Goal: Task Accomplishment & Management: Manage account settings

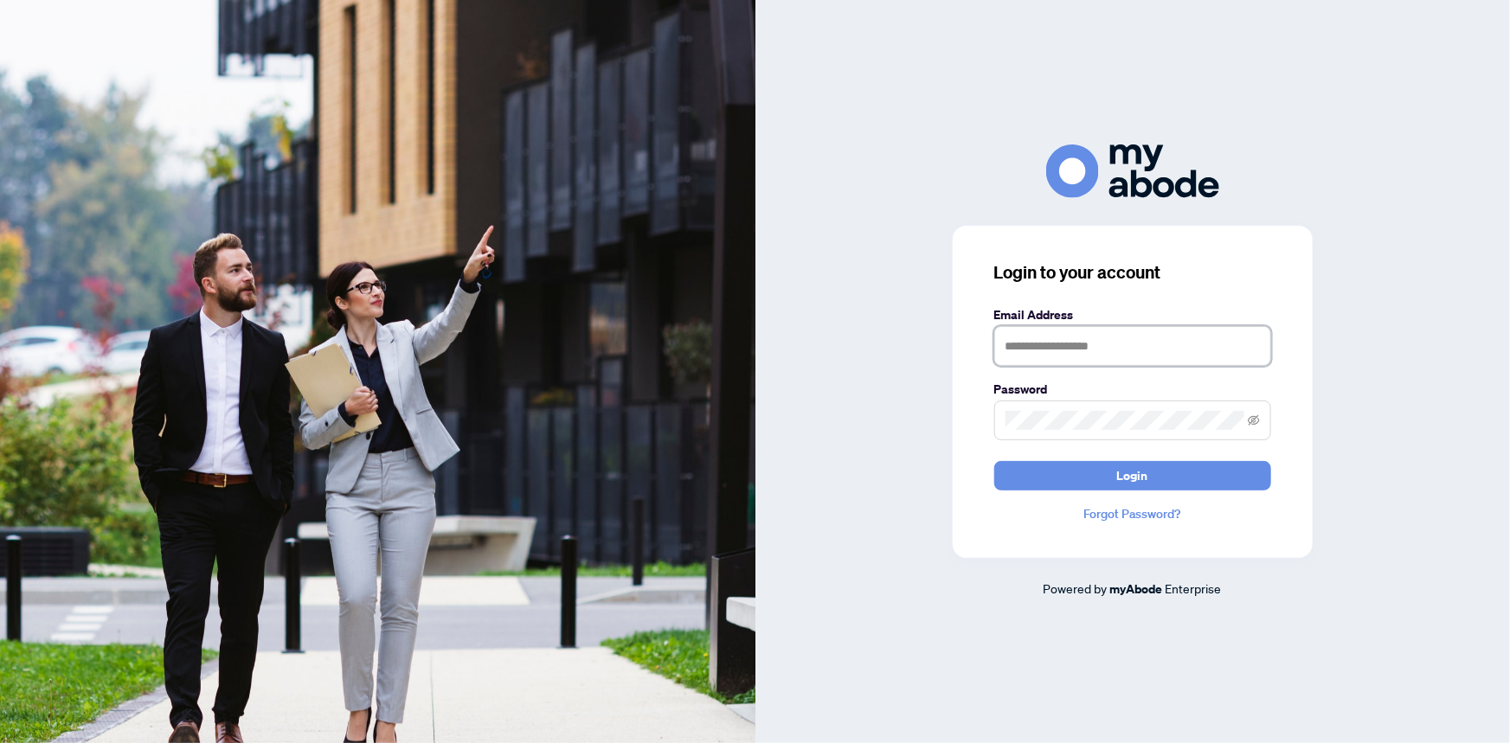
click at [1070, 343] on input "text" at bounding box center [1132, 346] width 277 height 40
type input "**********"
click at [994, 461] on button "Login" at bounding box center [1132, 475] width 277 height 29
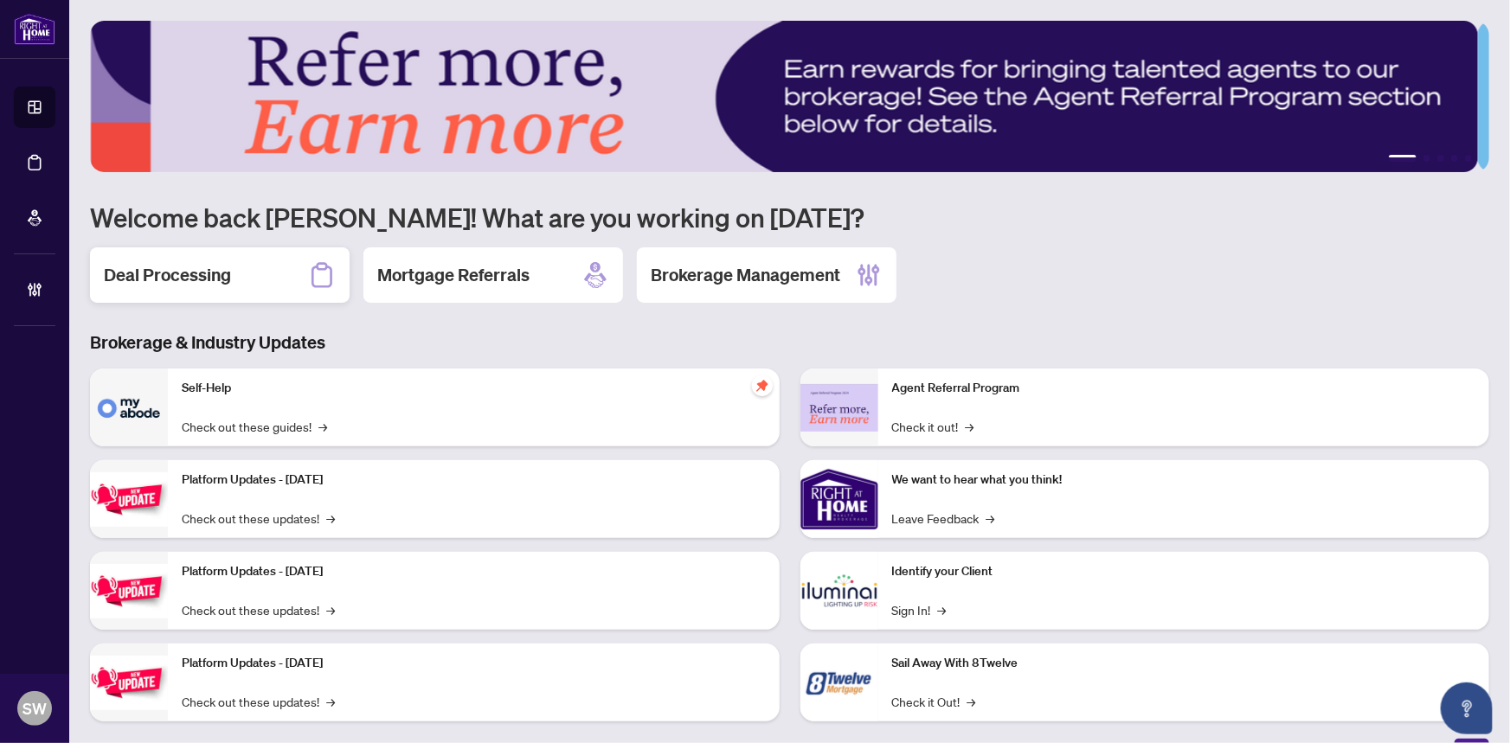
click at [224, 280] on h2 "Deal Processing" at bounding box center [167, 275] width 127 height 24
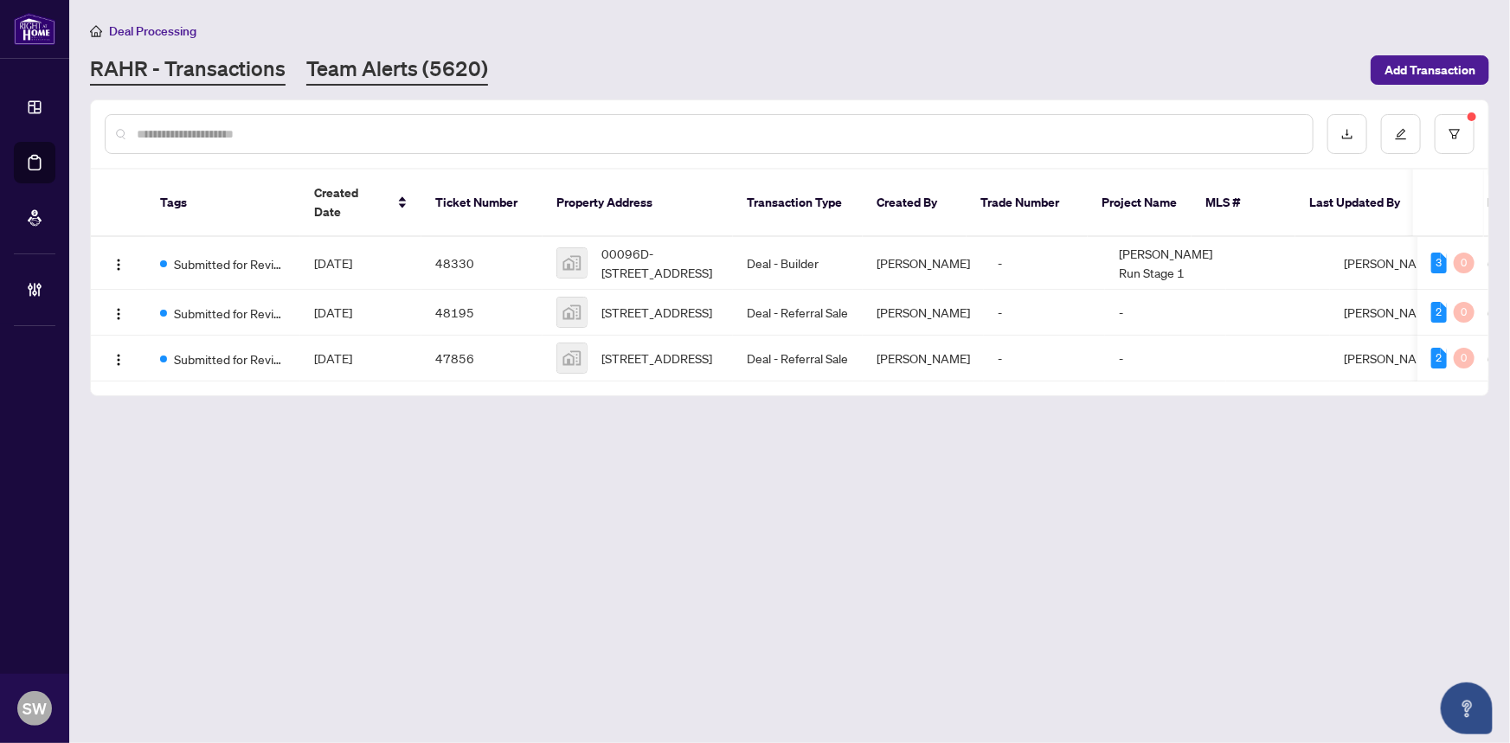
click at [382, 65] on link "Team Alerts (5620)" at bounding box center [397, 70] width 182 height 31
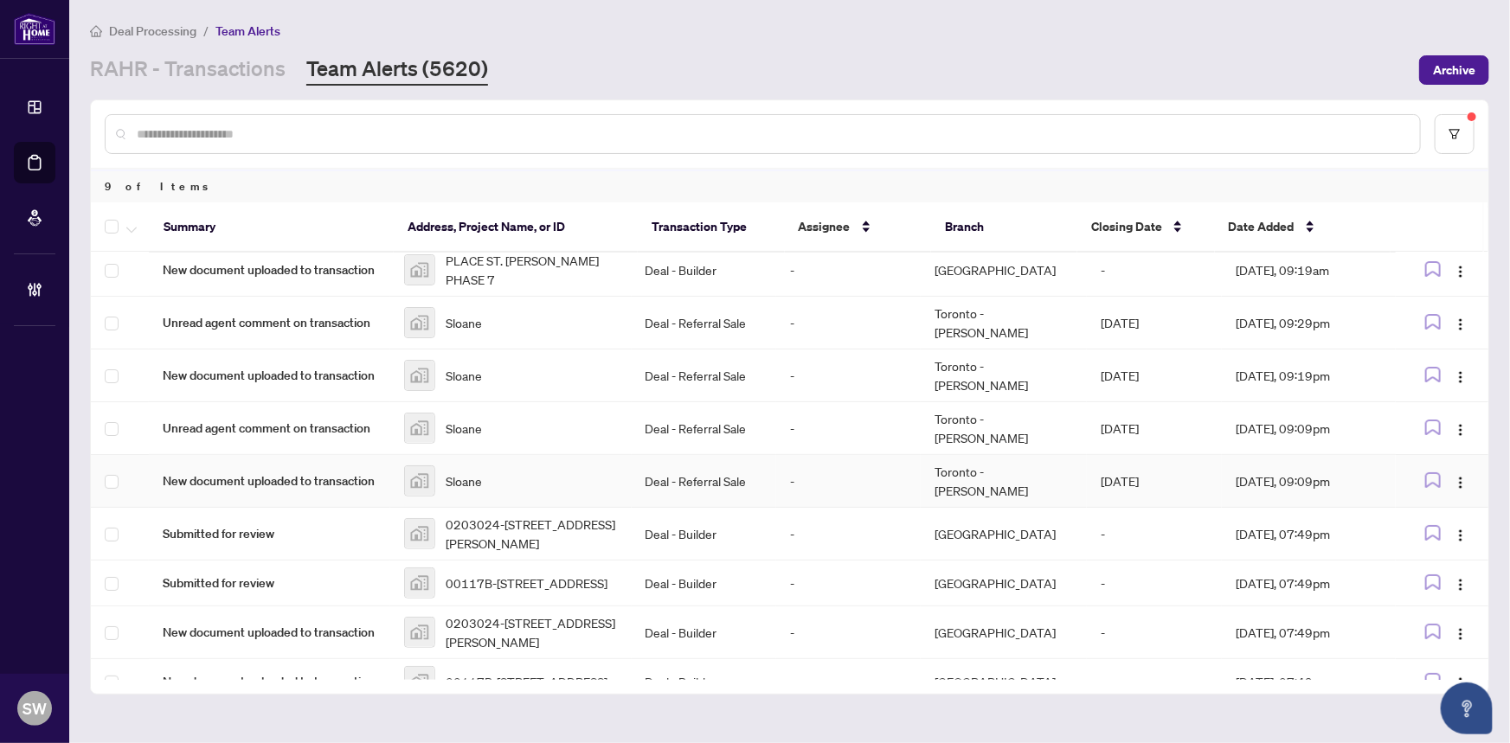
scroll to position [11, 0]
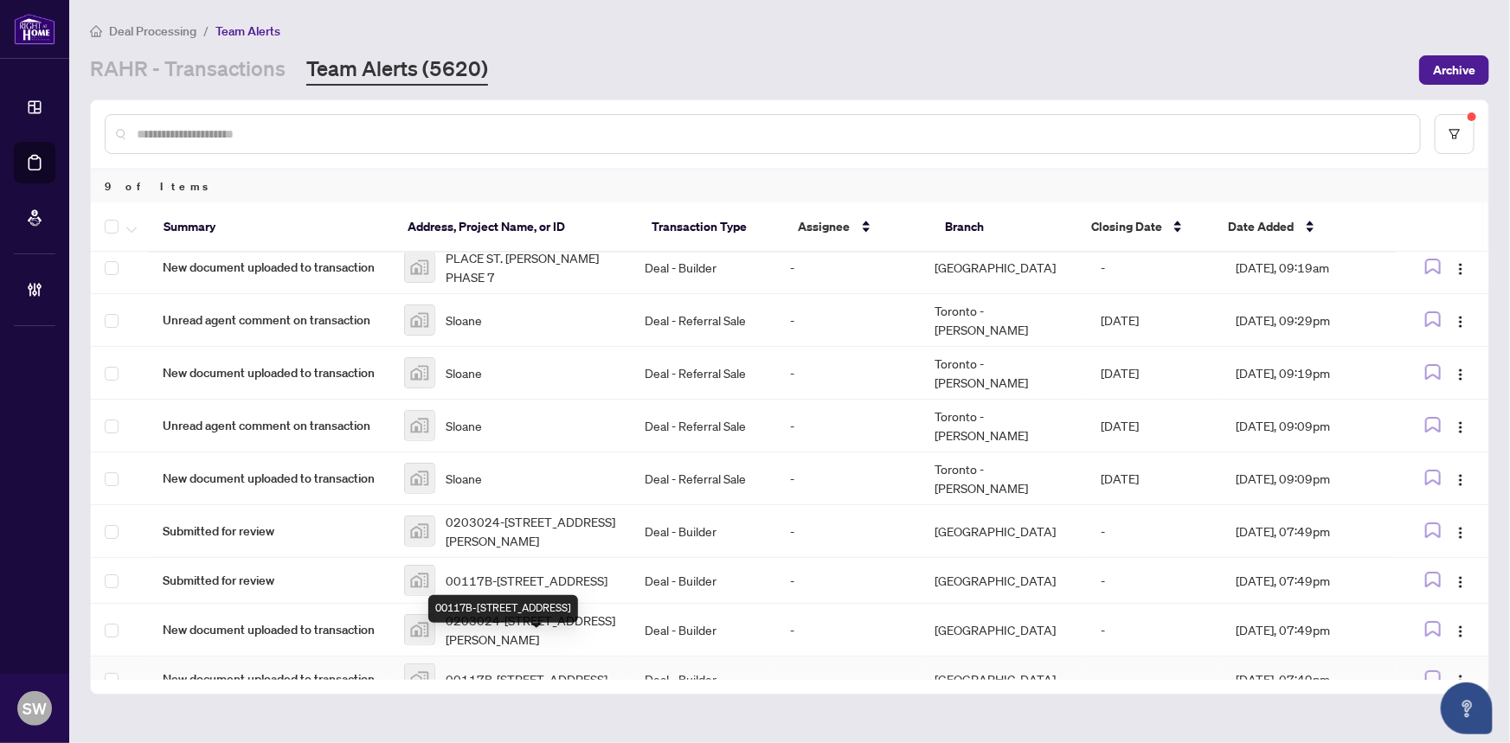
click at [510, 670] on span "00117B-[STREET_ADDRESS]" at bounding box center [527, 679] width 162 height 19
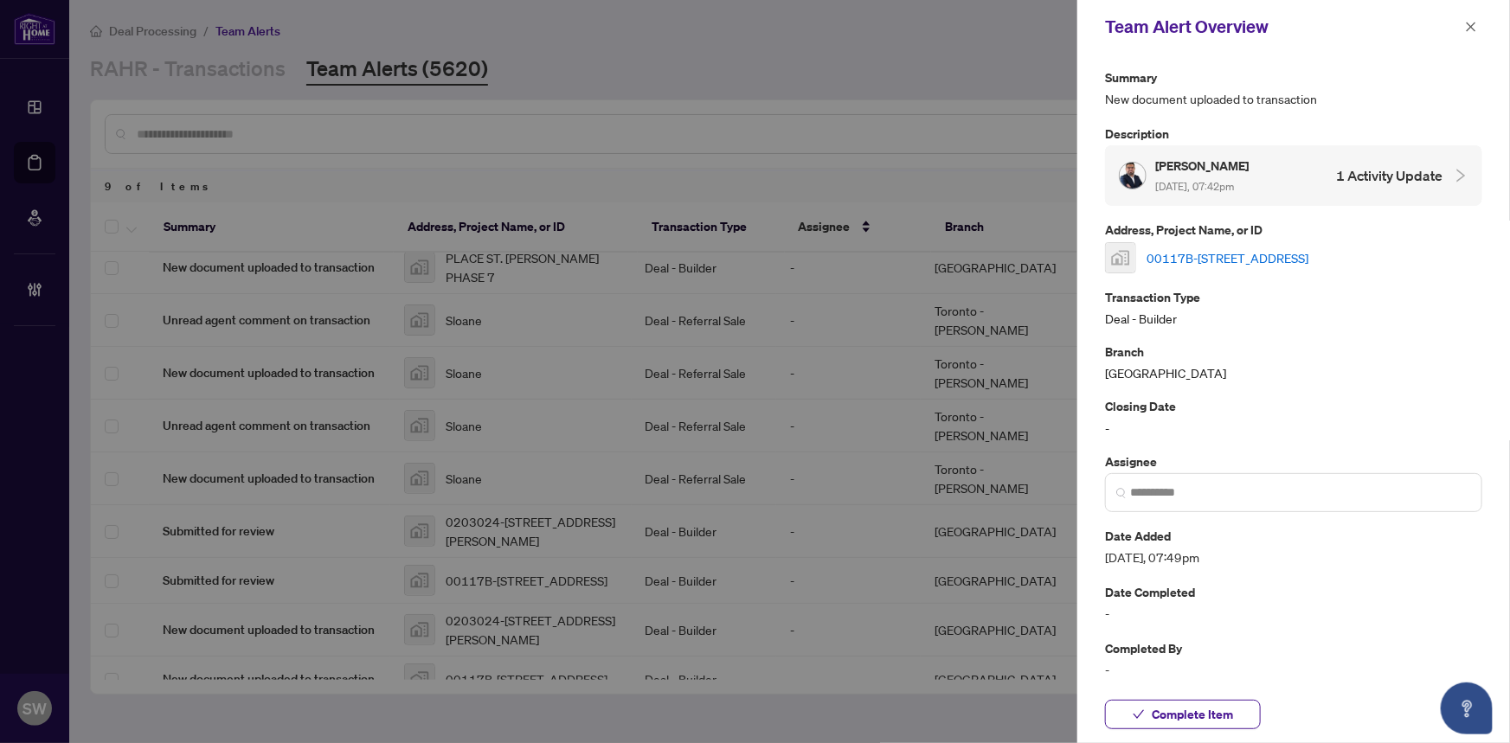
click at [1225, 259] on link "00117B-[STREET_ADDRESS]" at bounding box center [1227, 257] width 162 height 19
click at [1217, 712] on span "Complete Item" at bounding box center [1191, 715] width 81 height 28
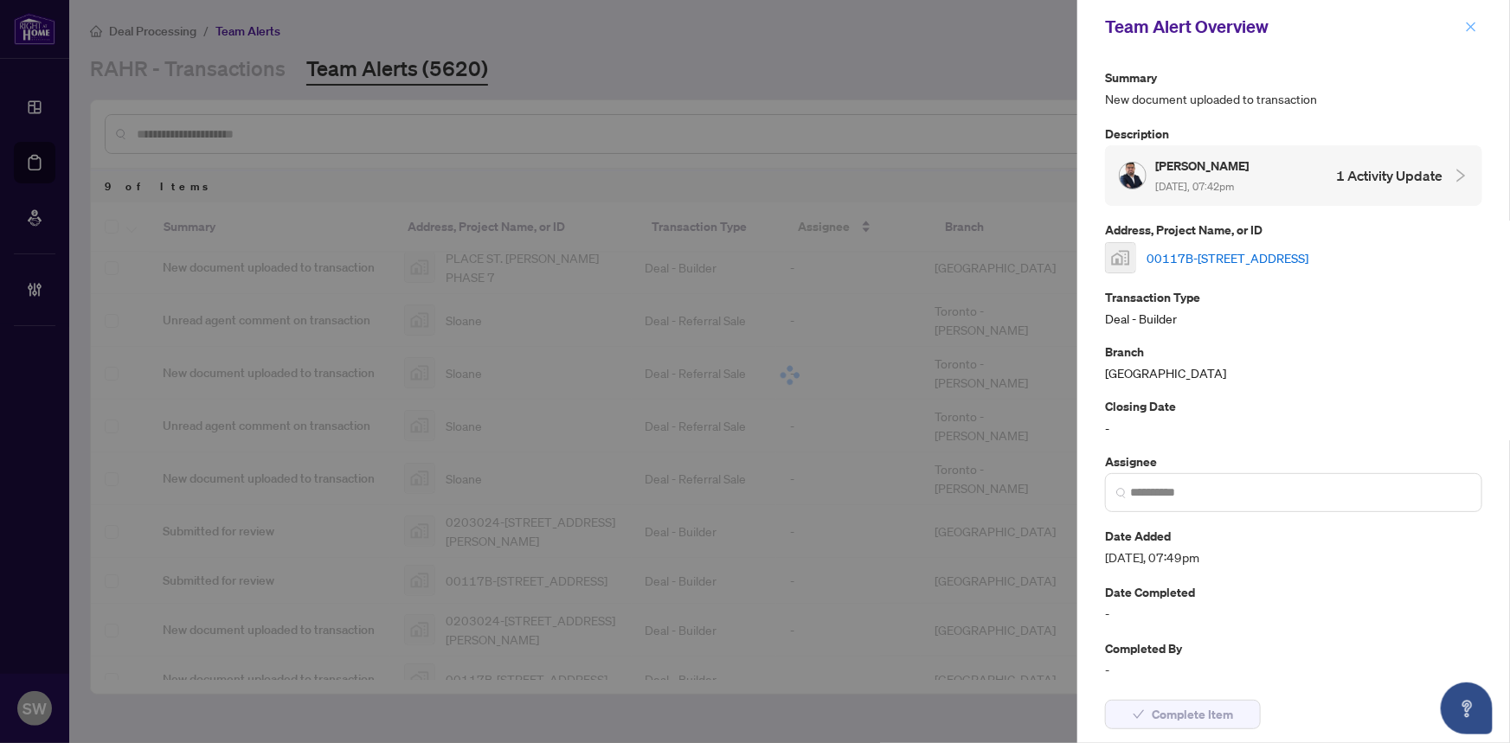
click at [1471, 23] on icon "close" at bounding box center [1471, 27] width 12 height 12
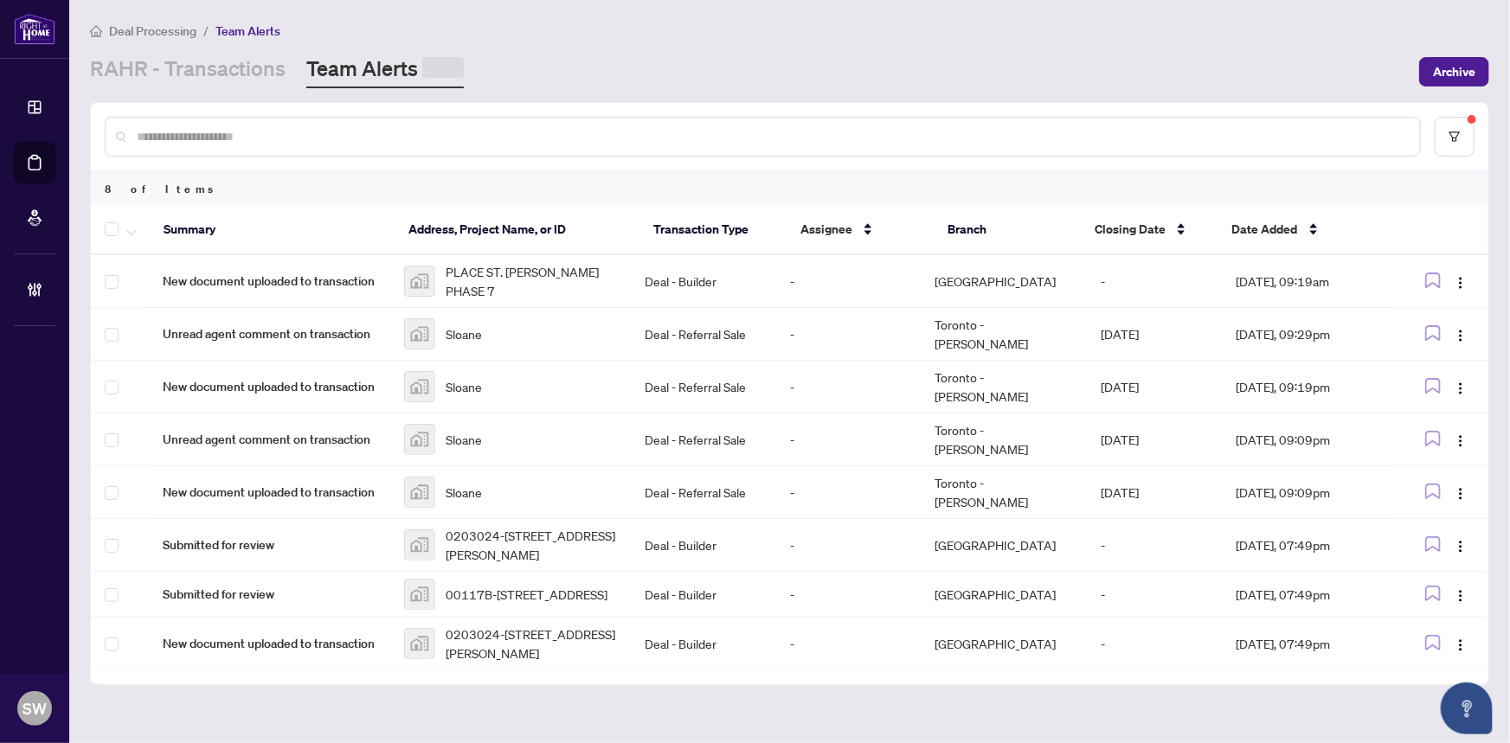
scroll to position [0, 0]
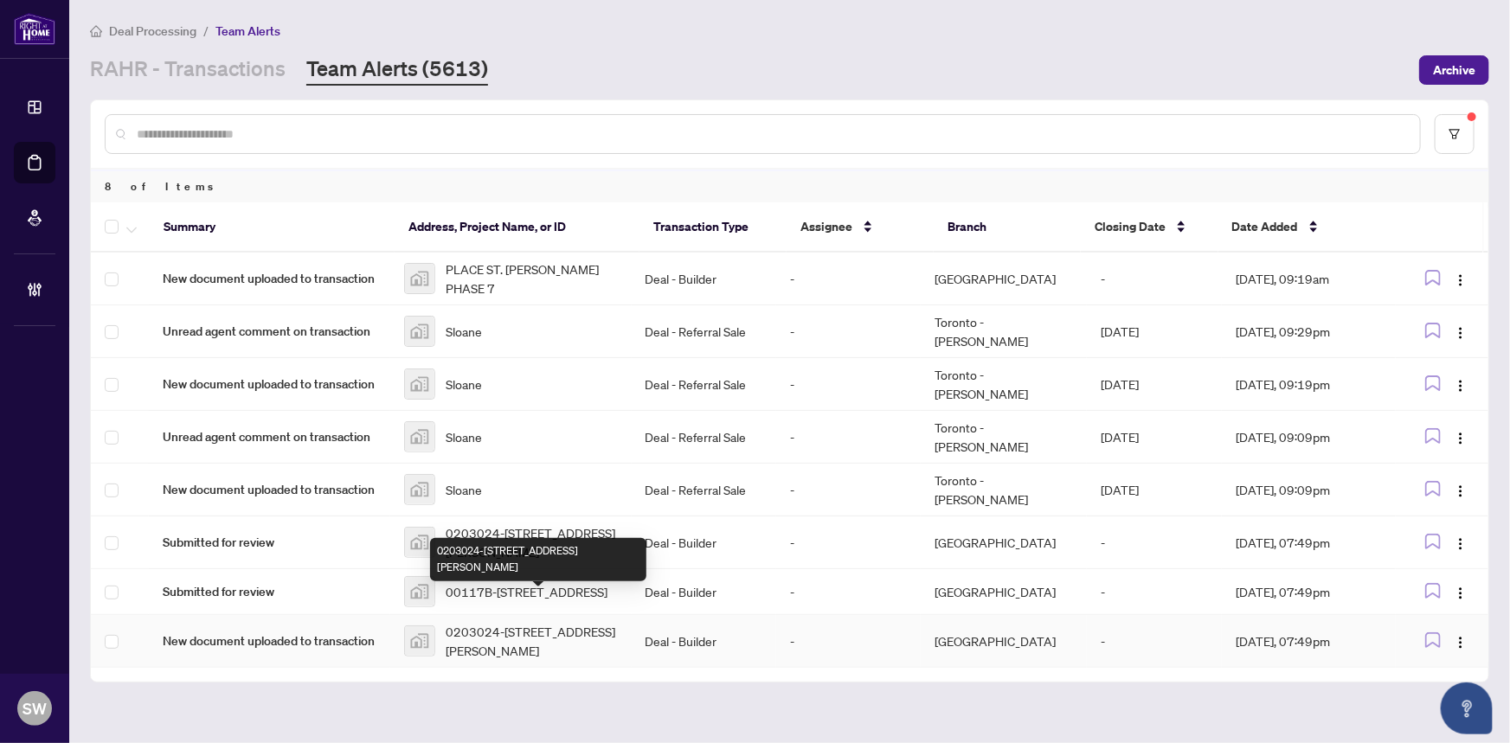
click at [567, 622] on span "0203024-[STREET_ADDRESS][PERSON_NAME]" at bounding box center [532, 641] width 172 height 38
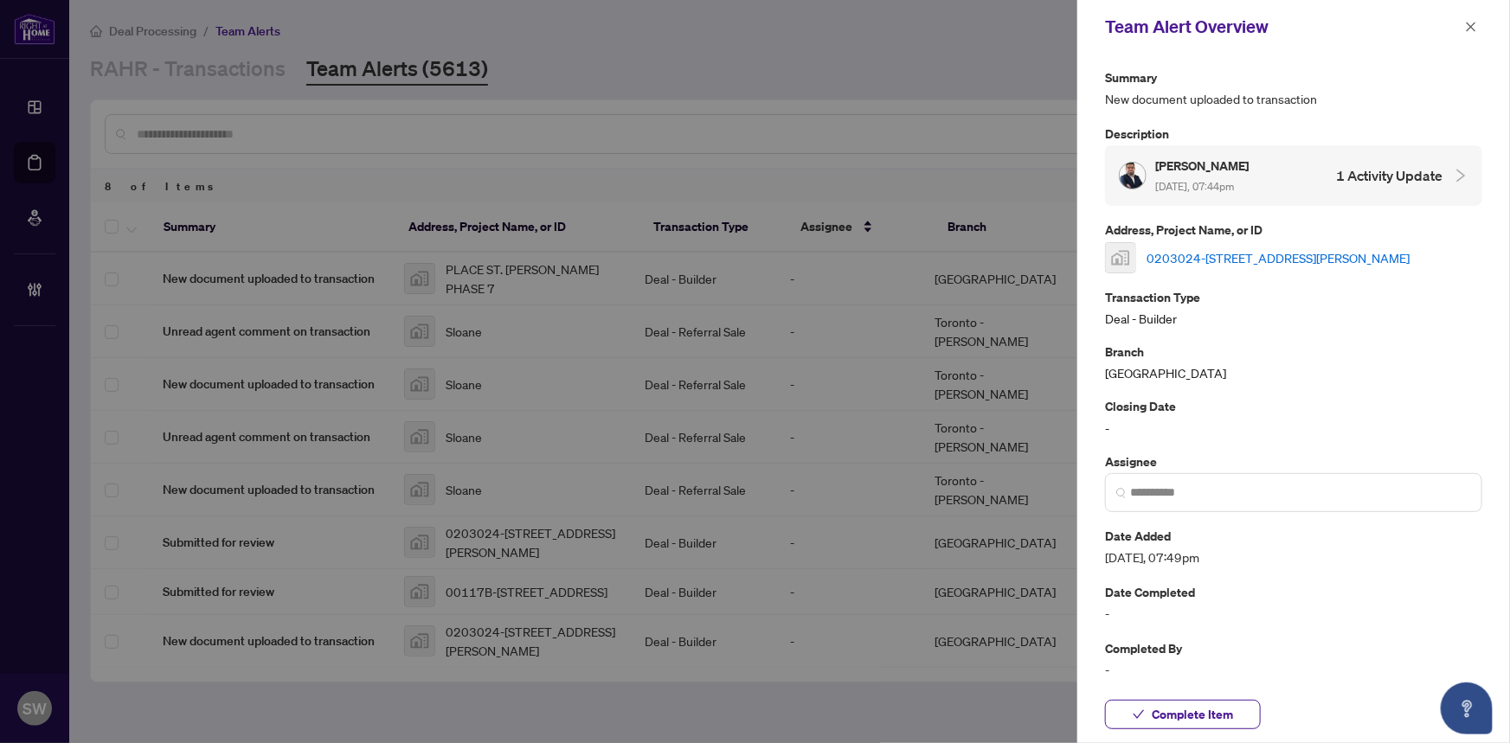
click at [1251, 257] on link "0203024-[STREET_ADDRESS][PERSON_NAME]" at bounding box center [1277, 257] width 263 height 19
click at [1191, 717] on span "Complete Item" at bounding box center [1191, 715] width 81 height 28
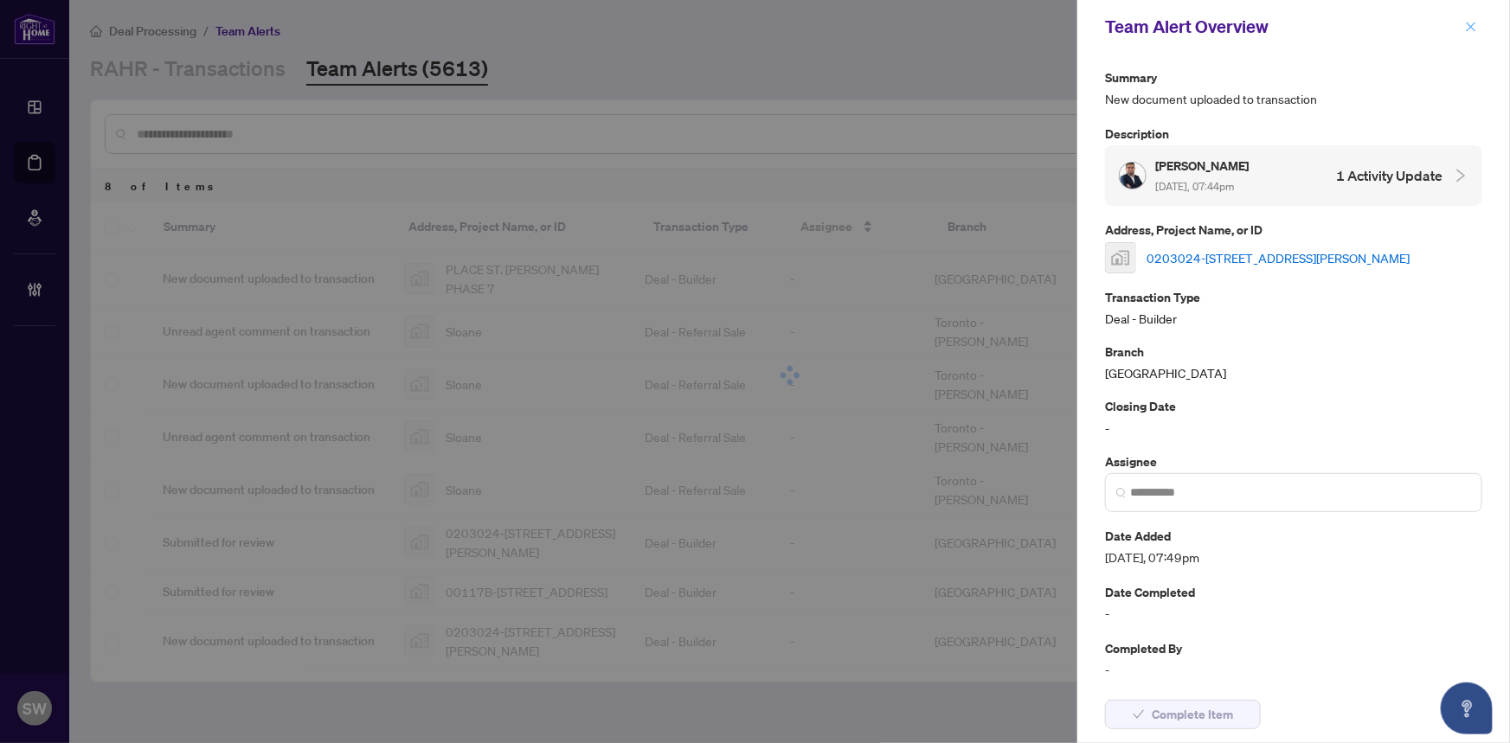
click at [1472, 29] on icon "close" at bounding box center [1471, 27] width 10 height 10
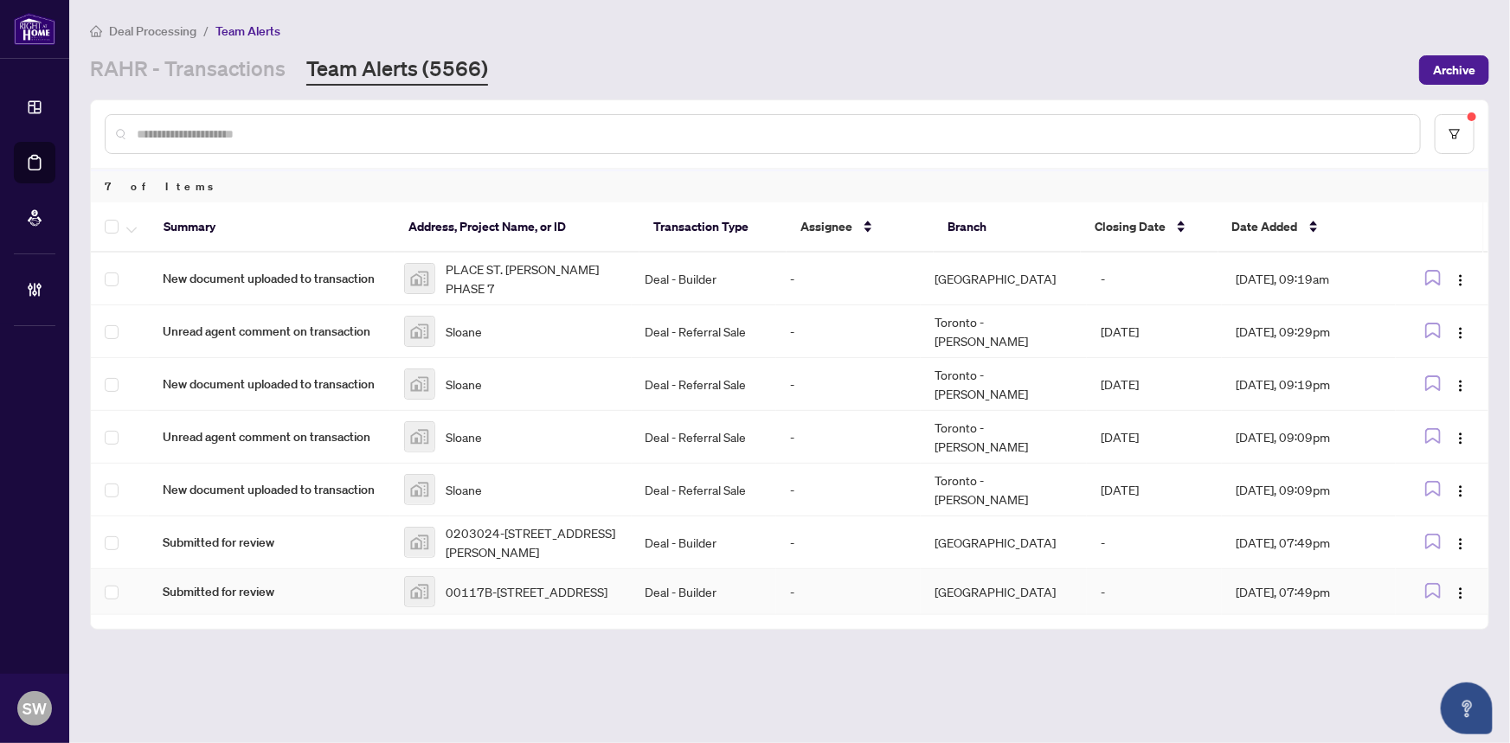
click at [529, 582] on span "00117B-785 Fairline Row, Stittsville, ON, Canada" at bounding box center [527, 591] width 162 height 19
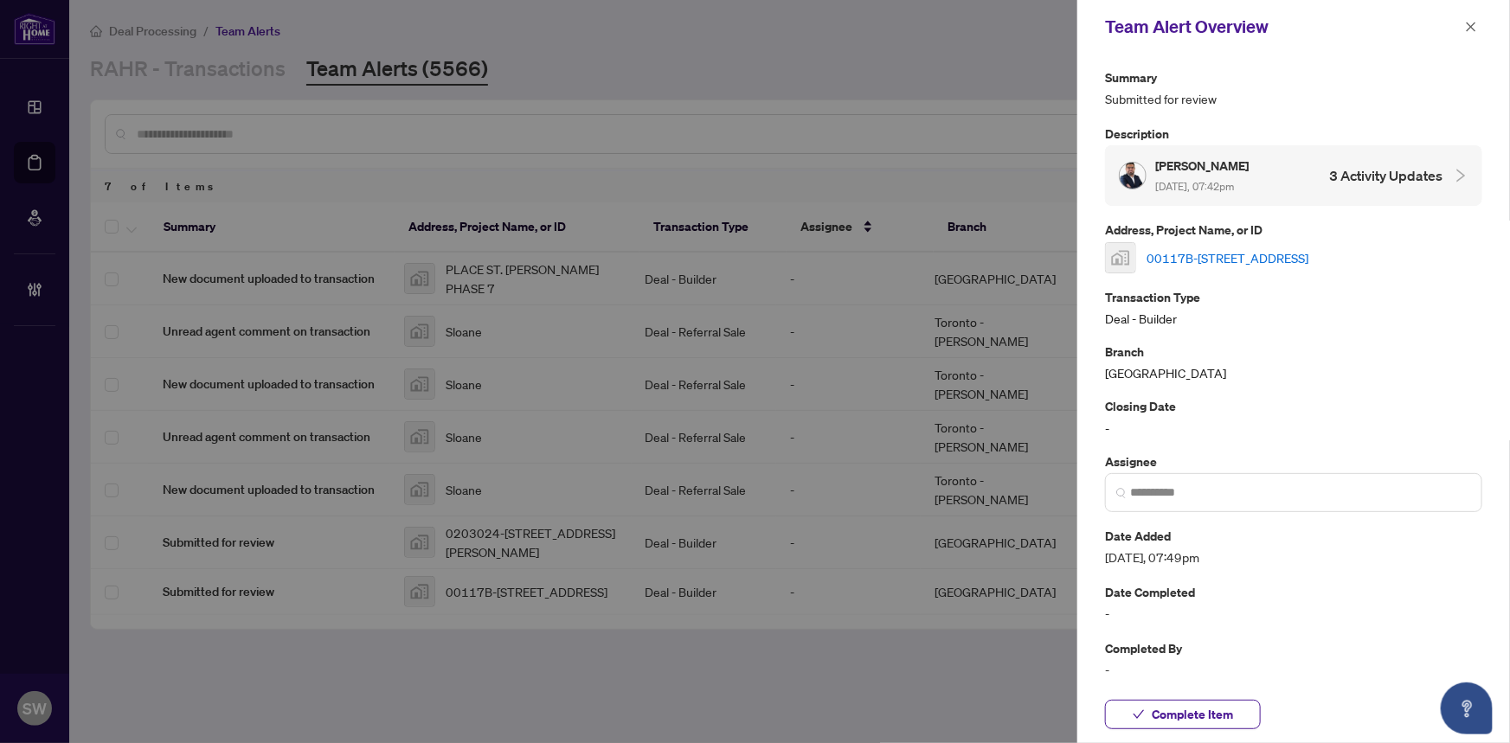
click at [1151, 252] on link "00117B-785 Fairline Row, Stittsville, ON, Canada" at bounding box center [1227, 257] width 162 height 19
click at [1194, 719] on span "Complete Item" at bounding box center [1191, 715] width 81 height 28
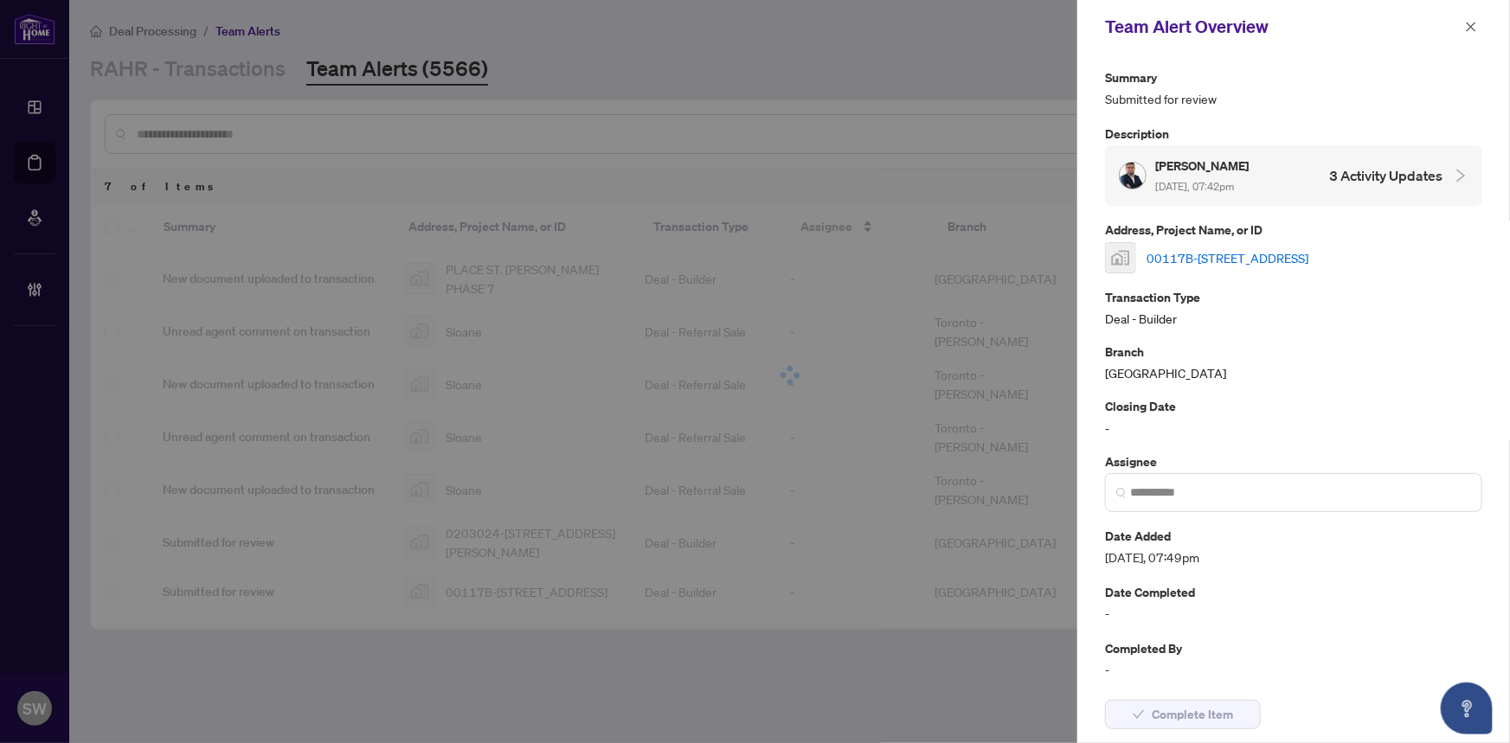
click at [1467, 25] on icon "close" at bounding box center [1471, 27] width 12 height 12
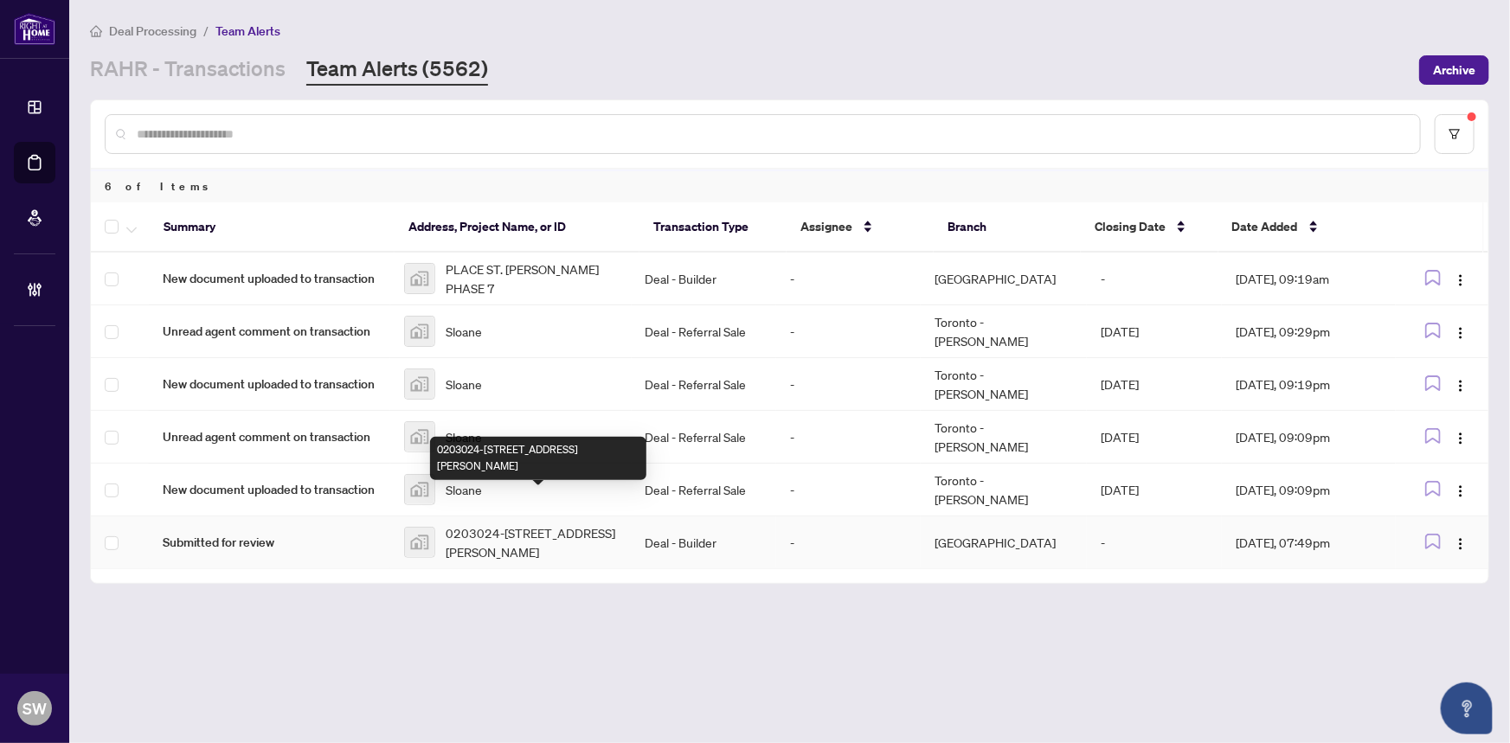
click at [564, 523] on span "0203024-[STREET_ADDRESS][PERSON_NAME]" at bounding box center [532, 542] width 172 height 38
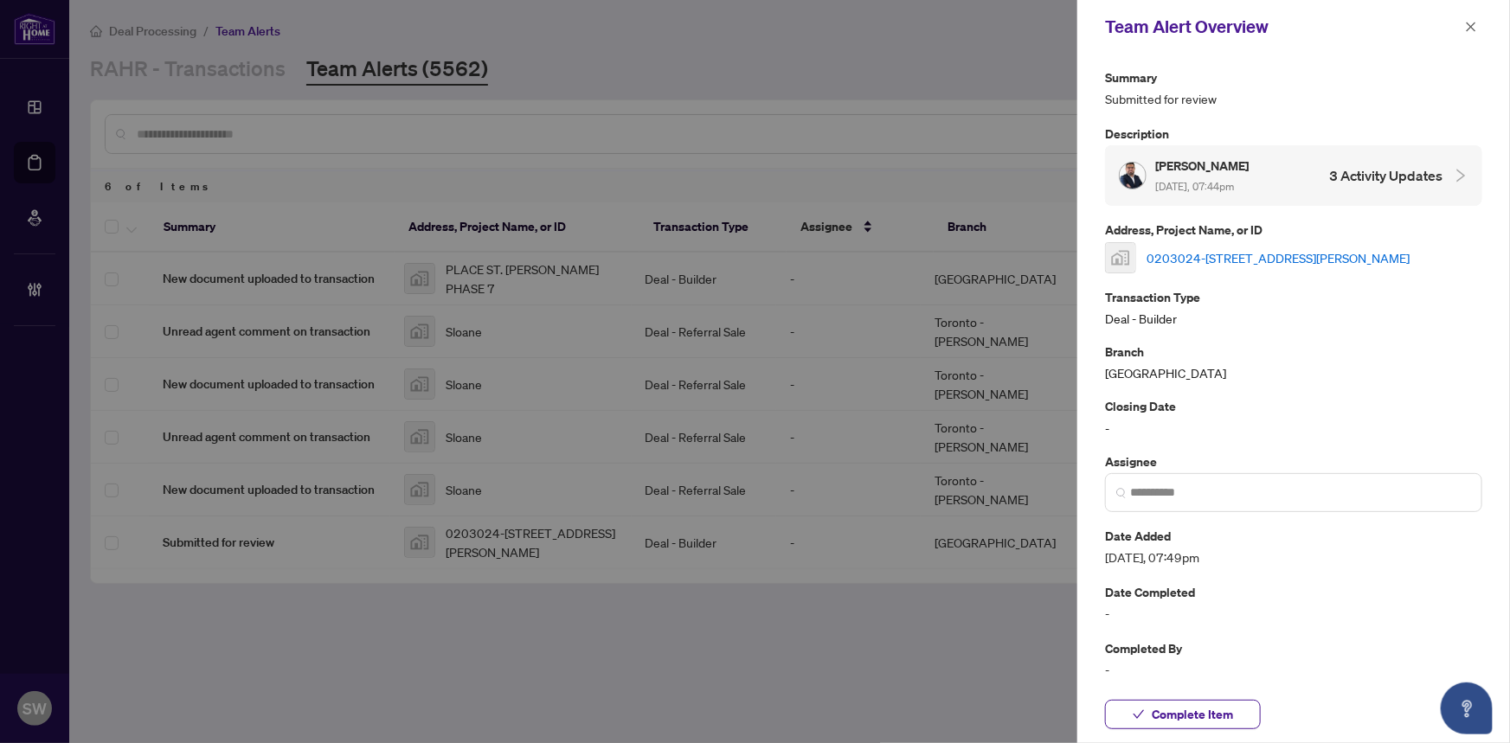
click at [1290, 257] on link "0203024-[STREET_ADDRESS][PERSON_NAME]" at bounding box center [1277, 257] width 263 height 19
click at [1165, 721] on span "Complete Item" at bounding box center [1191, 715] width 81 height 28
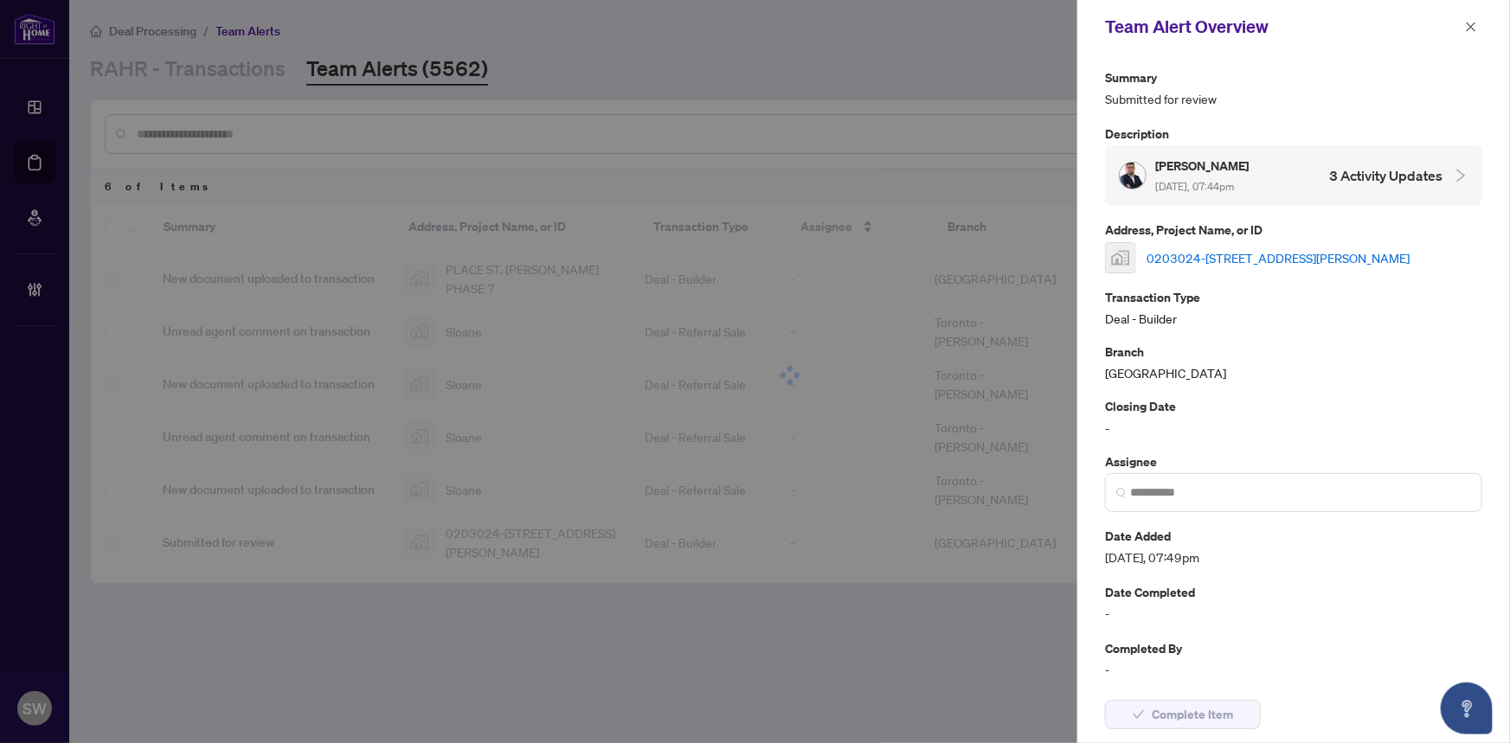
drag, startPoint x: 1475, startPoint y: 19, endPoint x: 1313, endPoint y: 163, distance: 216.3
click at [1474, 19] on span "button" at bounding box center [1471, 27] width 12 height 28
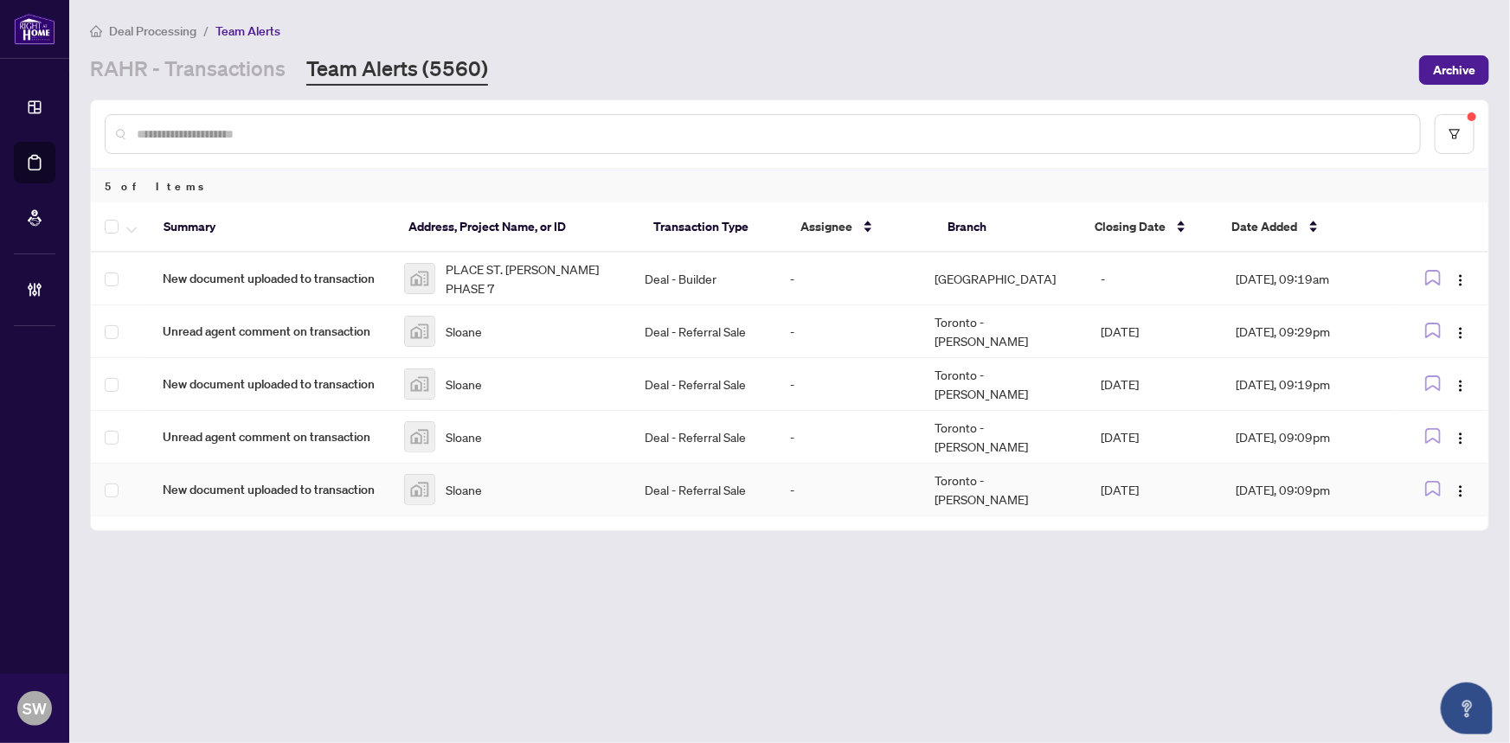
click at [524, 474] on div "Sloane" at bounding box center [511, 489] width 214 height 31
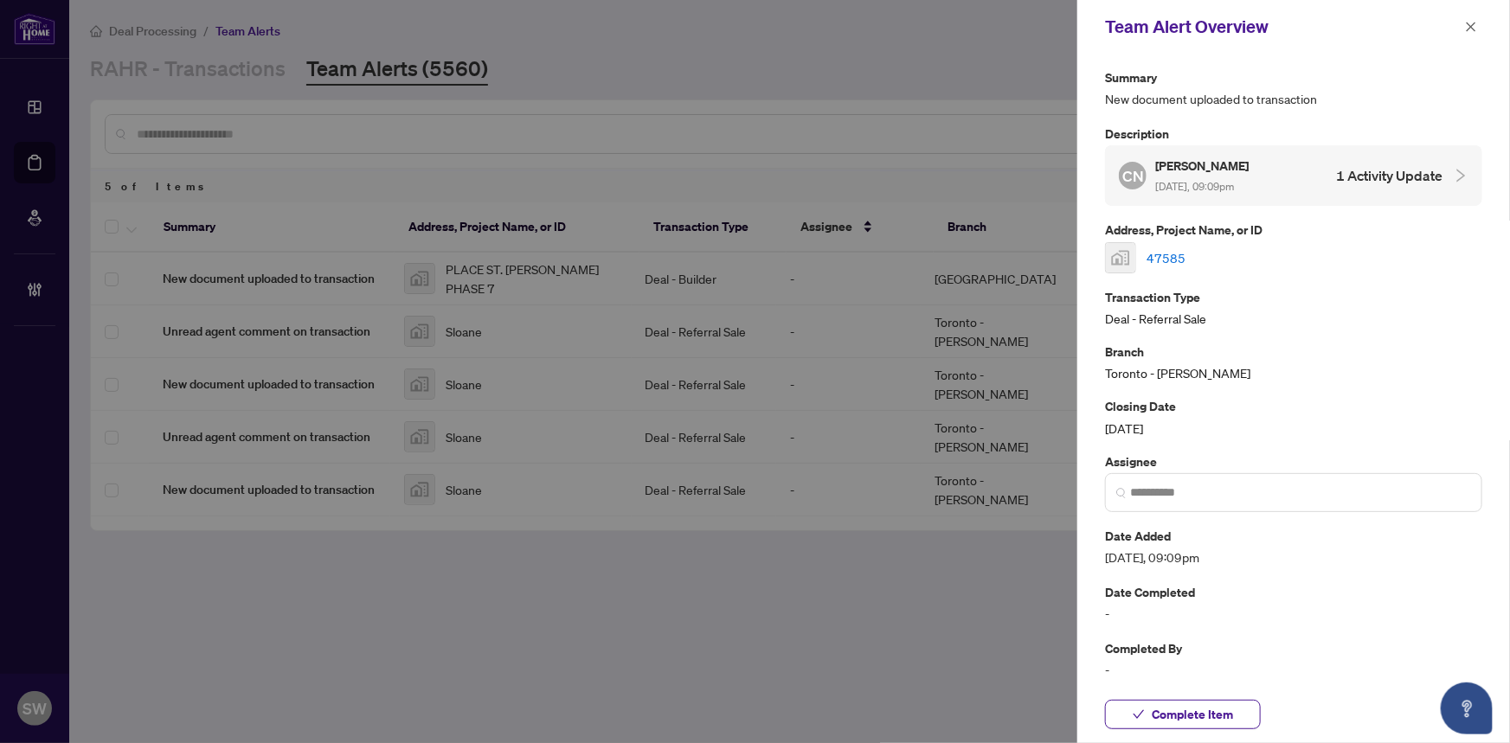
click at [1170, 257] on link "47585" at bounding box center [1165, 257] width 39 height 19
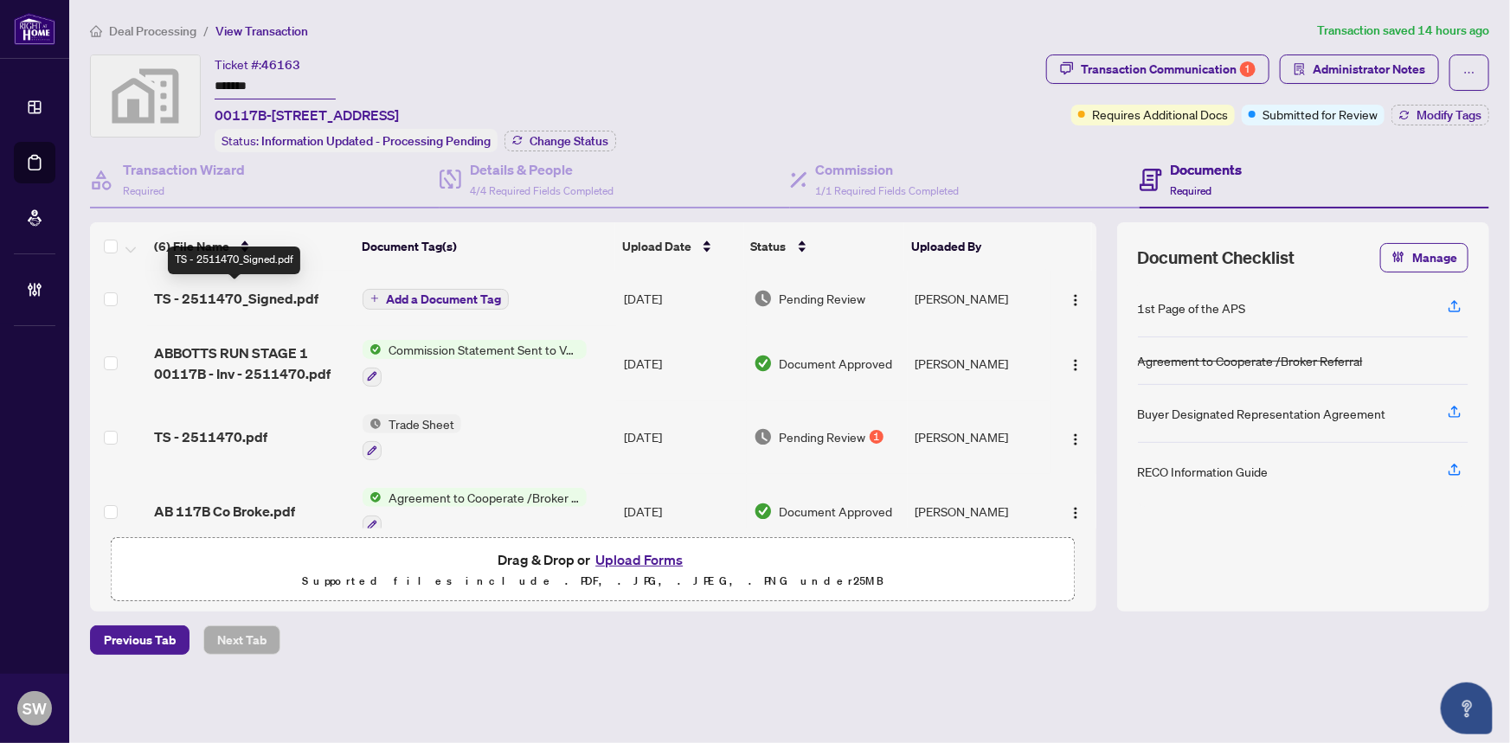
click at [279, 291] on span "TS - 2511470_Signed.pdf" at bounding box center [236, 298] width 164 height 21
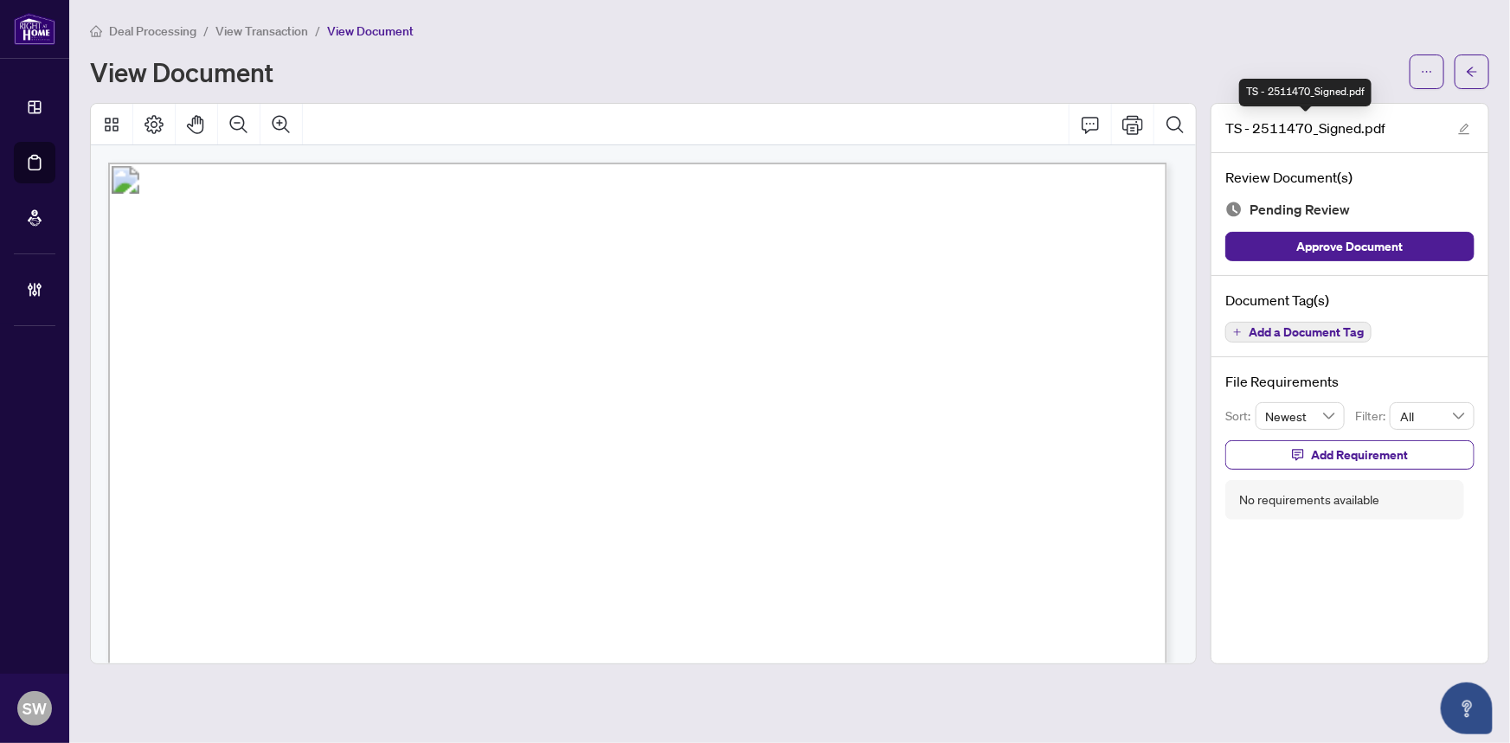
click at [1283, 129] on span "TS - 2511470_Signed.pdf" at bounding box center [1305, 128] width 160 height 21
click at [1285, 127] on span "TS - 2511470_Signed.pdf" at bounding box center [1305, 128] width 160 height 21
drag, startPoint x: 1311, startPoint y: 125, endPoint x: 1254, endPoint y: 129, distance: 56.3
click at [1254, 129] on span "TS - 2511470_Signed.pdf" at bounding box center [1305, 128] width 160 height 21
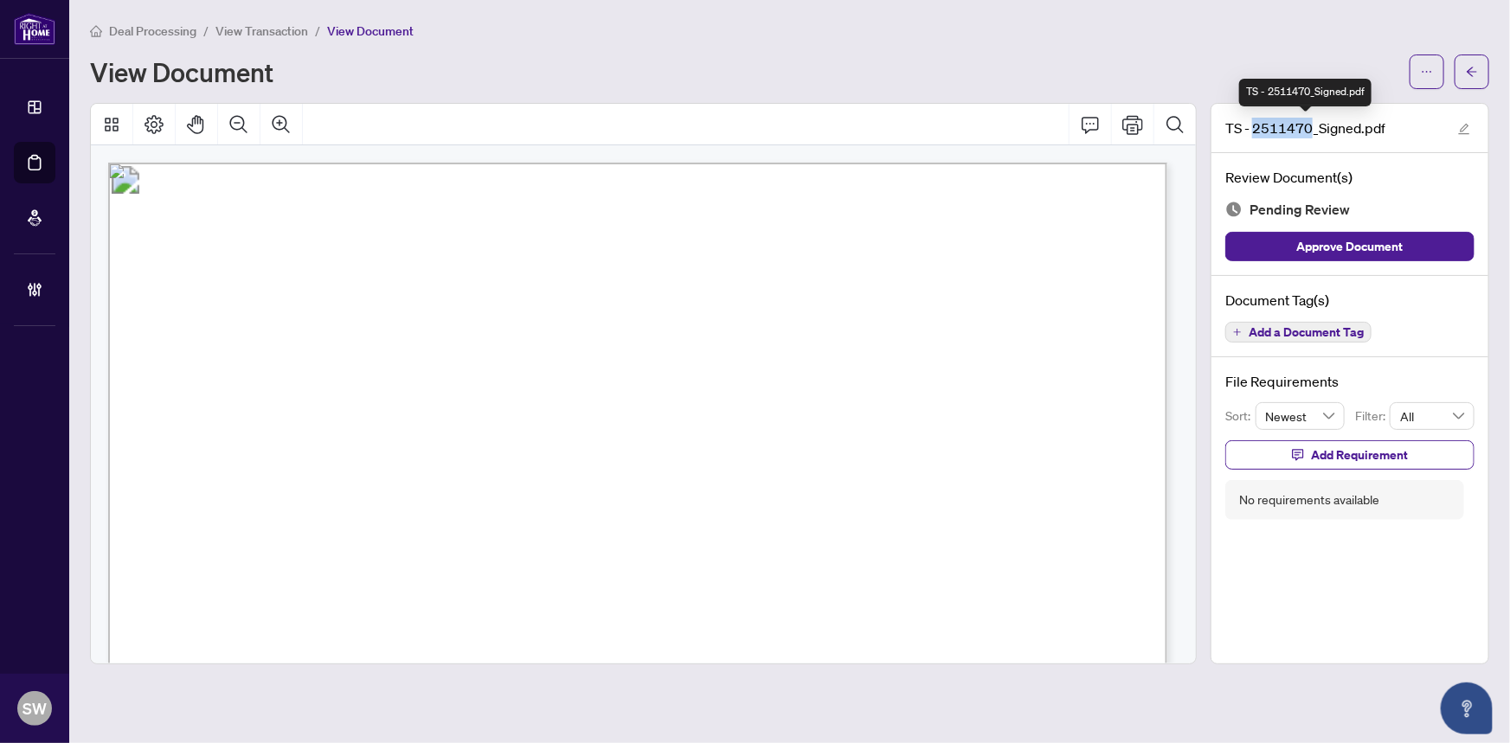
copy span "2511470"
click at [1273, 326] on span "Add a Document Tag" at bounding box center [1305, 332] width 115 height 12
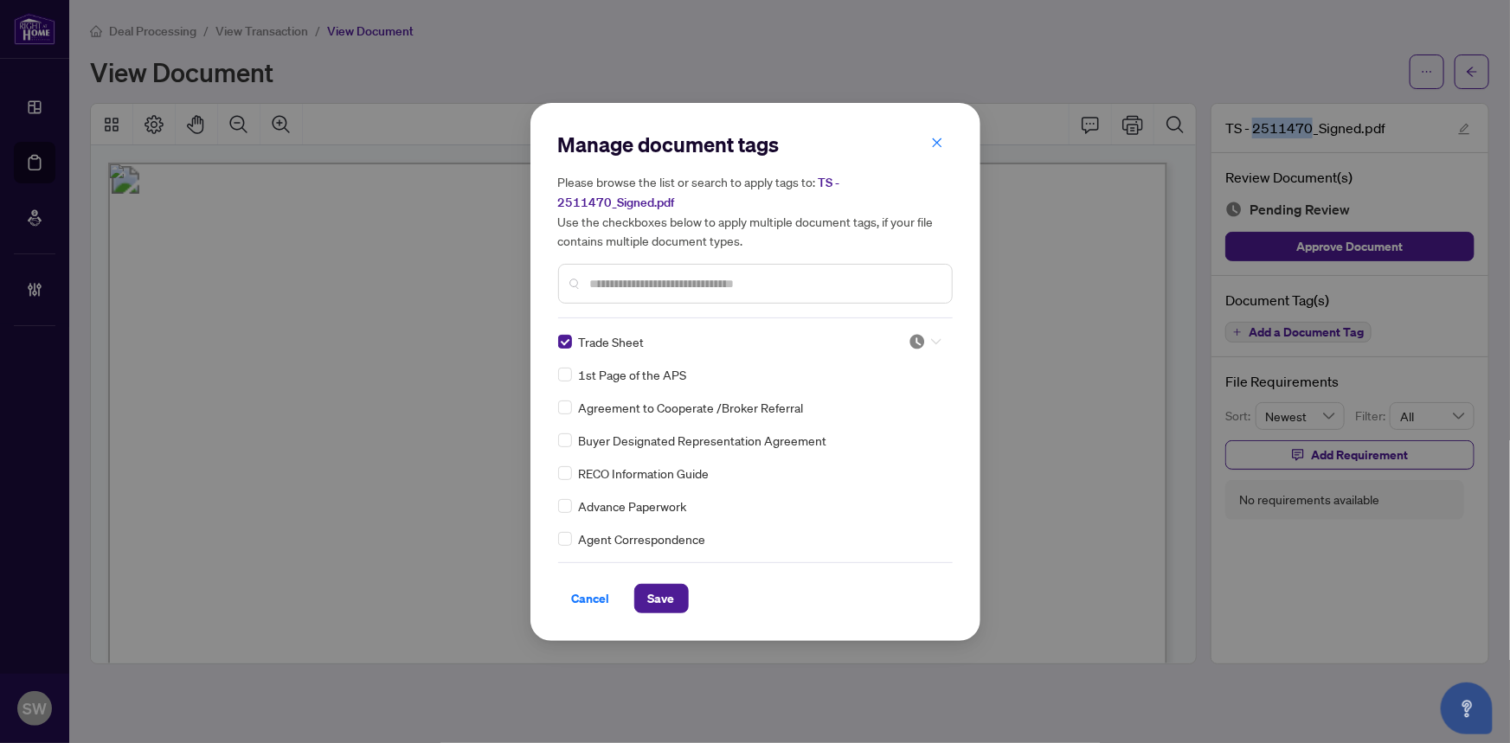
click at [933, 340] on icon at bounding box center [936, 341] width 10 height 6
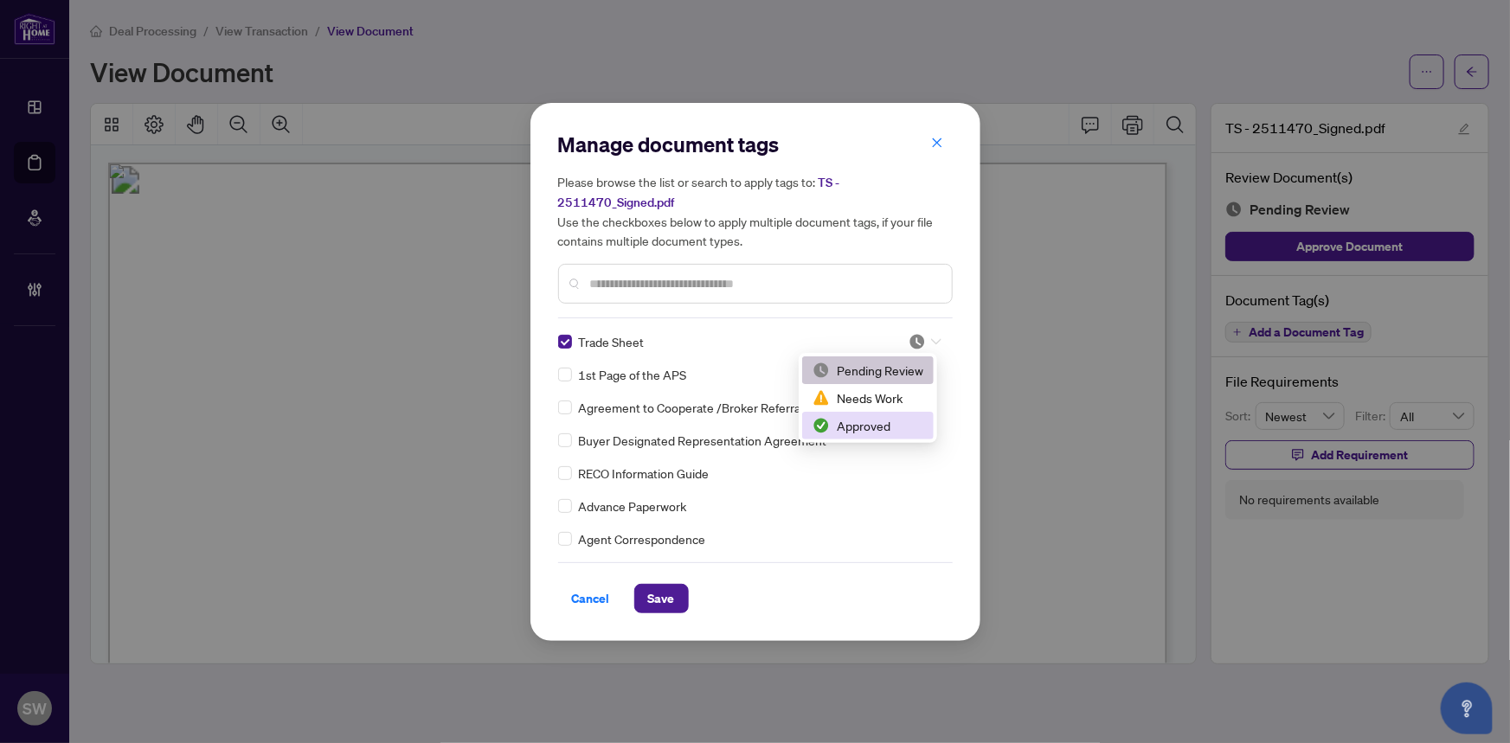
click at [884, 420] on div "Approved" at bounding box center [867, 425] width 111 height 19
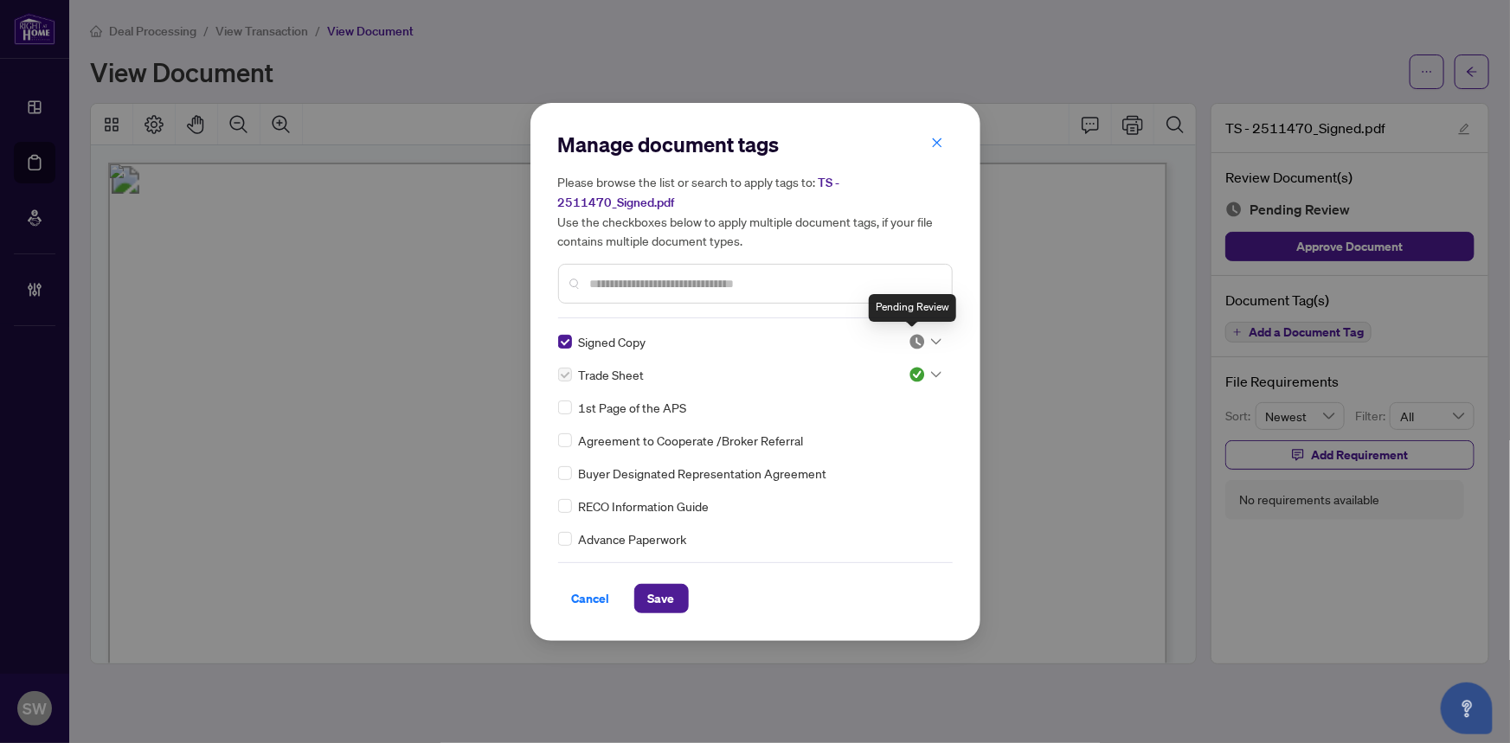
click at [908, 338] on img at bounding box center [916, 341] width 17 height 17
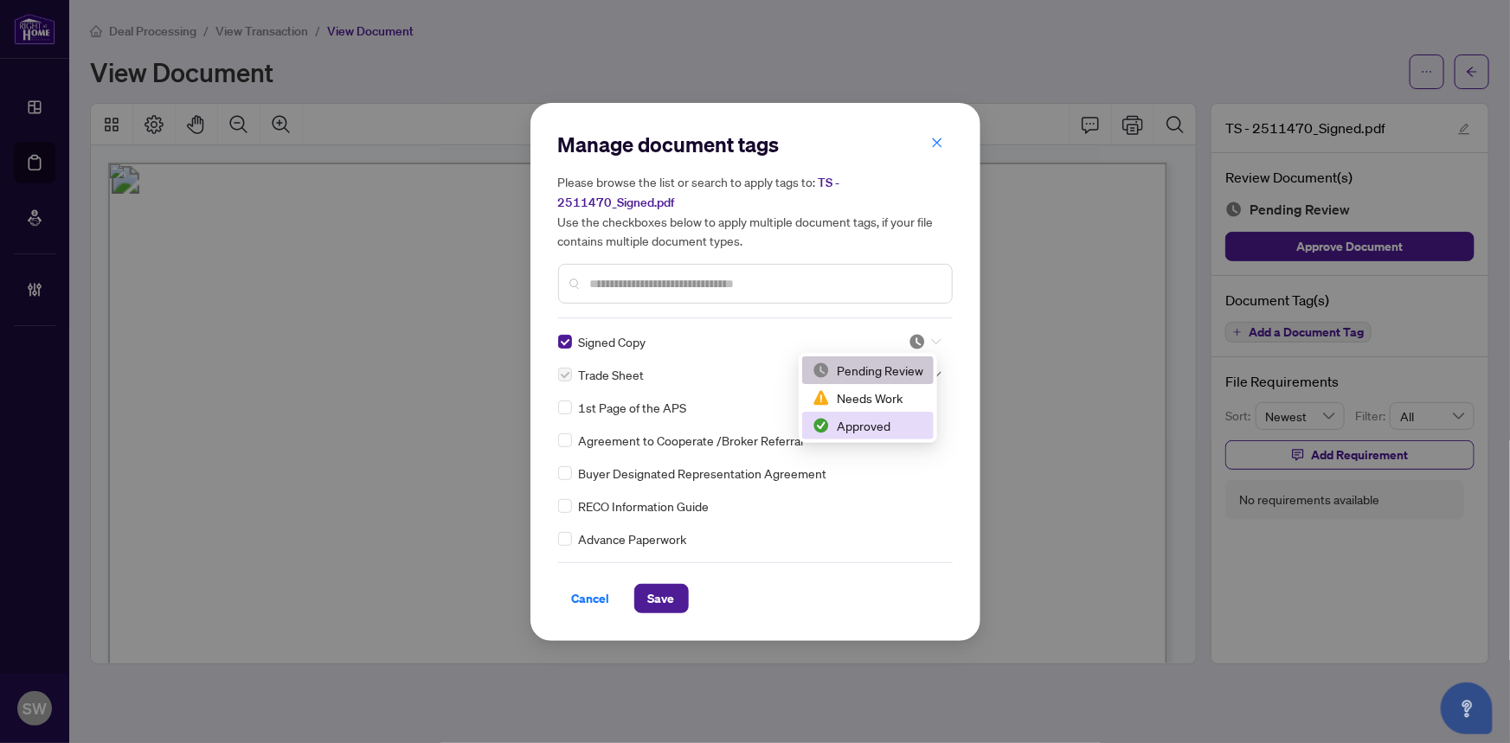
click at [875, 426] on div "Approved" at bounding box center [867, 425] width 111 height 19
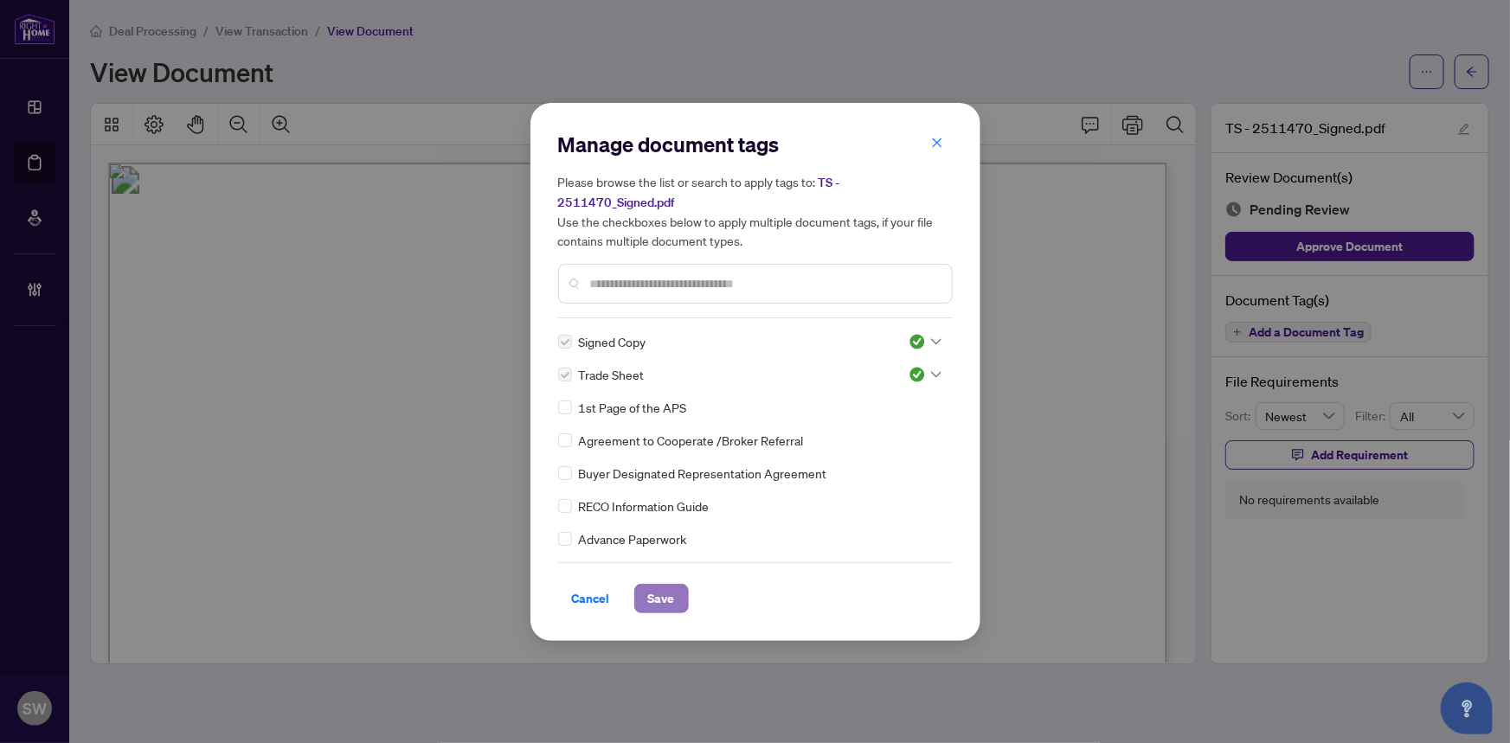
click at [658, 588] on span "Save" at bounding box center [661, 599] width 27 height 28
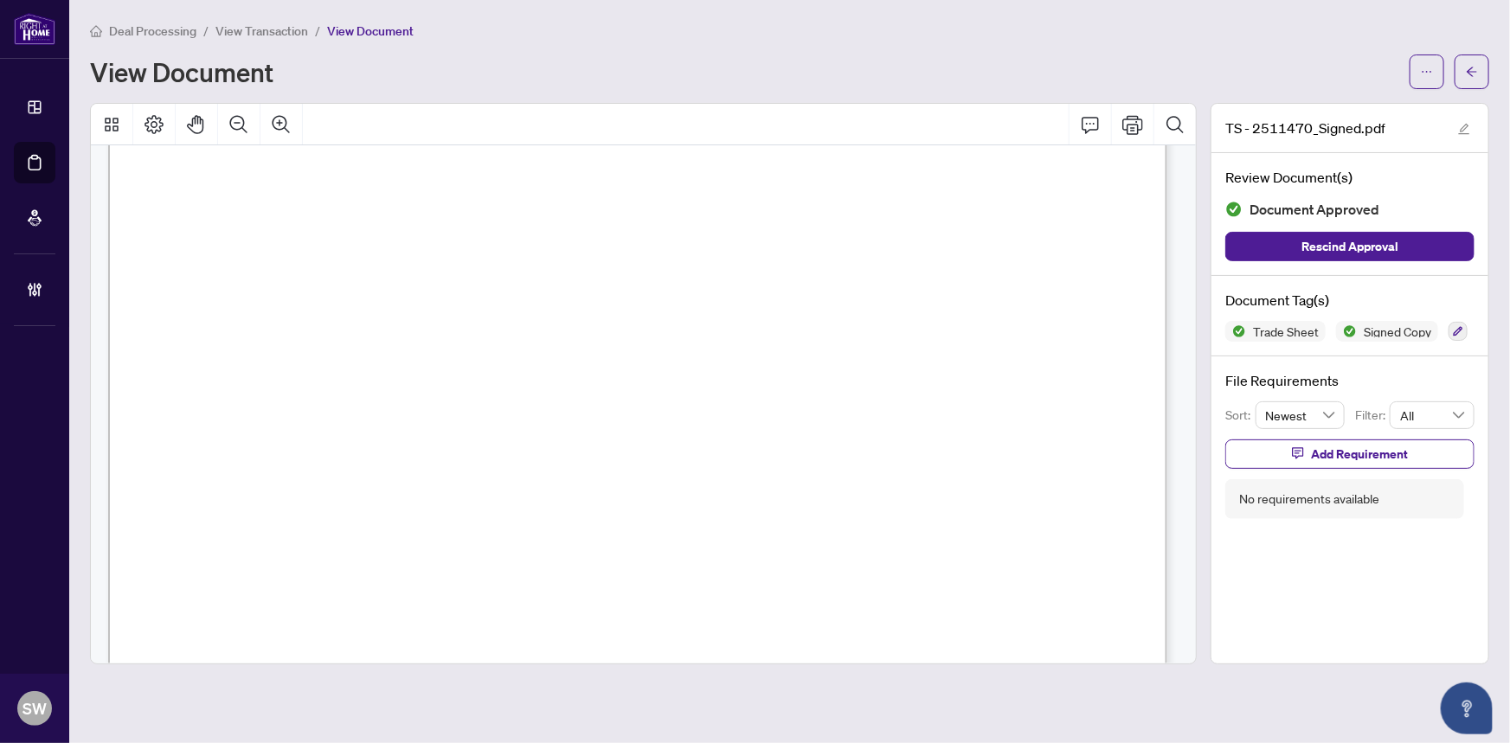
scroll to position [471, 0]
click at [1476, 76] on icon "arrow-left" at bounding box center [1471, 72] width 12 height 12
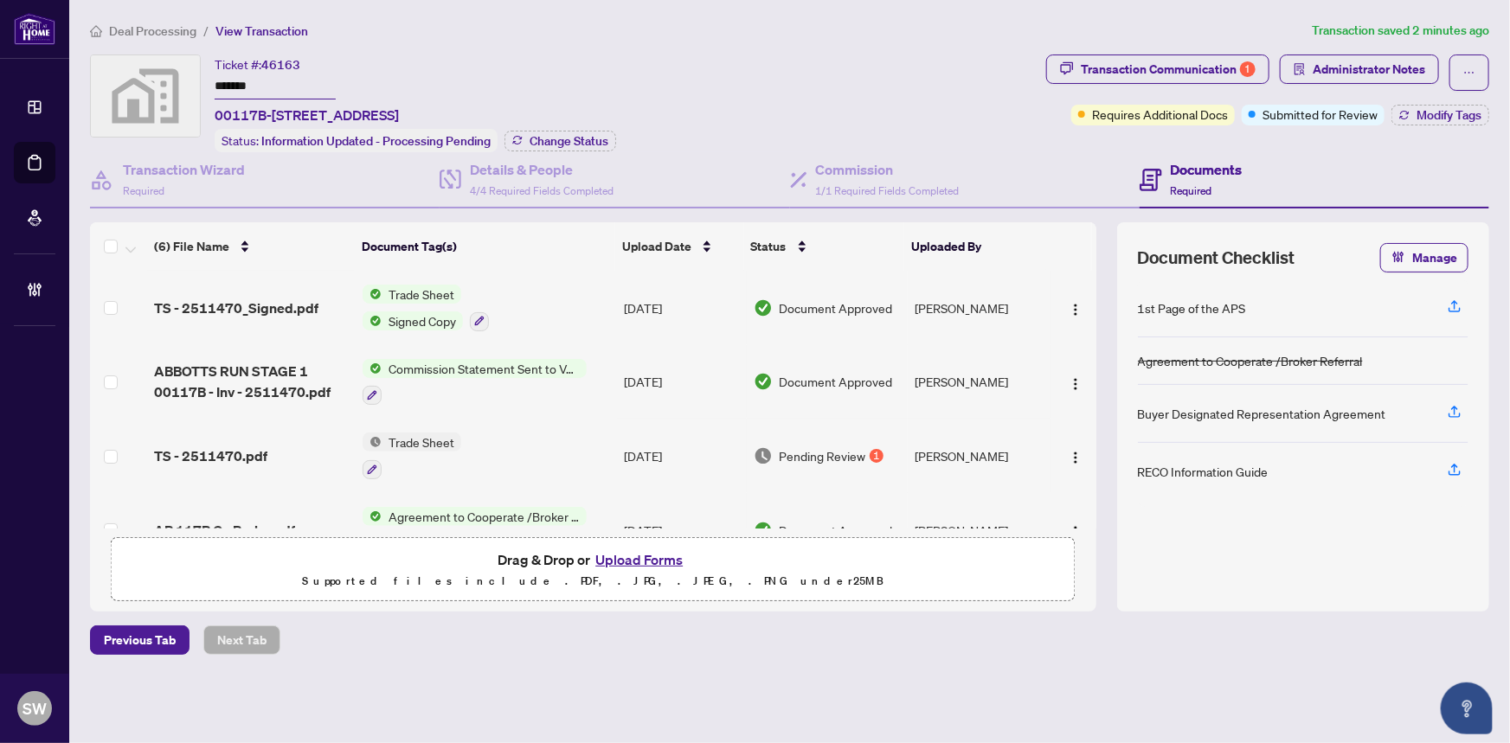
click at [261, 446] on span "TS - 2511470.pdf" at bounding box center [210, 456] width 113 height 21
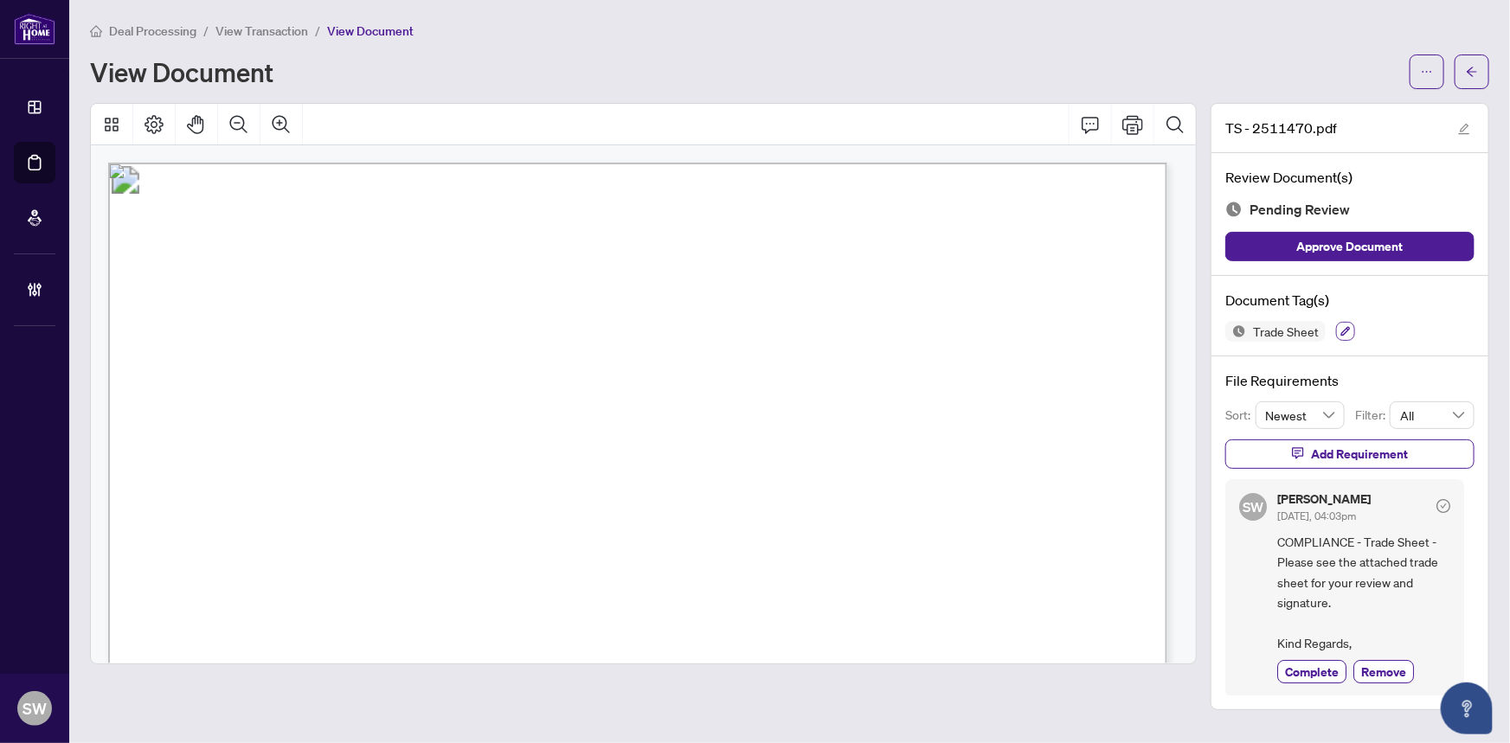
click at [1340, 331] on icon "button" at bounding box center [1345, 331] width 10 height 10
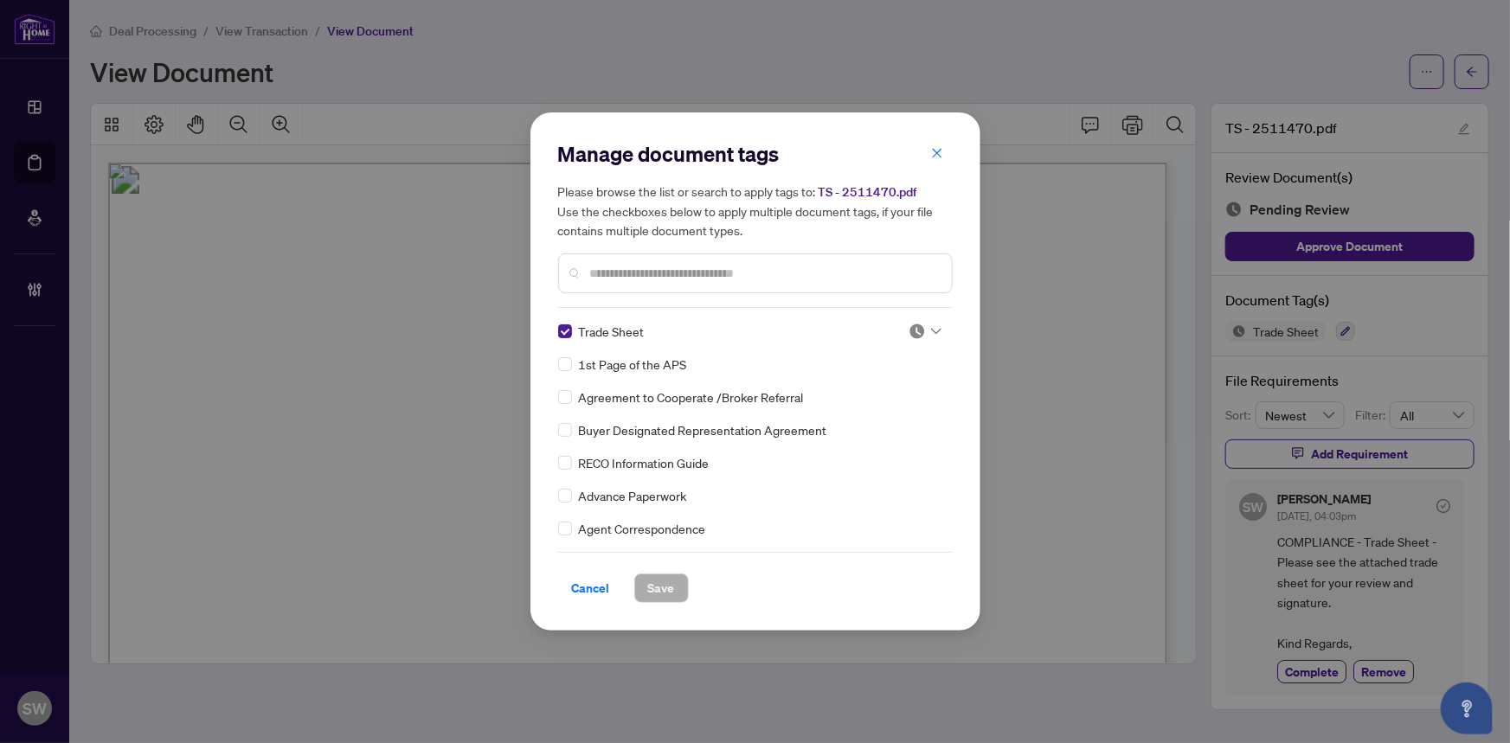
click at [921, 329] on div at bounding box center [924, 331] width 33 height 17
drag, startPoint x: 882, startPoint y: 420, endPoint x: 828, endPoint y: 460, distance: 66.8
click at [881, 420] on div "Approved" at bounding box center [867, 416] width 111 height 19
click at [660, 586] on span "Save" at bounding box center [661, 588] width 27 height 28
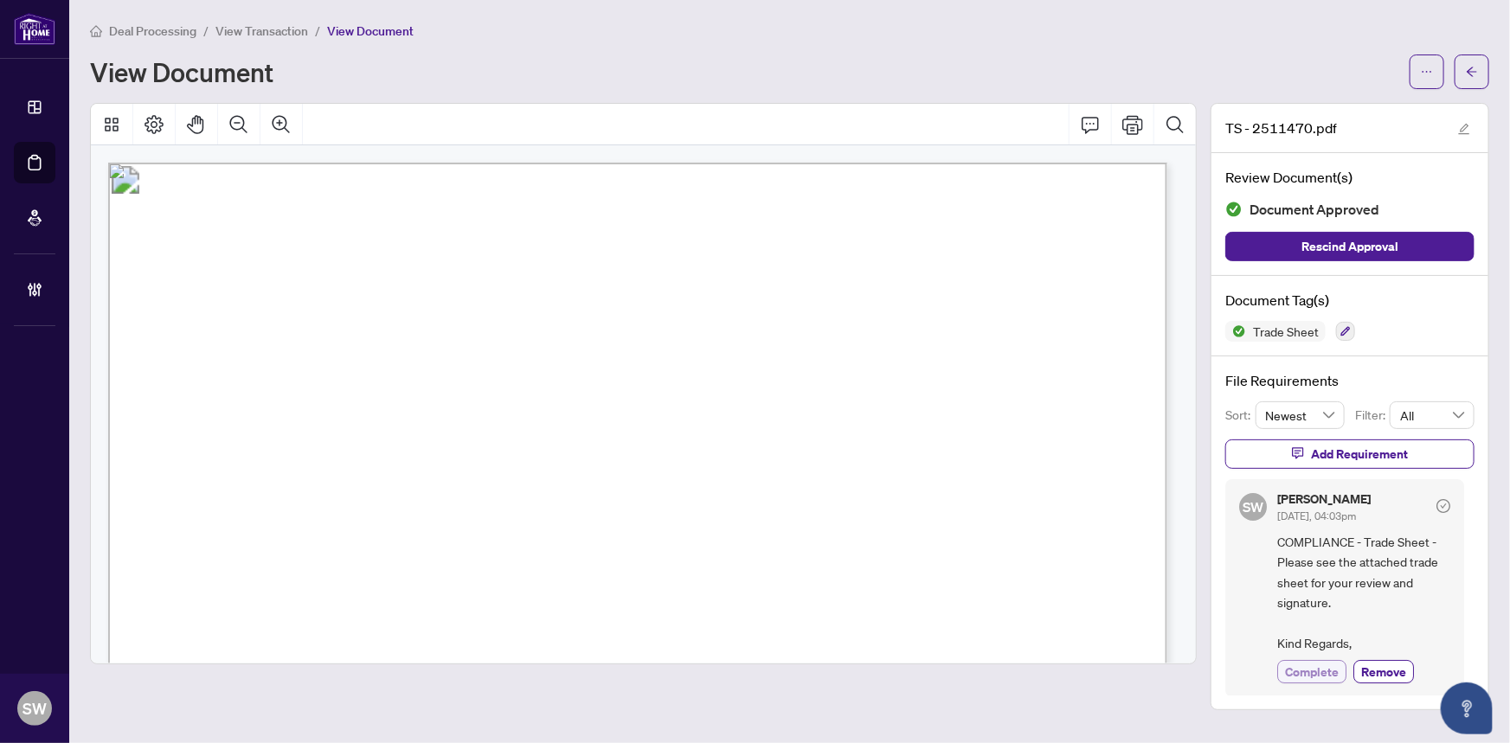
click at [1321, 674] on span "Complete" at bounding box center [1312, 672] width 54 height 18
click at [1475, 79] on span "button" at bounding box center [1471, 72] width 12 height 28
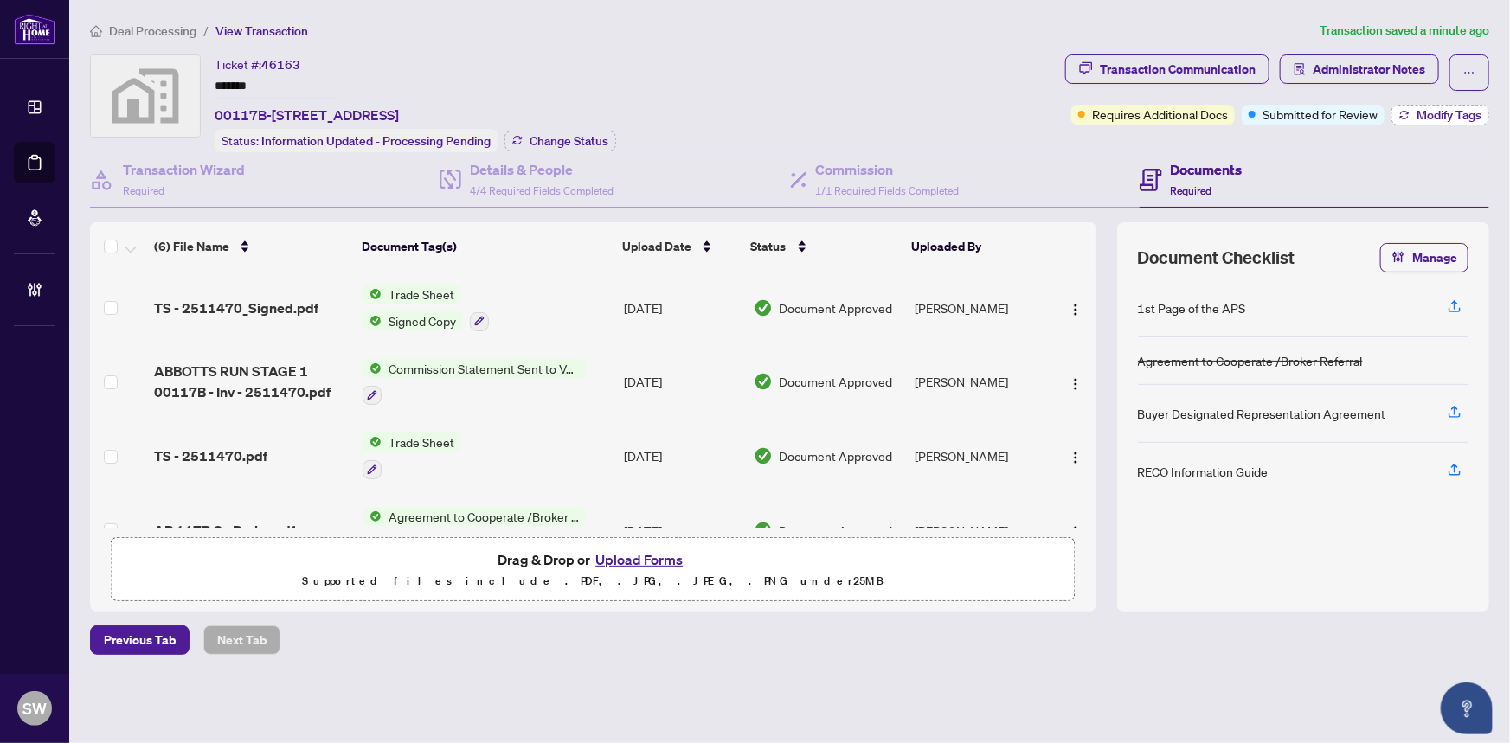
click at [1433, 123] on button "Modify Tags" at bounding box center [1440, 115] width 98 height 21
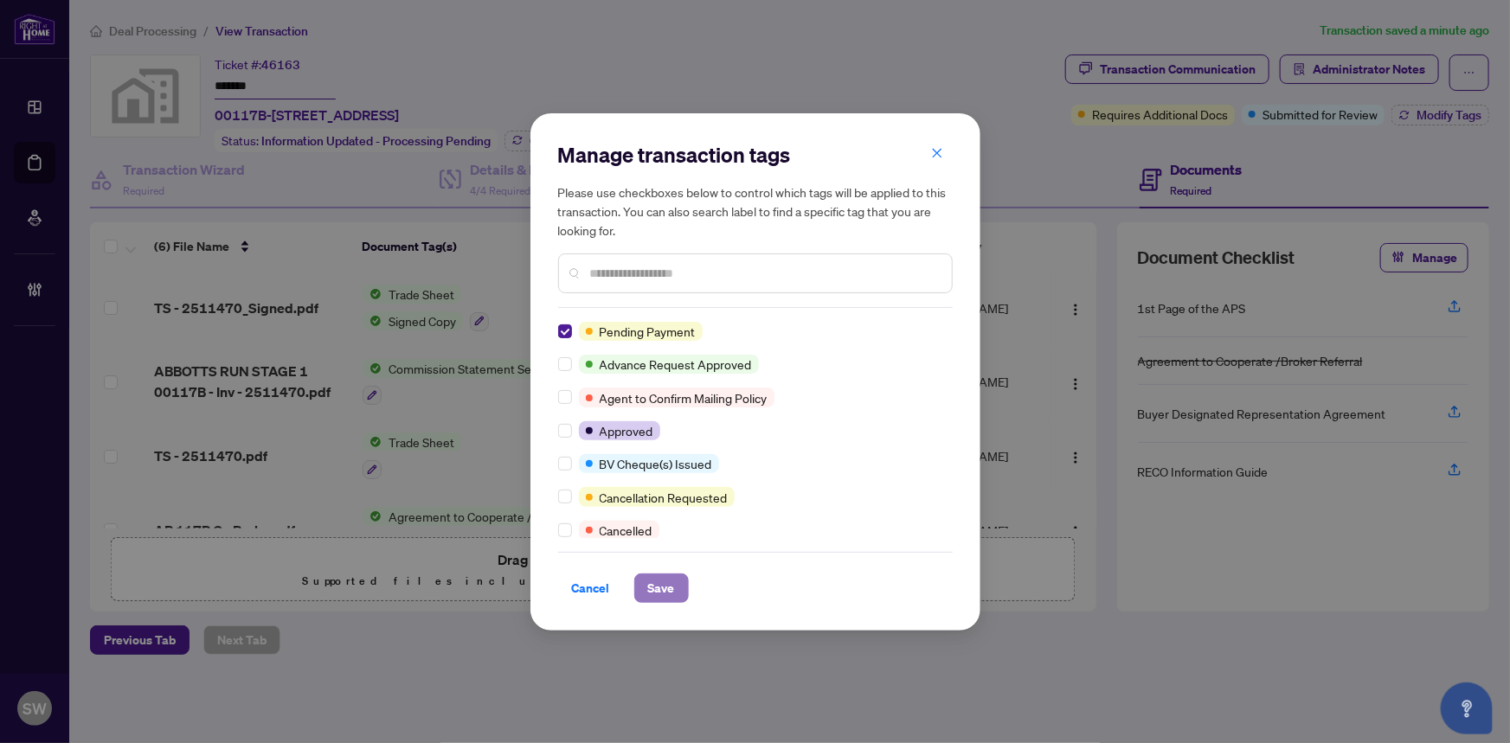
click at [664, 583] on span "Save" at bounding box center [661, 588] width 27 height 28
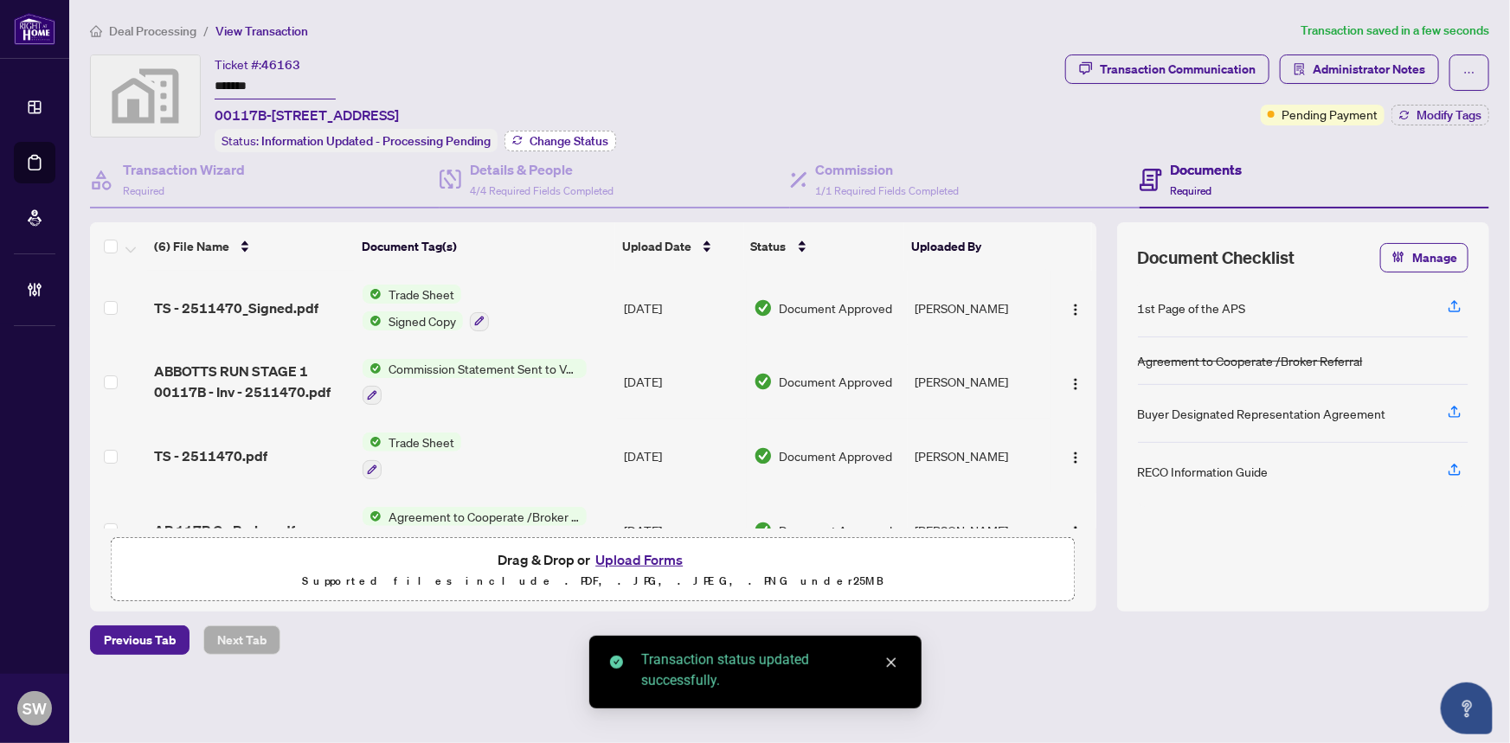
click at [573, 143] on span "Change Status" at bounding box center [568, 141] width 79 height 12
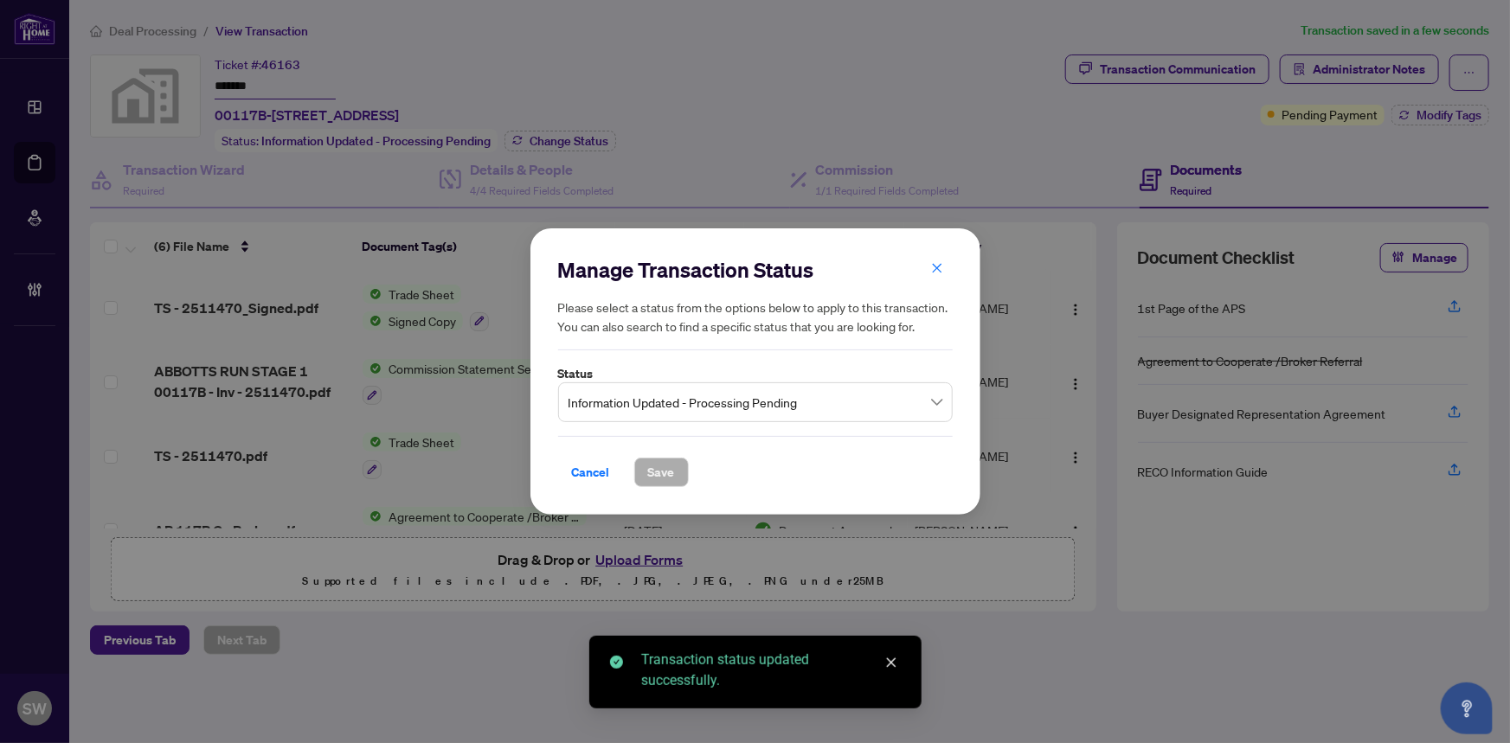
click at [658, 405] on span "Information Updated - Processing Pending" at bounding box center [755, 402] width 374 height 33
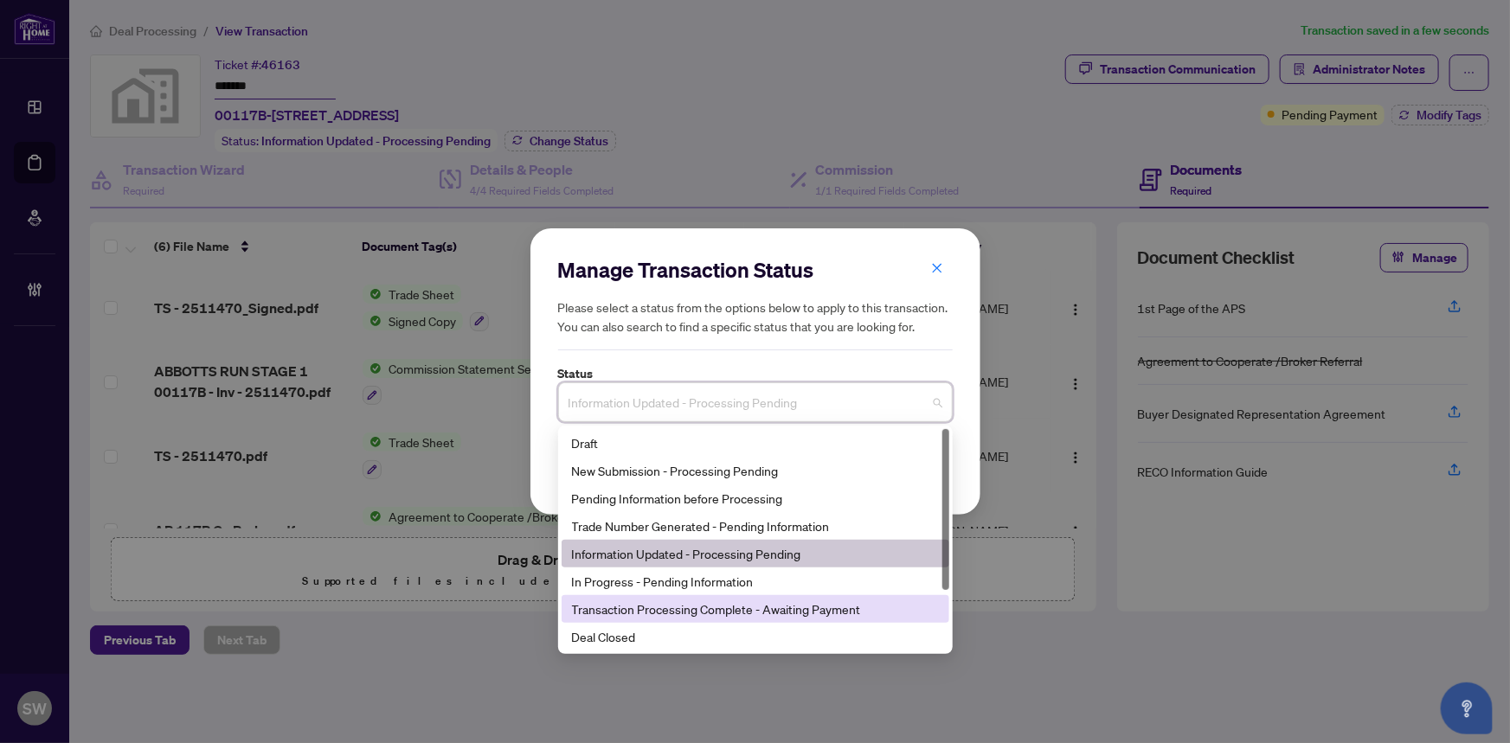
click at [745, 605] on div "Transaction Processing Complete - Awaiting Payment" at bounding box center [755, 609] width 367 height 19
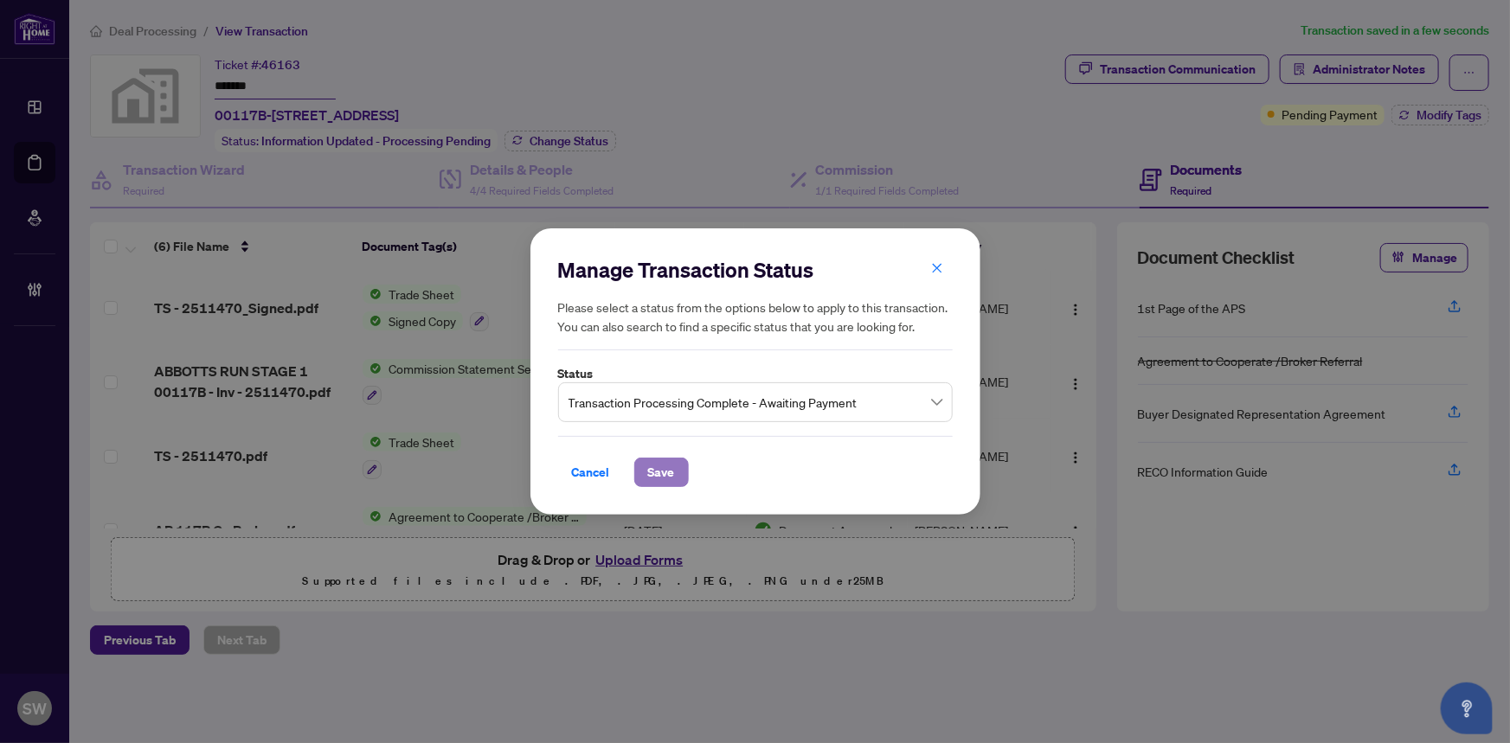
click at [651, 471] on span "Save" at bounding box center [661, 473] width 27 height 28
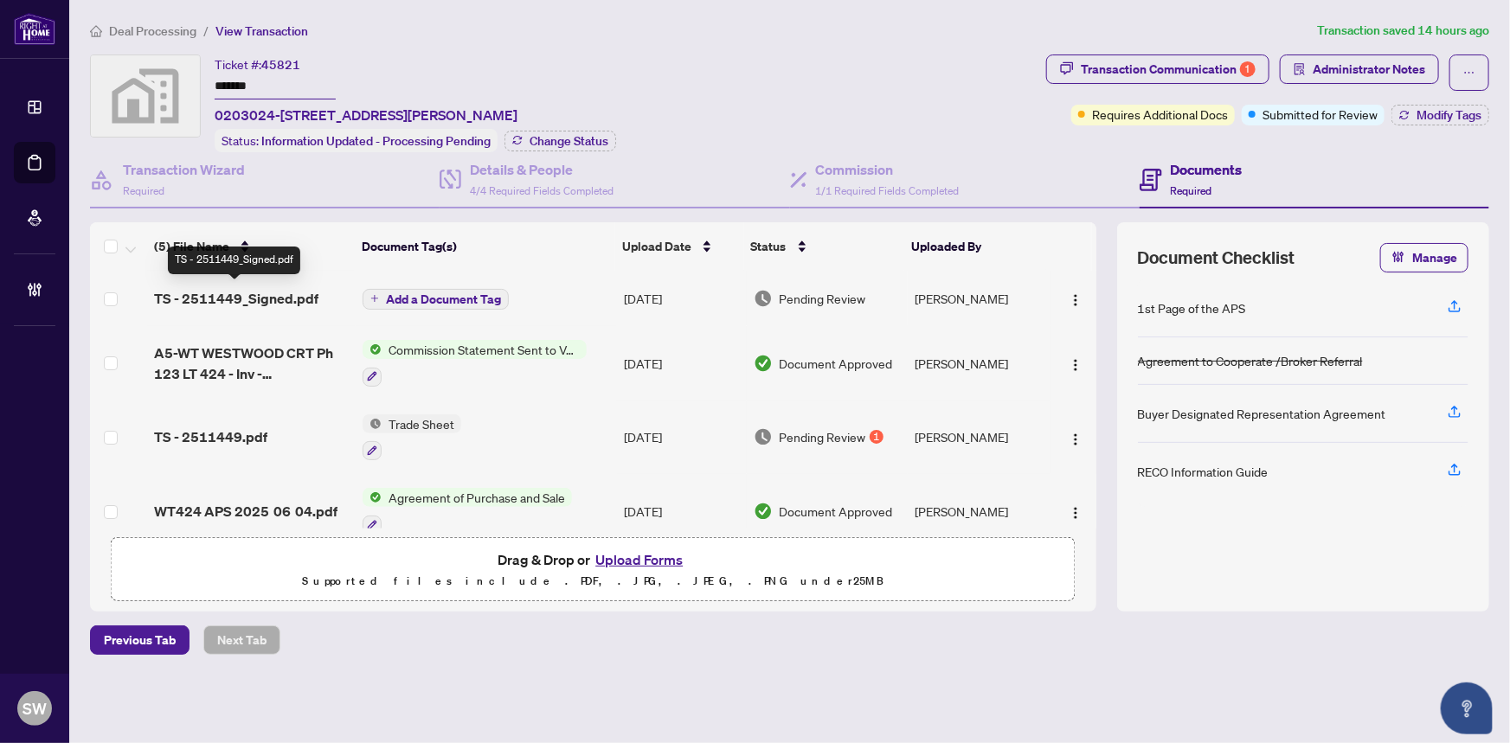
click at [270, 293] on span "TS - 2511449_Signed.pdf" at bounding box center [236, 298] width 164 height 21
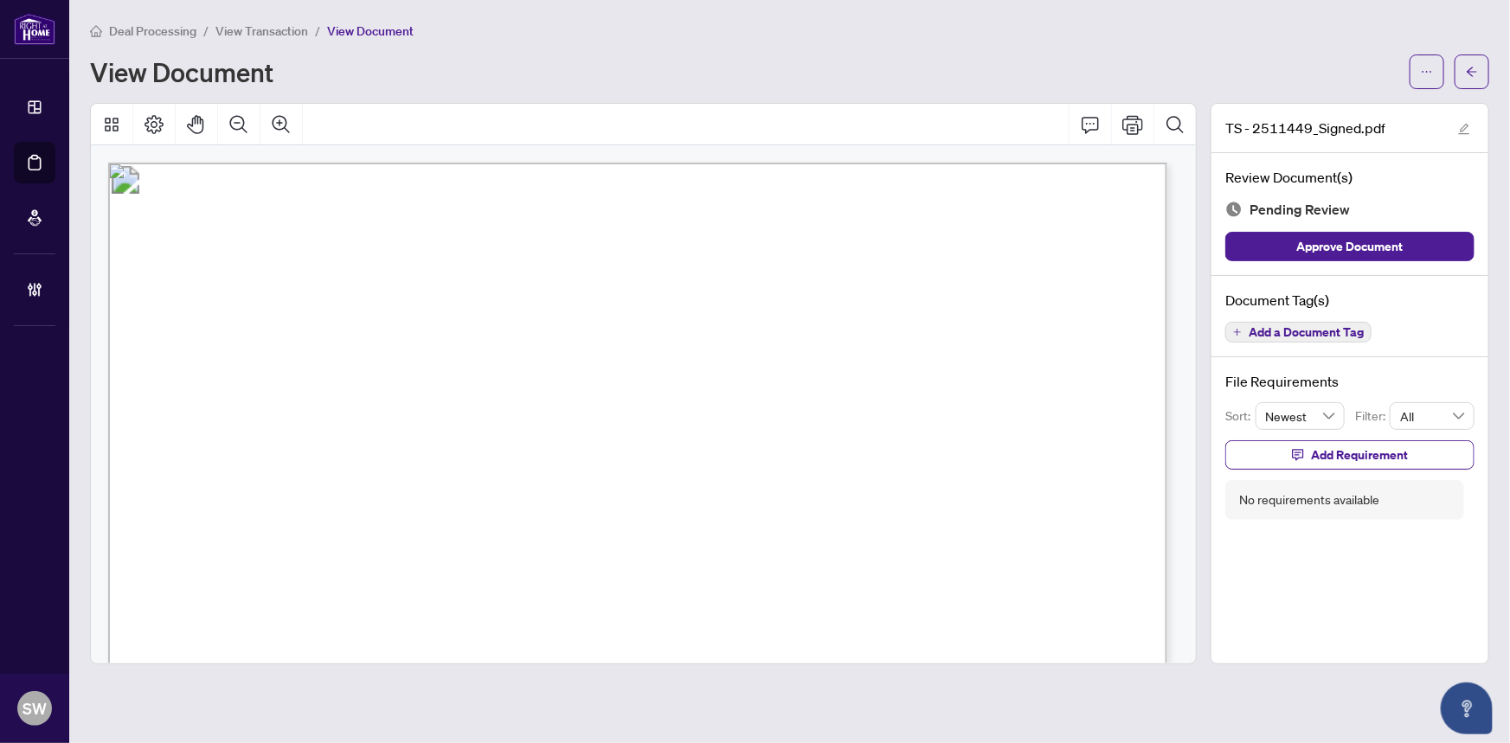
click at [1292, 331] on span "Add a Document Tag" at bounding box center [1305, 332] width 115 height 12
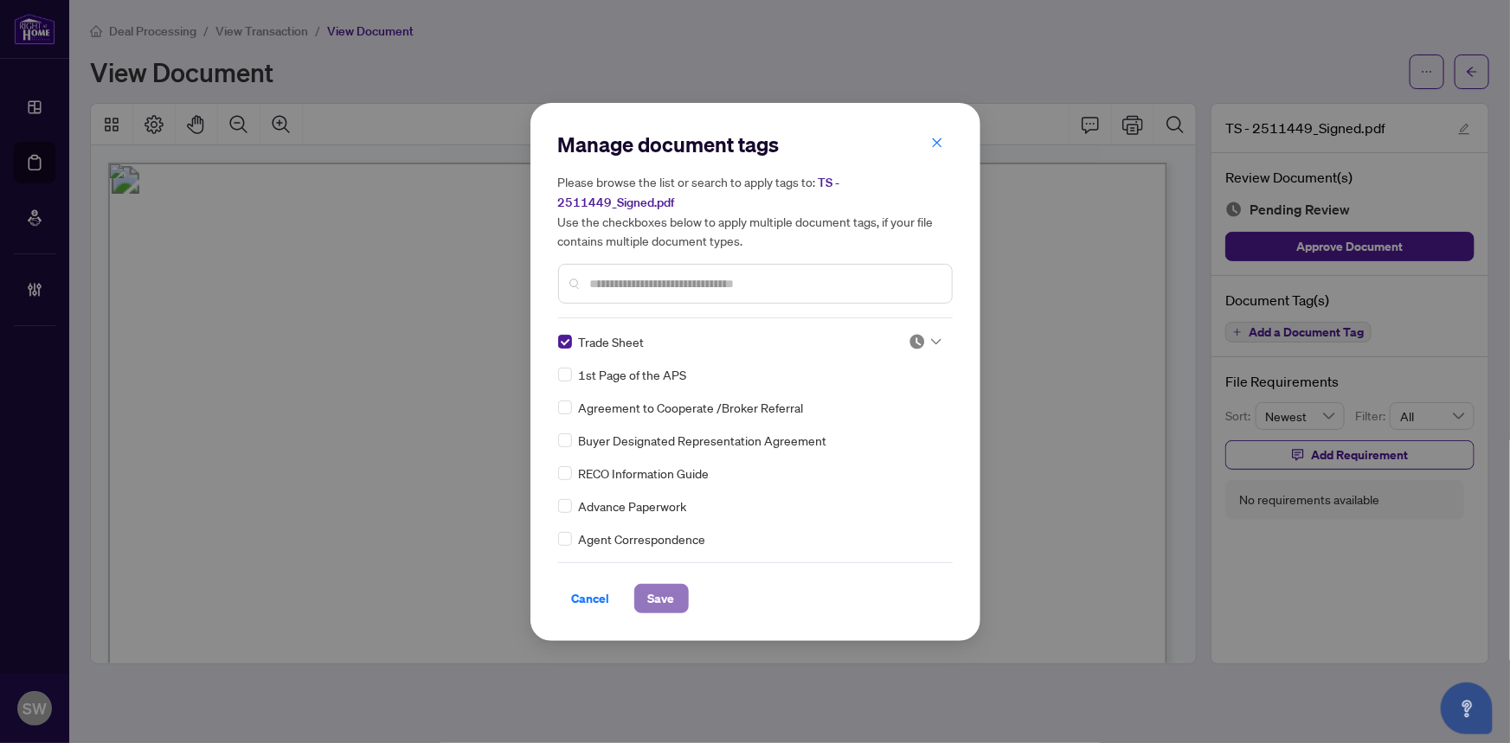
click at [657, 598] on span "Save" at bounding box center [661, 599] width 27 height 28
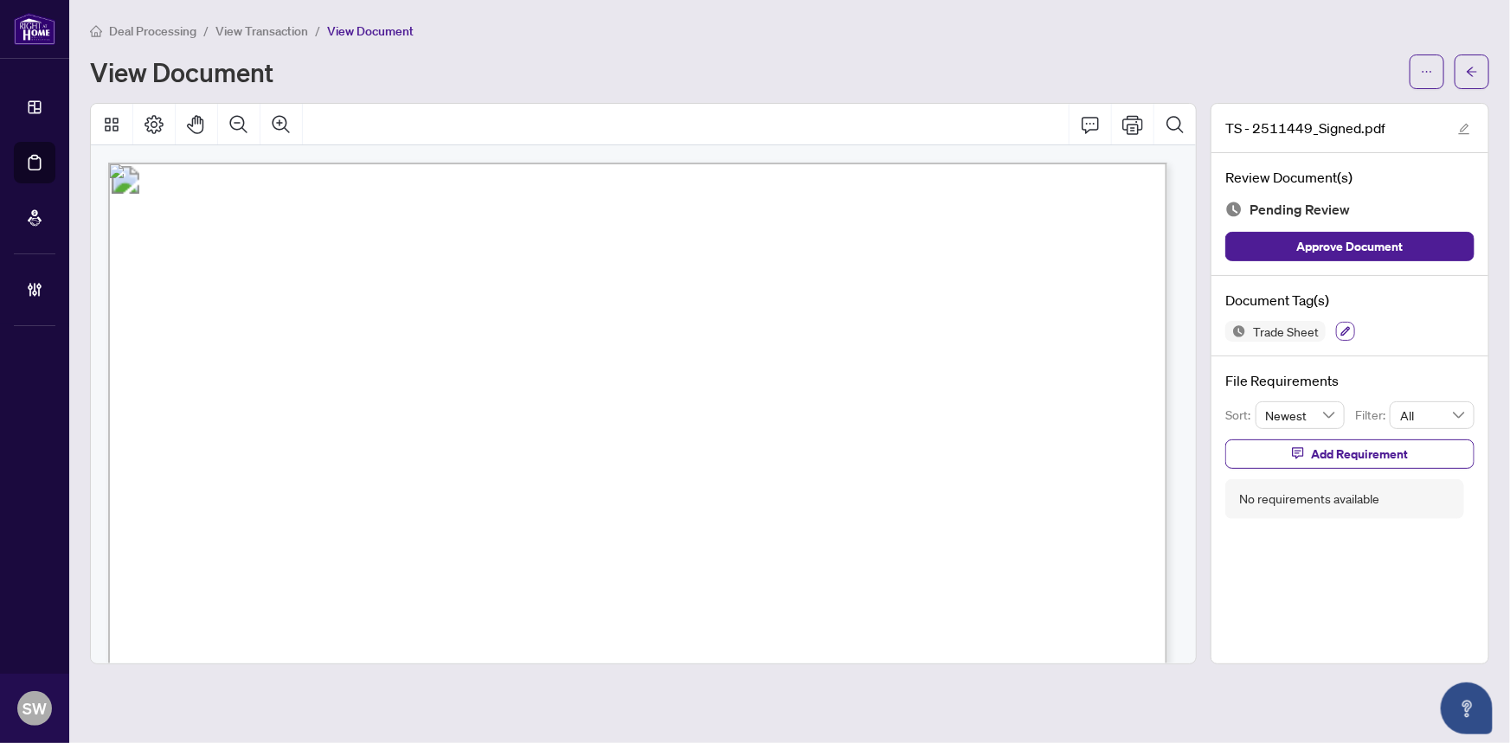
click at [1345, 333] on icon "button" at bounding box center [1345, 331] width 10 height 10
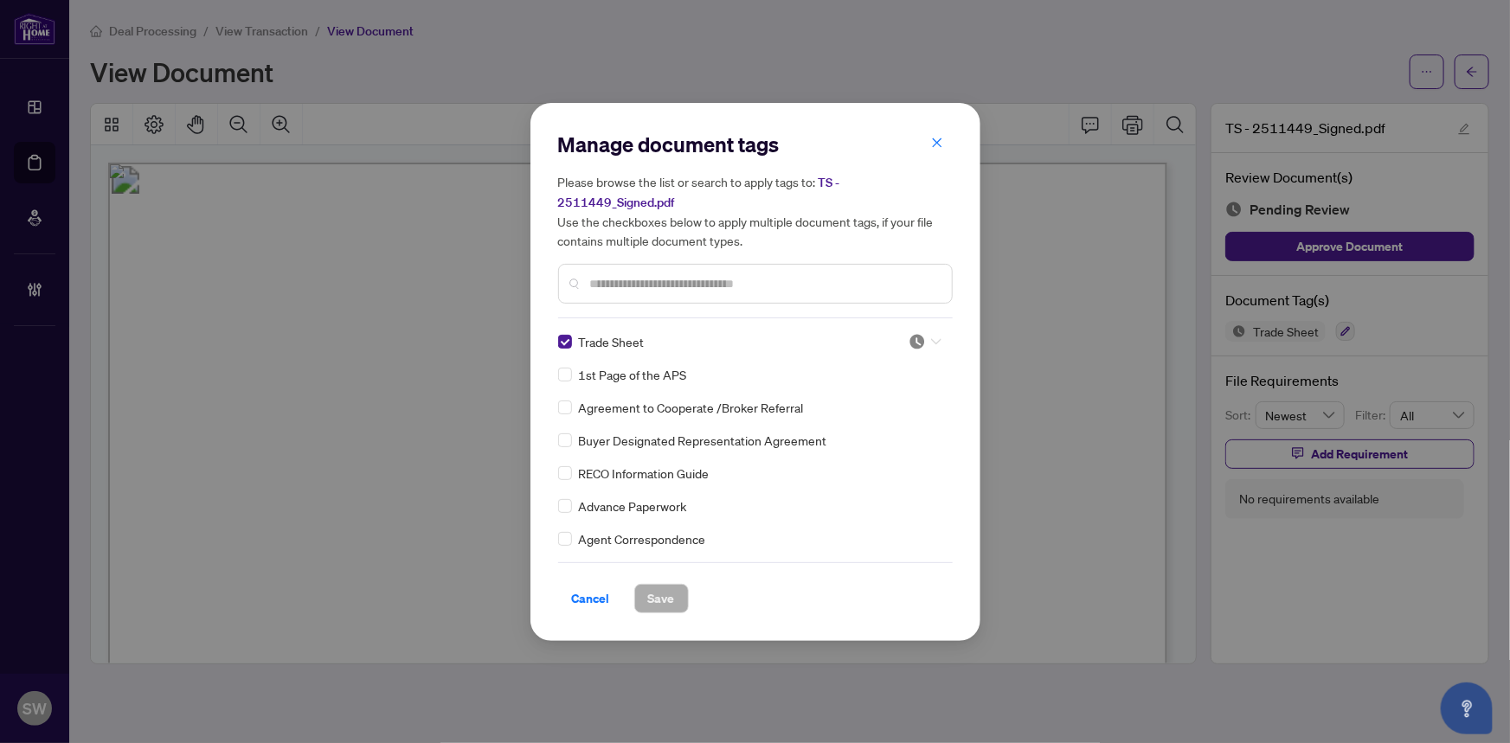
drag, startPoint x: 918, startPoint y: 337, endPoint x: 885, endPoint y: 401, distance: 72.0
click at [917, 338] on img at bounding box center [916, 341] width 17 height 17
click at [865, 433] on div "Approved" at bounding box center [867, 425] width 111 height 19
click at [665, 595] on span "Save" at bounding box center [661, 599] width 27 height 28
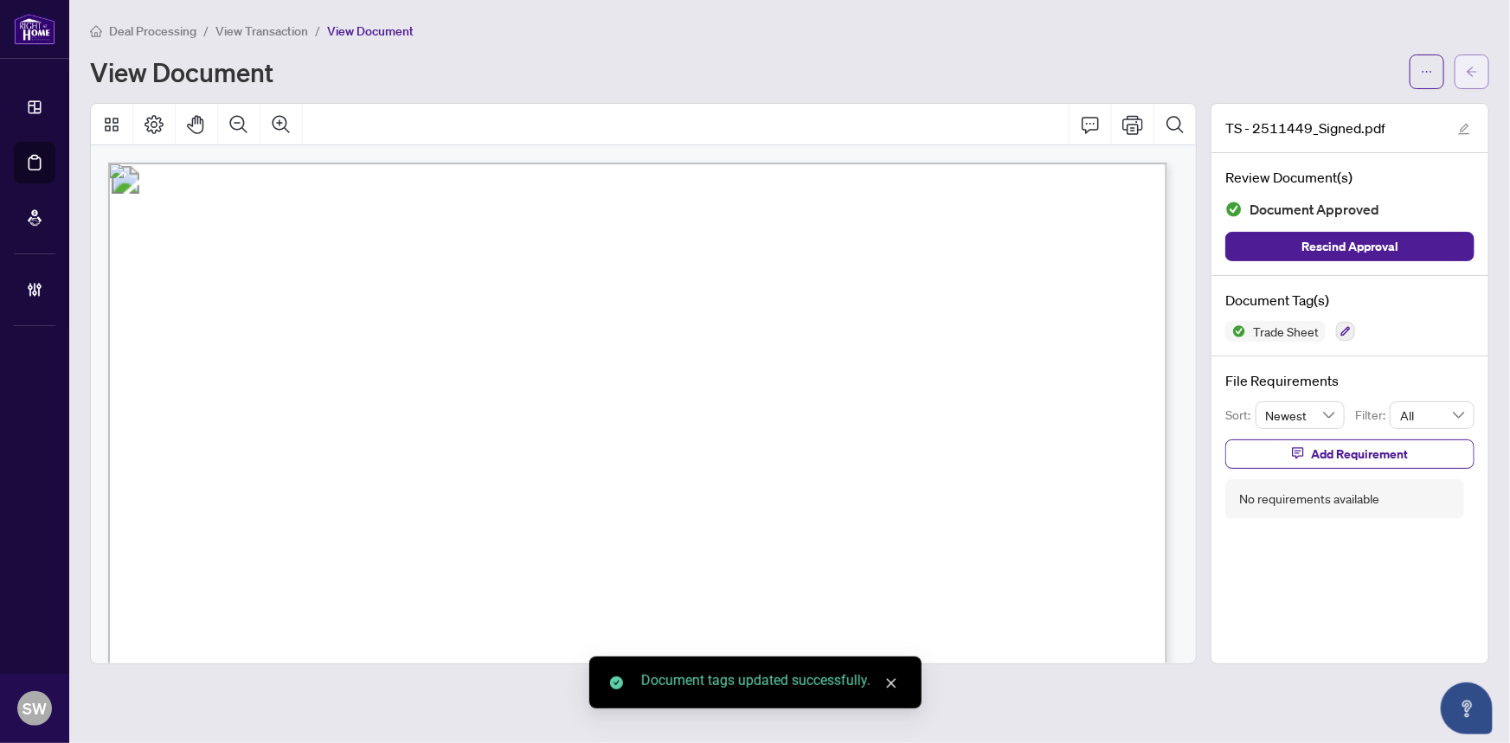
click at [1469, 75] on icon "arrow-left" at bounding box center [1471, 72] width 12 height 12
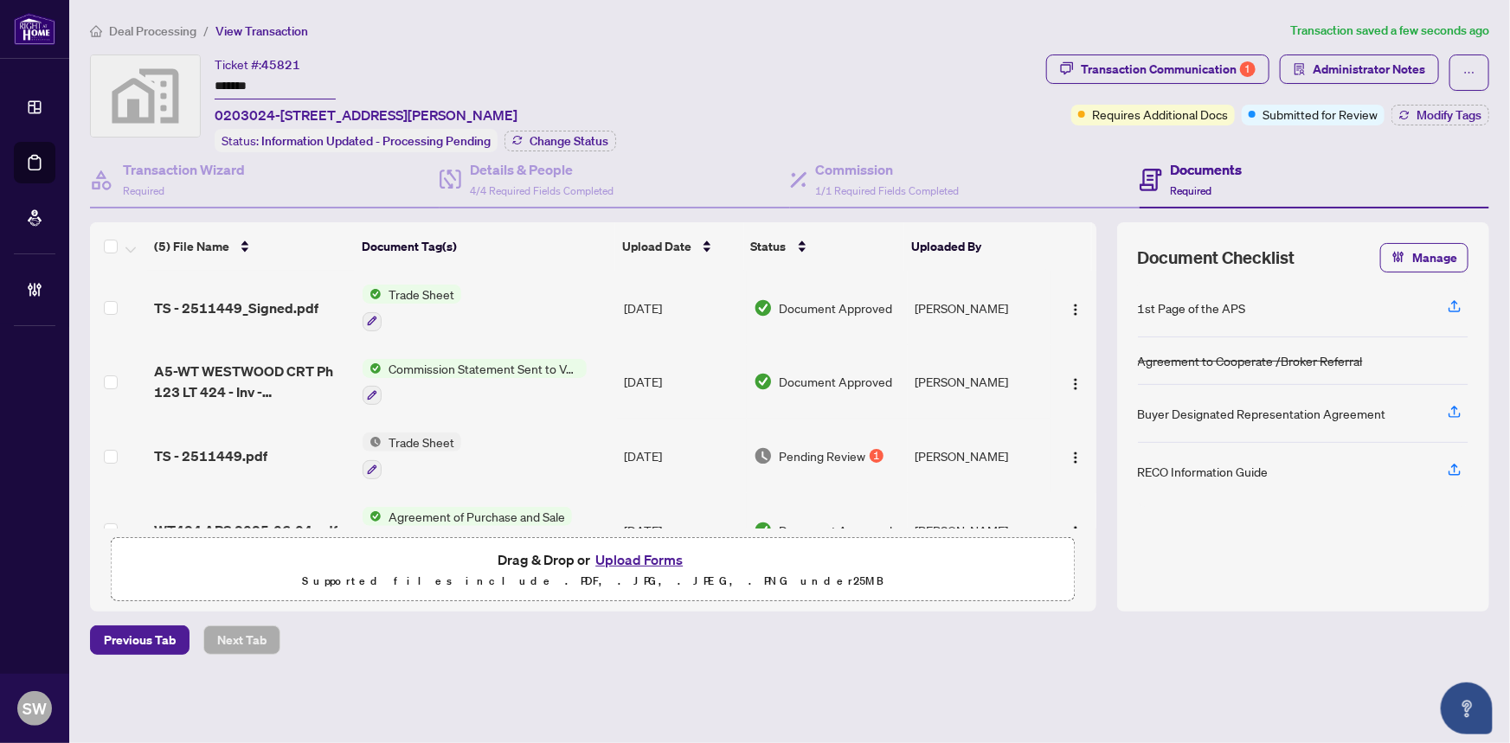
click at [284, 446] on div "TS - 2511449.pdf" at bounding box center [252, 456] width 196 height 21
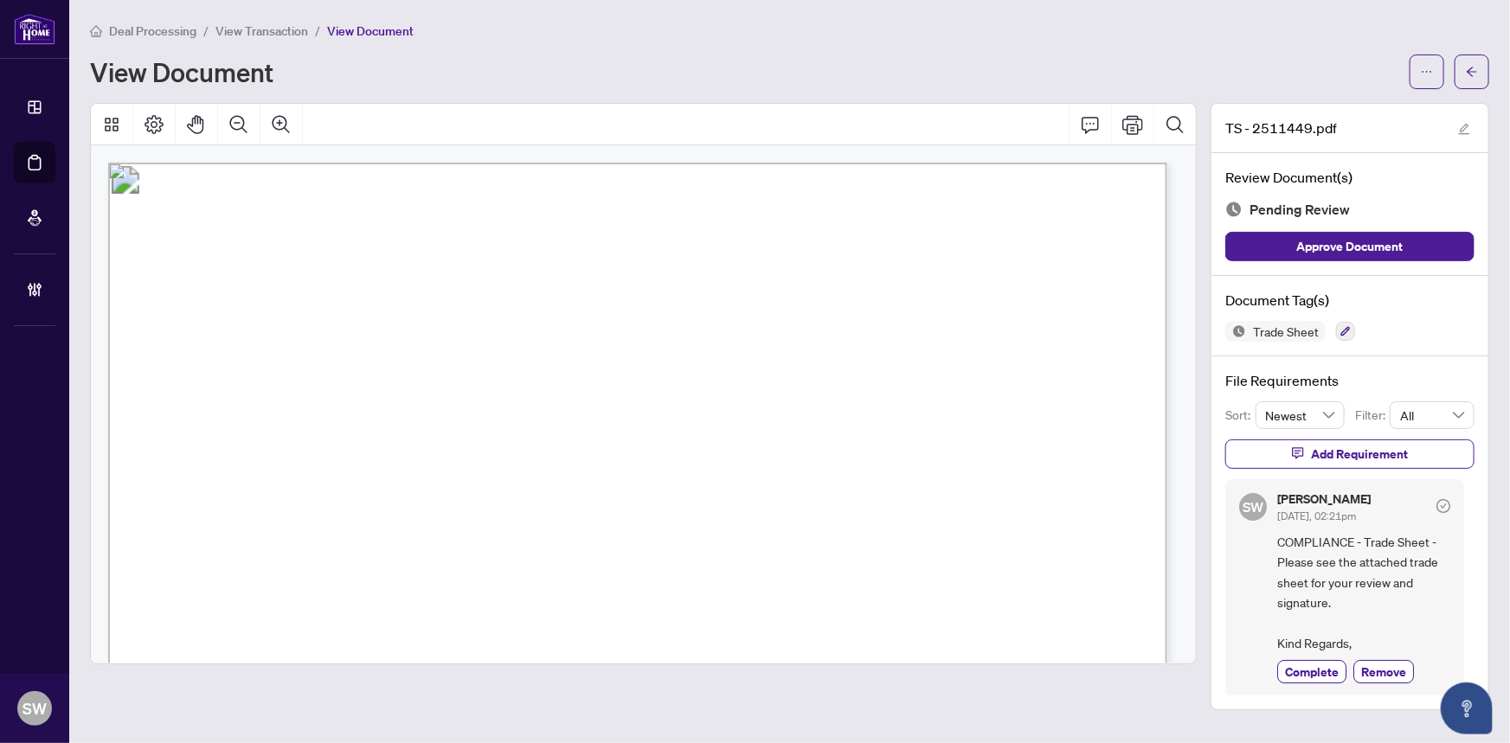
drag, startPoint x: 1326, startPoint y: 670, endPoint x: 1328, endPoint y: 655, distance: 15.7
click at [1325, 670] on span "Complete" at bounding box center [1312, 672] width 54 height 18
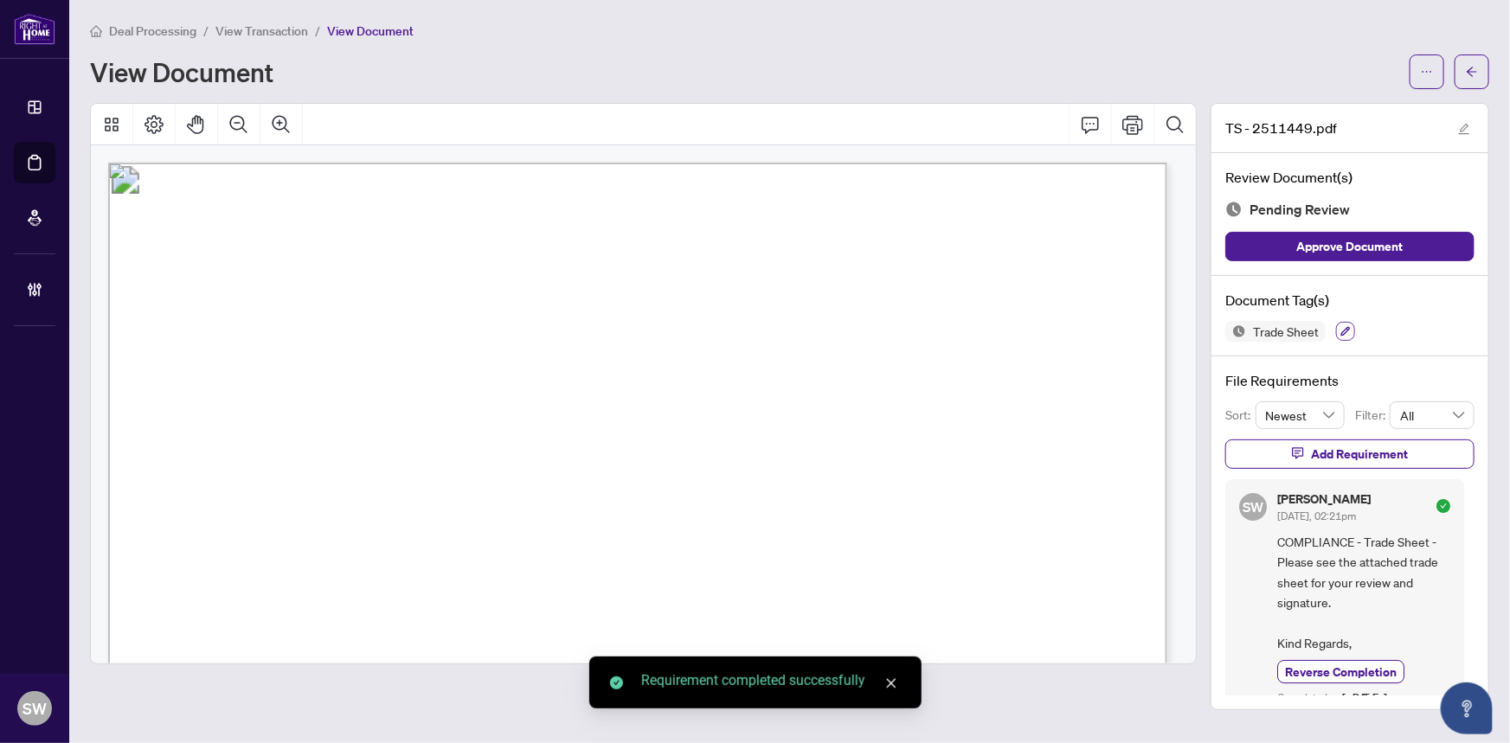
click at [1343, 329] on icon "button" at bounding box center [1345, 331] width 10 height 10
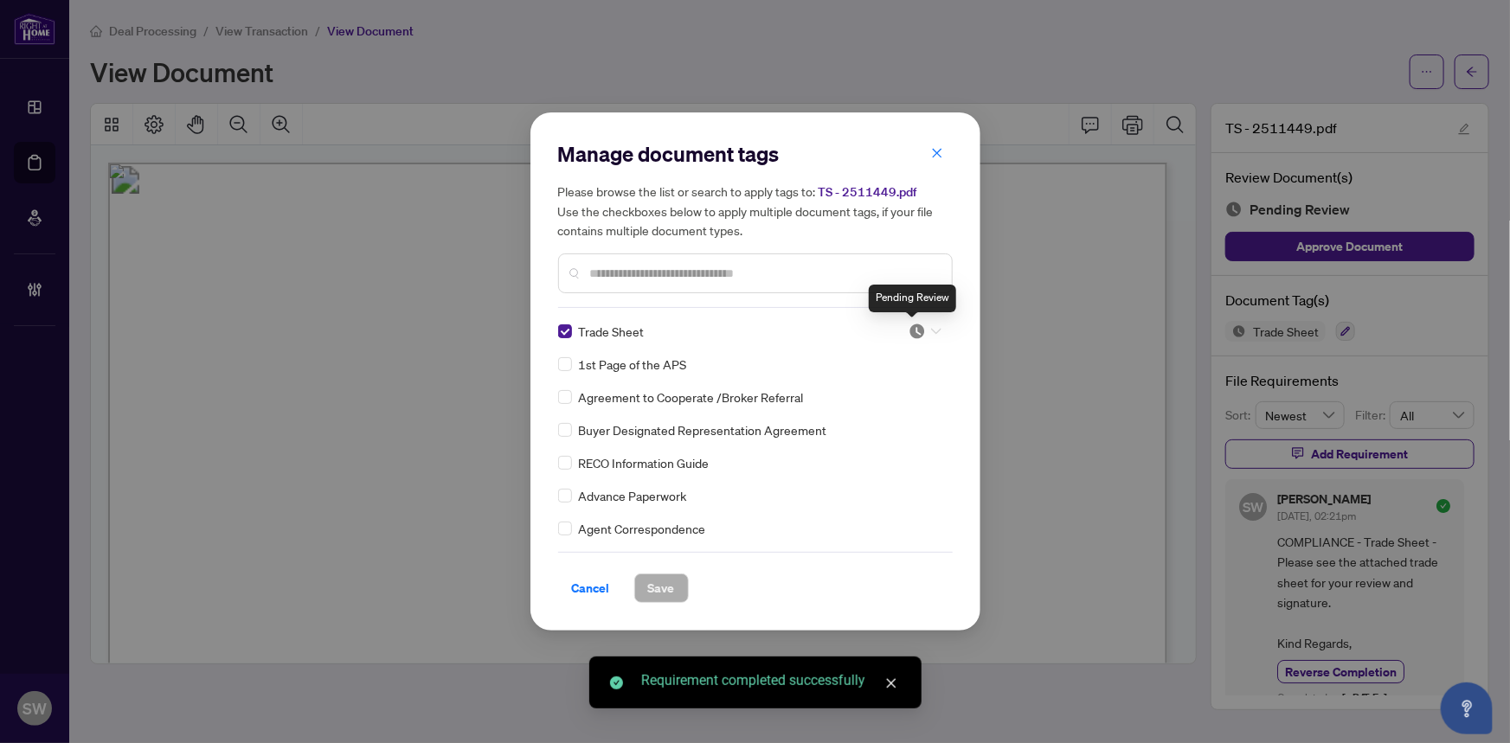
click at [920, 329] on img at bounding box center [916, 331] width 17 height 17
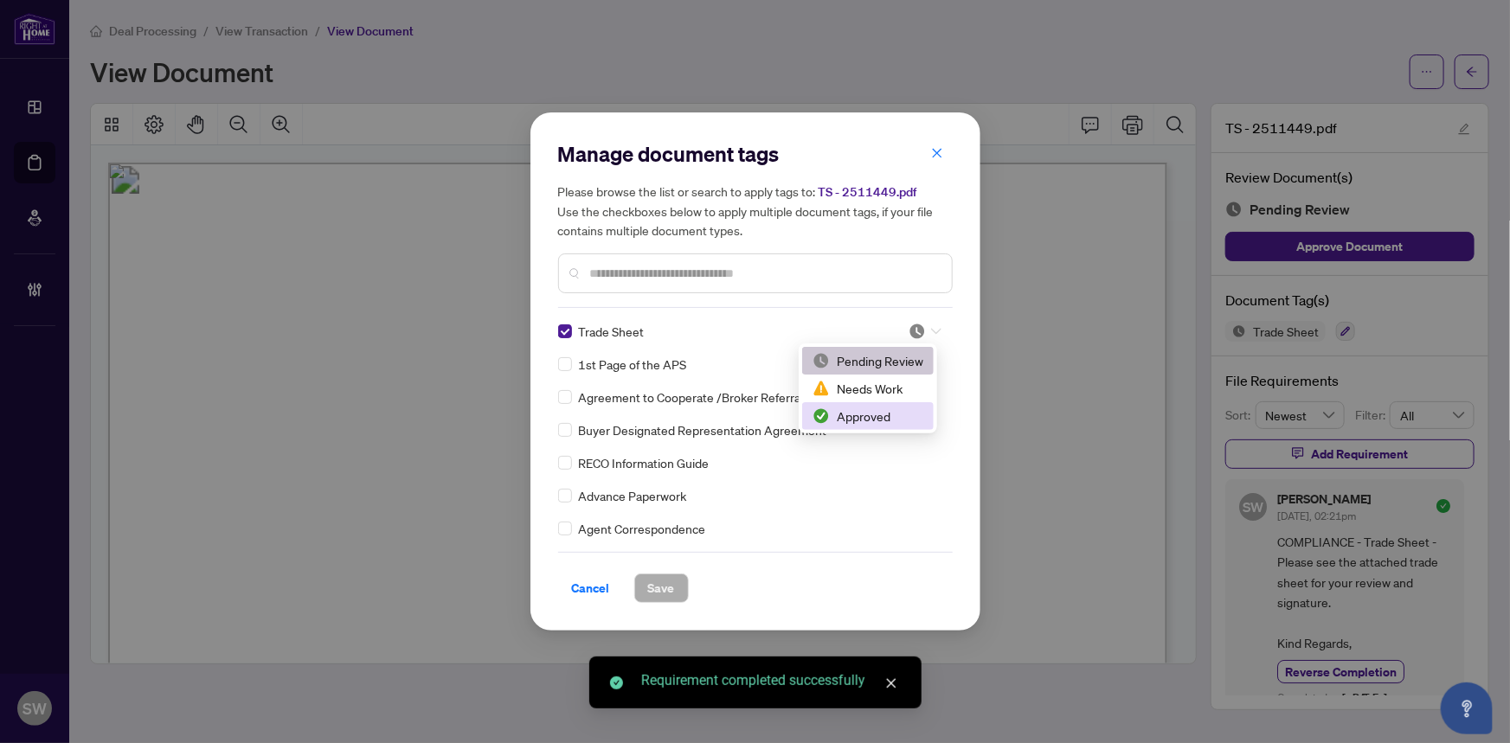
click at [871, 417] on div "Approved" at bounding box center [867, 416] width 111 height 19
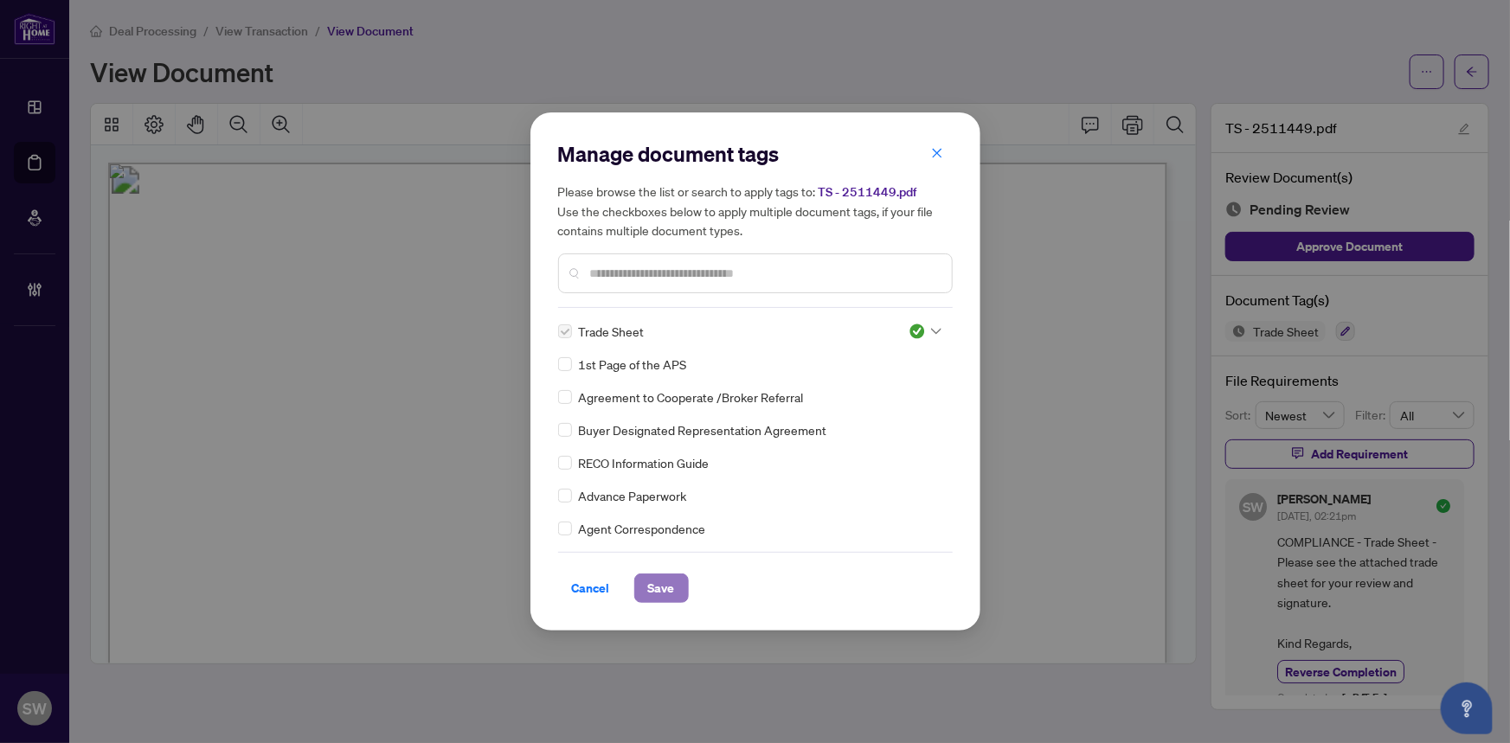
click at [653, 582] on span "Save" at bounding box center [661, 588] width 27 height 28
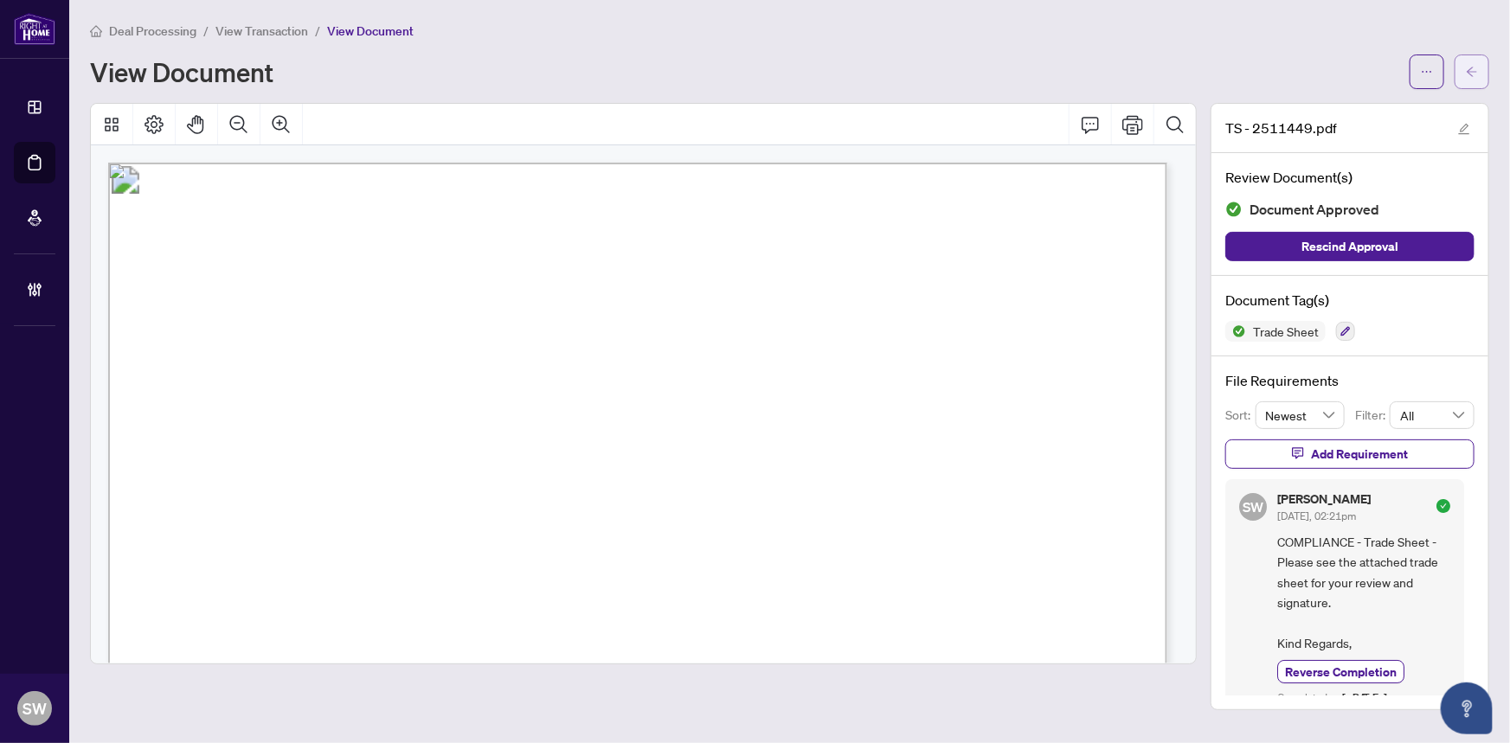
click at [1467, 83] on span "button" at bounding box center [1471, 72] width 12 height 28
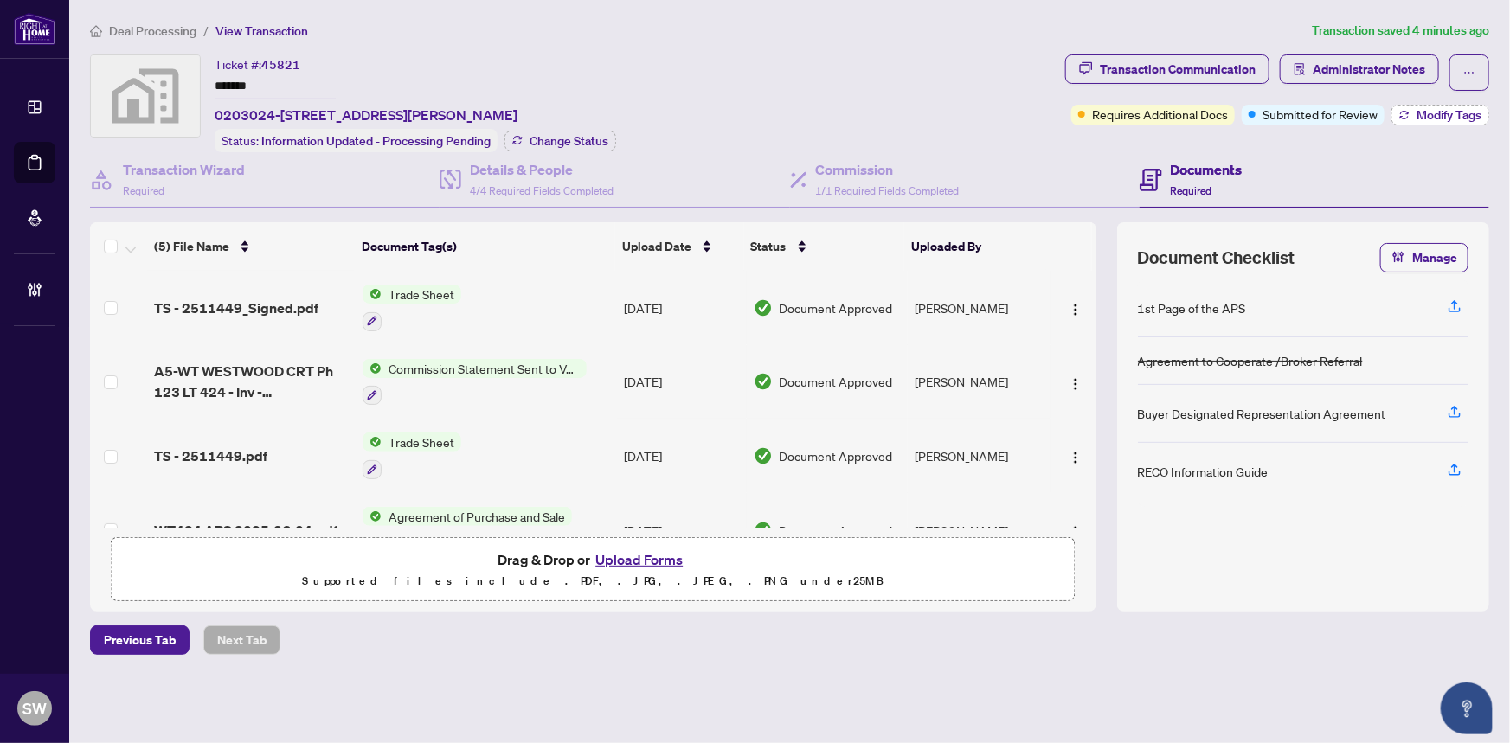
click at [1419, 120] on span "Modify Tags" at bounding box center [1448, 115] width 65 height 12
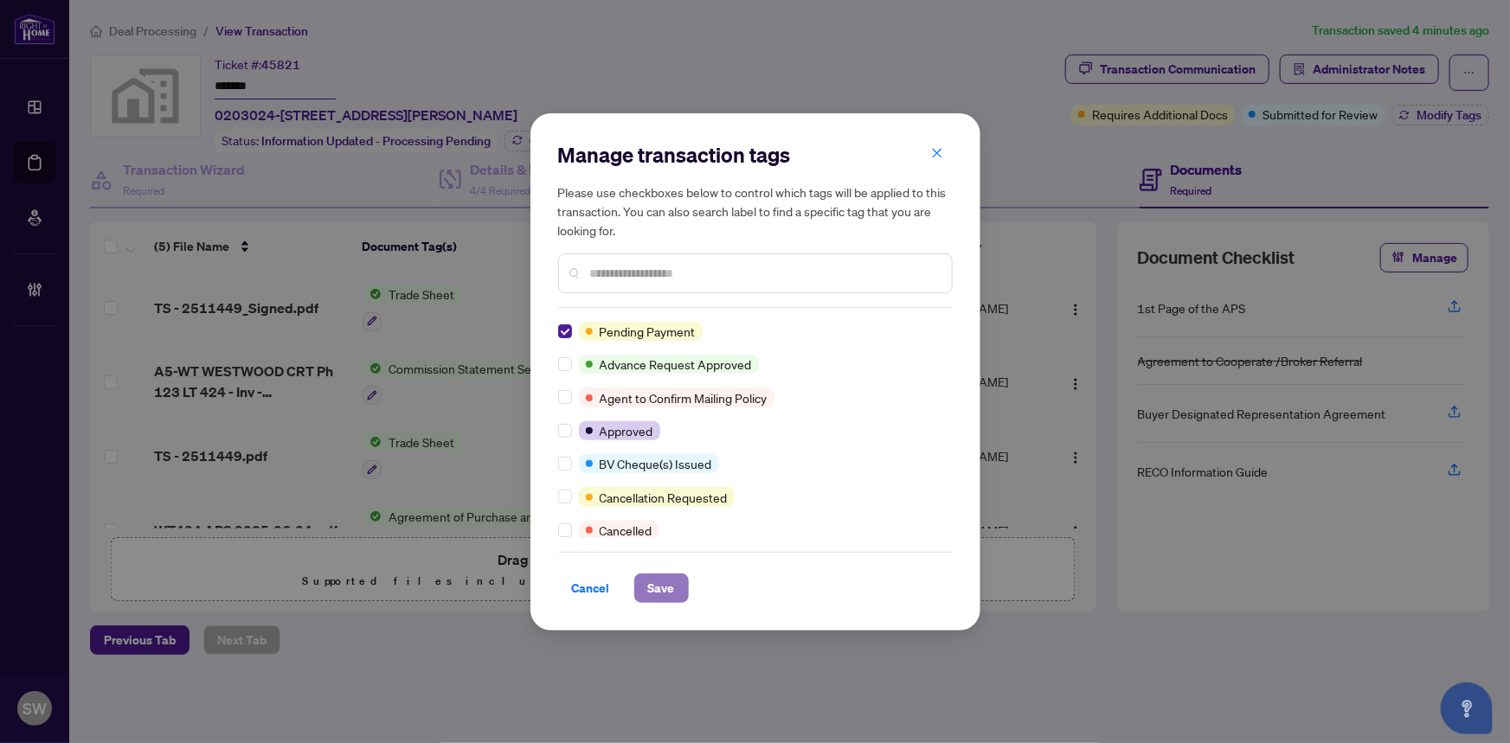
click at [664, 578] on span "Save" at bounding box center [661, 588] width 27 height 28
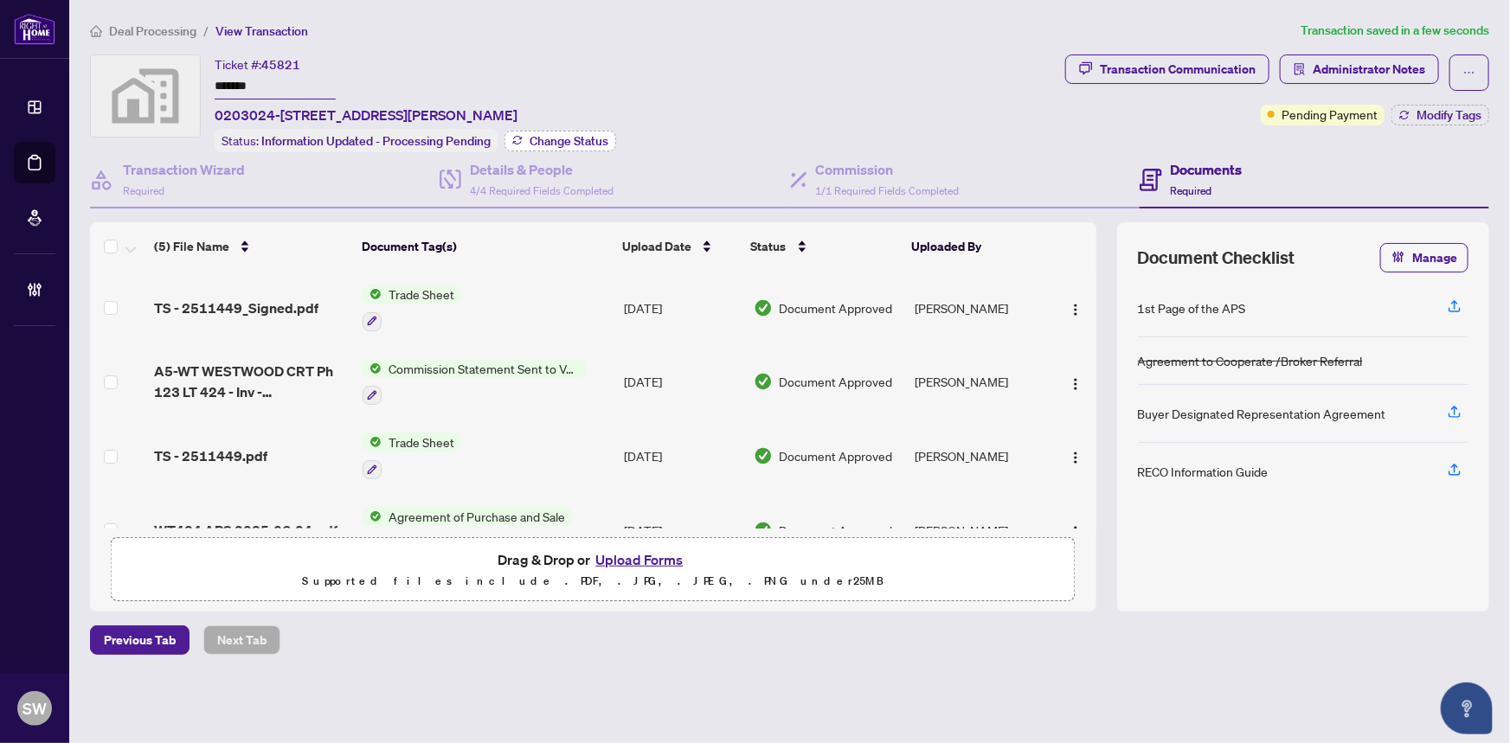
click at [591, 142] on span "Change Status" at bounding box center [568, 141] width 79 height 12
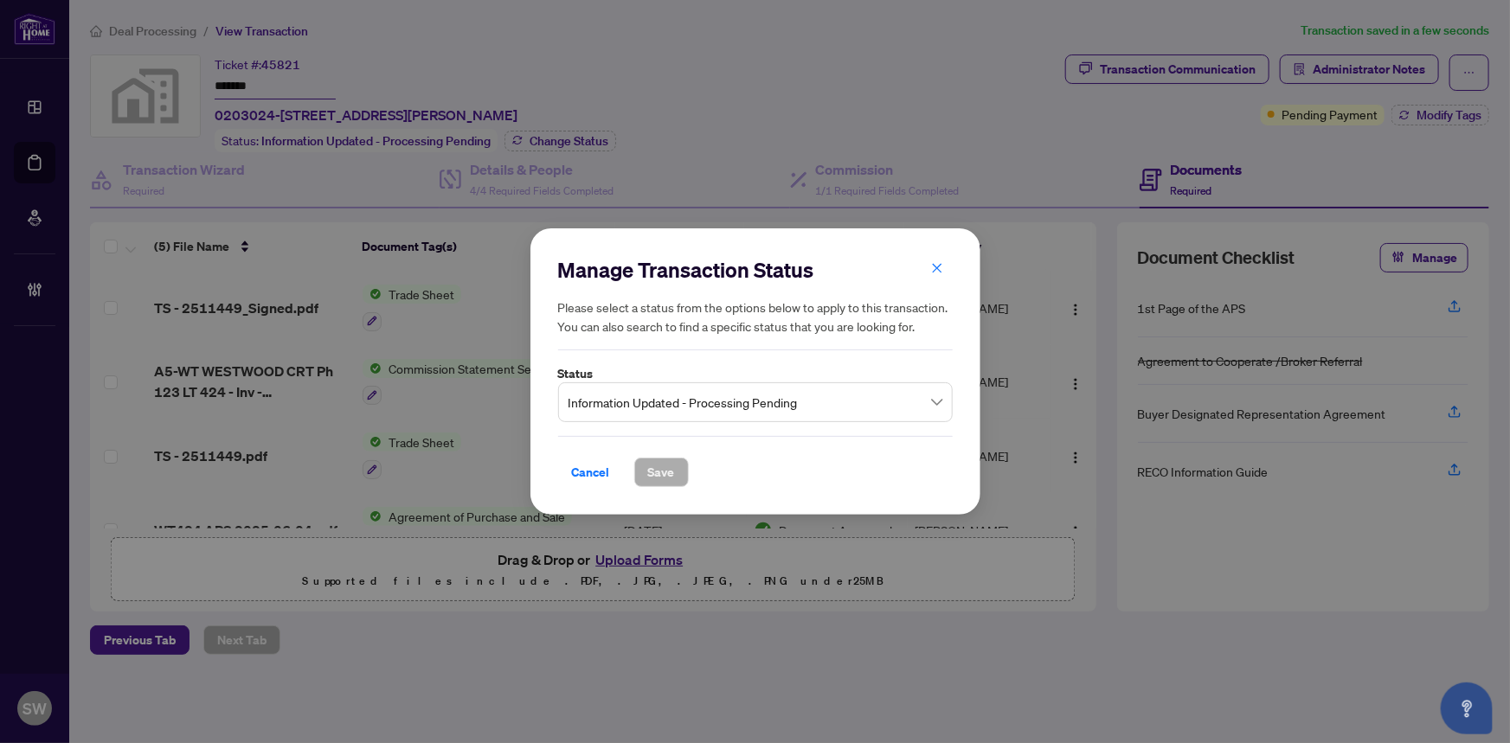
click at [707, 403] on span "Information Updated - Processing Pending" at bounding box center [755, 402] width 374 height 33
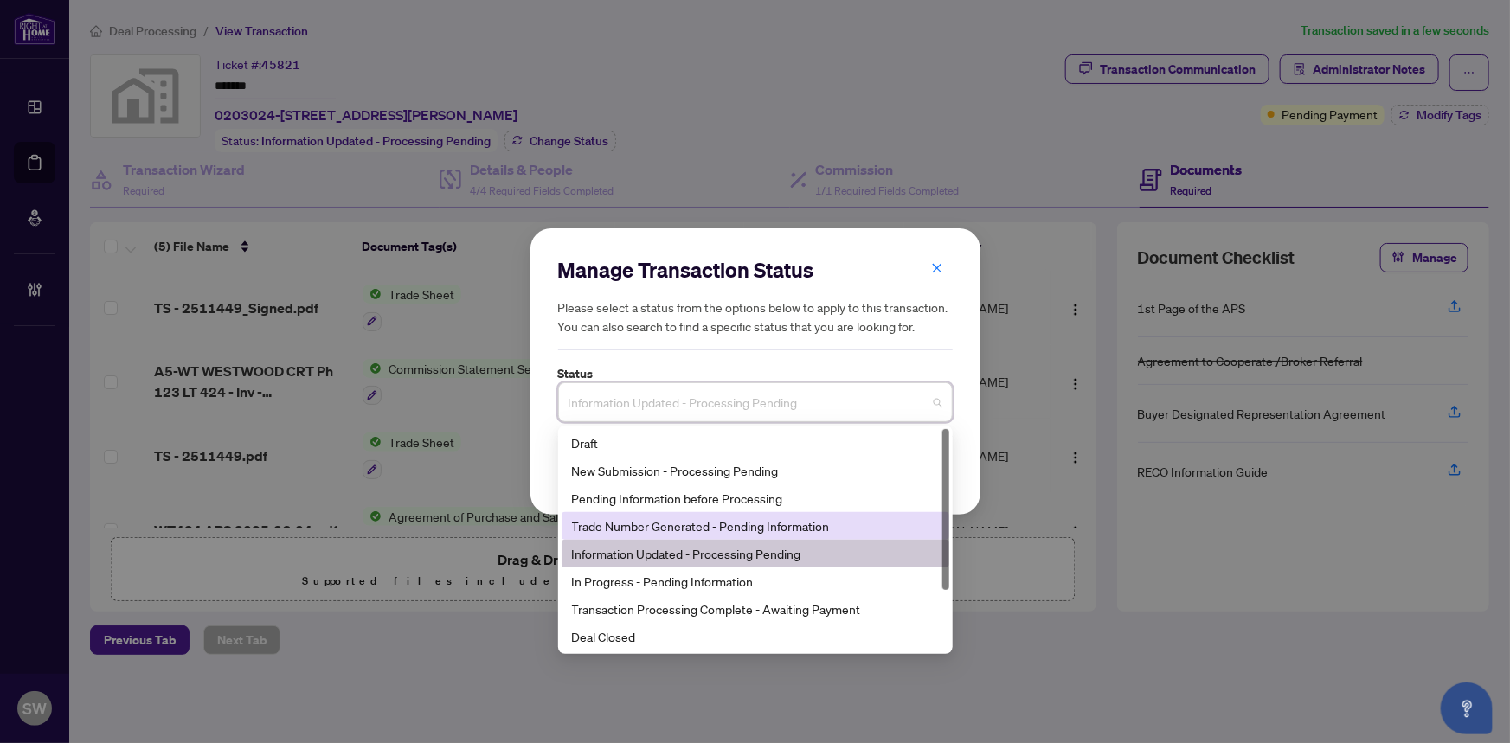
click at [661, 525] on div "Trade Number Generated - Pending Information" at bounding box center [755, 525] width 367 height 19
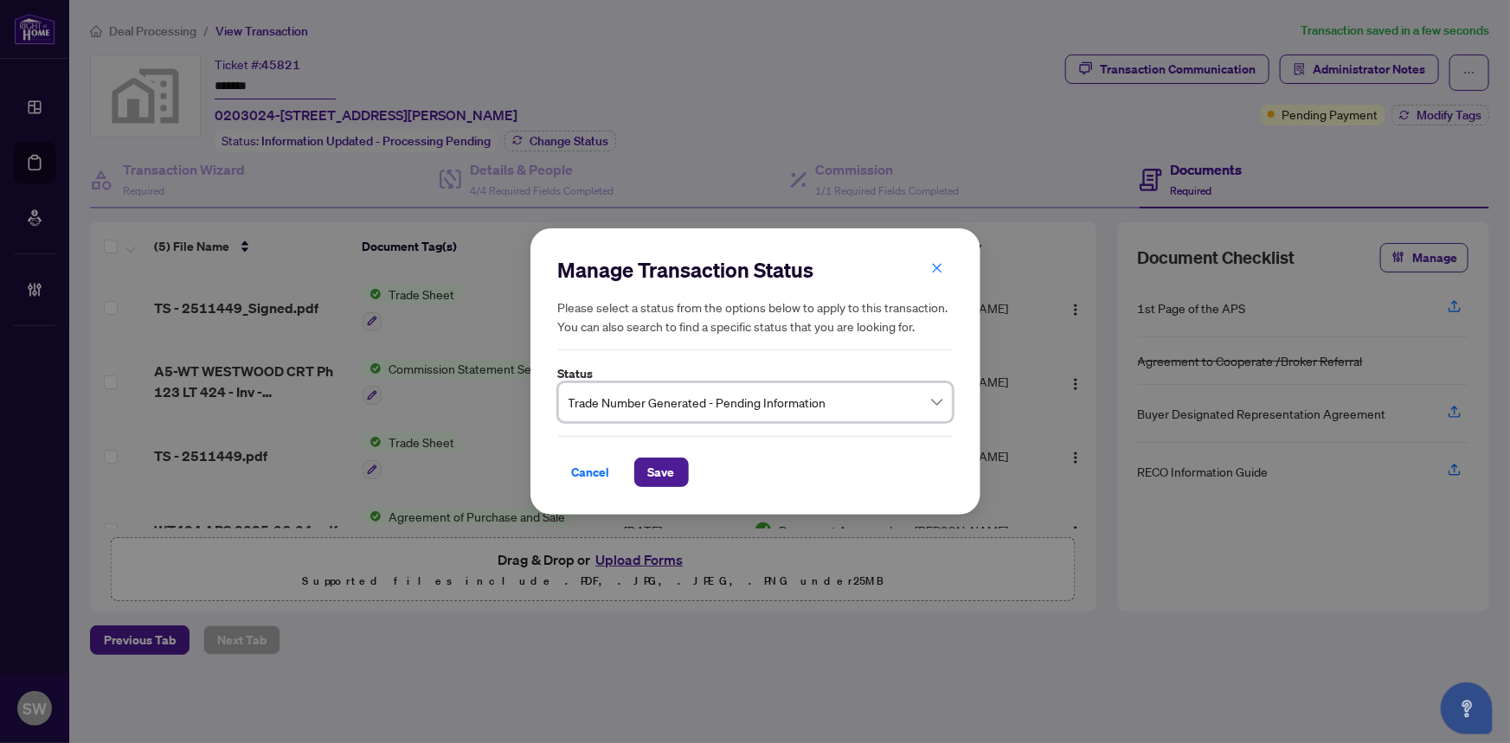
click at [663, 446] on div "Cancel Save" at bounding box center [755, 461] width 394 height 51
click at [664, 478] on span "Save" at bounding box center [661, 473] width 27 height 28
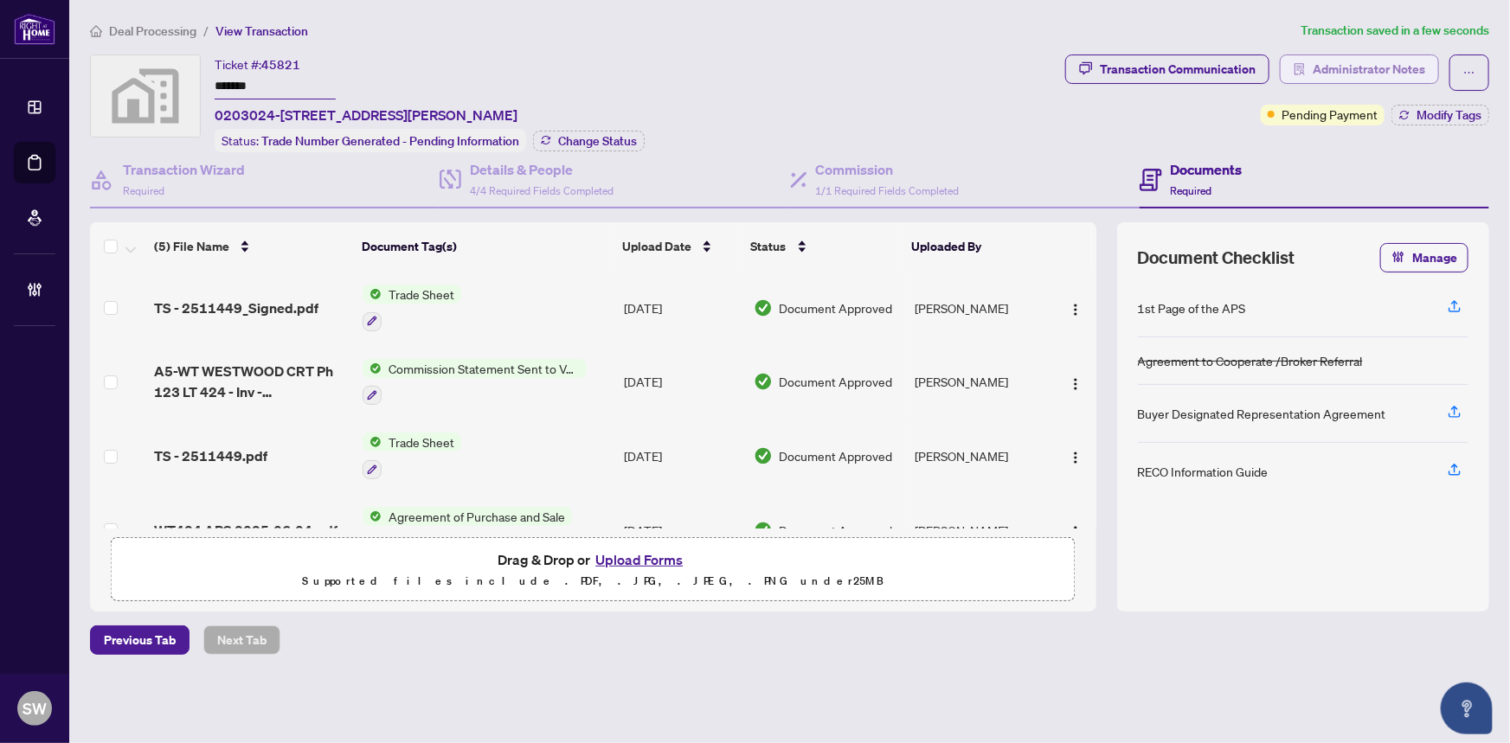
click at [1363, 66] on span "Administrator Notes" at bounding box center [1368, 69] width 112 height 28
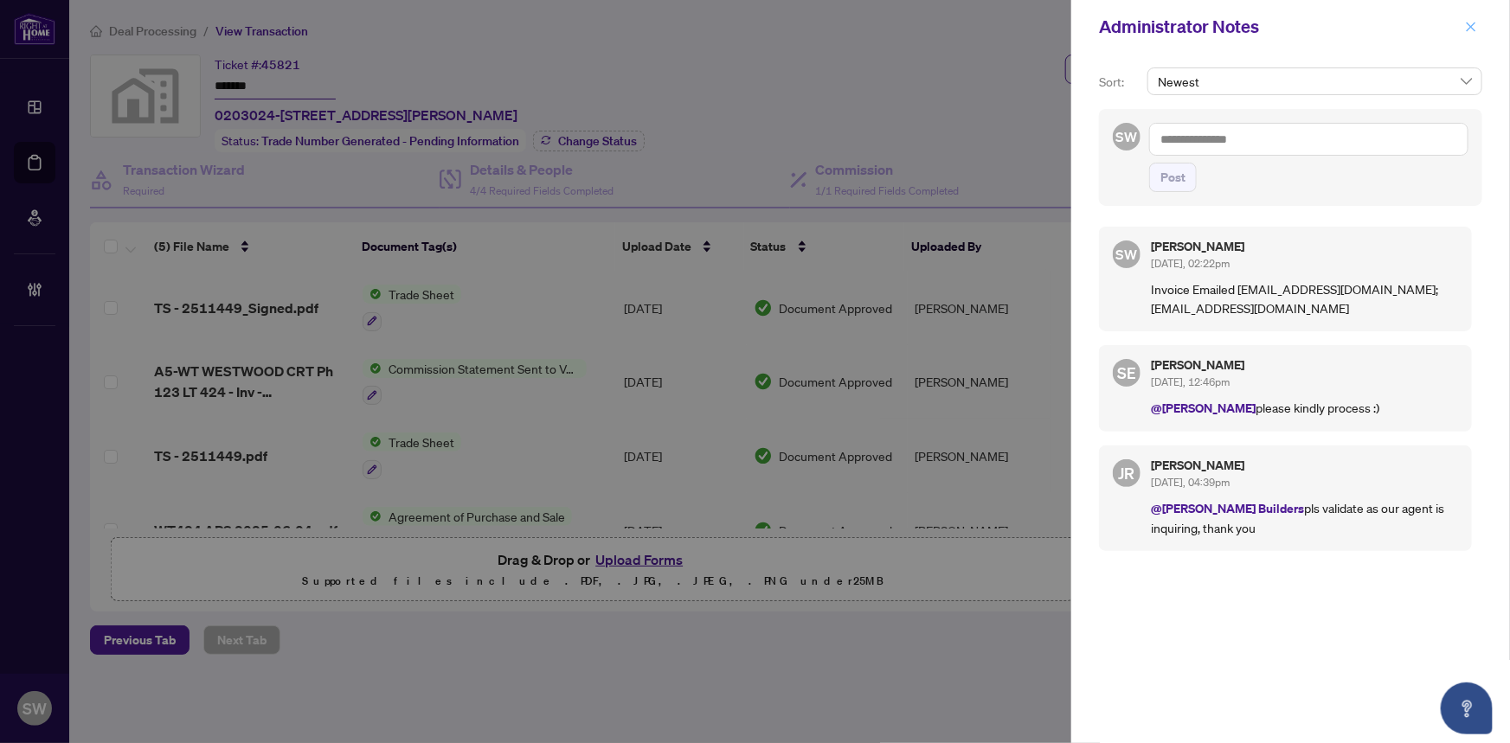
click at [1472, 25] on icon "close" at bounding box center [1471, 27] width 12 height 12
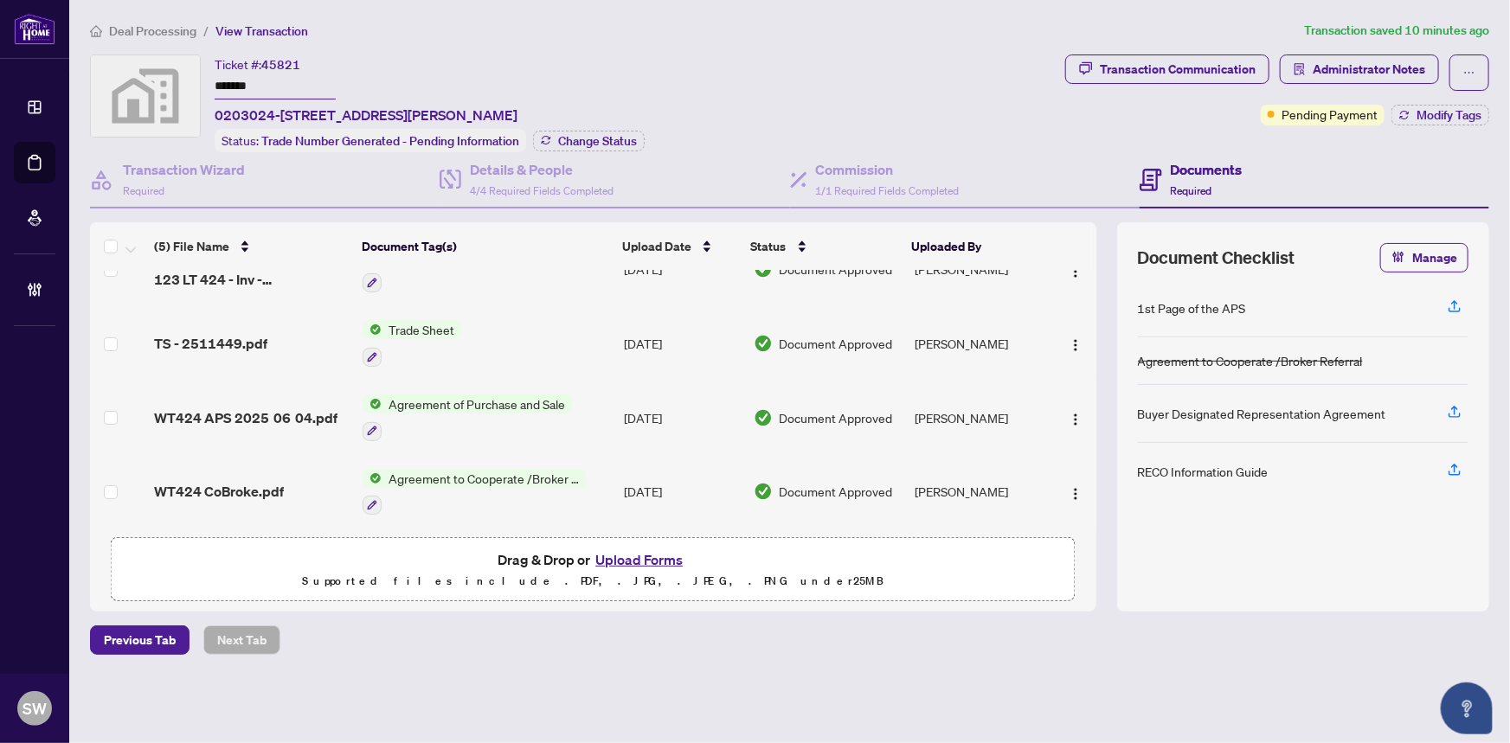
scroll to position [114, 0]
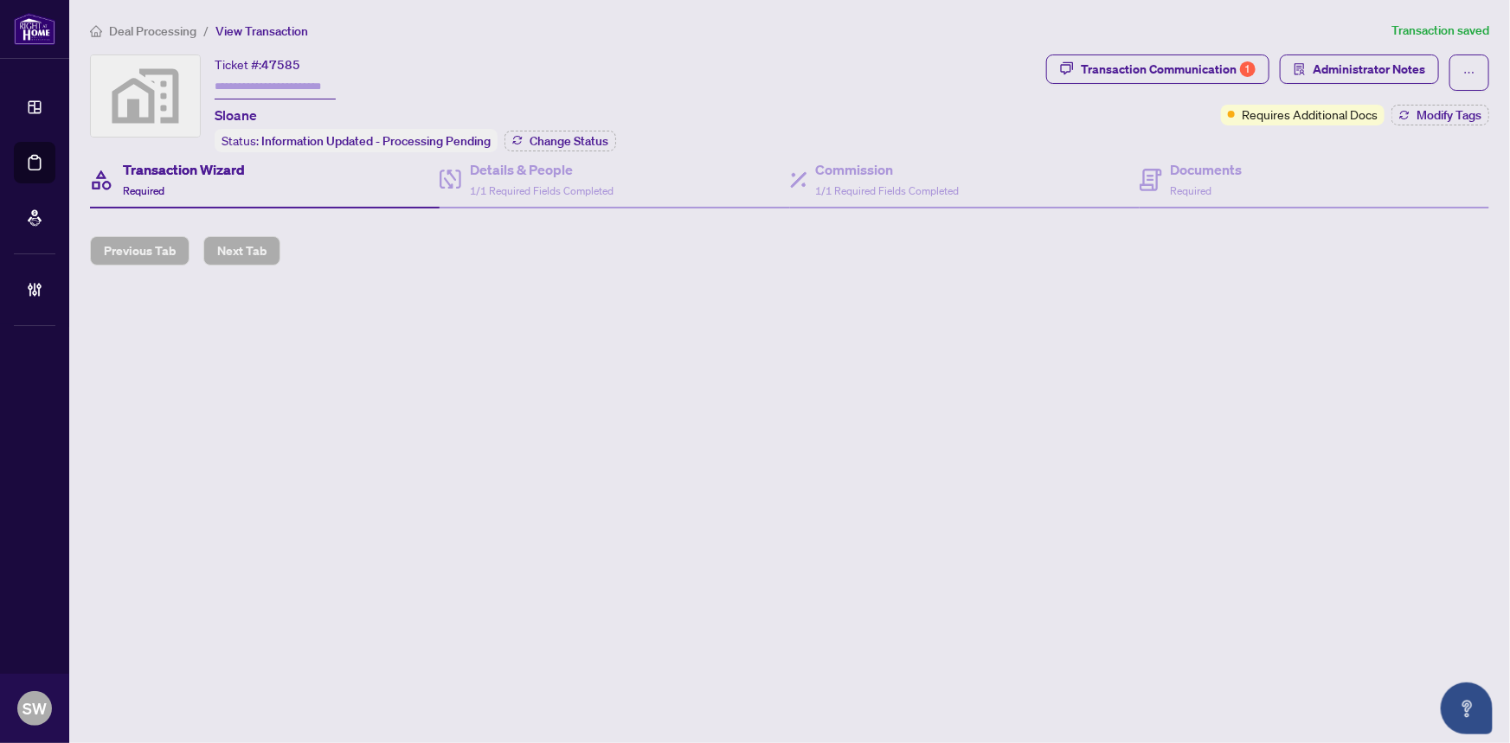
type input "*******"
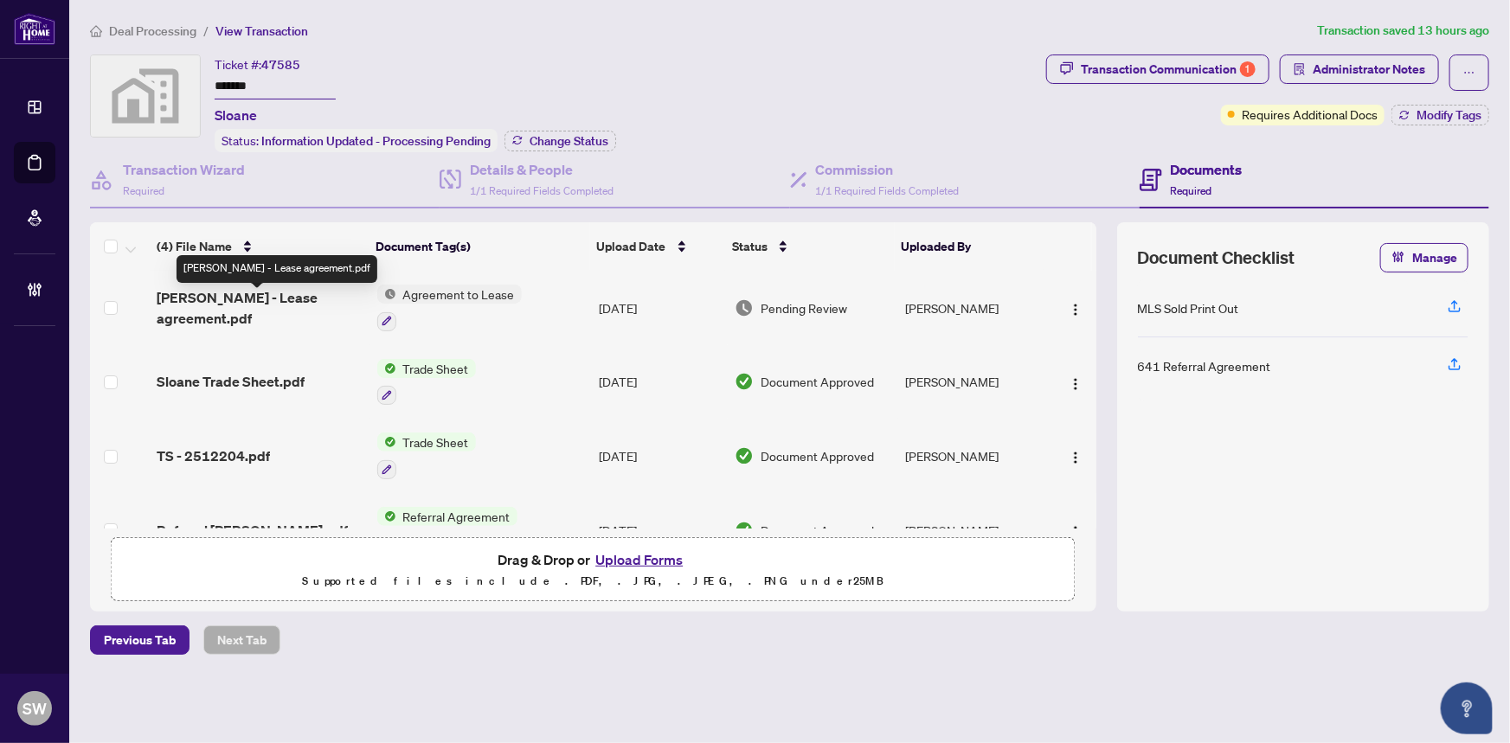
click at [240, 303] on span "Kruy Lim - Lease agreement.pdf" at bounding box center [260, 308] width 206 height 42
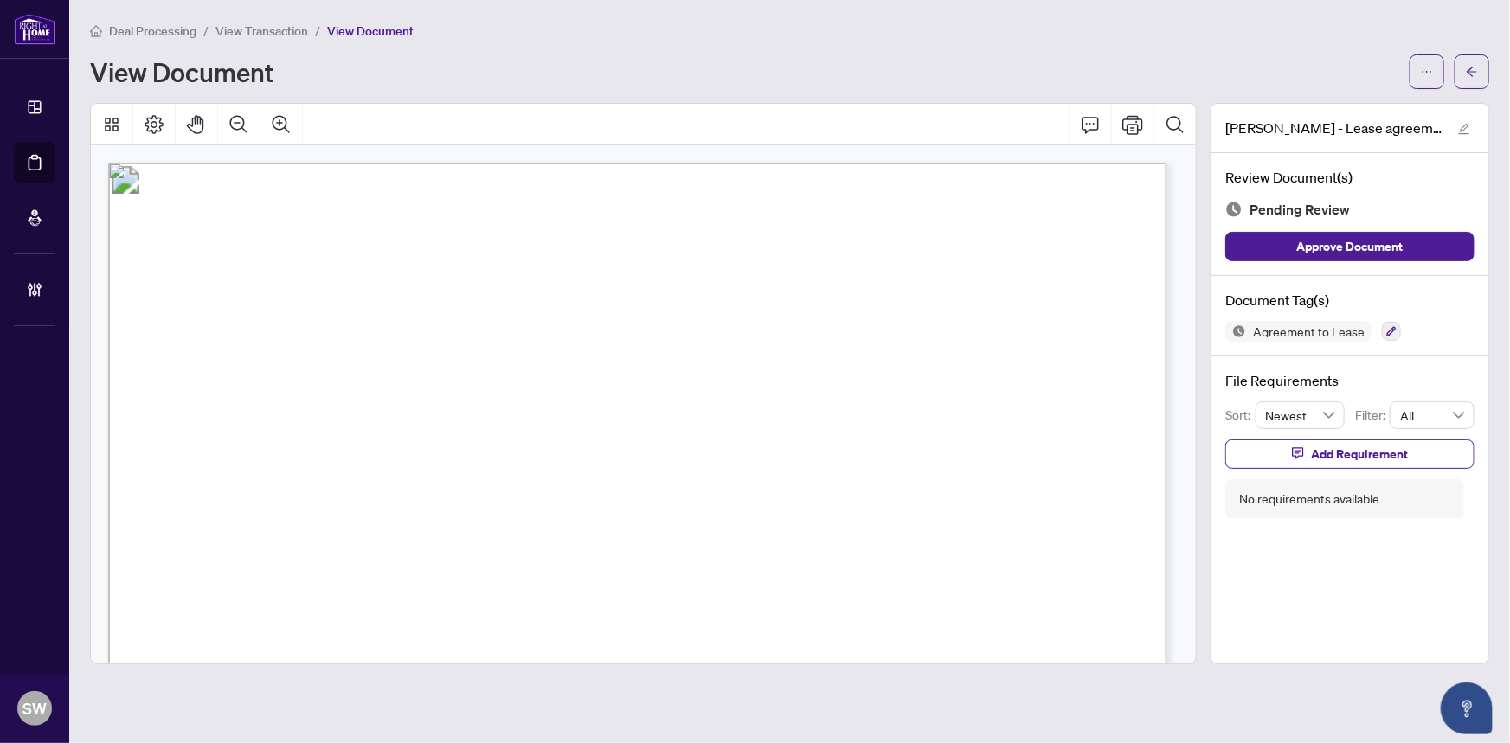
click at [260, 35] on span "View Transaction" at bounding box center [261, 31] width 93 height 16
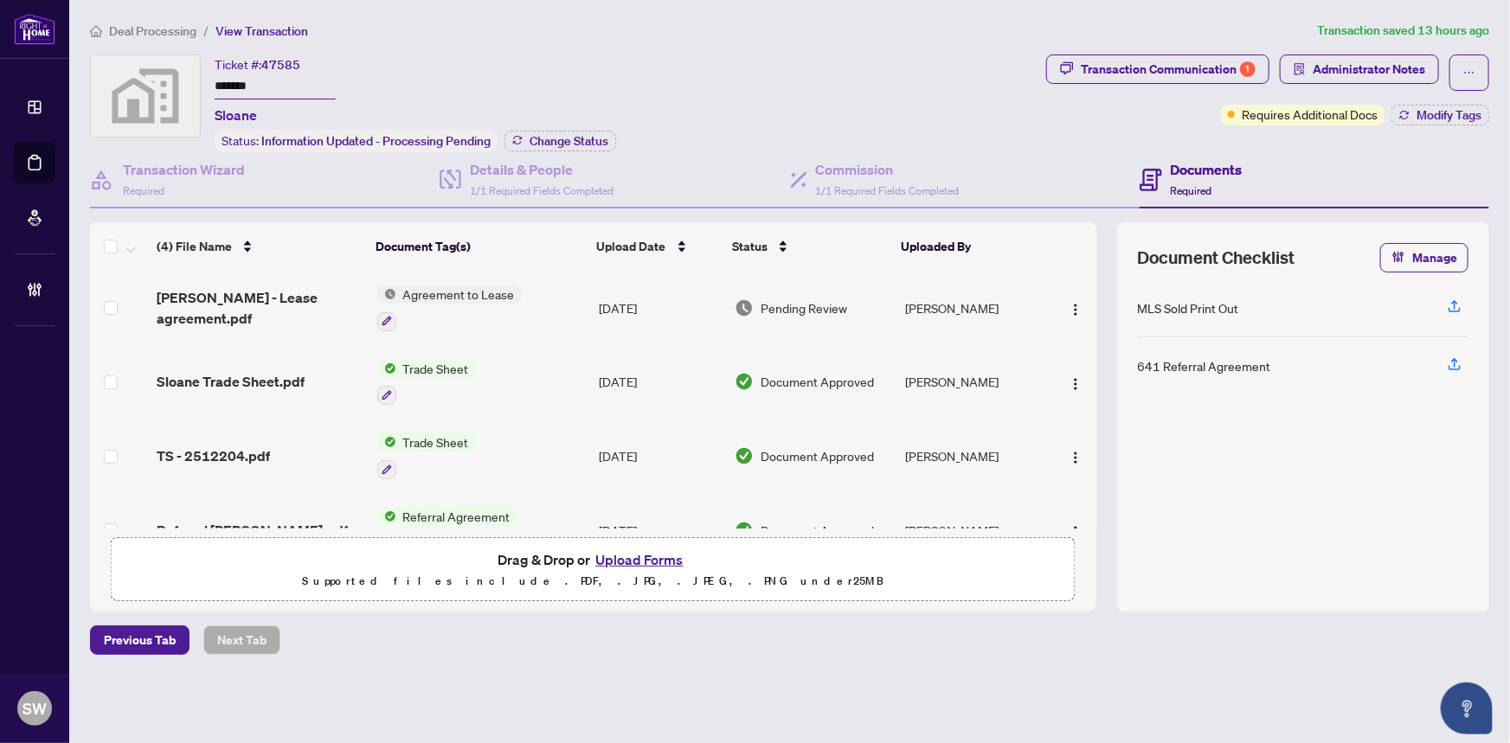
click at [246, 84] on input "*******" at bounding box center [275, 86] width 121 height 25
click at [1157, 76] on div "Transaction Communication 1" at bounding box center [1168, 69] width 175 height 28
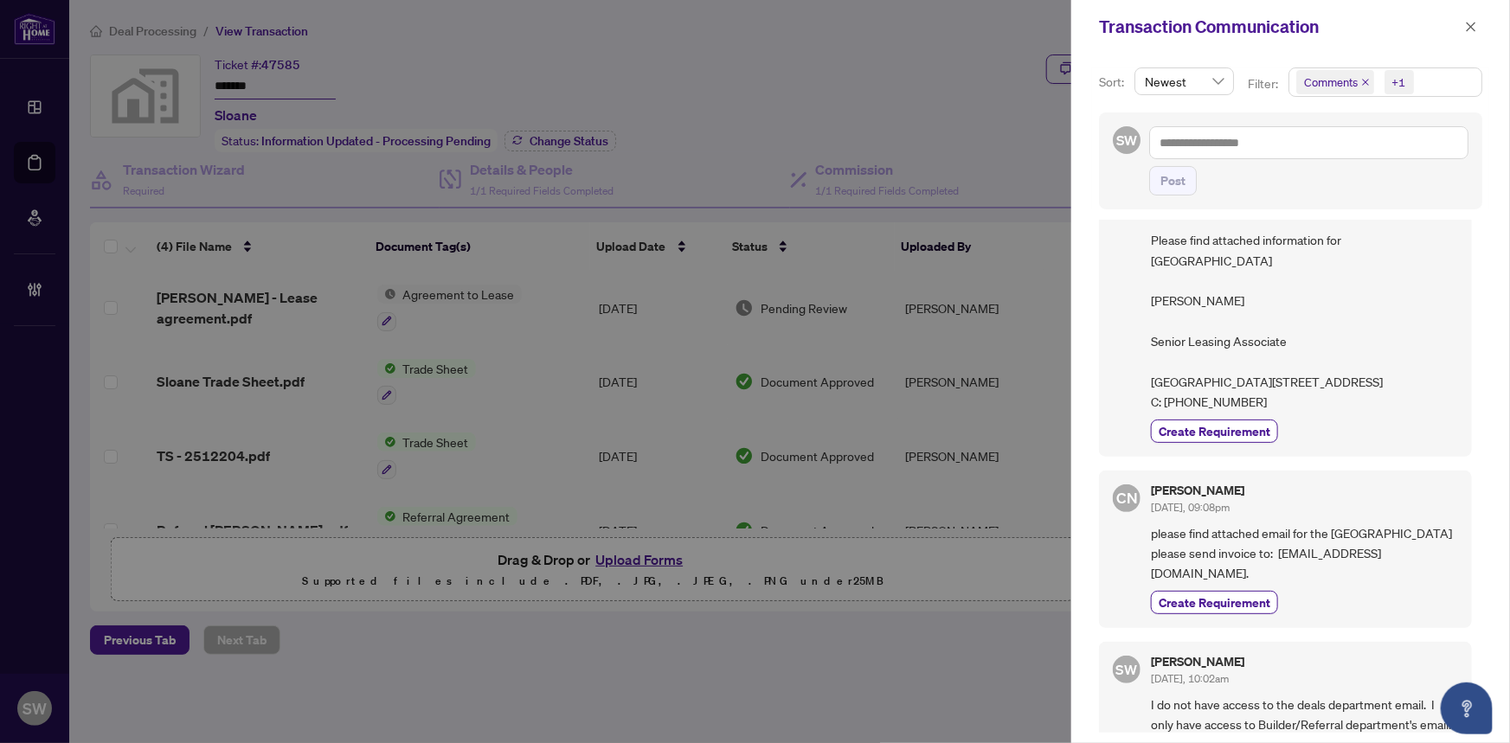
scroll to position [78, 0]
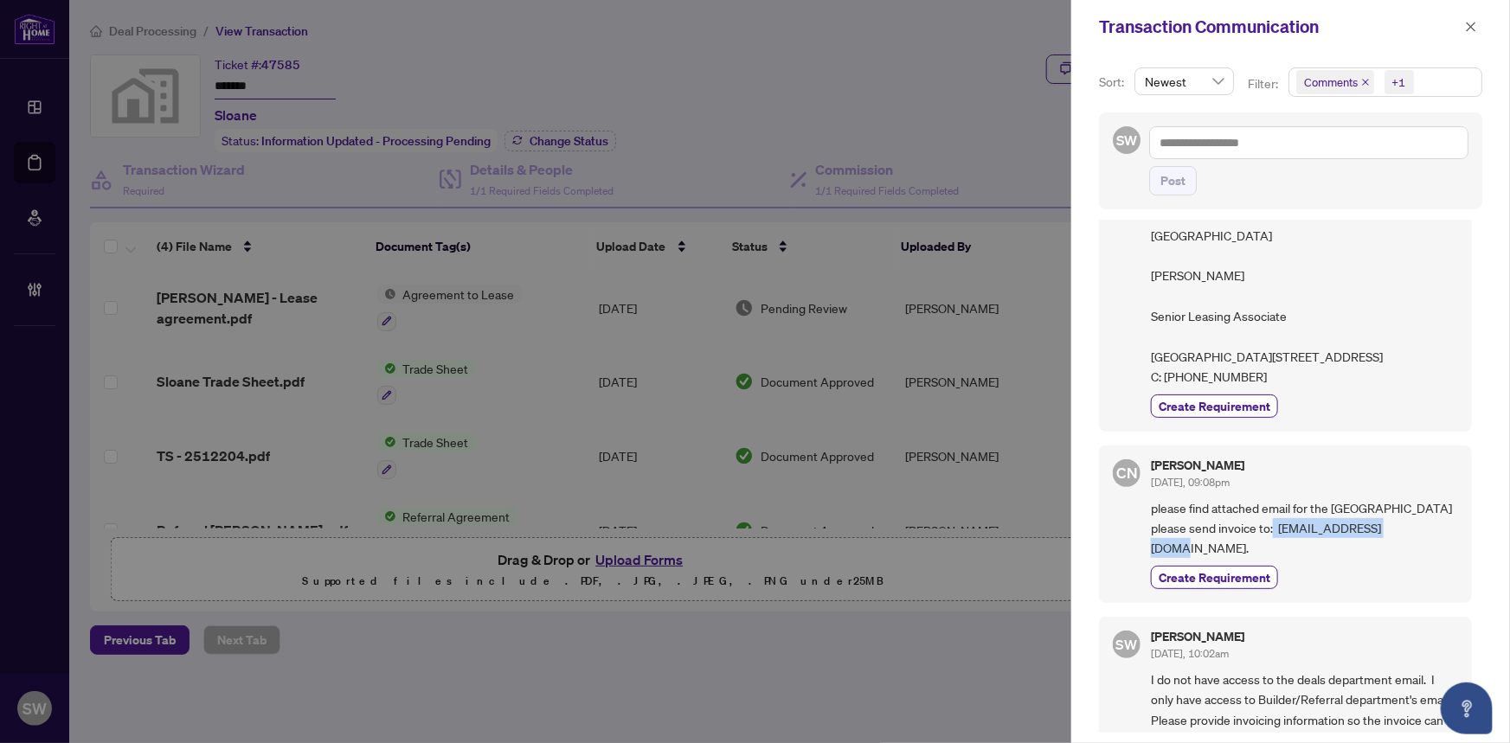
drag, startPoint x: 1398, startPoint y: 547, endPoint x: 1279, endPoint y: 548, distance: 119.4
click at [1279, 548] on span "please find attached email for the sloane building please send invoice to: invo…" at bounding box center [1304, 528] width 307 height 61
copy span "invoices@sloanelife.ca"
click at [1478, 29] on button "button" at bounding box center [1470, 26] width 22 height 21
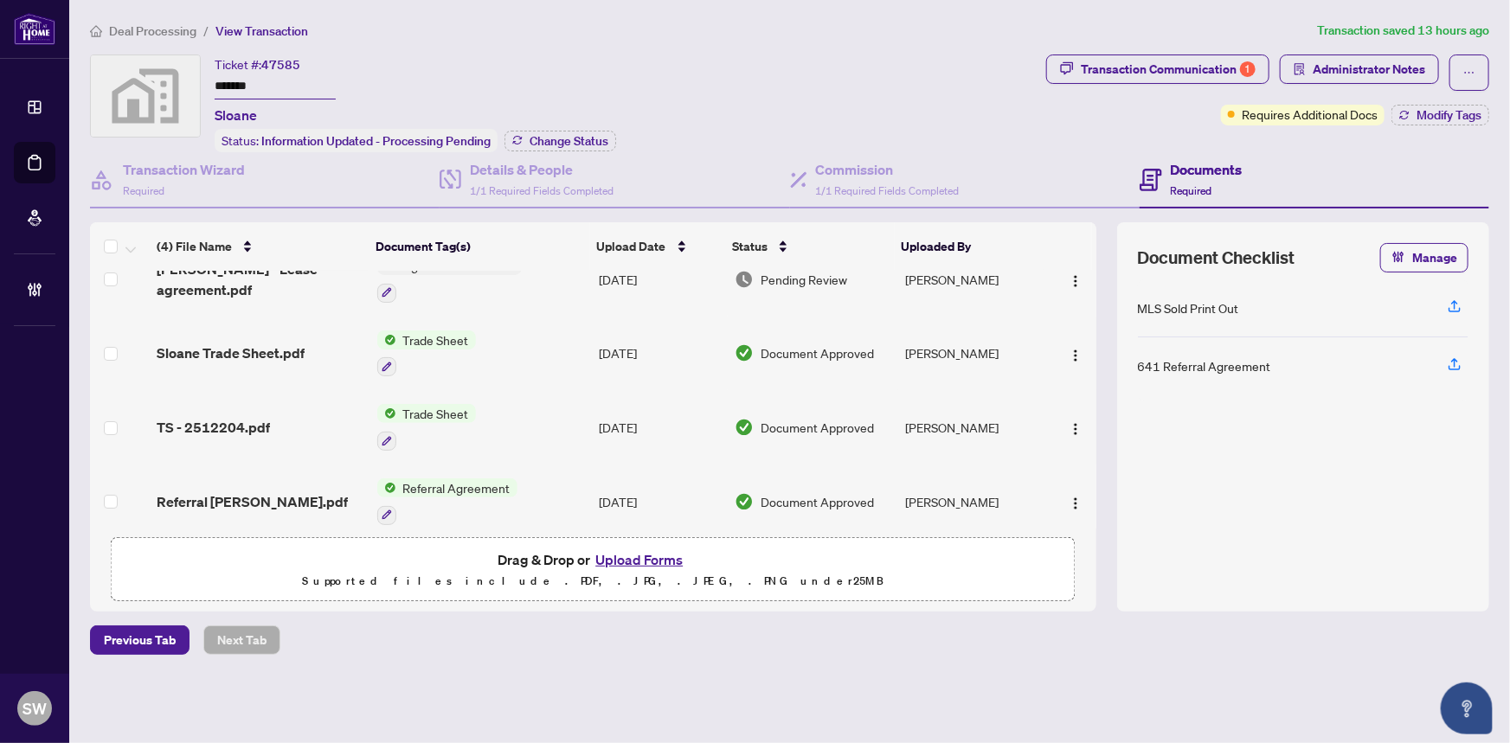
scroll to position [42, 0]
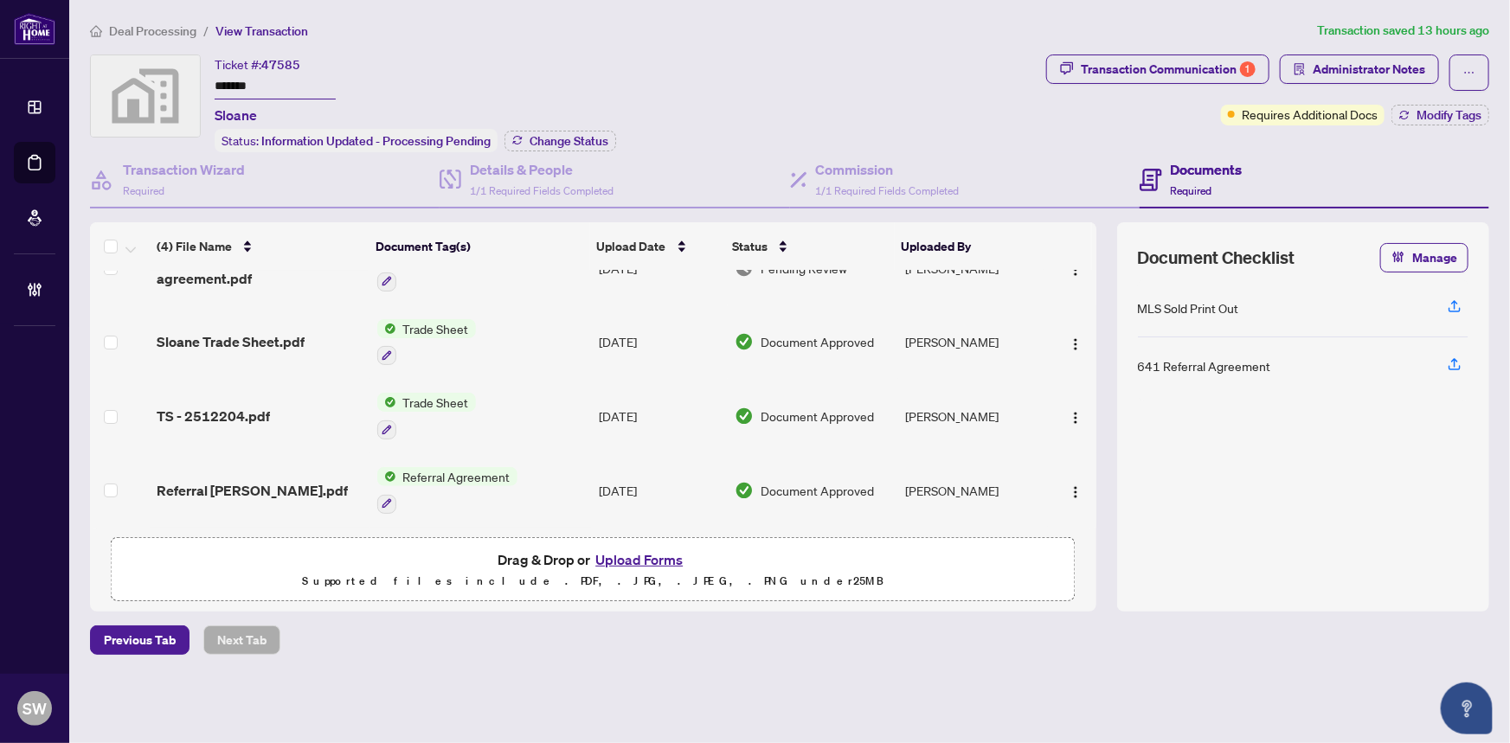
click at [285, 480] on div "Referral Sloane.pdf" at bounding box center [260, 490] width 206 height 21
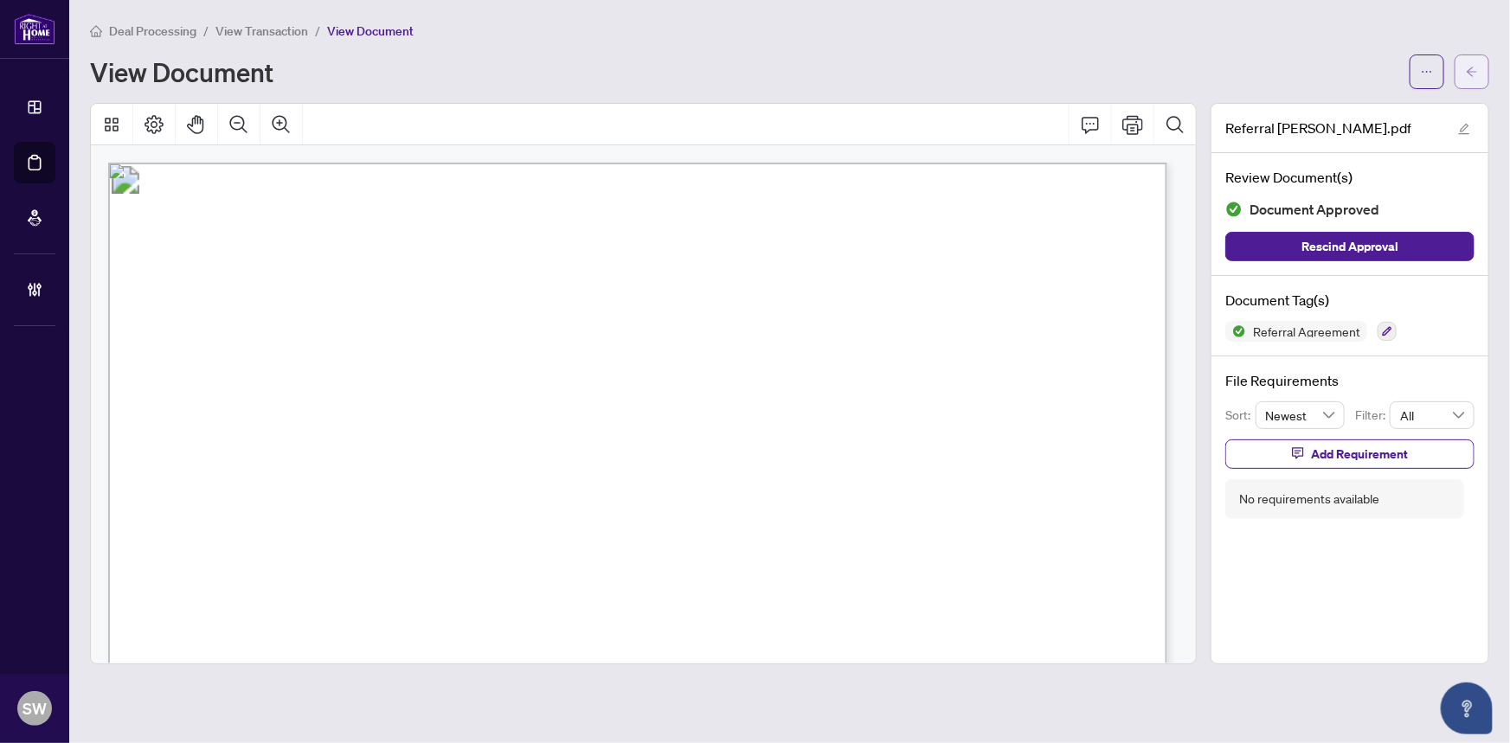
click at [1479, 74] on button "button" at bounding box center [1471, 72] width 35 height 35
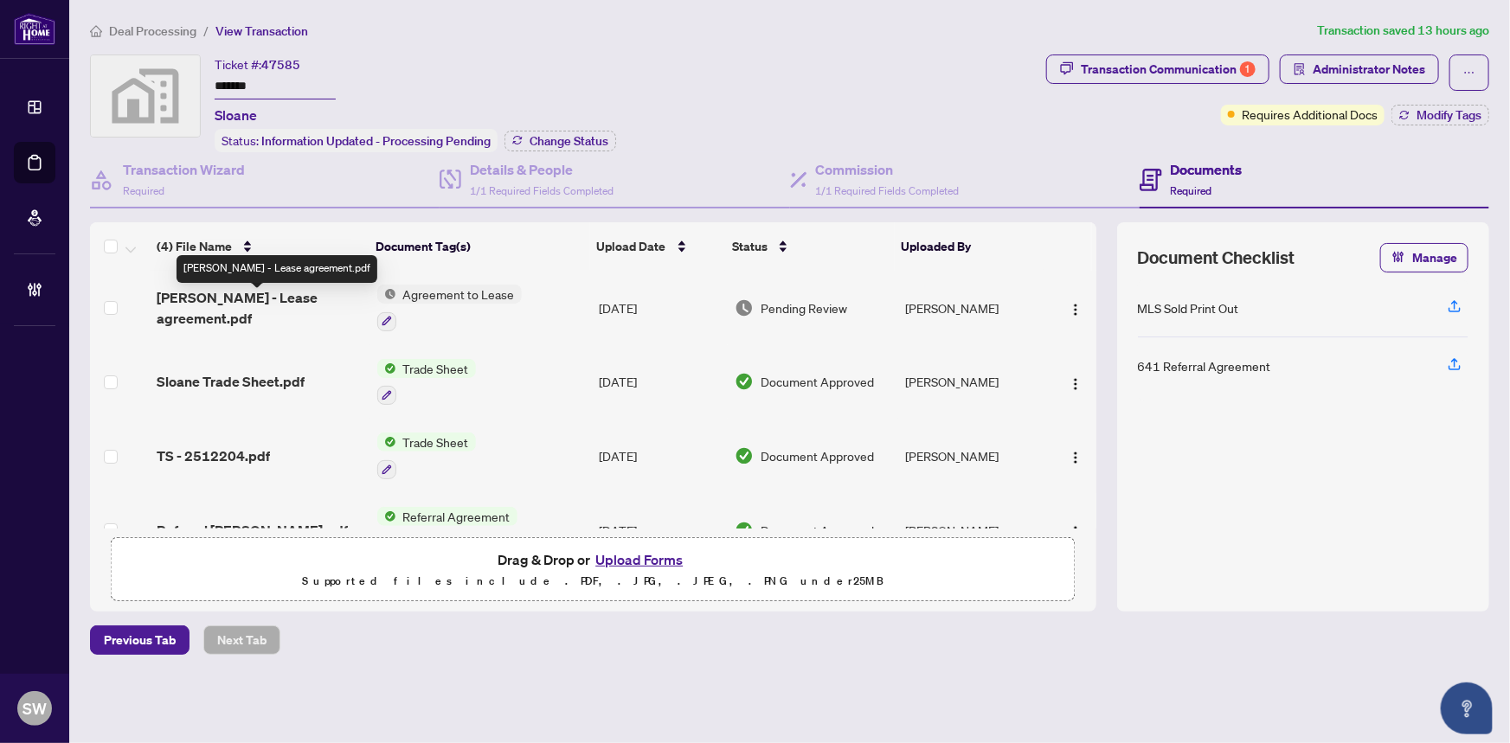
click at [299, 299] on span "Kruy Lim - Lease agreement.pdf" at bounding box center [260, 308] width 206 height 42
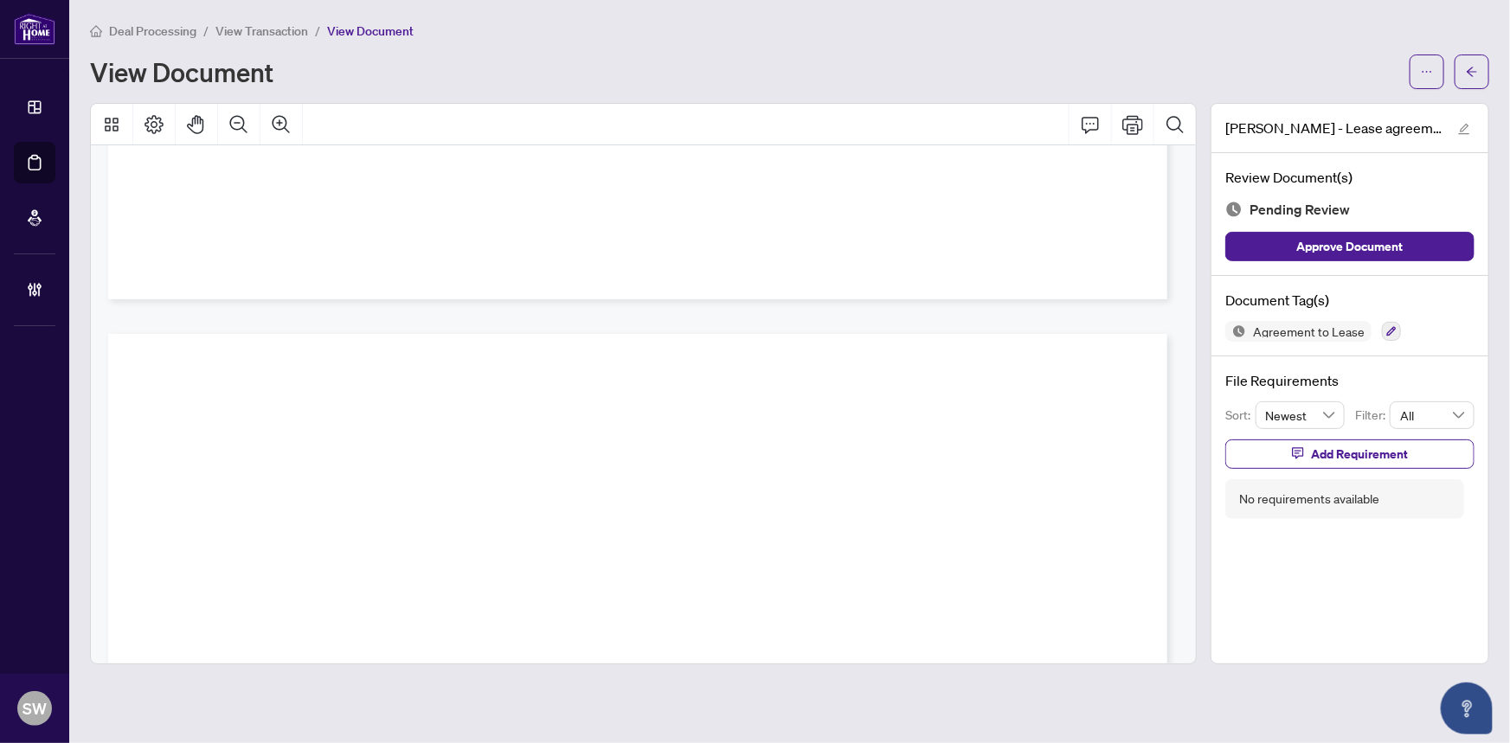
scroll to position [1778, 0]
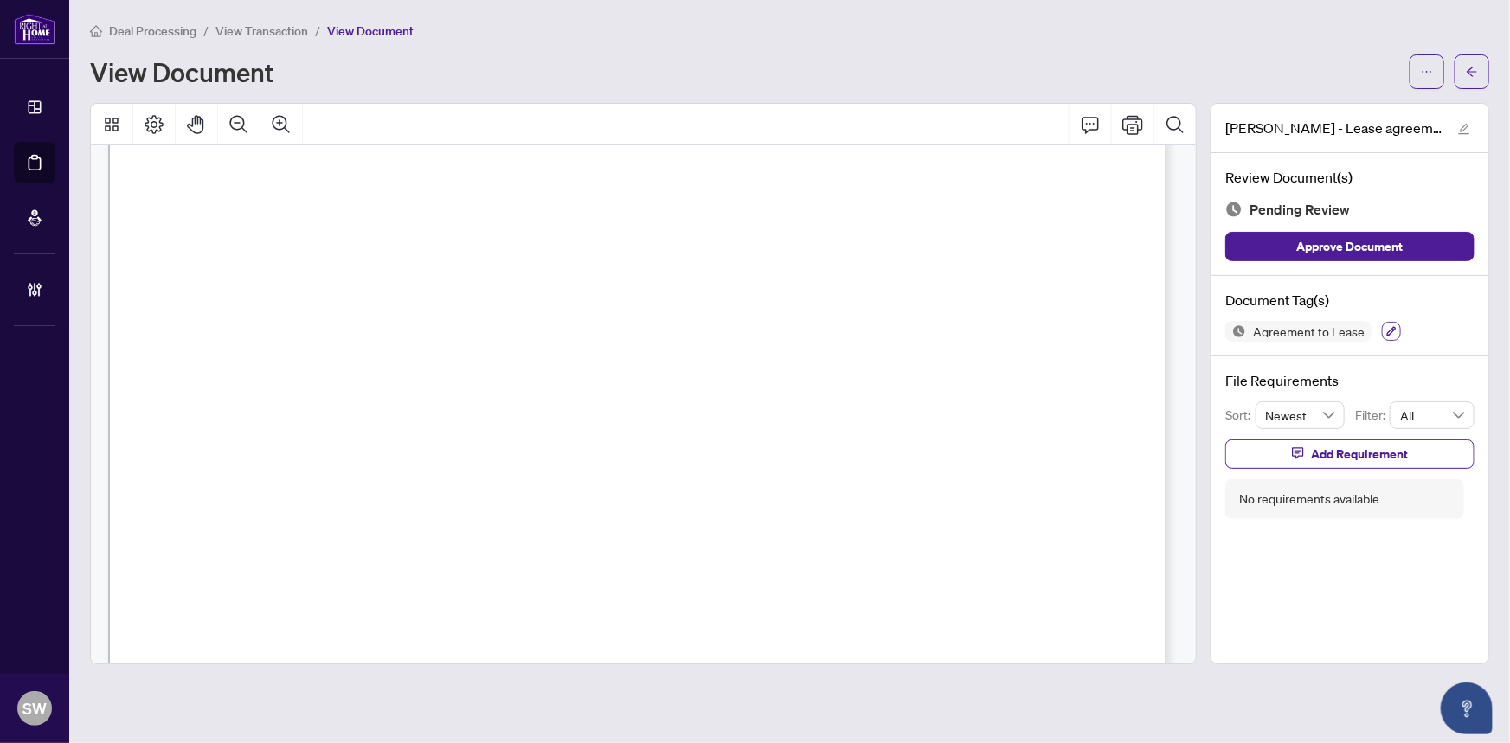
click at [1392, 326] on icon "button" at bounding box center [1391, 331] width 10 height 10
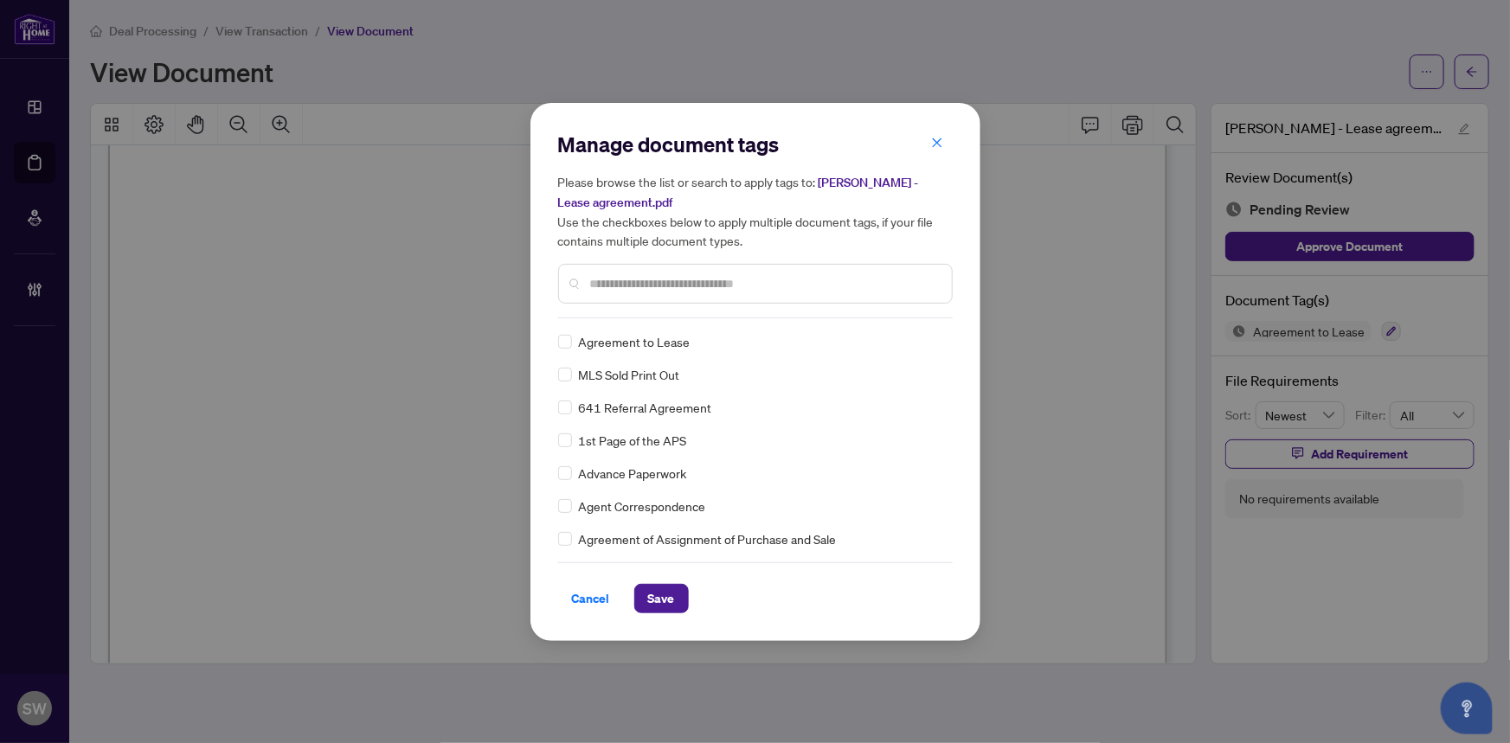
click at [685, 282] on input "text" at bounding box center [764, 283] width 348 height 19
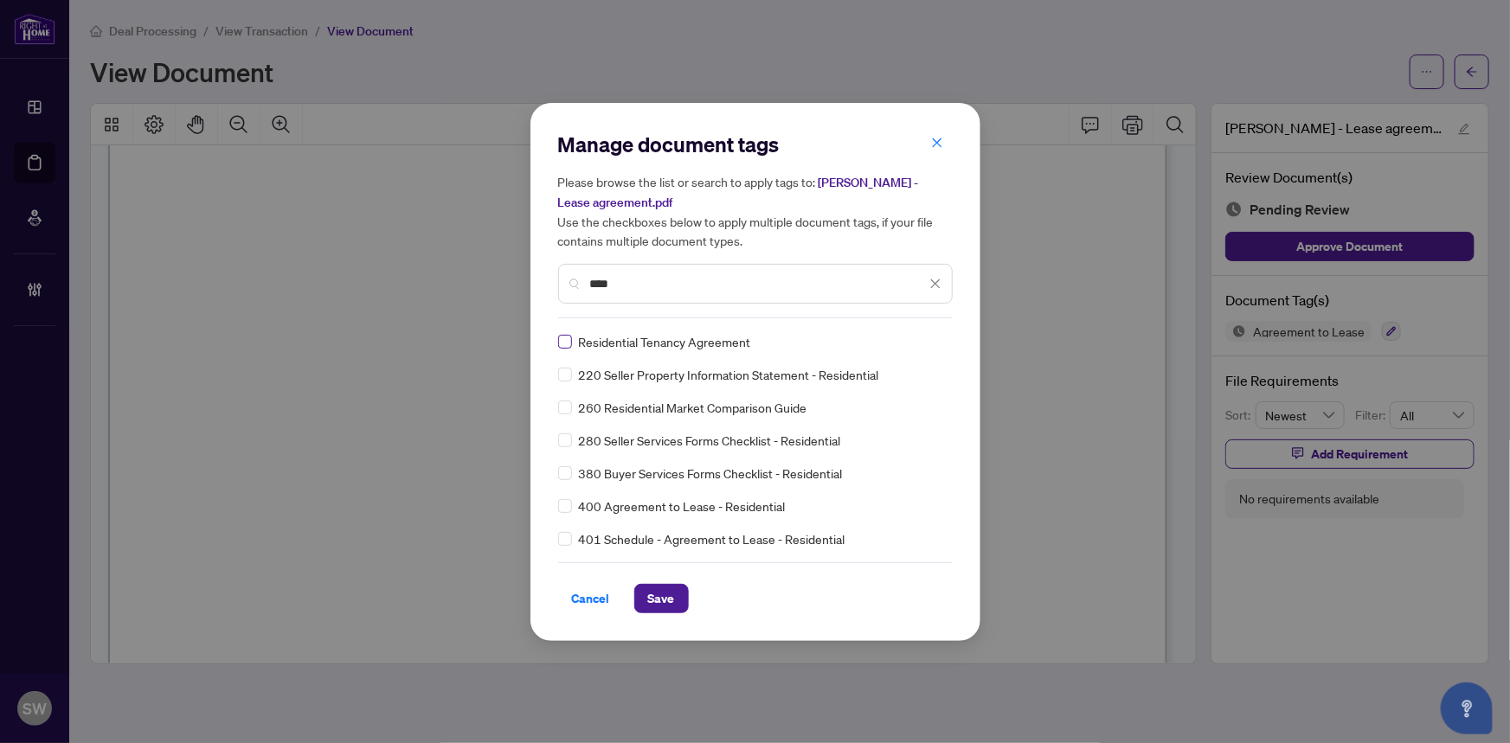
type input "****"
click at [913, 341] on img at bounding box center [916, 341] width 17 height 17
click at [894, 428] on div "Approved" at bounding box center [867, 425] width 111 height 19
click at [666, 597] on span "Save" at bounding box center [661, 599] width 27 height 28
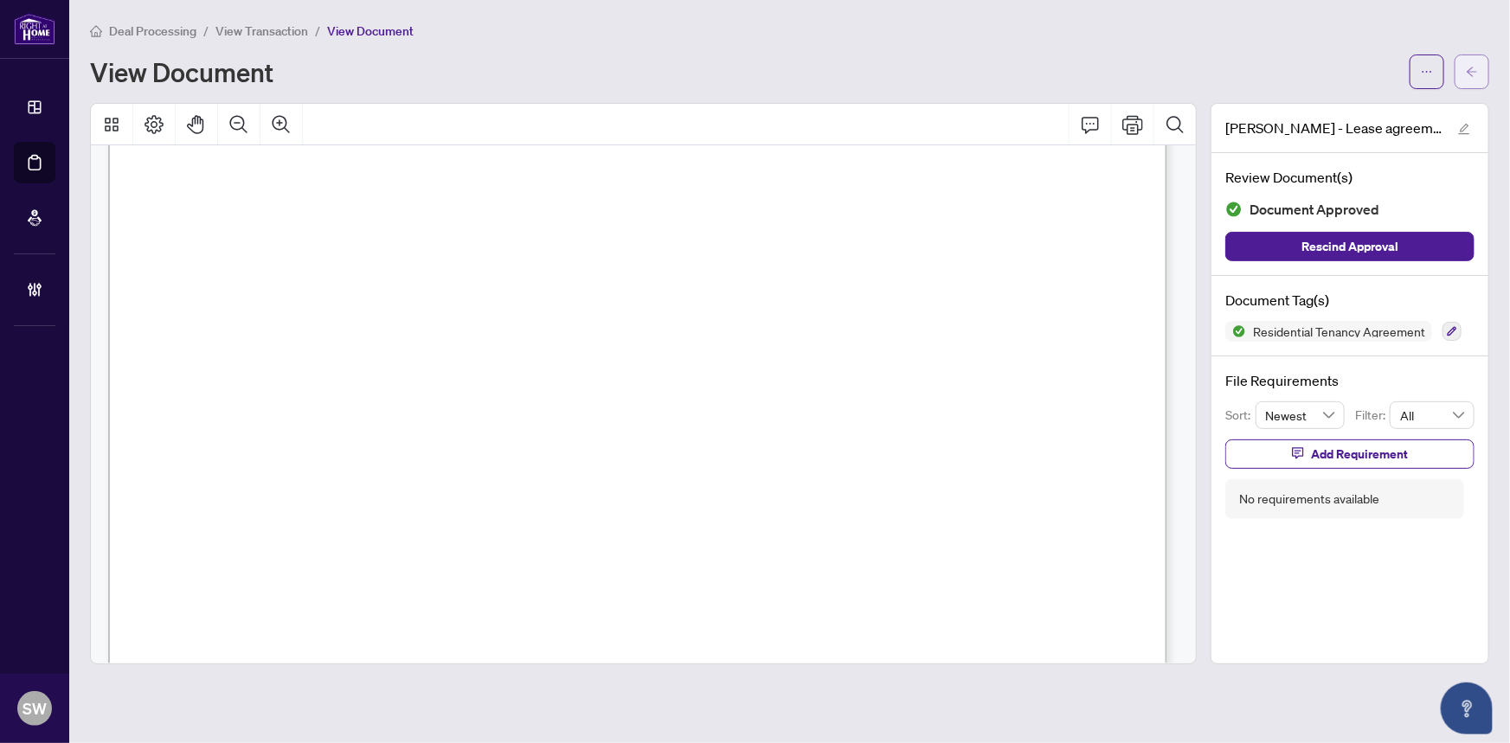
click at [1477, 70] on icon "arrow-left" at bounding box center [1471, 72] width 12 height 12
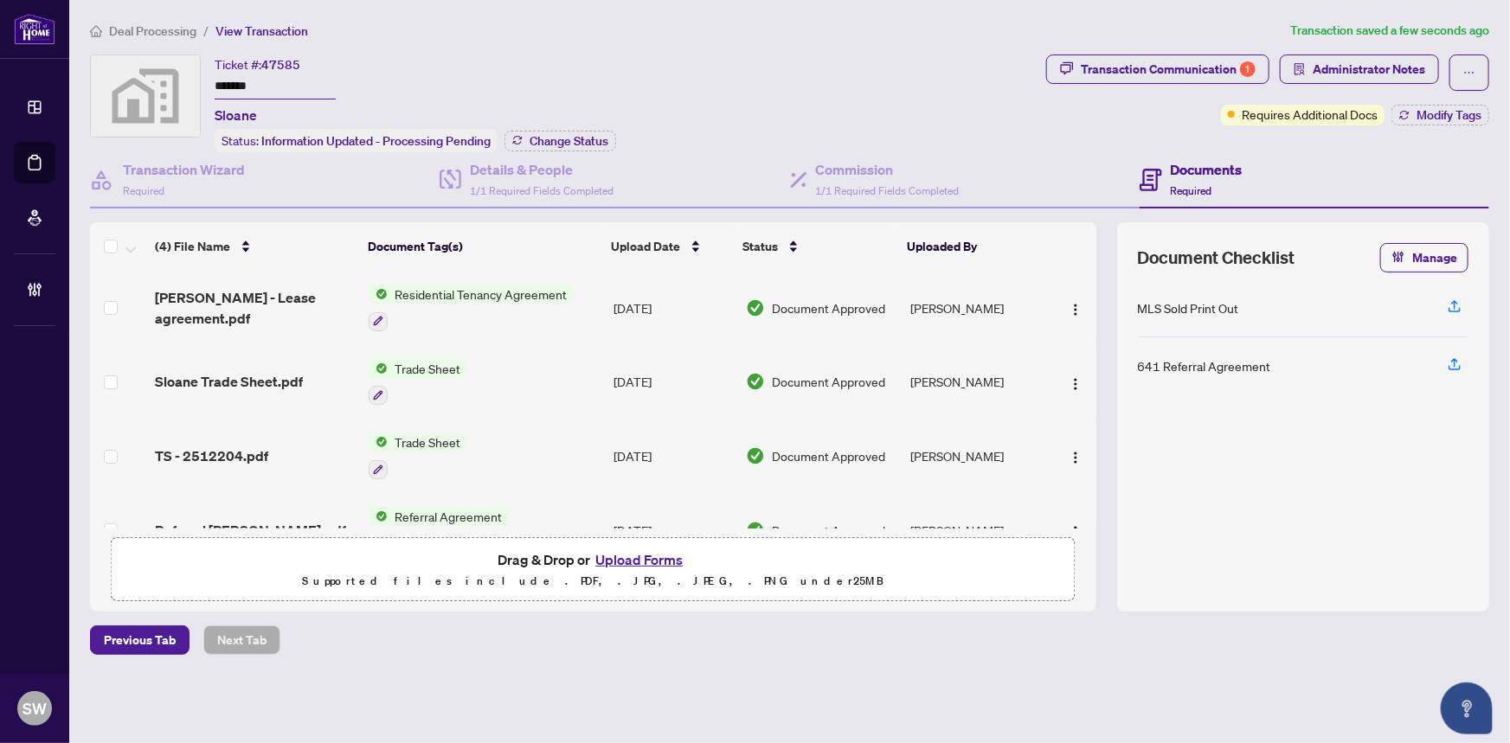
scroll to position [42, 0]
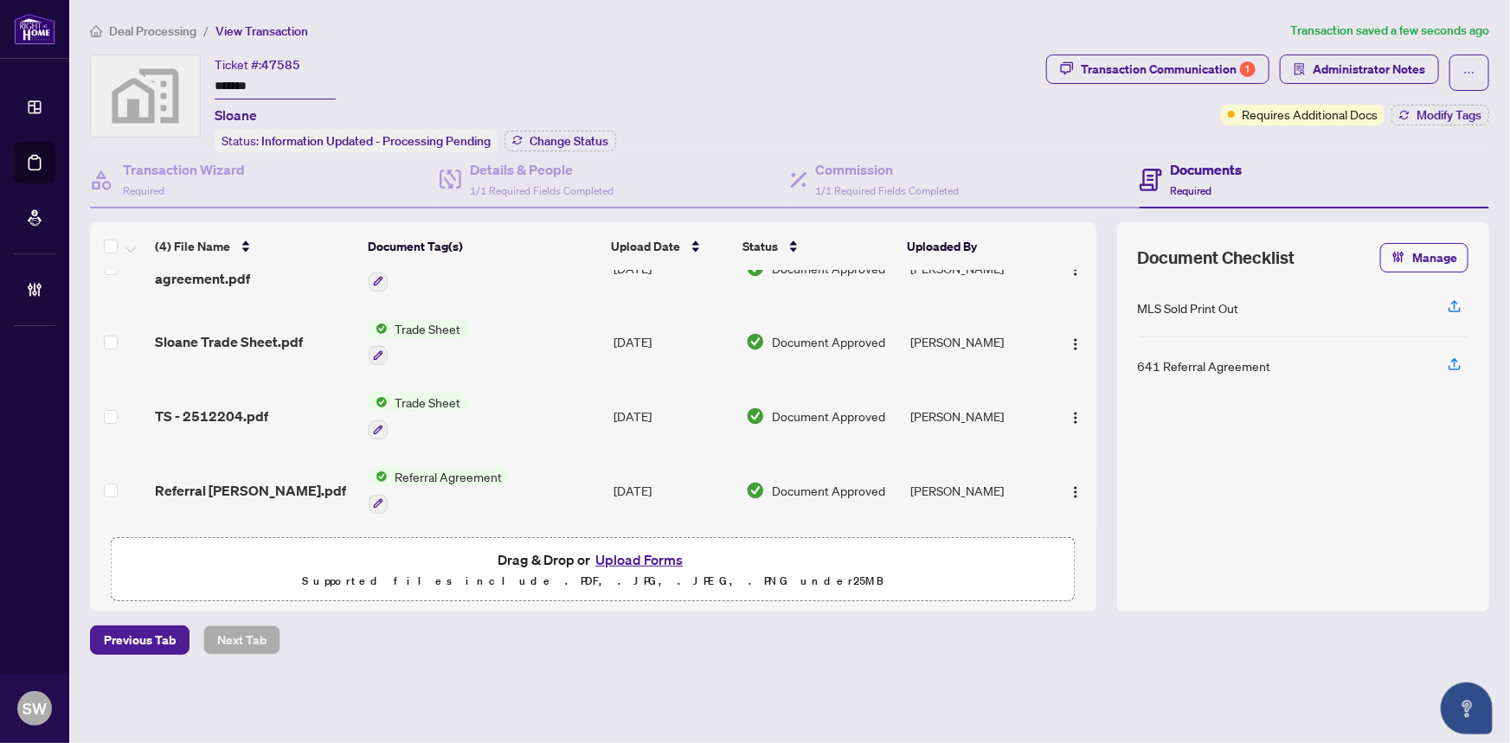
click at [311, 480] on div "Referral Sloane.pdf" at bounding box center [255, 490] width 200 height 21
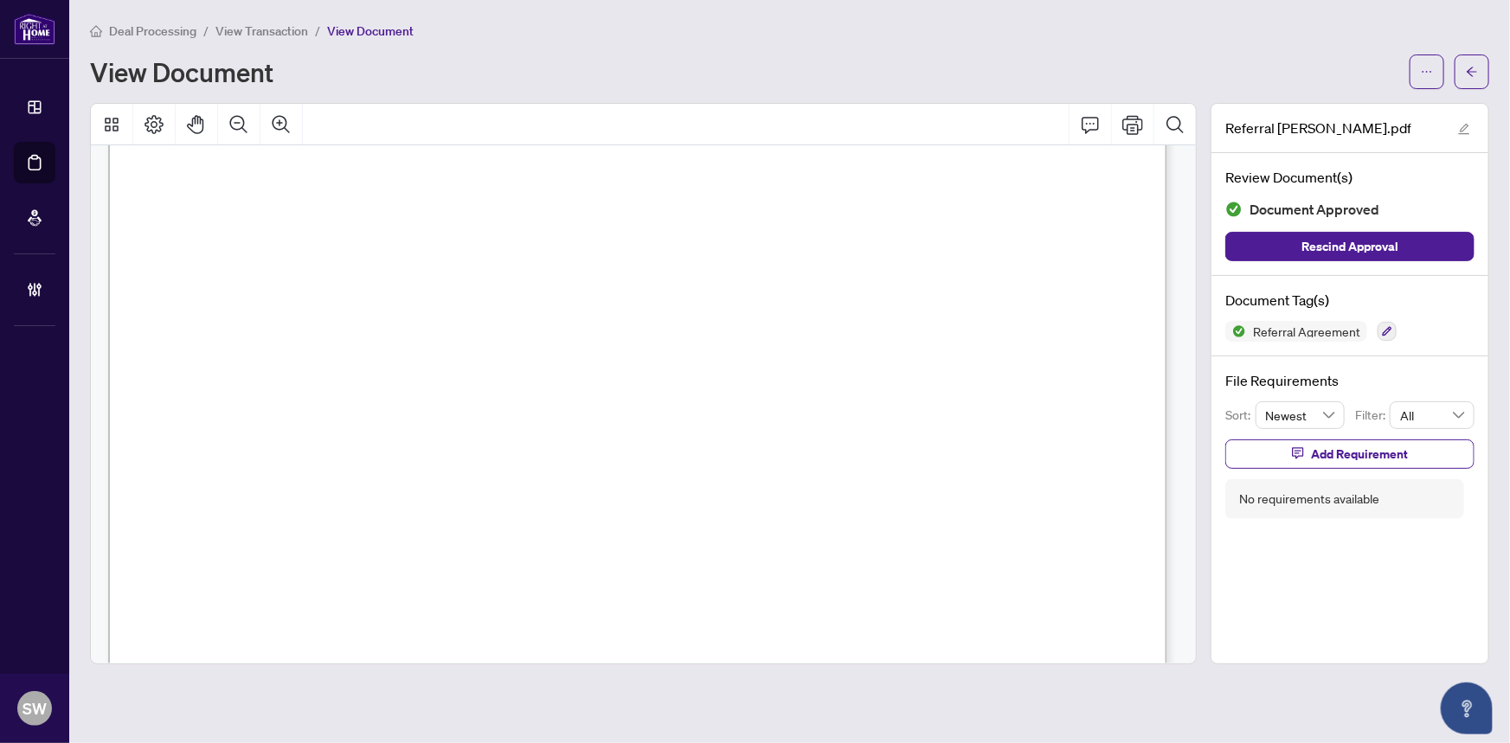
scroll to position [157, 0]
click at [1482, 69] on button "button" at bounding box center [1471, 72] width 35 height 35
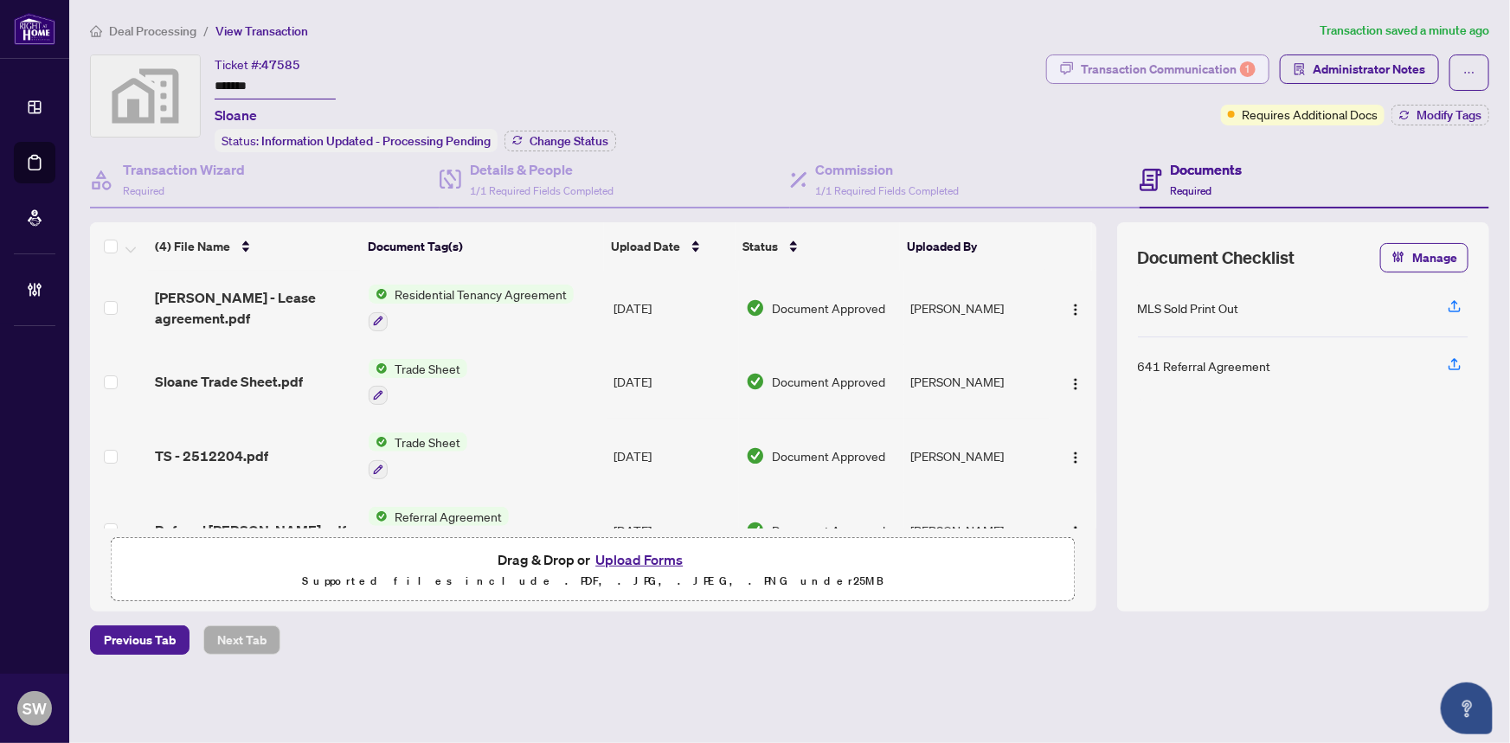
click at [1215, 69] on div "Transaction Communication 1" at bounding box center [1168, 69] width 175 height 28
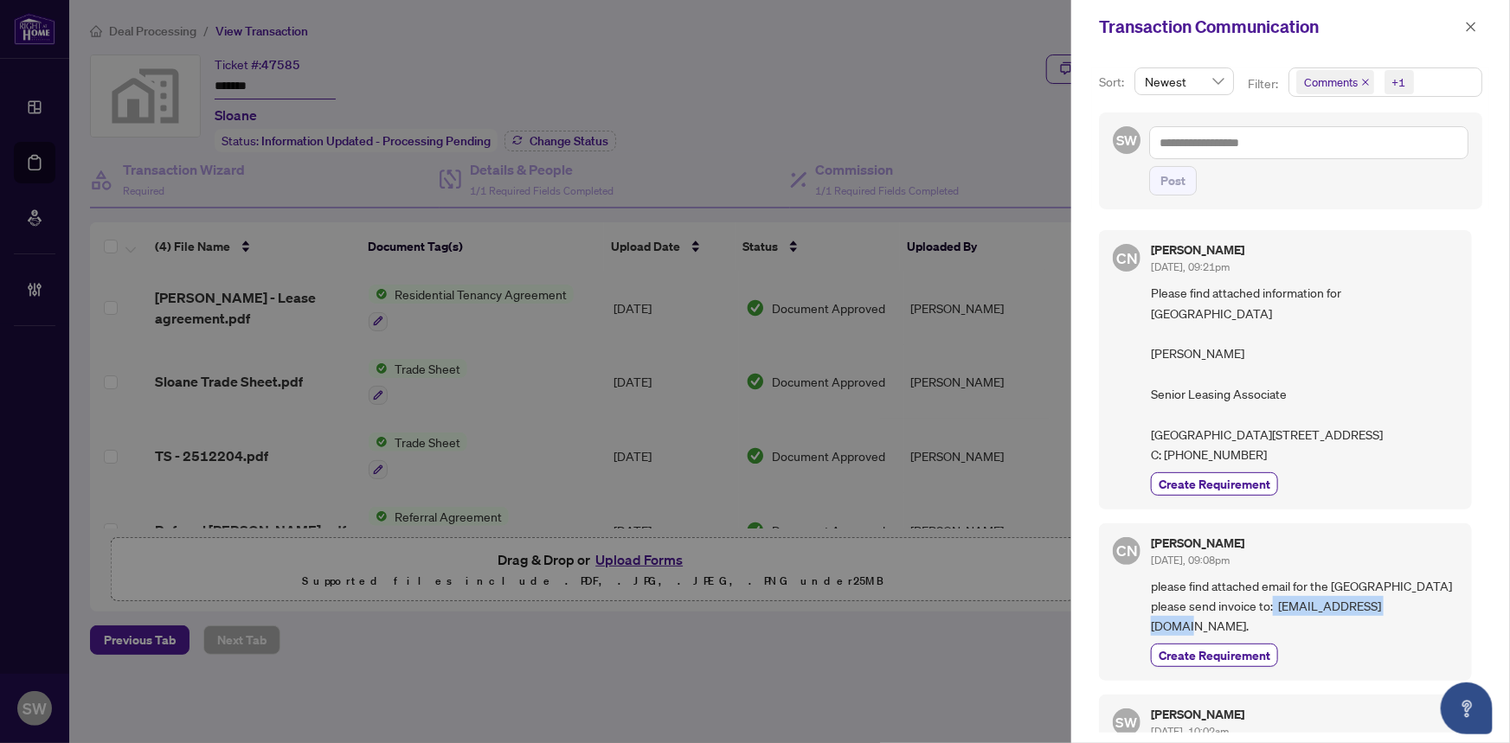
drag, startPoint x: 1279, startPoint y: 624, endPoint x: 1401, endPoint y: 623, distance: 122.0
click at [1401, 623] on span "please find attached email for the sloane building please send invoice to: invo…" at bounding box center [1304, 606] width 307 height 61
copy span "invoices@sloanelife.ca."
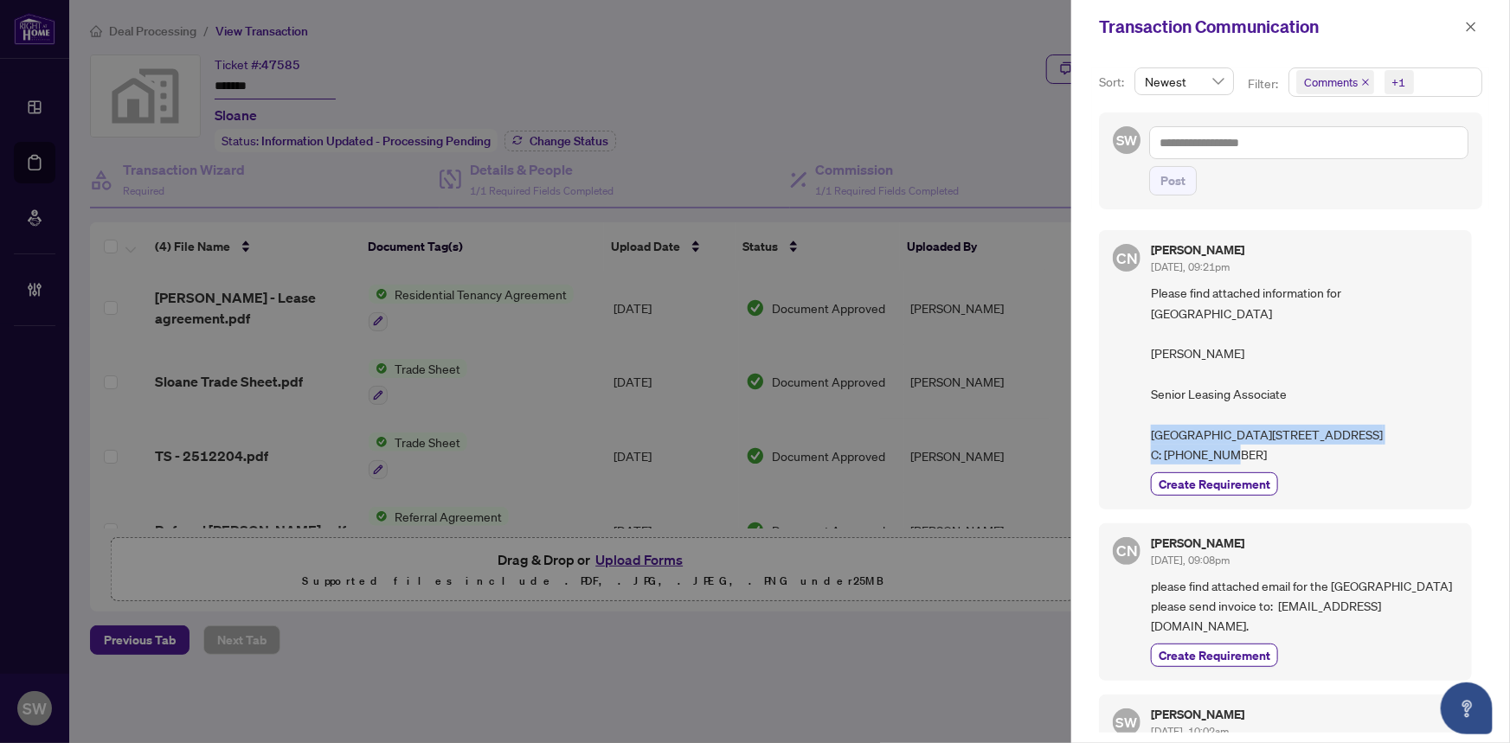
drag, startPoint x: 1151, startPoint y: 415, endPoint x: 1286, endPoint y: 453, distance: 140.2
click at [1286, 453] on span "Please find attached information for Sloane Building Tasneem Mohamed Senior Lea…" at bounding box center [1304, 374] width 307 height 182
copy span "Sloane 5 York Garden Way North York, ON M6A 0G9"
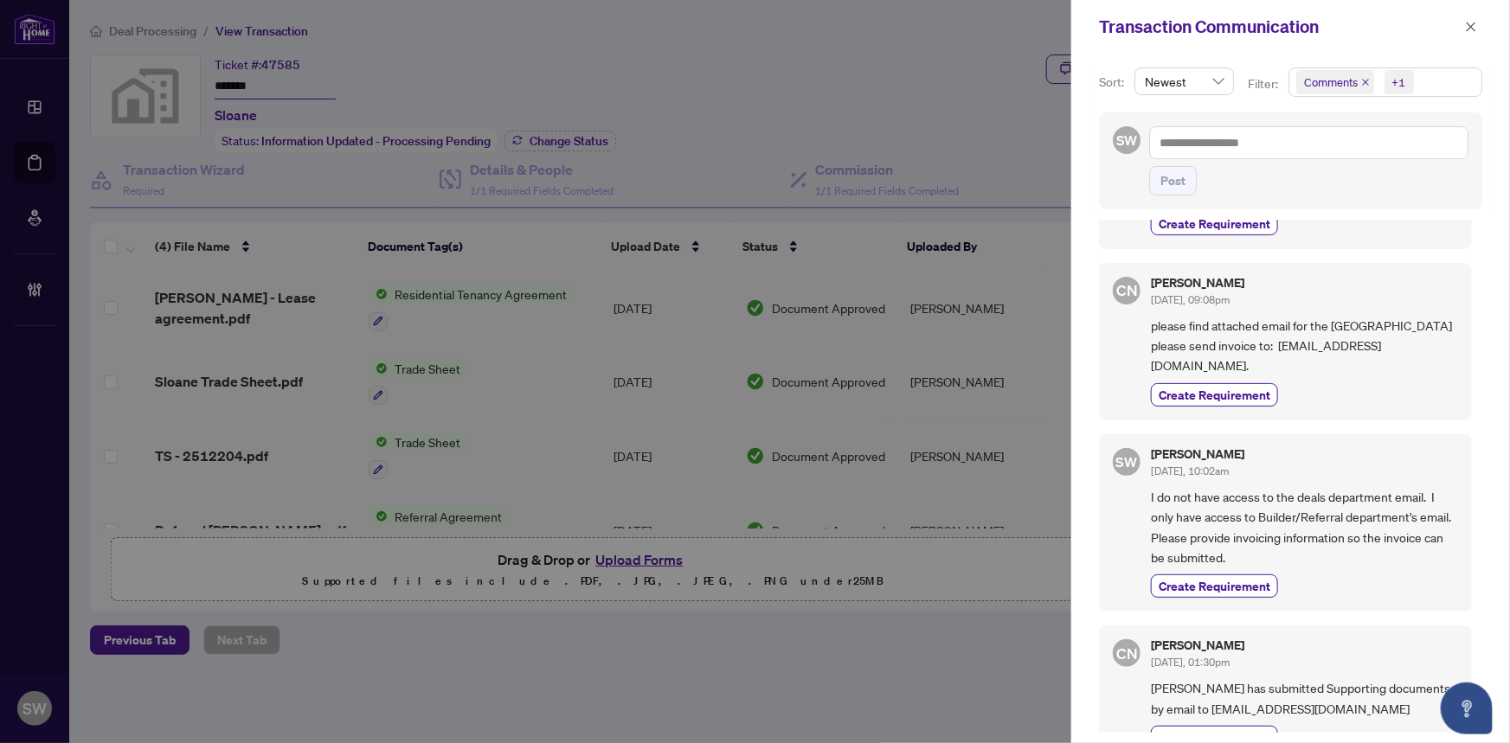
scroll to position [236, 0]
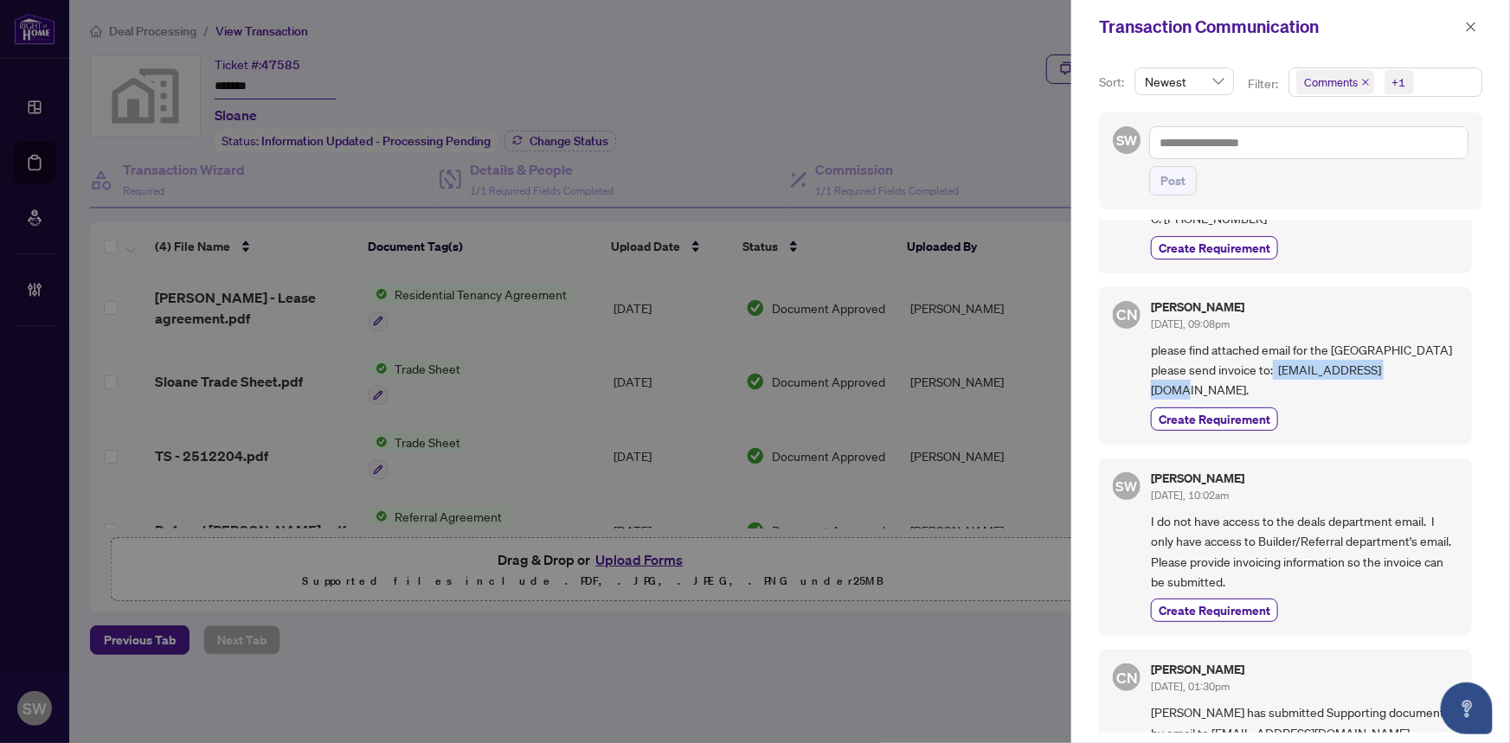
drag, startPoint x: 1399, startPoint y: 388, endPoint x: 1276, endPoint y: 388, distance: 122.8
click at [1276, 388] on span "please find attached email for the sloane building please send invoice to: invo…" at bounding box center [1304, 370] width 307 height 61
copy span "invoices@sloanelife.ca"
click at [1466, 25] on icon "close" at bounding box center [1471, 27] width 12 height 12
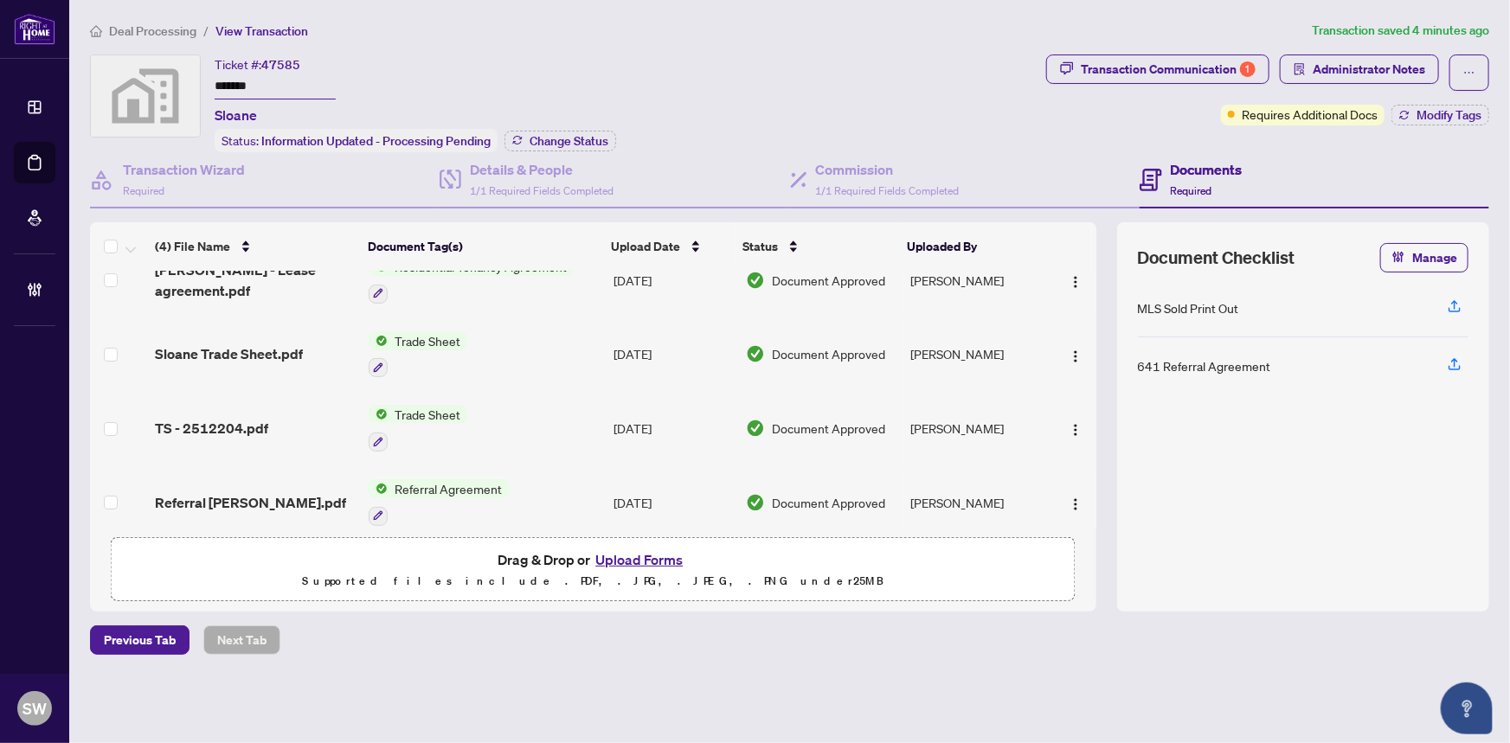
scroll to position [42, 0]
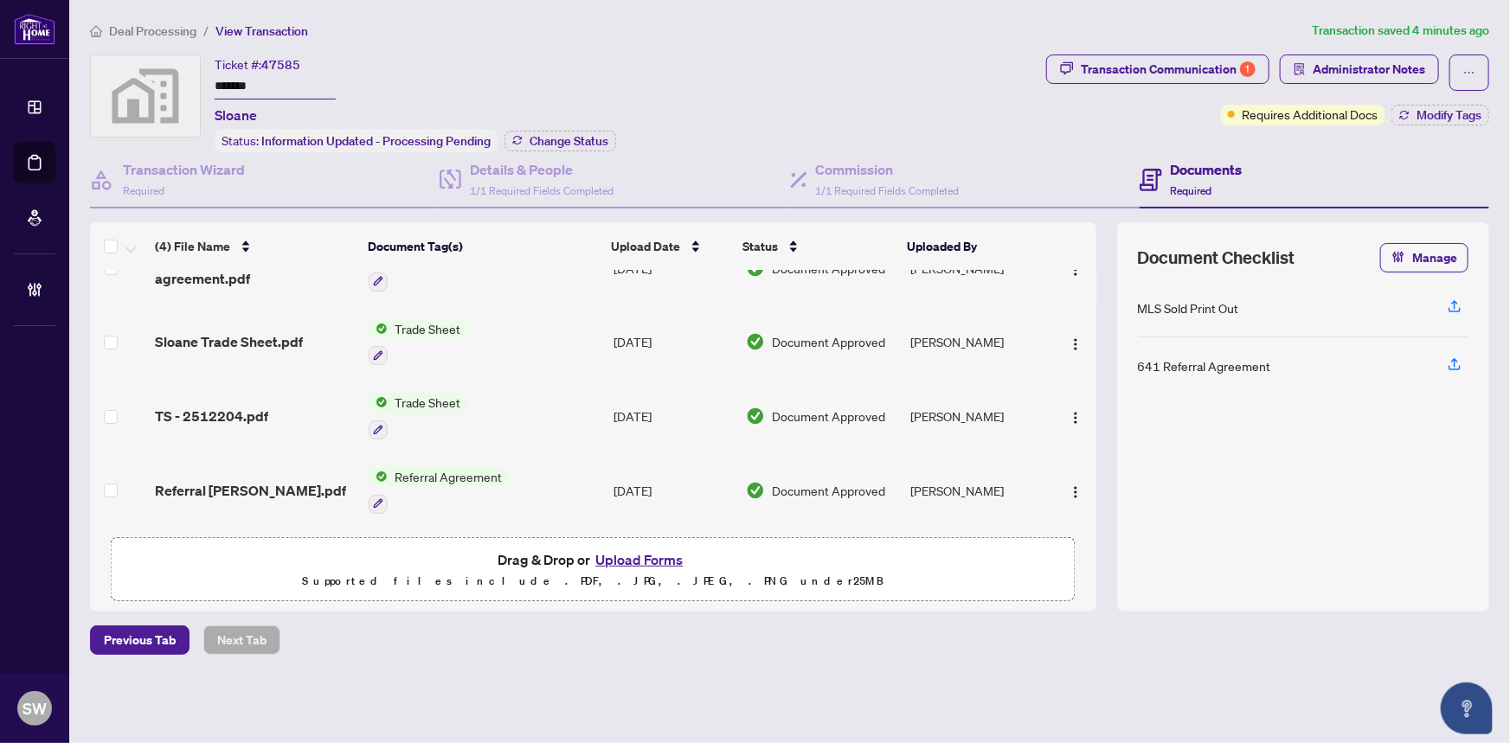
click at [291, 481] on div "Referral Sloane.pdf" at bounding box center [255, 490] width 200 height 21
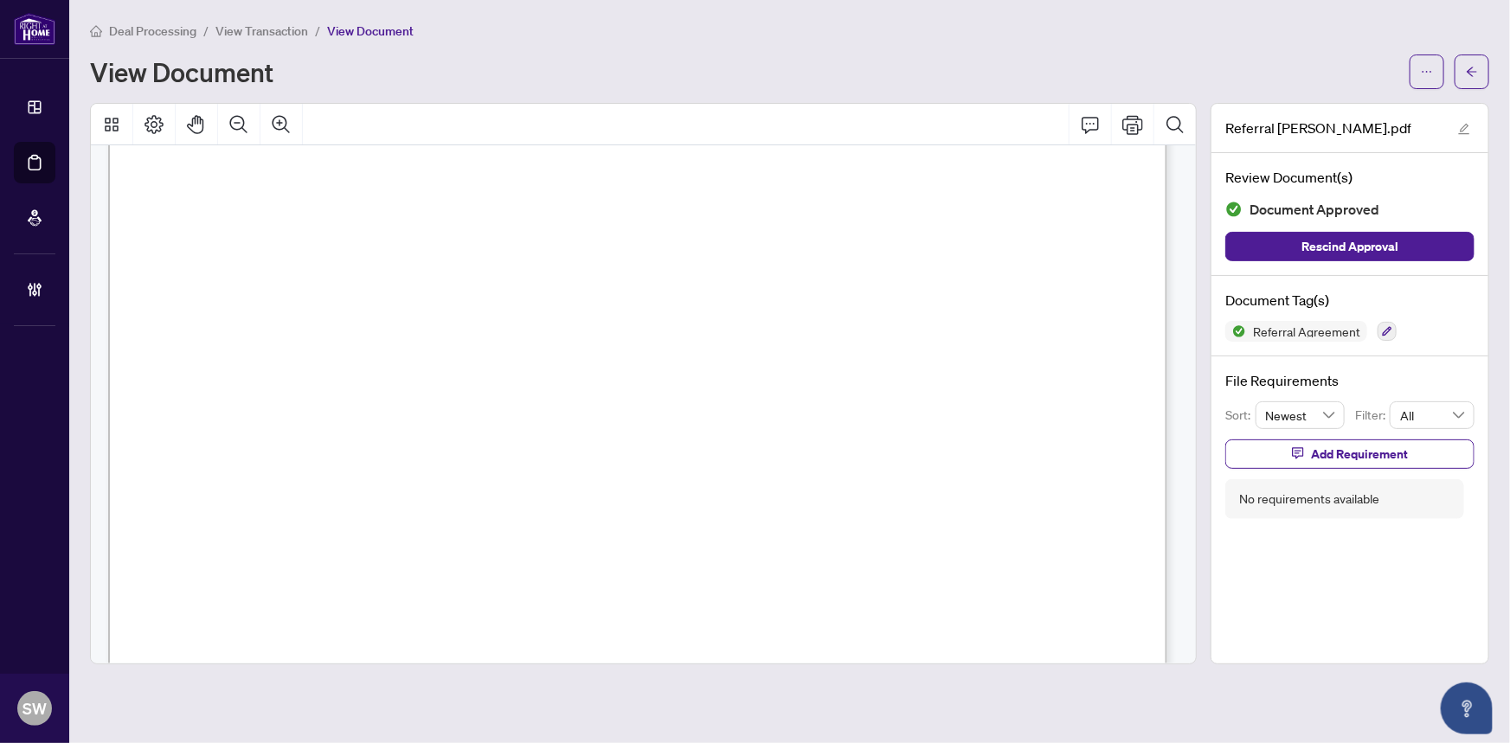
scroll to position [629, 0]
click at [1428, 69] on icon "ellipsis" at bounding box center [1426, 72] width 12 height 12
click at [1338, 106] on span "Download" at bounding box center [1364, 108] width 131 height 19
click at [260, 30] on span "View Transaction" at bounding box center [261, 31] width 93 height 16
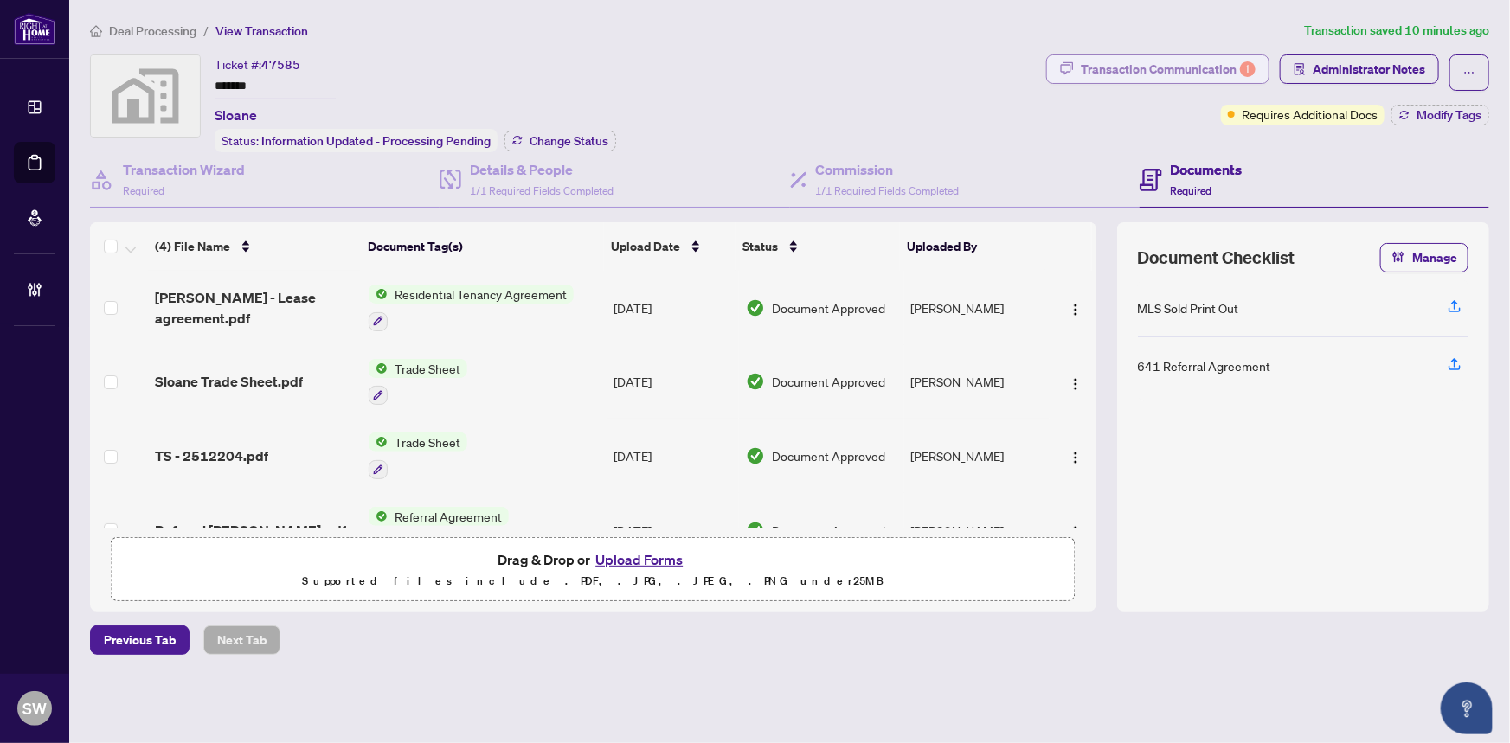
click at [1150, 74] on div "Transaction Communication 1" at bounding box center [1168, 69] width 175 height 28
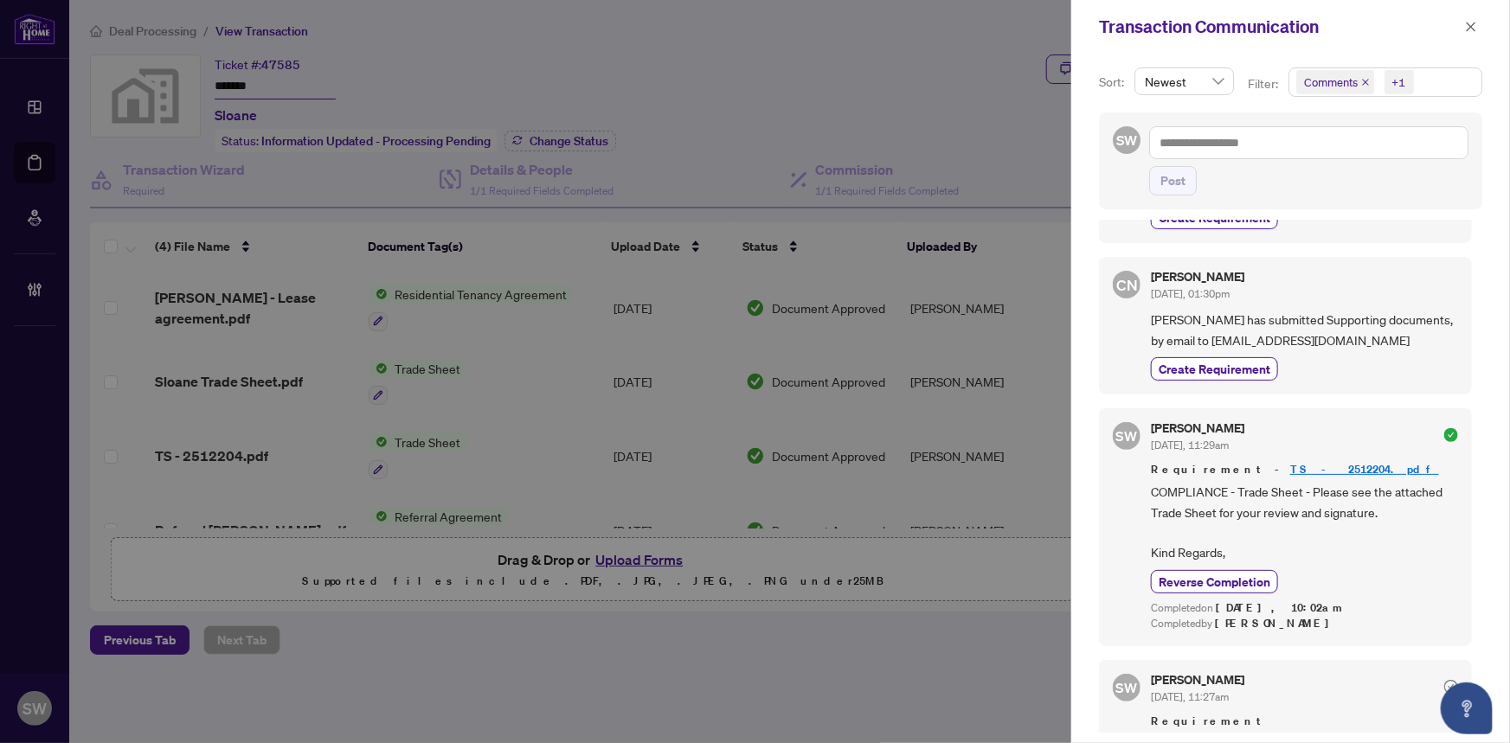
scroll to position [709, 0]
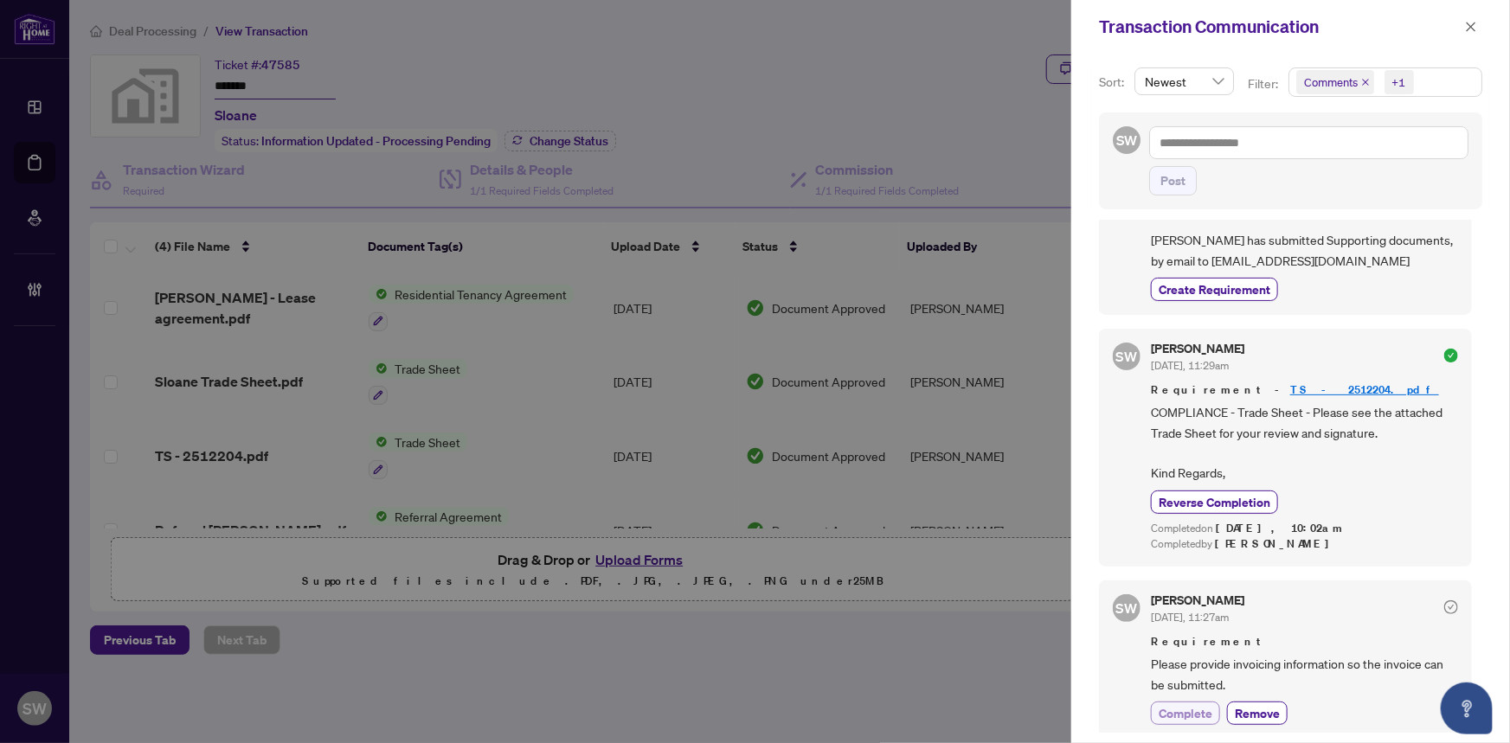
click at [1202, 708] on span "Complete" at bounding box center [1185, 713] width 54 height 18
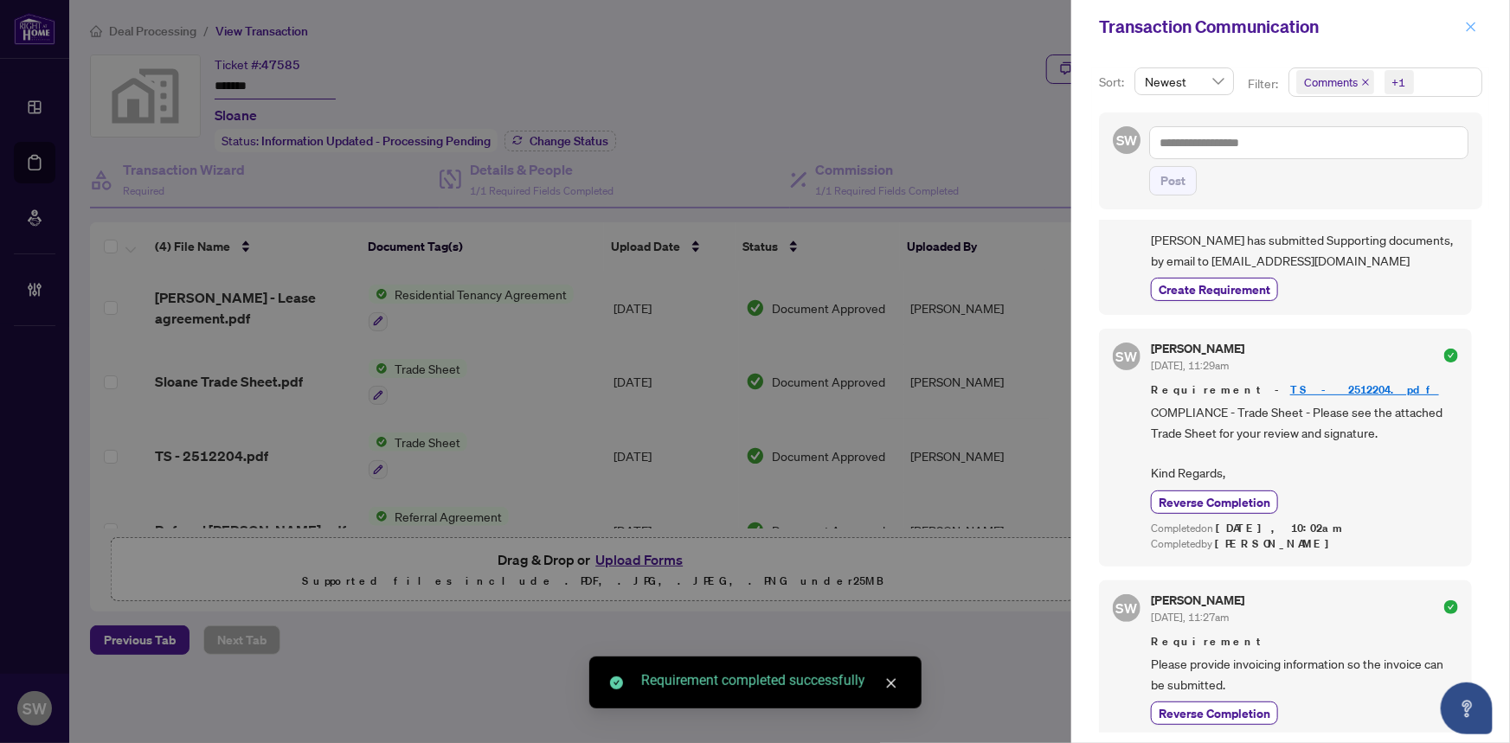
click at [1472, 25] on icon "close" at bounding box center [1471, 27] width 10 height 10
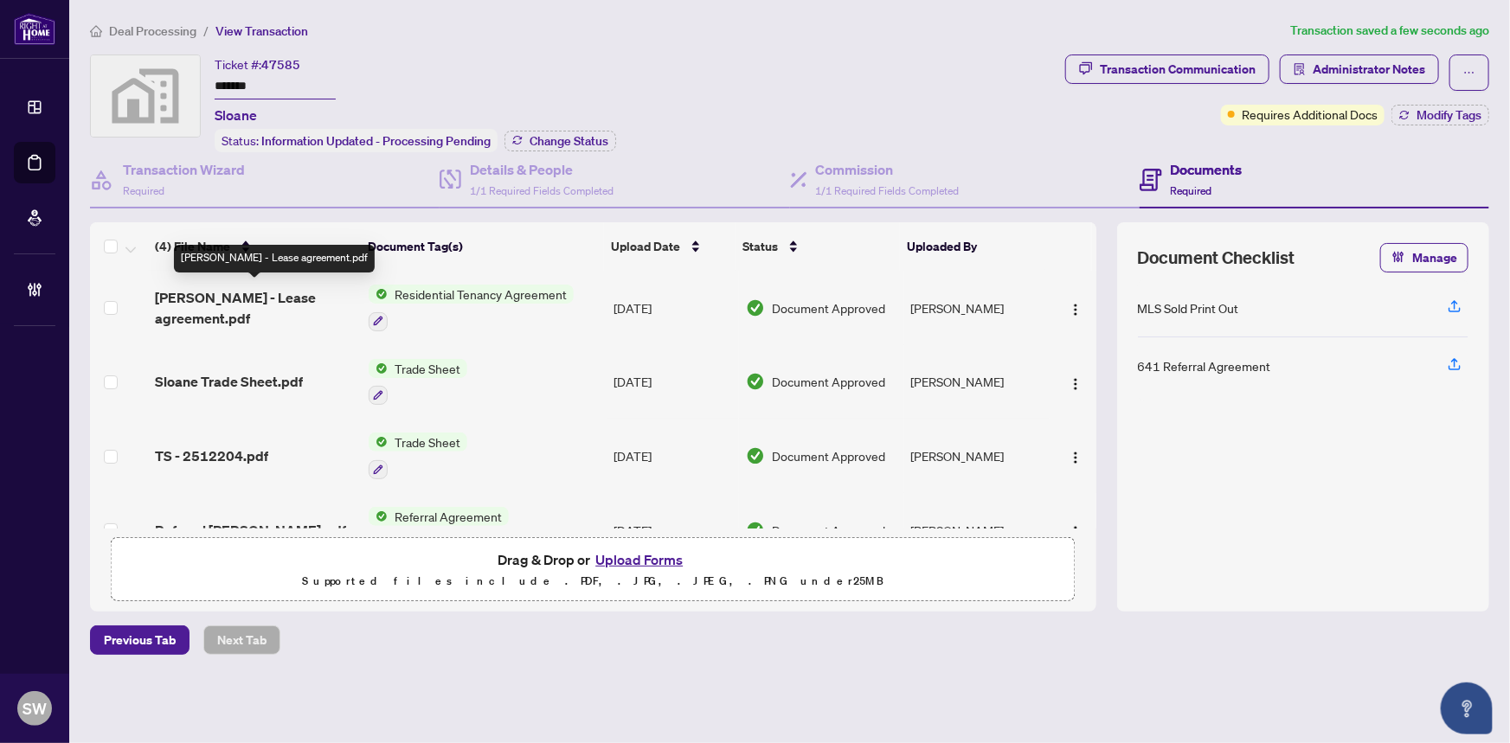
click at [238, 299] on span "Kruy Lim - Lease agreement.pdf" at bounding box center [255, 308] width 200 height 42
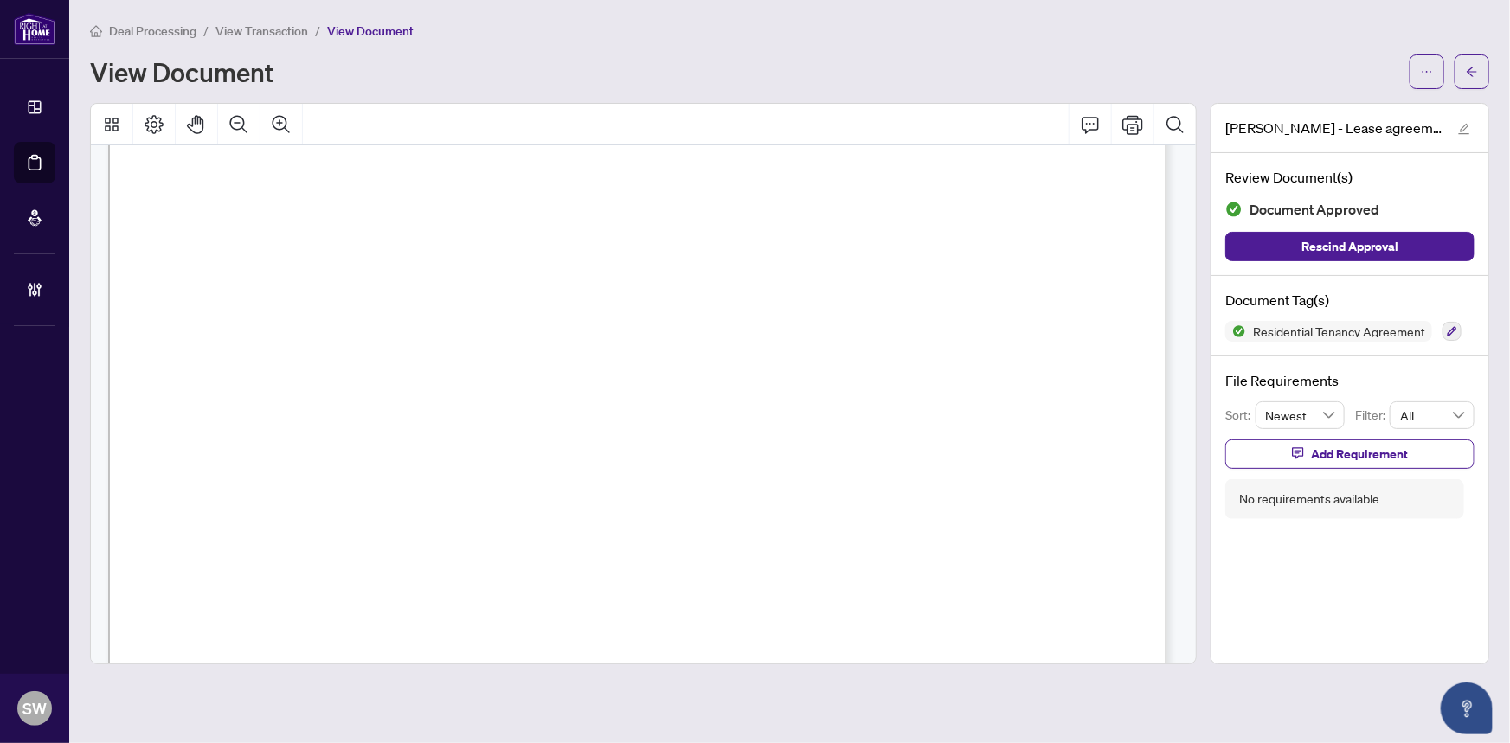
scroll to position [393, 0]
drag, startPoint x: 170, startPoint y: 313, endPoint x: 411, endPoint y: 313, distance: 240.5
click at [404, 313] on span "Dufferin Yorkdale Fitzrovia Inc." at bounding box center [287, 311] width 234 height 19
click at [276, 349] on span "Ontari Holdings Ltd." at bounding box center [243, 352] width 149 height 19
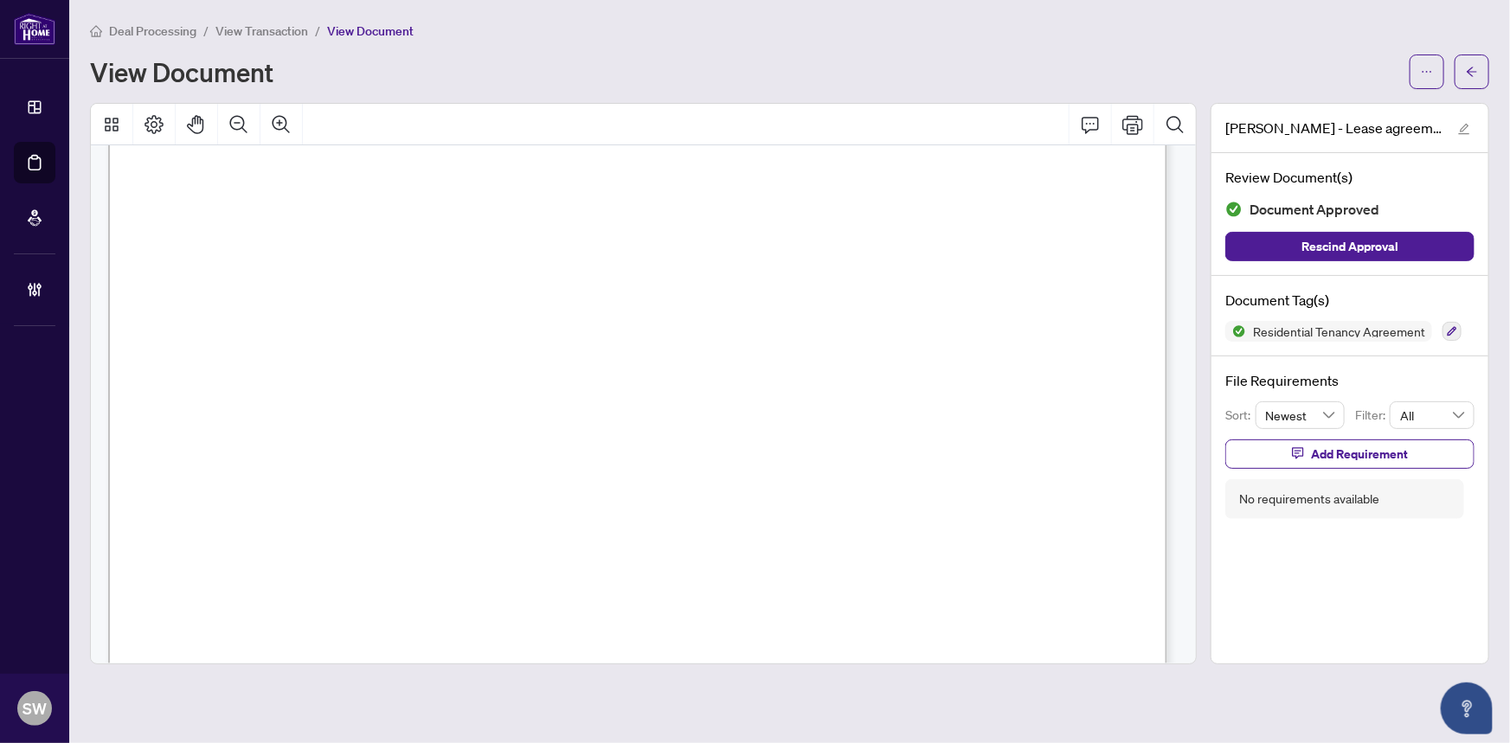
click at [276, 349] on span "Ontari Holdings Ltd." at bounding box center [243, 352] width 149 height 19
click at [748, 503] on span "Kruy" at bounding box center [754, 506] width 34 height 19
click at [760, 557] on span "Chou" at bounding box center [756, 553] width 39 height 19
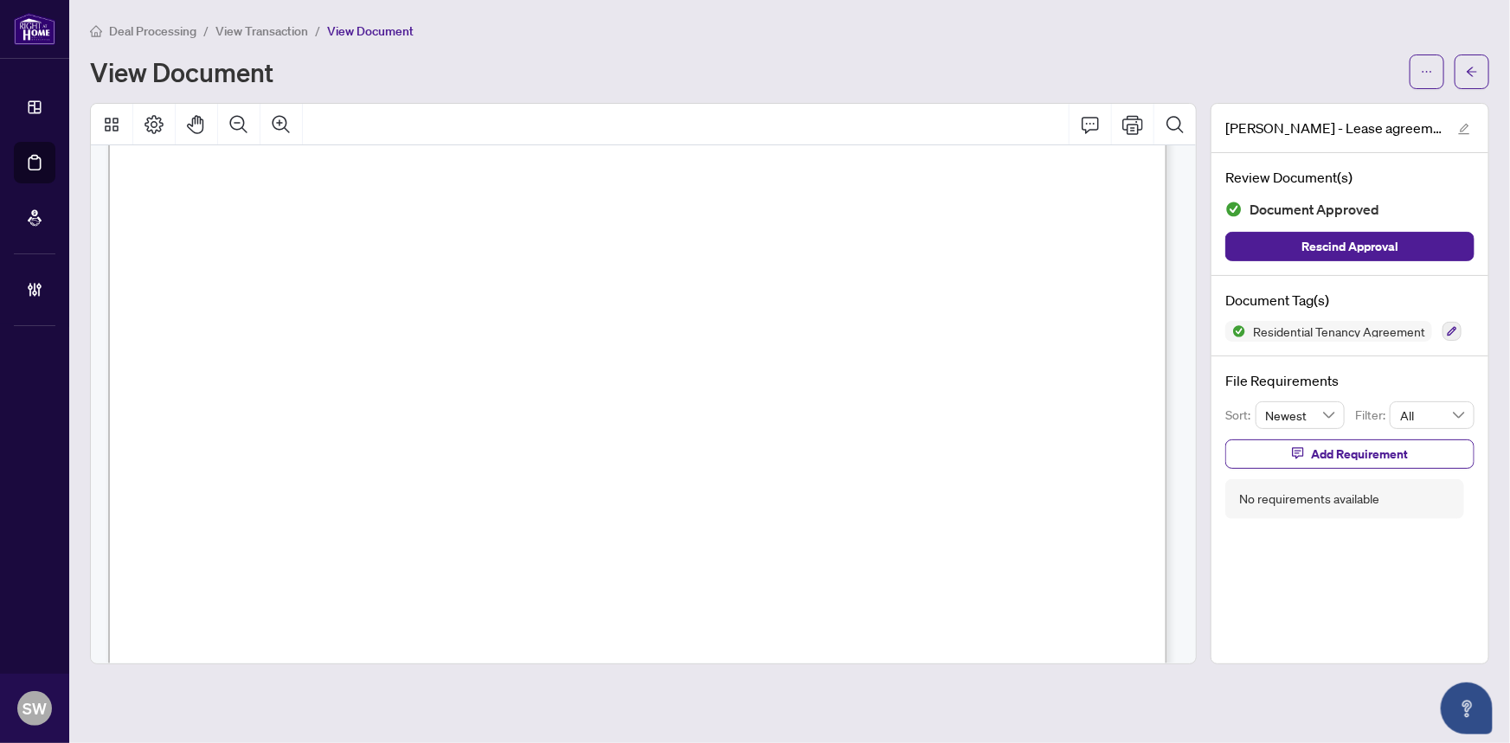
click at [760, 557] on span "Chou" at bounding box center [756, 553] width 39 height 19
click at [789, 646] on span "Voreakchan Meliza" at bounding box center [855, 645] width 239 height 19
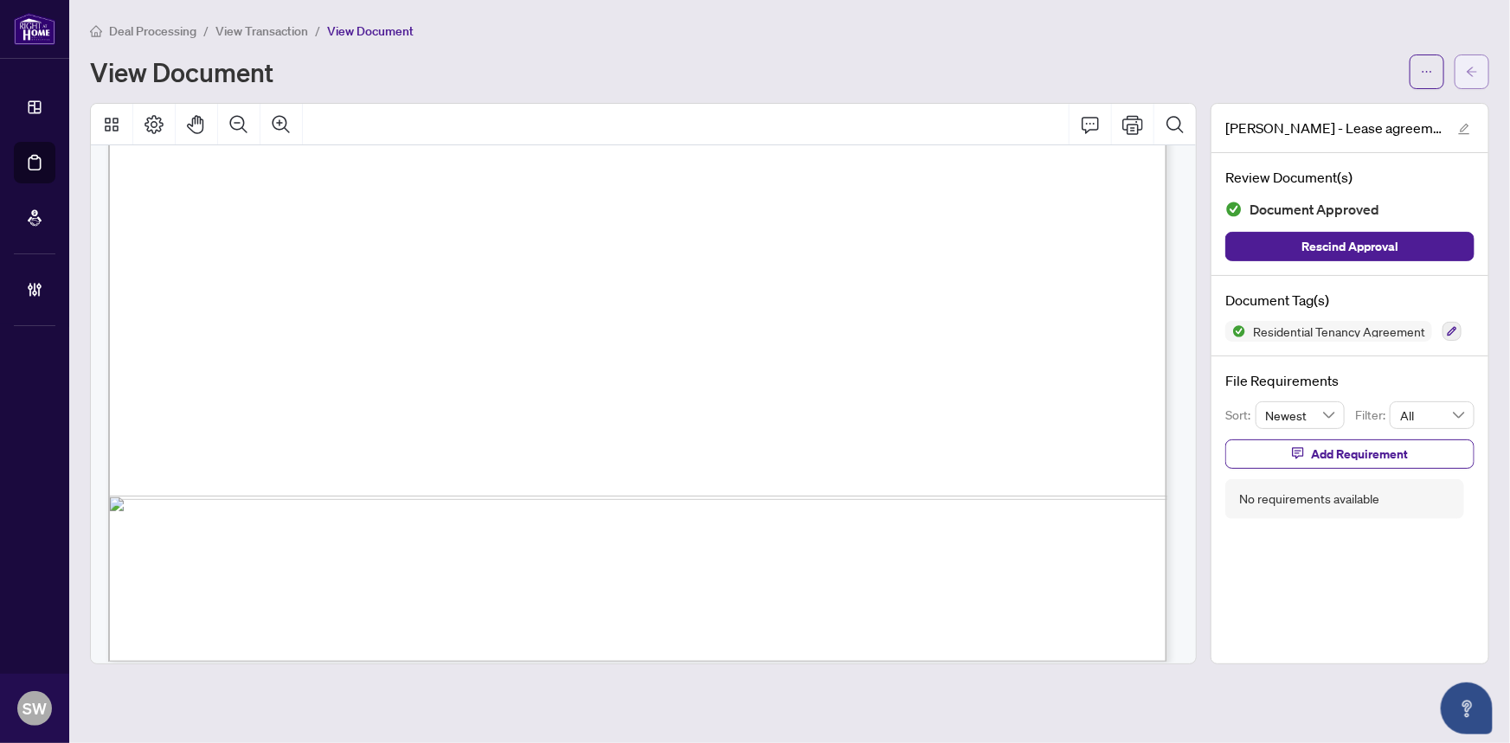
click at [1480, 70] on button "button" at bounding box center [1471, 72] width 35 height 35
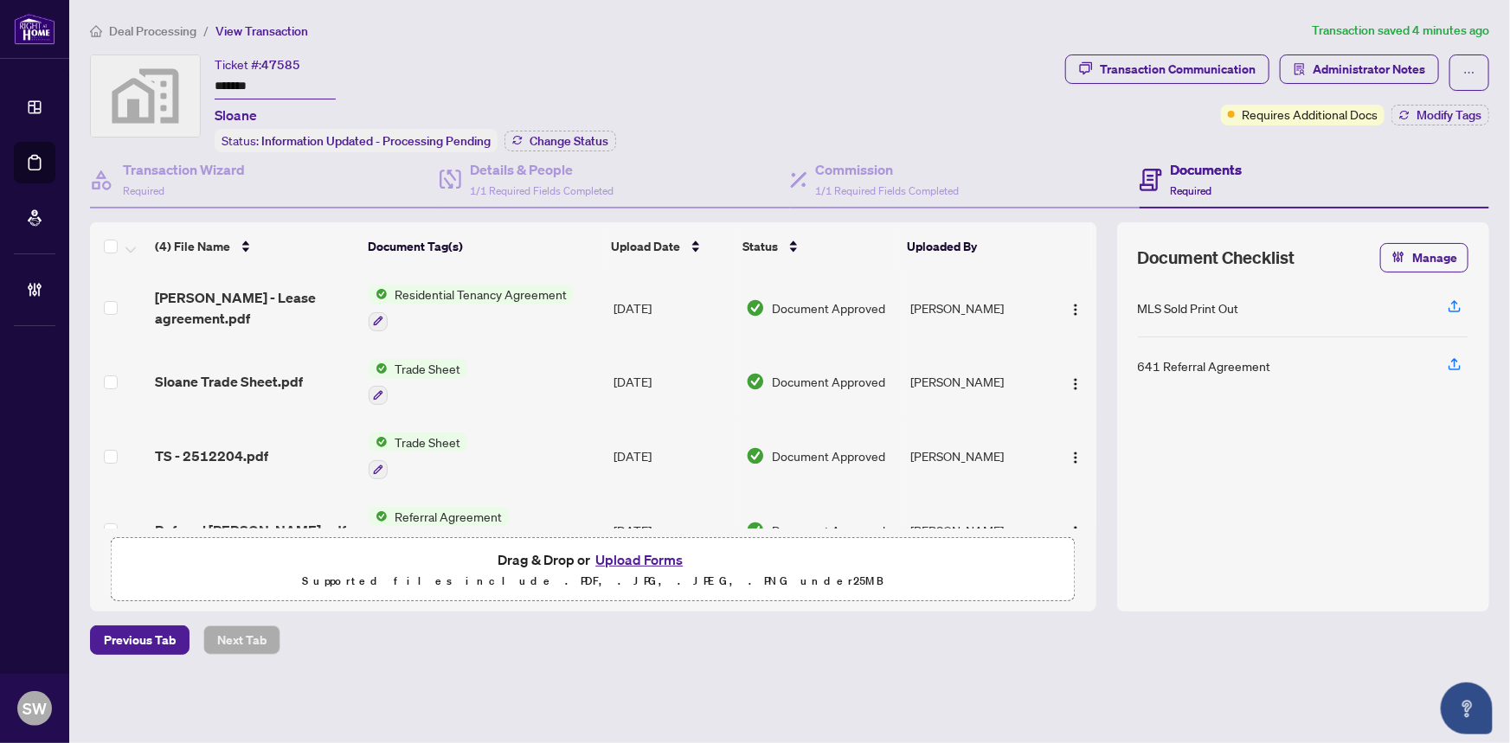
click at [456, 294] on span "Residential Tenancy Agreement" at bounding box center [481, 294] width 186 height 19
click at [281, 307] on span "Kruy Lim - Lease agreement.pdf" at bounding box center [255, 308] width 200 height 42
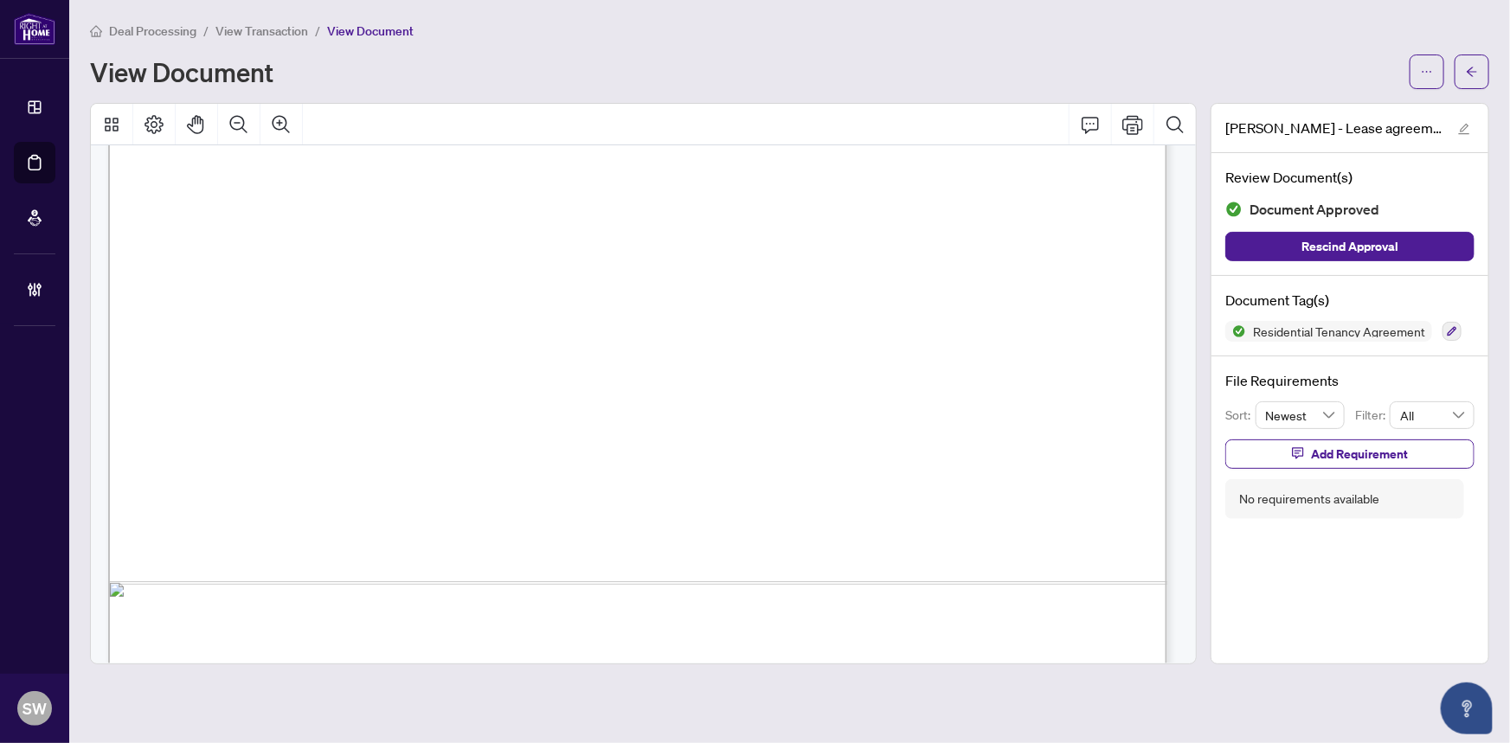
scroll to position [786, 0]
click at [1482, 66] on button "button" at bounding box center [1471, 72] width 35 height 35
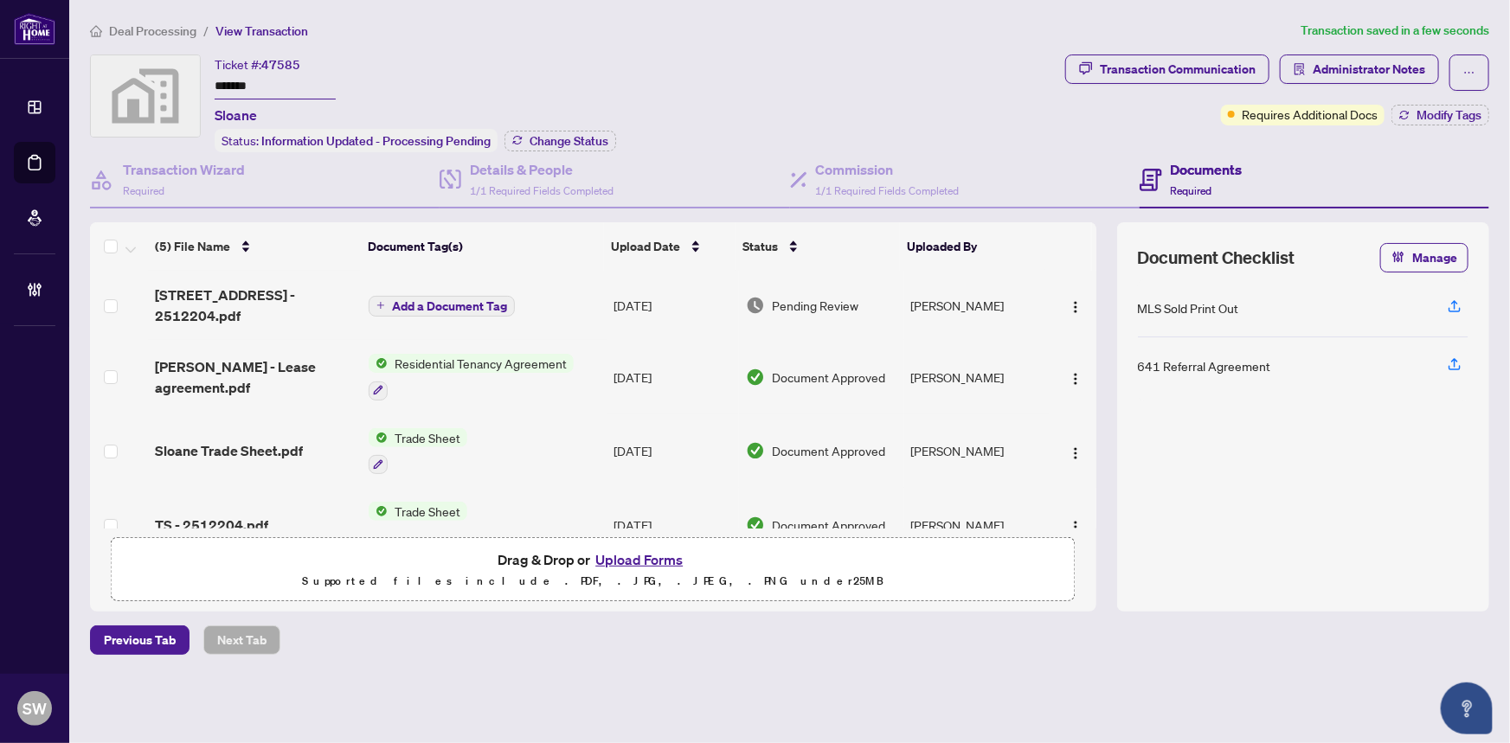
click at [233, 320] on span "5 York Garden Way 2104 - Inv - 2512204.pdf" at bounding box center [255, 306] width 200 height 42
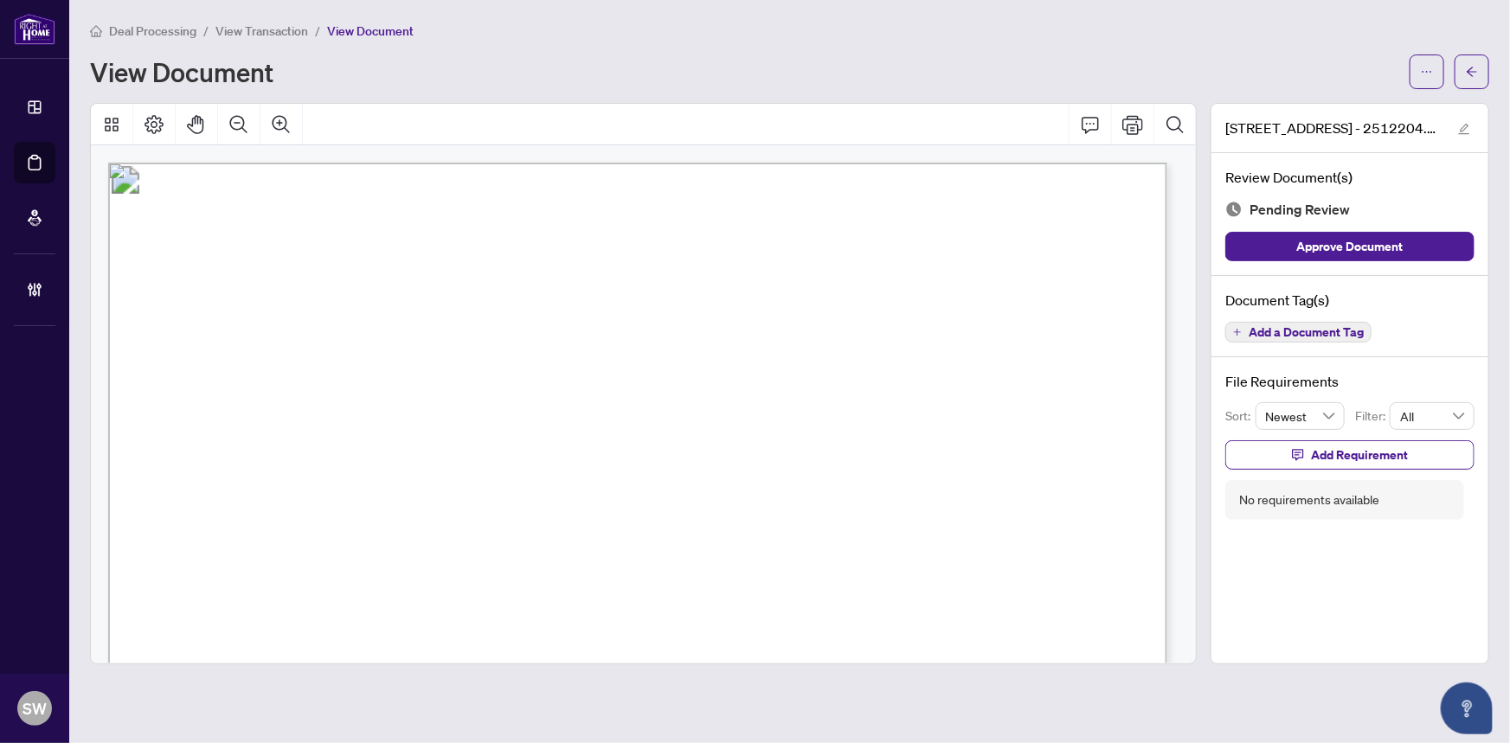
click at [1311, 328] on span "Add a Document Tag" at bounding box center [1305, 332] width 115 height 12
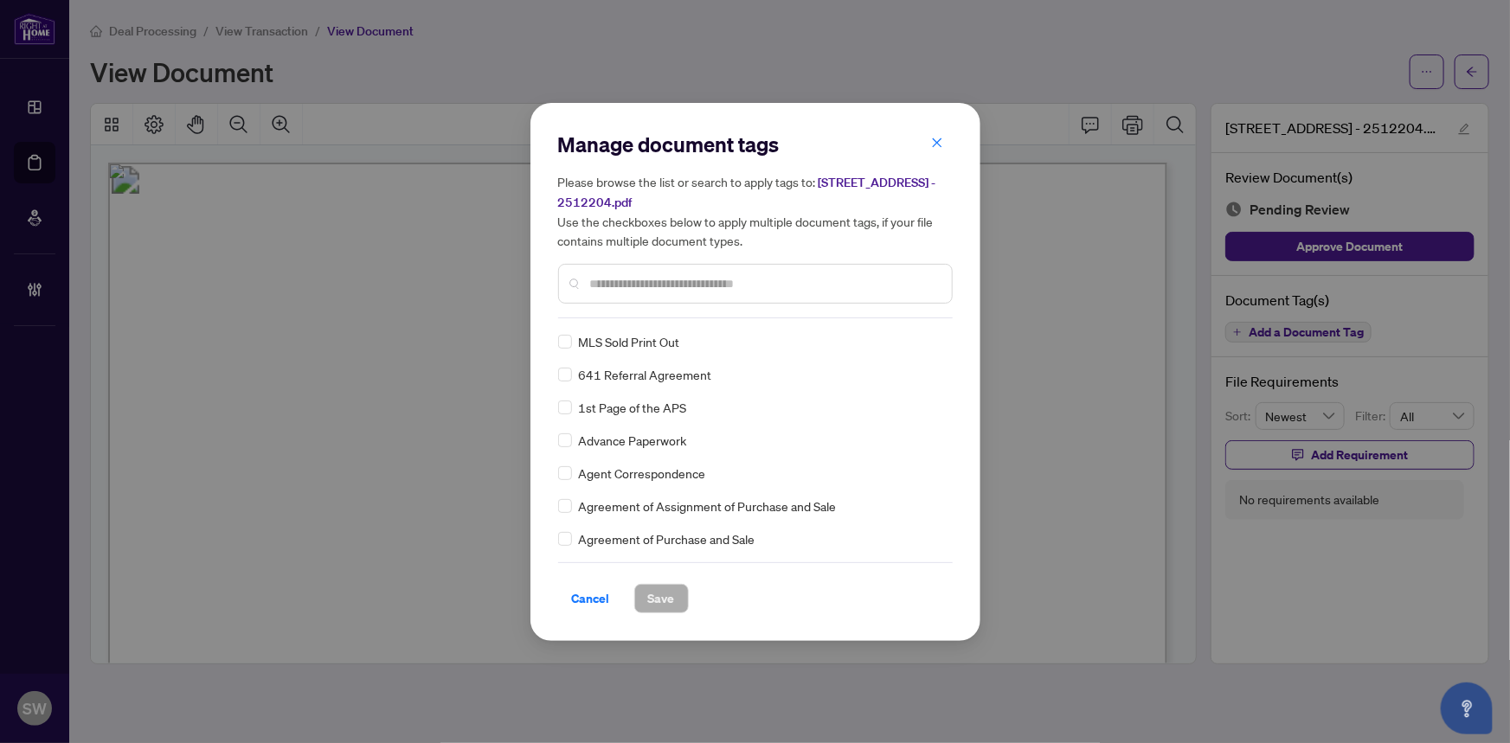
click at [946, 433] on div "MLS Sold Print Out 641 Referral Agreement 1st Page of the APS Advance Paperwork…" at bounding box center [755, 440] width 394 height 216
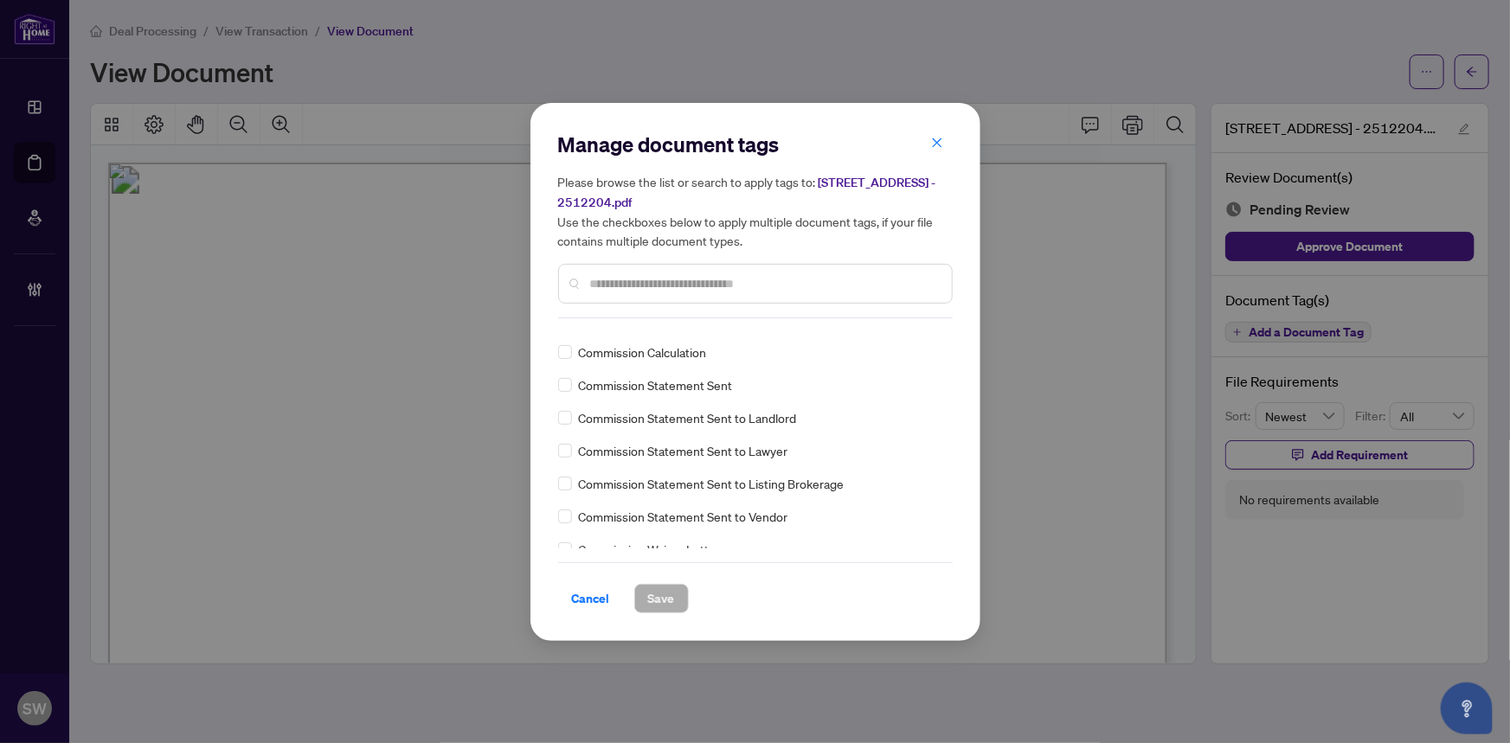
scroll to position [757, 0]
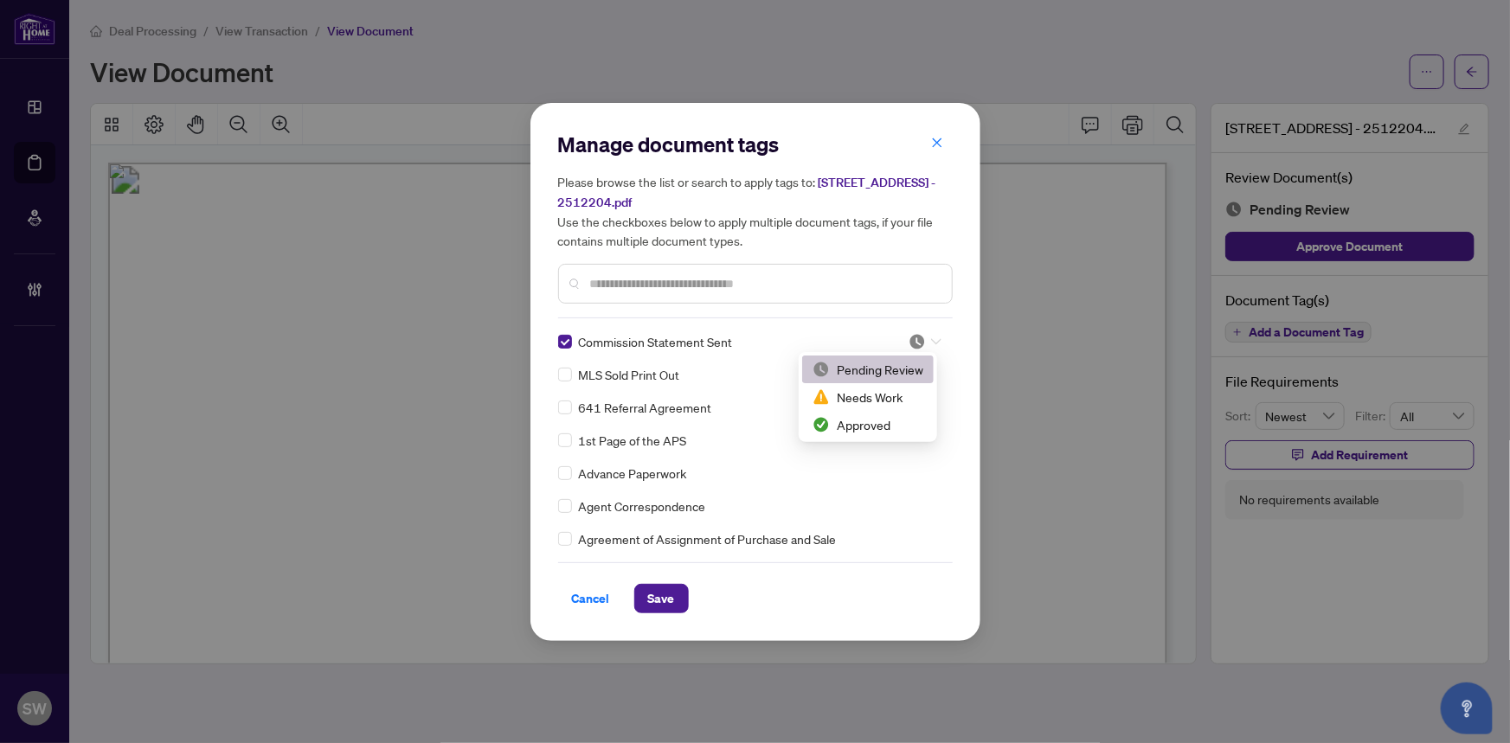
click at [931, 338] on icon at bounding box center [936, 341] width 10 height 7
click at [888, 420] on div "Approved" at bounding box center [867, 424] width 111 height 19
drag, startPoint x: 670, startPoint y: 591, endPoint x: 485, endPoint y: 345, distance: 307.6
click at [670, 590] on span "Save" at bounding box center [661, 599] width 27 height 28
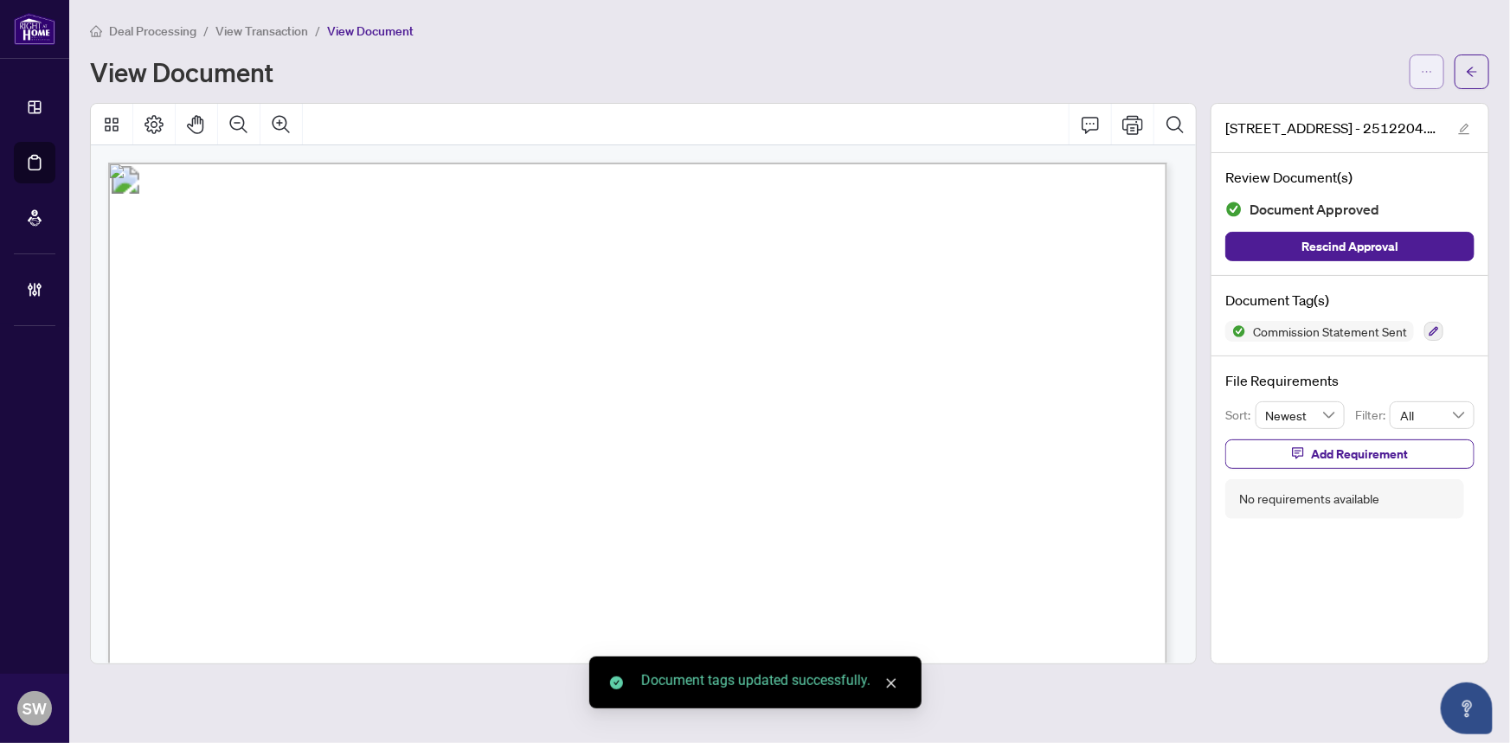
click at [1430, 69] on icon "ellipsis" at bounding box center [1426, 72] width 12 height 12
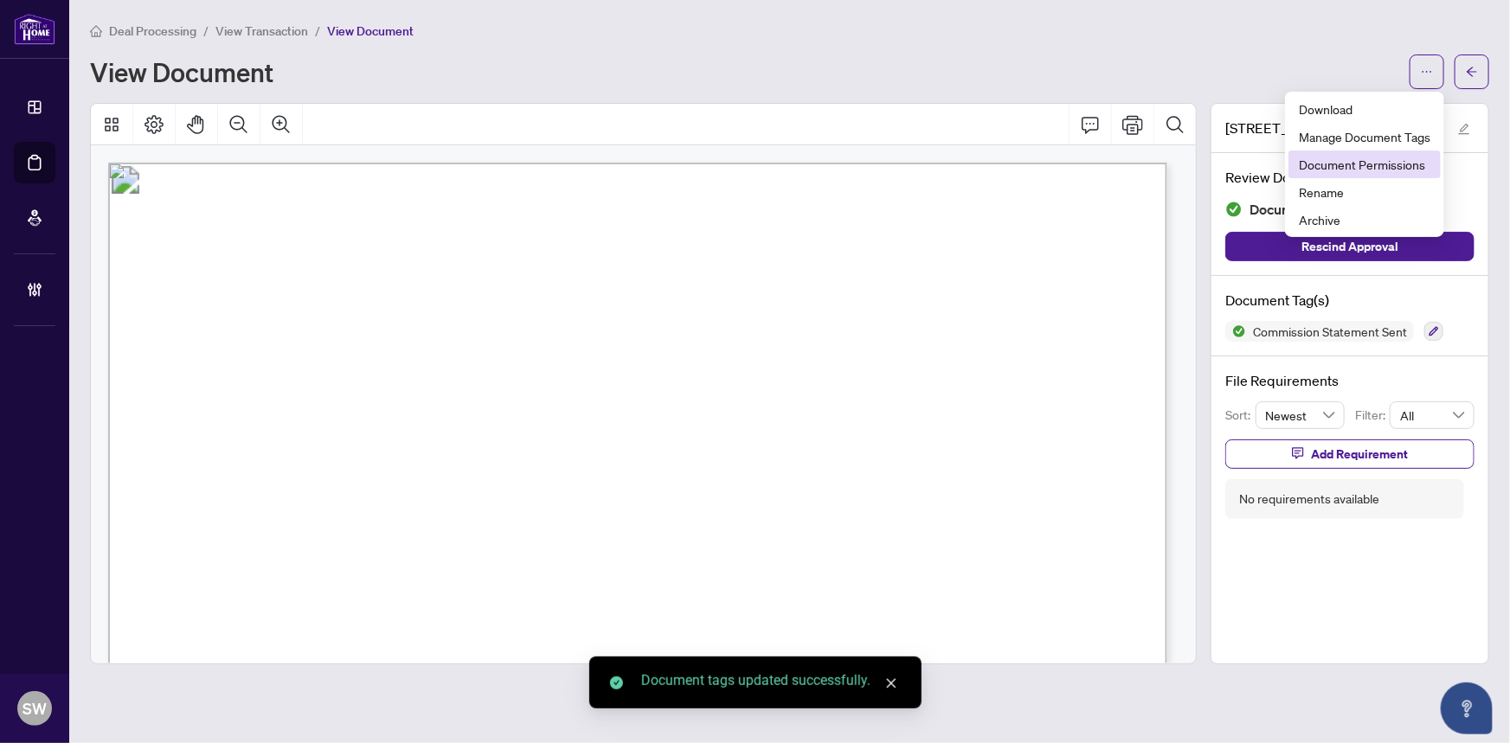
click at [1363, 166] on span "Document Permissions" at bounding box center [1364, 164] width 131 height 19
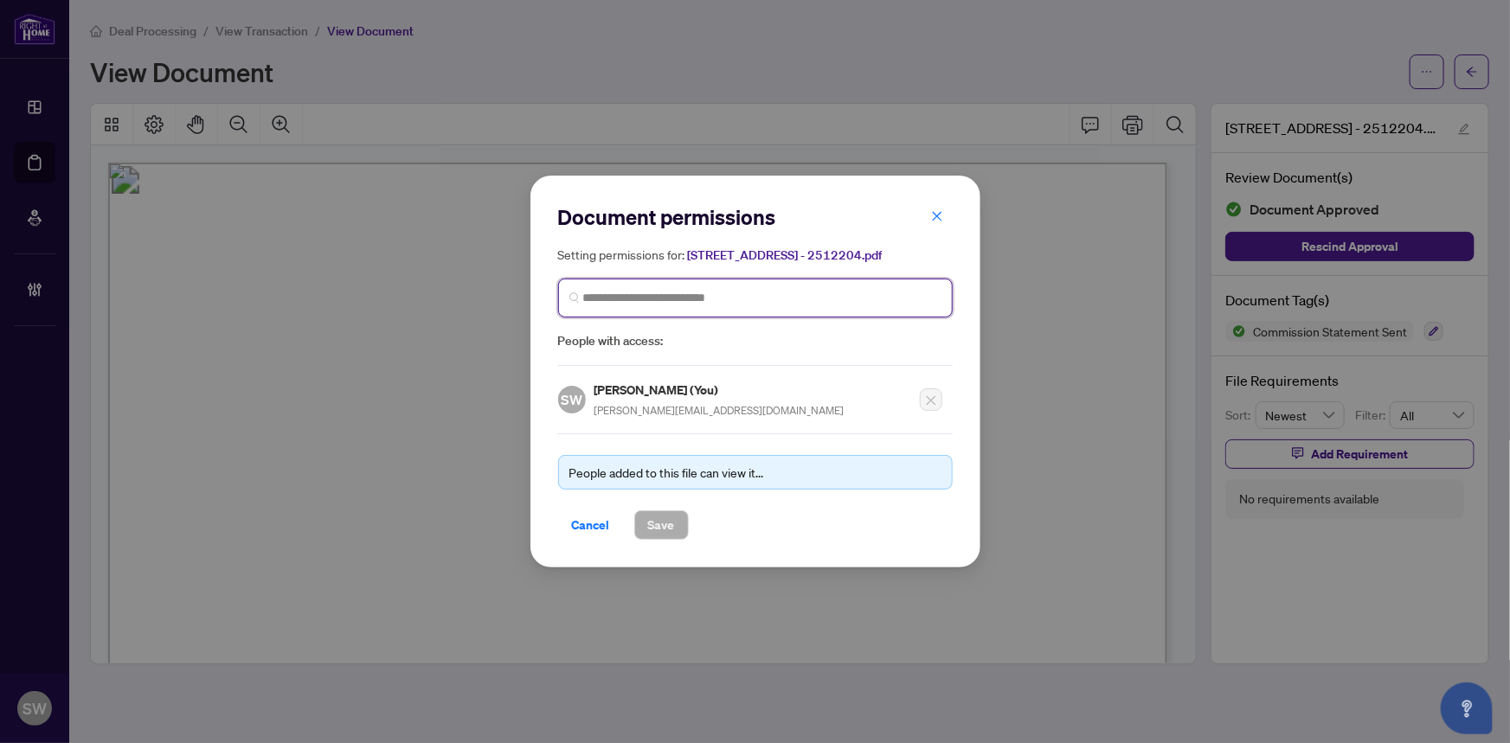
click at [671, 292] on input "search" at bounding box center [762, 298] width 358 height 18
type input "****"
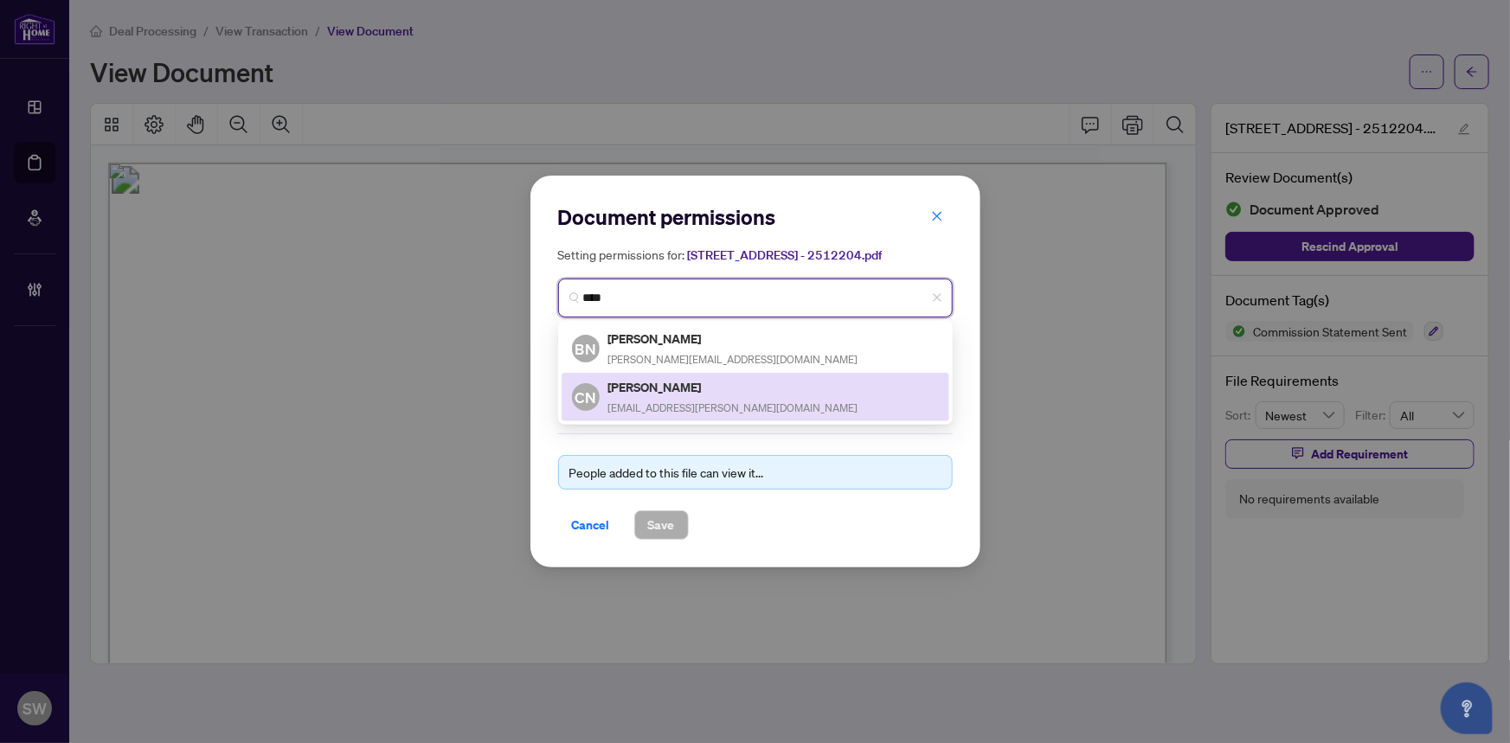
click at [686, 388] on h5 "[PERSON_NAME]" at bounding box center [733, 387] width 250 height 20
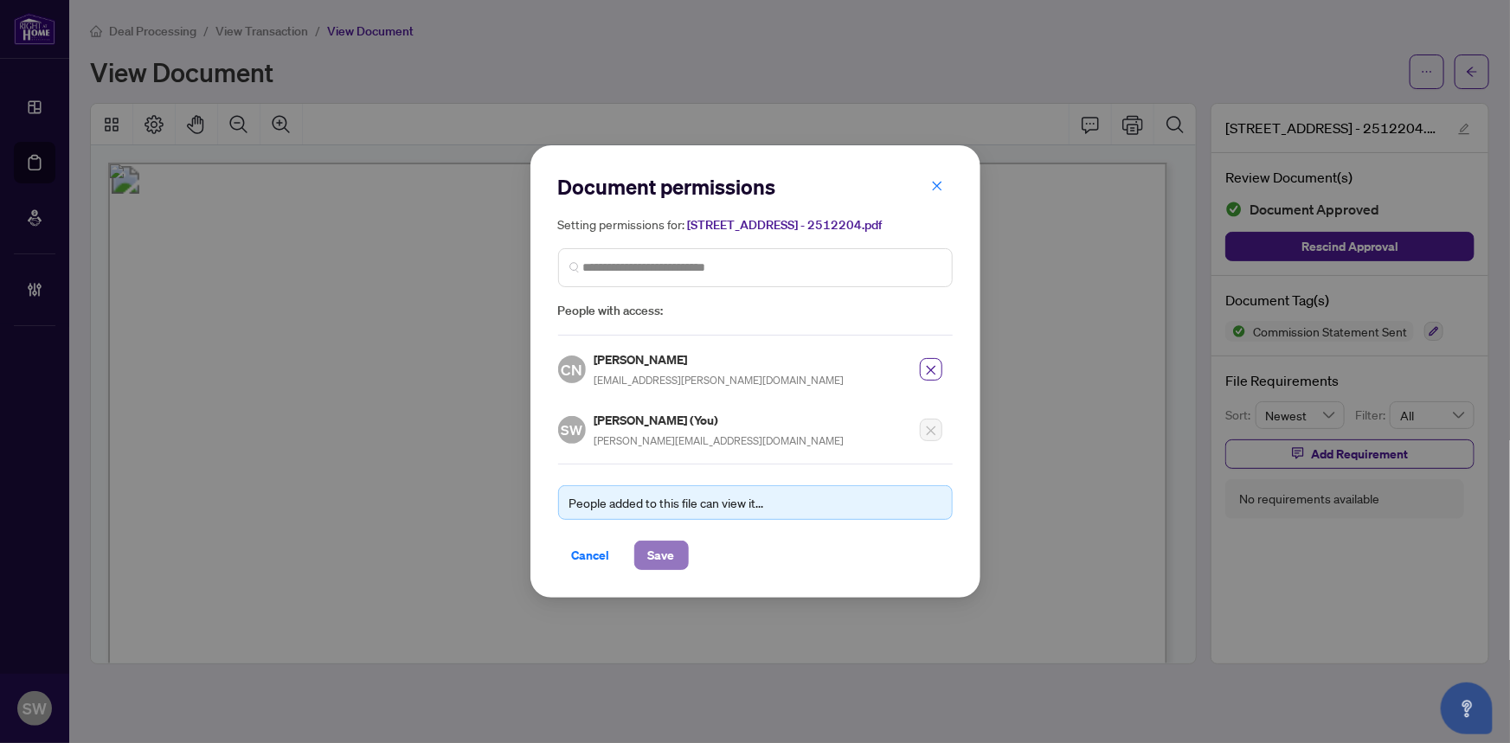
click at [662, 549] on span "Save" at bounding box center [661, 556] width 27 height 28
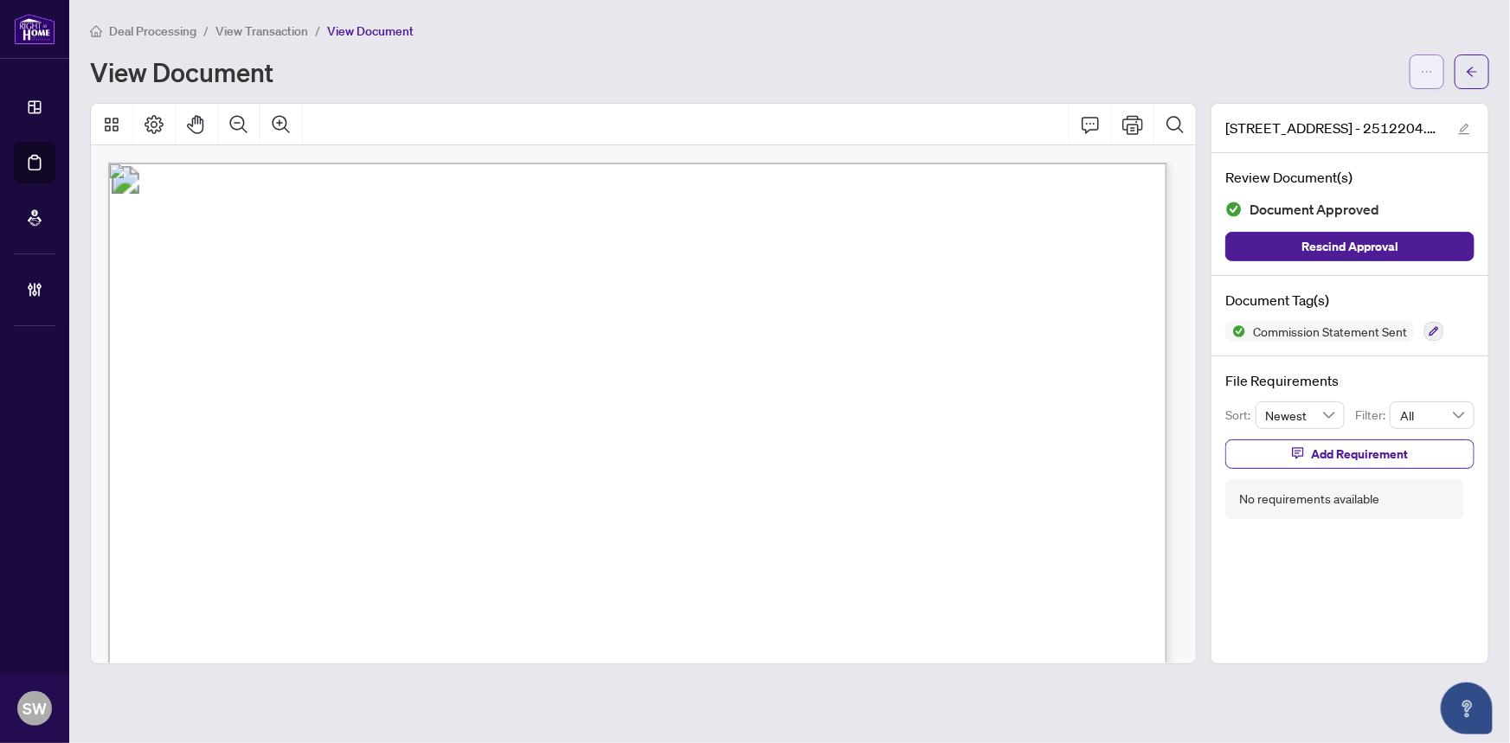
click at [1431, 74] on icon "ellipsis" at bounding box center [1426, 72] width 12 height 12
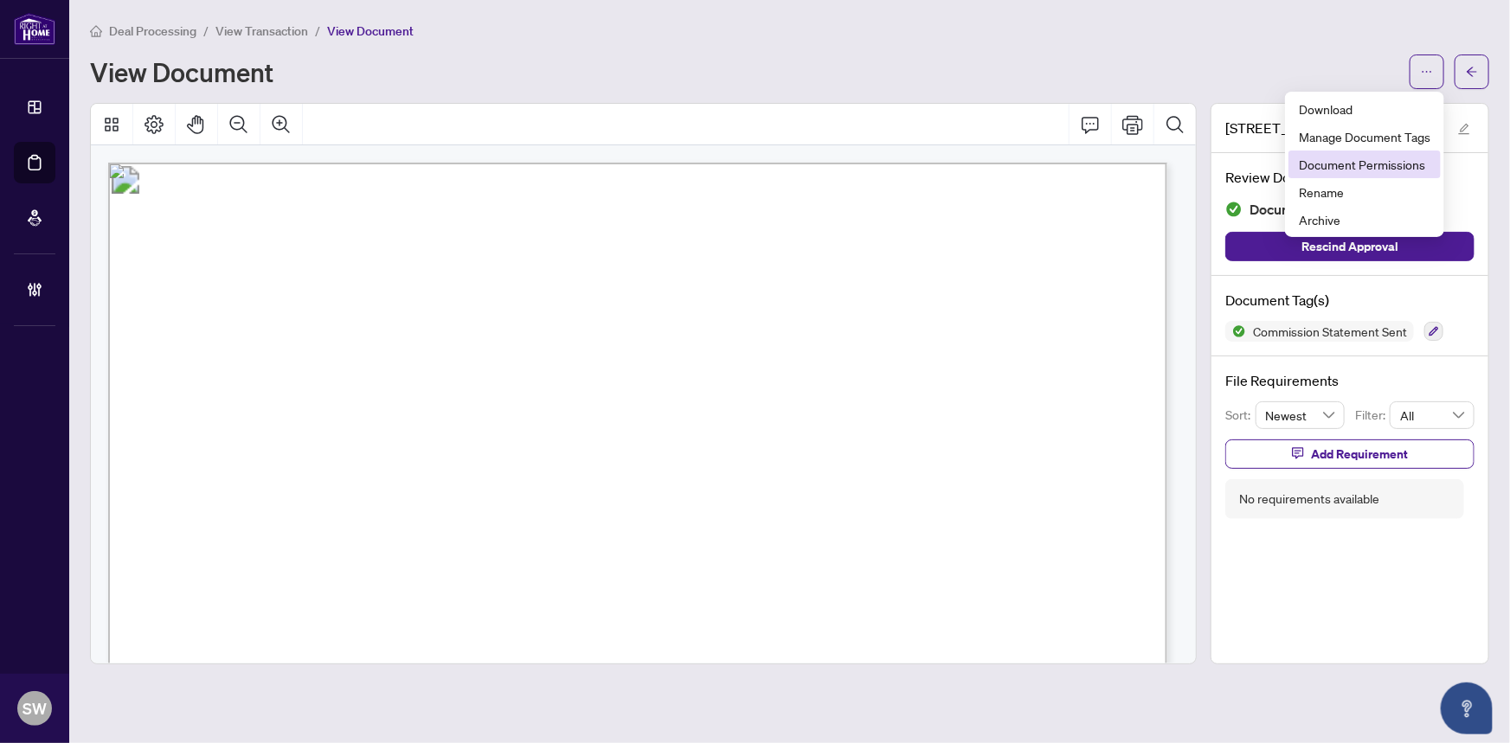
click at [1395, 164] on span "Document Permissions" at bounding box center [1364, 164] width 131 height 19
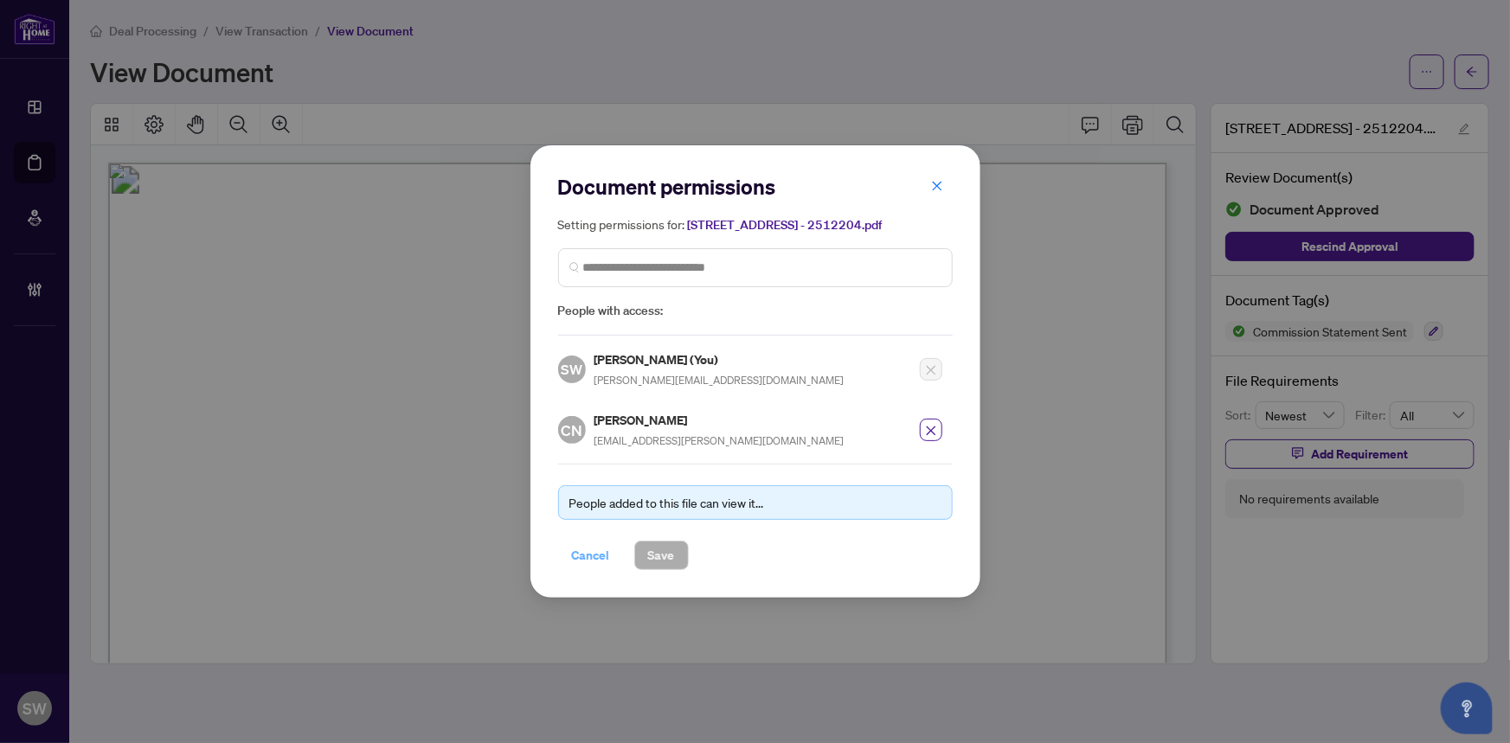
click at [593, 553] on span "Cancel" at bounding box center [591, 556] width 38 height 28
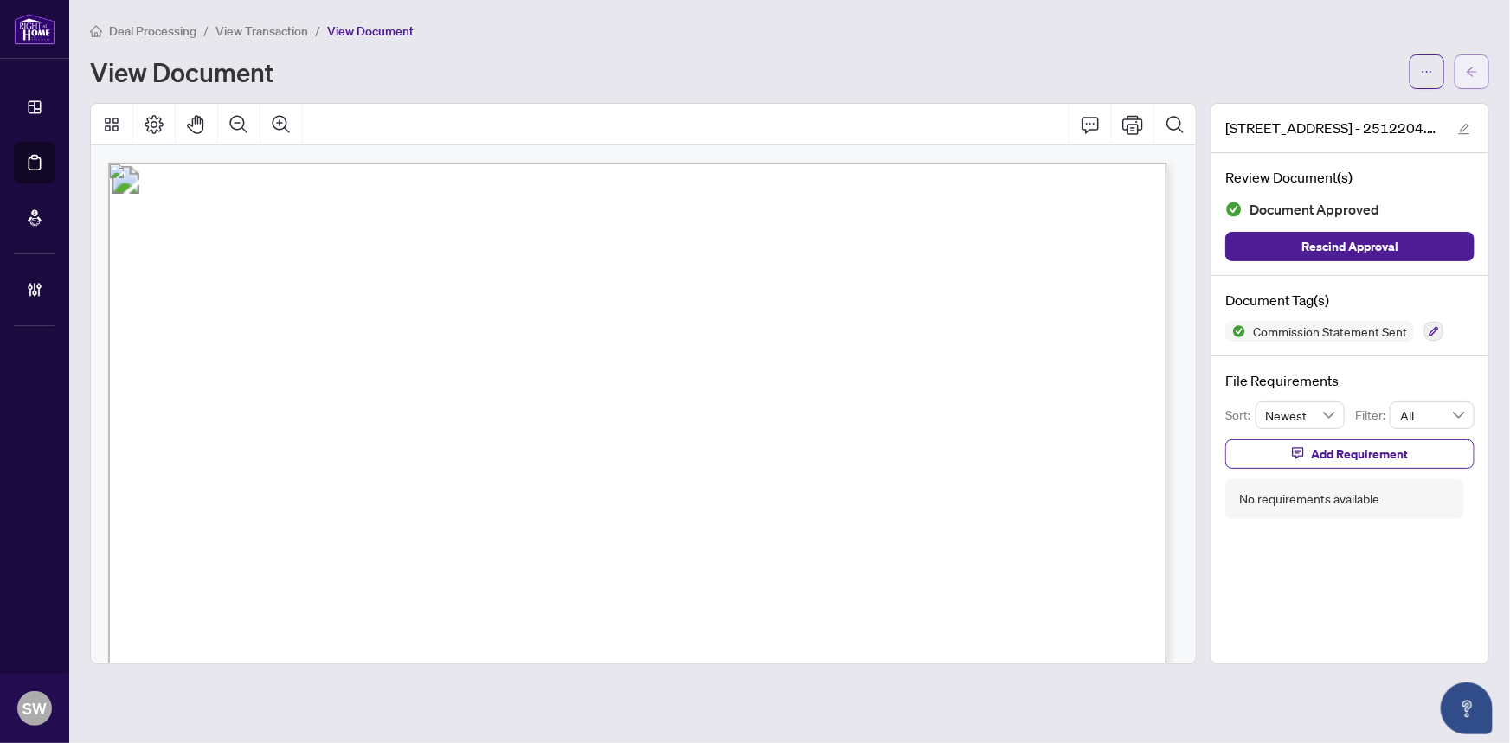
click at [1480, 68] on button "button" at bounding box center [1471, 72] width 35 height 35
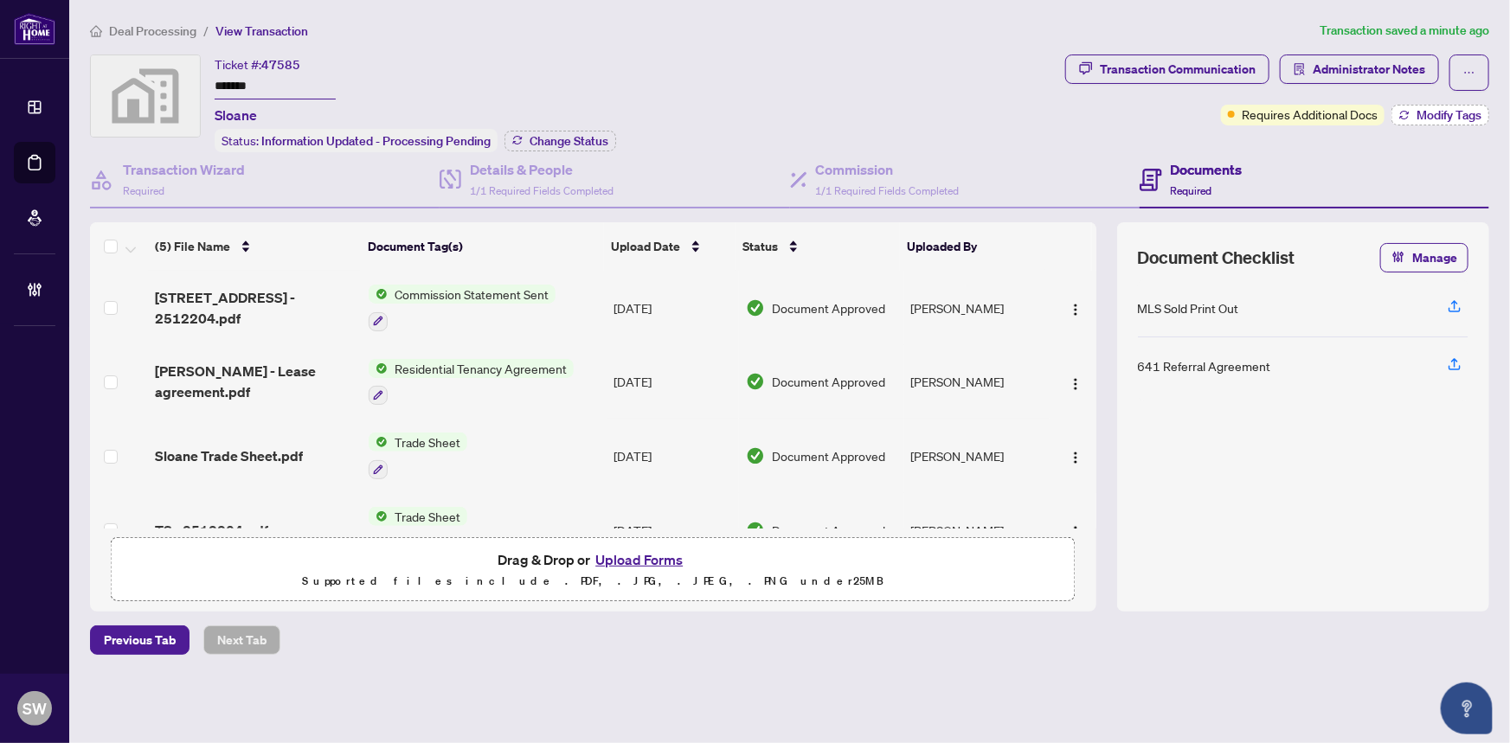
click at [1437, 111] on span "Modify Tags" at bounding box center [1448, 115] width 65 height 12
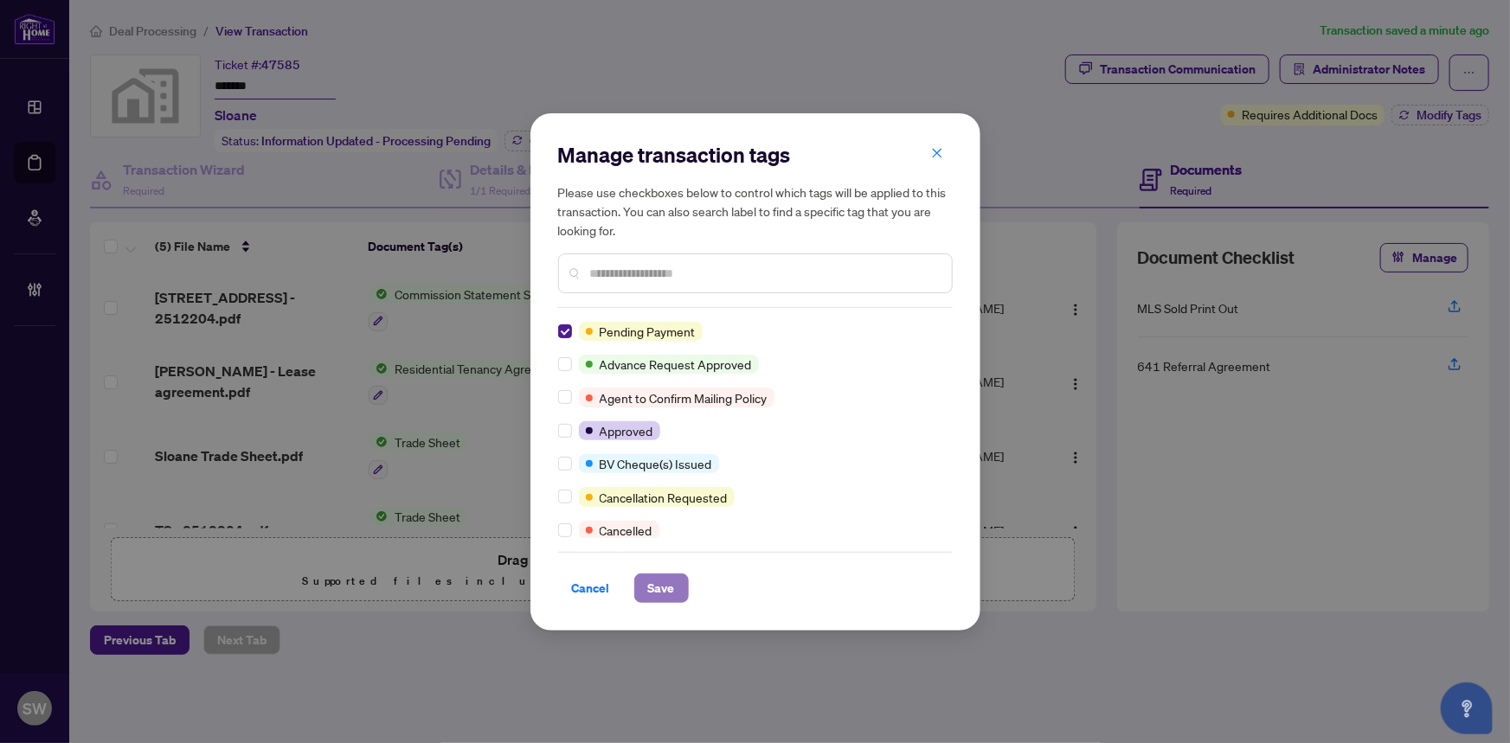
click at [657, 585] on span "Save" at bounding box center [661, 588] width 27 height 28
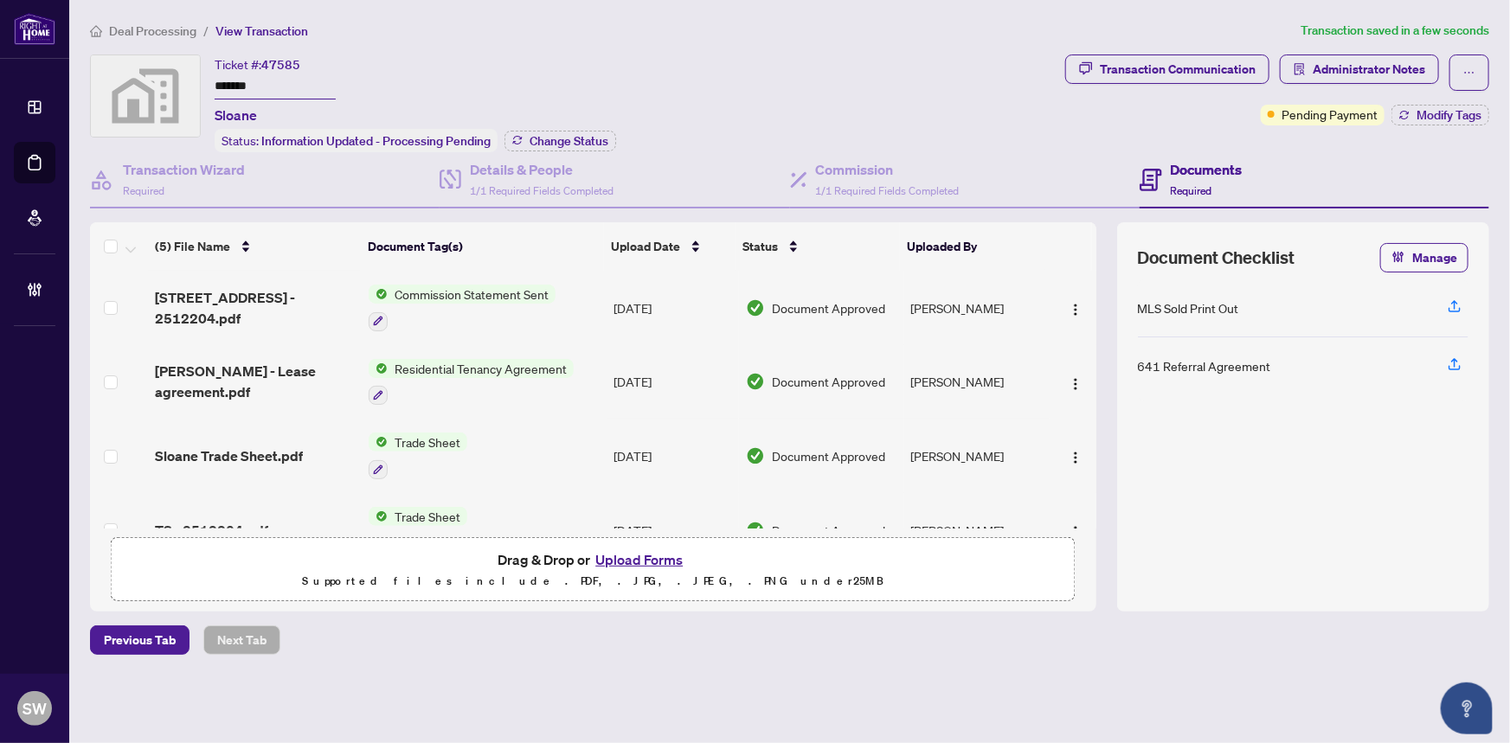
click at [793, 121] on div "Ticket #: 47585 ******* Sloane Status: Information Updated - Processing Pending…" at bounding box center [574, 104] width 968 height 98
click at [568, 138] on span "Change Status" at bounding box center [568, 141] width 79 height 12
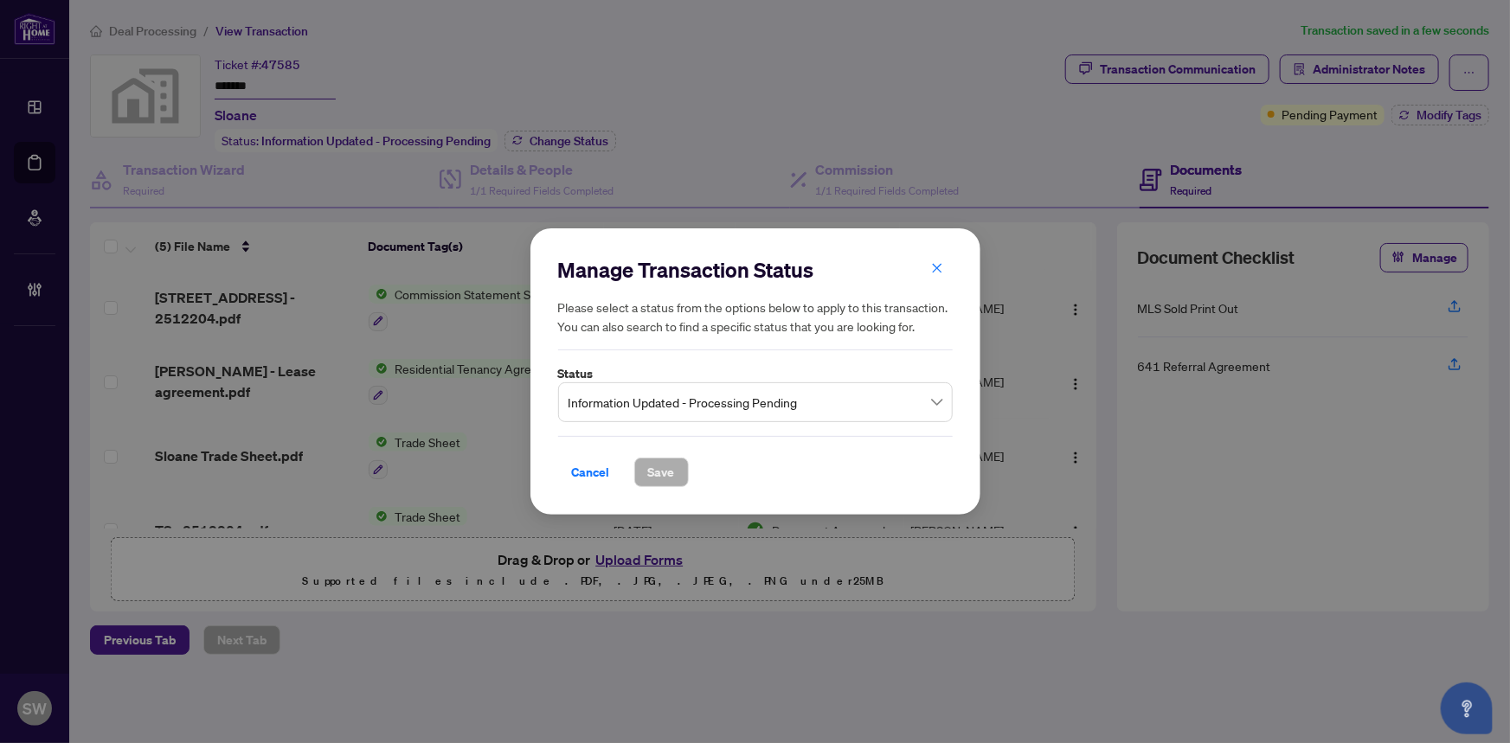
click at [720, 402] on span "Information Updated - Processing Pending" at bounding box center [755, 402] width 374 height 33
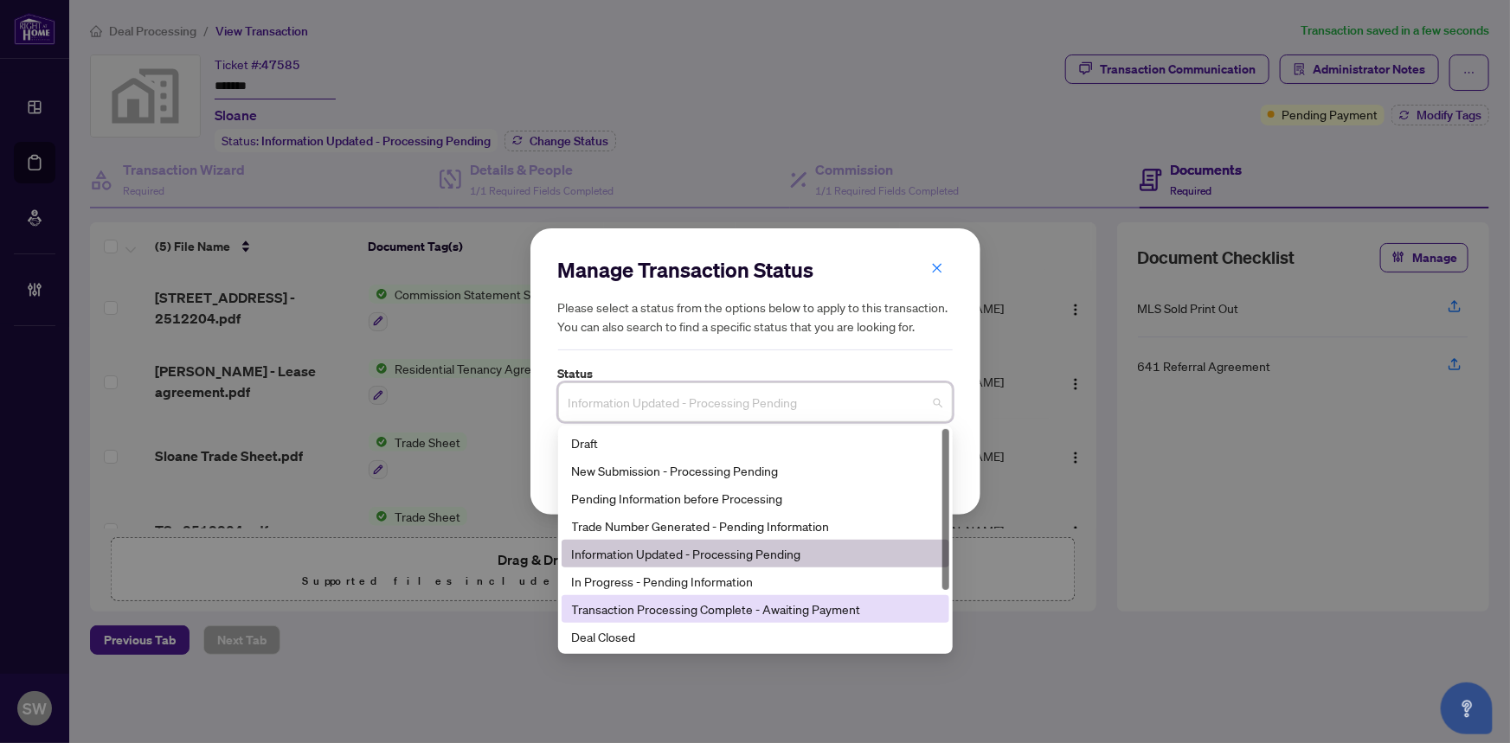
click at [753, 608] on div "Transaction Processing Complete - Awaiting Payment" at bounding box center [755, 609] width 367 height 19
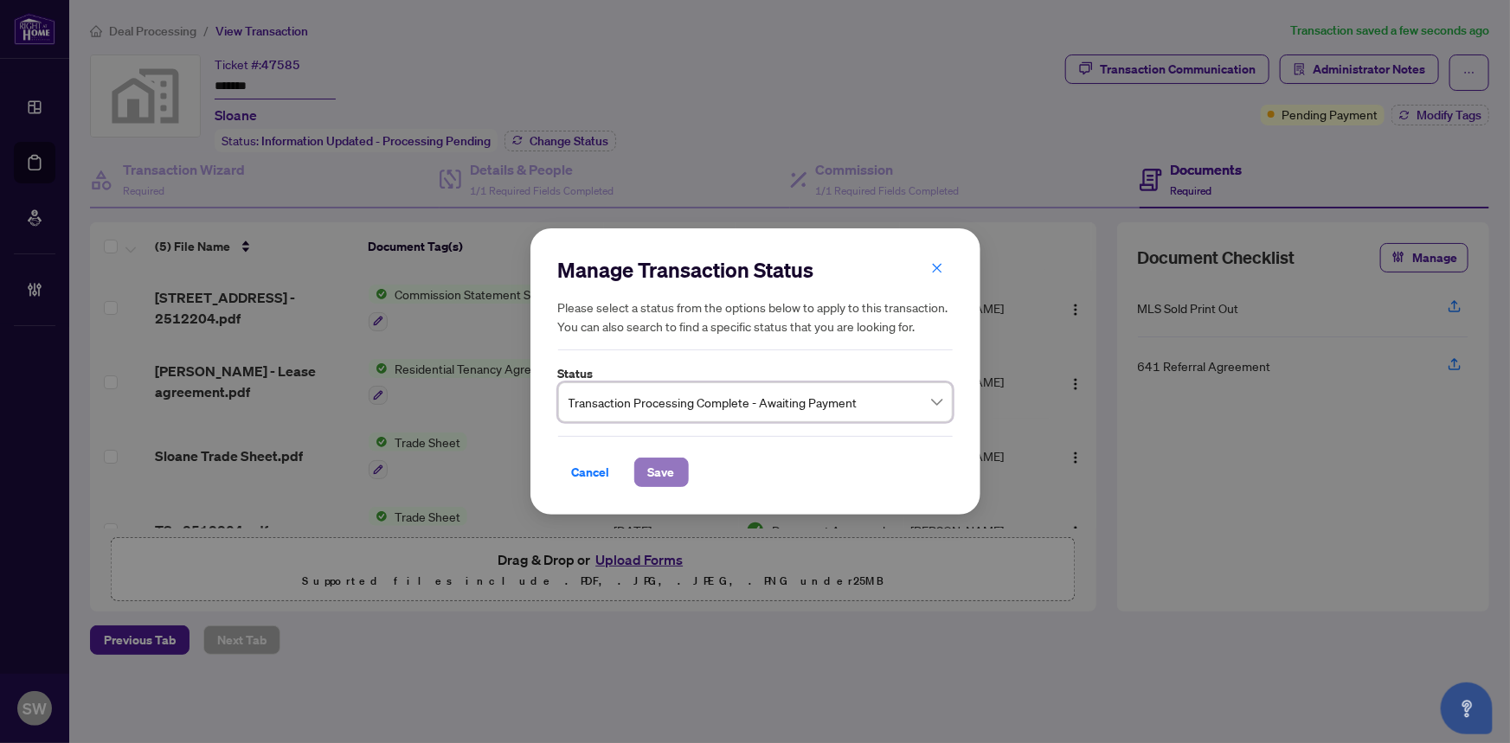
click at [668, 473] on span "Save" at bounding box center [661, 473] width 27 height 28
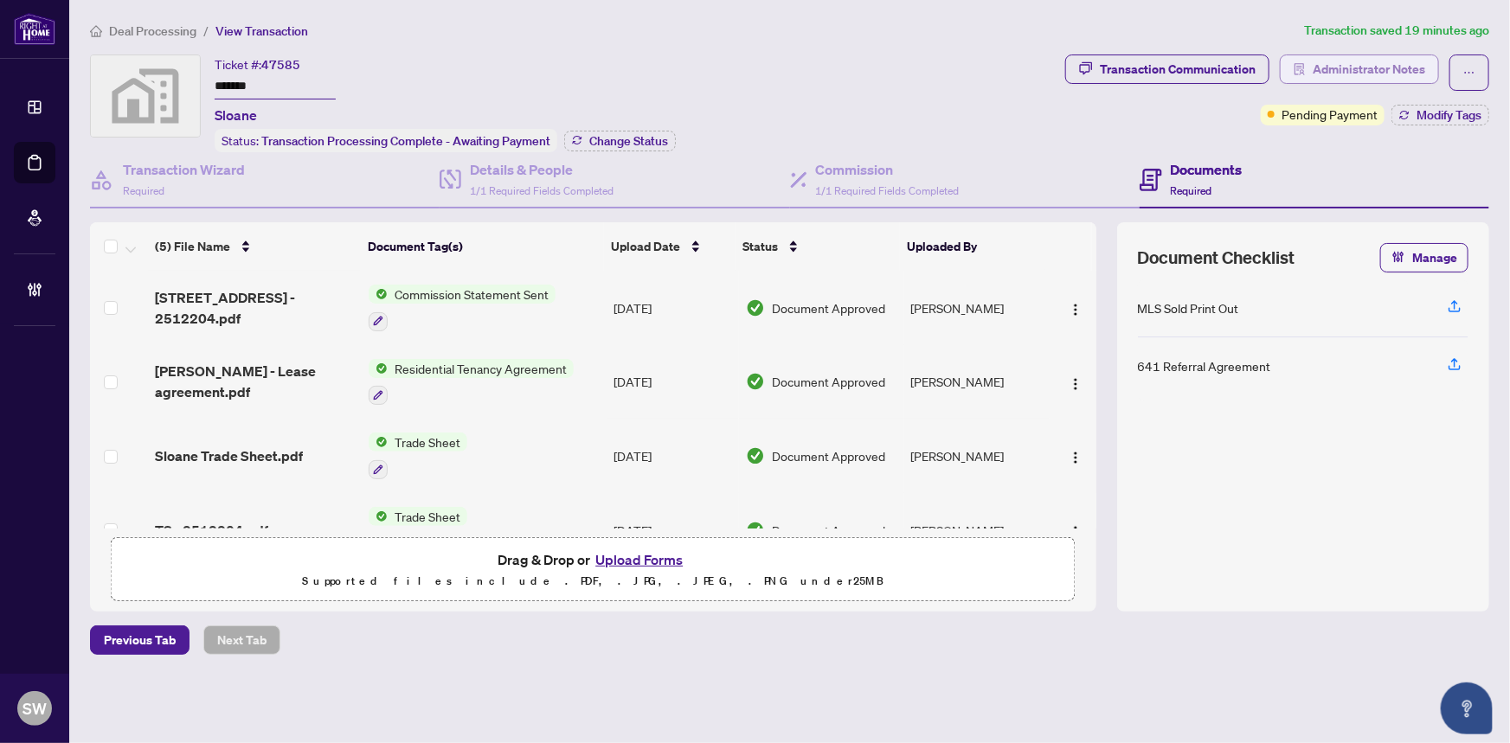
click at [1390, 74] on span "Administrator Notes" at bounding box center [1368, 69] width 112 height 28
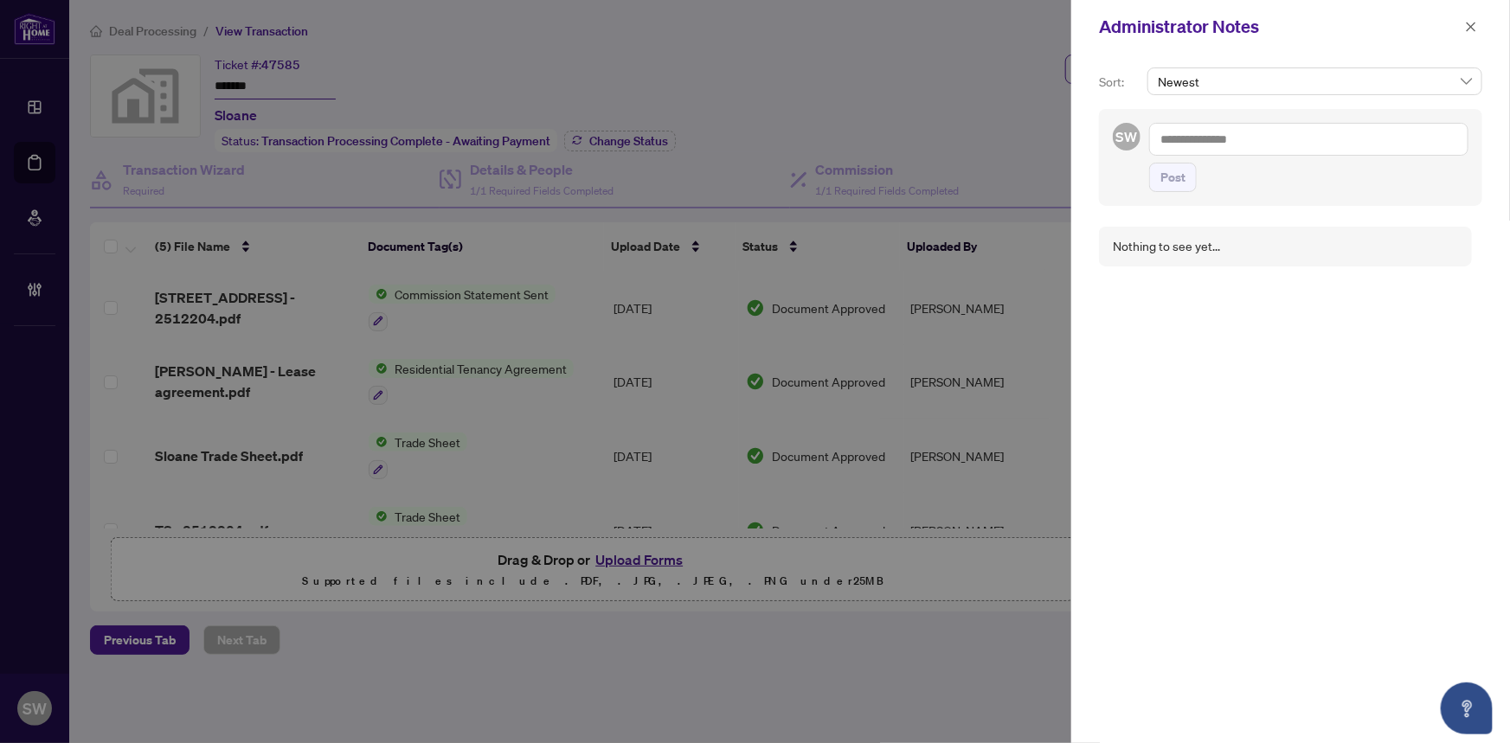
click at [1246, 144] on textarea at bounding box center [1308, 139] width 319 height 33
paste textarea "**********"
drag, startPoint x: 1190, startPoint y: 139, endPoint x: 1162, endPoint y: 138, distance: 27.7
click at [1162, 138] on textarea "**********" at bounding box center [1308, 139] width 319 height 33
click at [1185, 144] on textarea "**********" at bounding box center [1308, 139] width 319 height 33
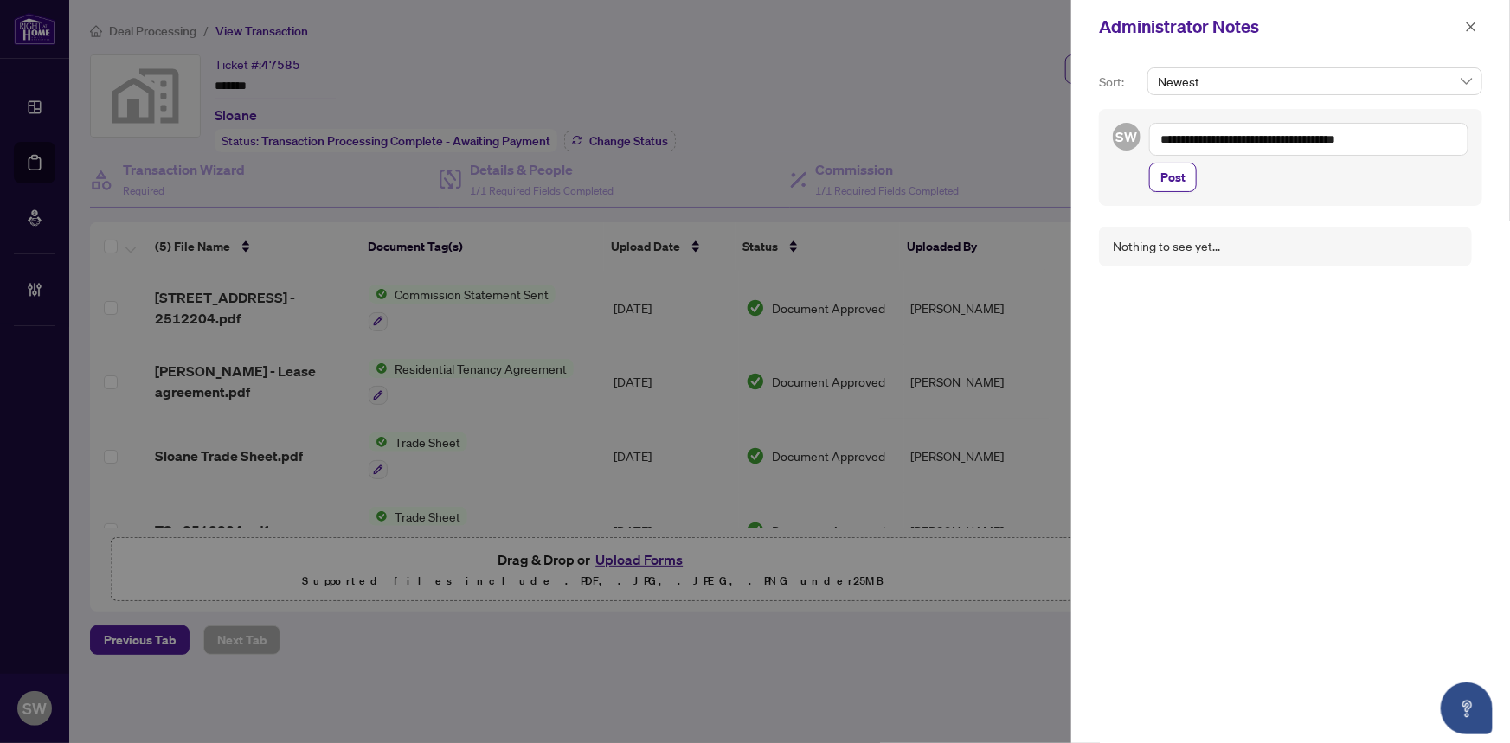
click at [1185, 144] on textarea "**********" at bounding box center [1308, 139] width 319 height 33
click at [1185, 142] on textarea "**********" at bounding box center [1308, 139] width 319 height 33
type textarea "**********"
click at [1175, 177] on span "Post" at bounding box center [1172, 178] width 25 height 28
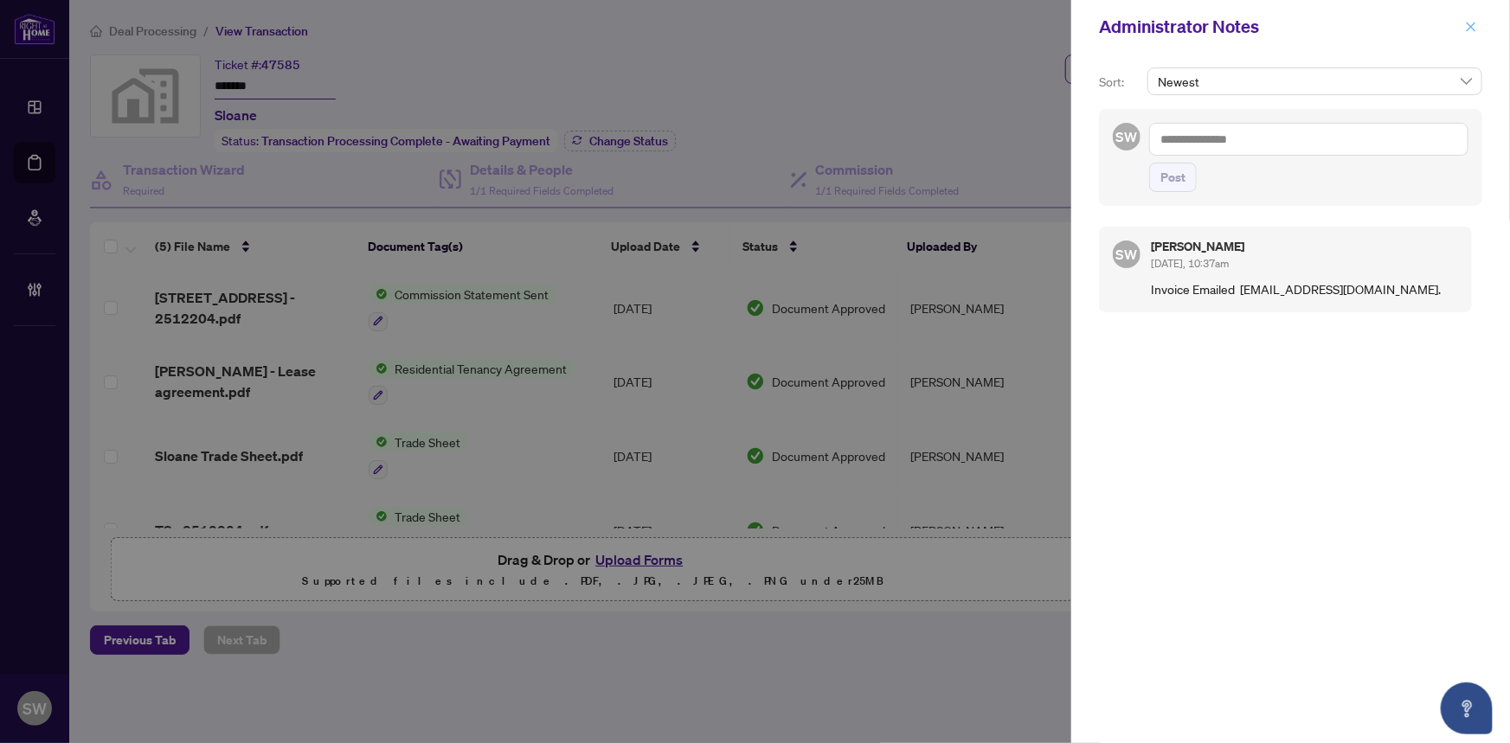
click at [1470, 21] on icon "close" at bounding box center [1471, 27] width 12 height 12
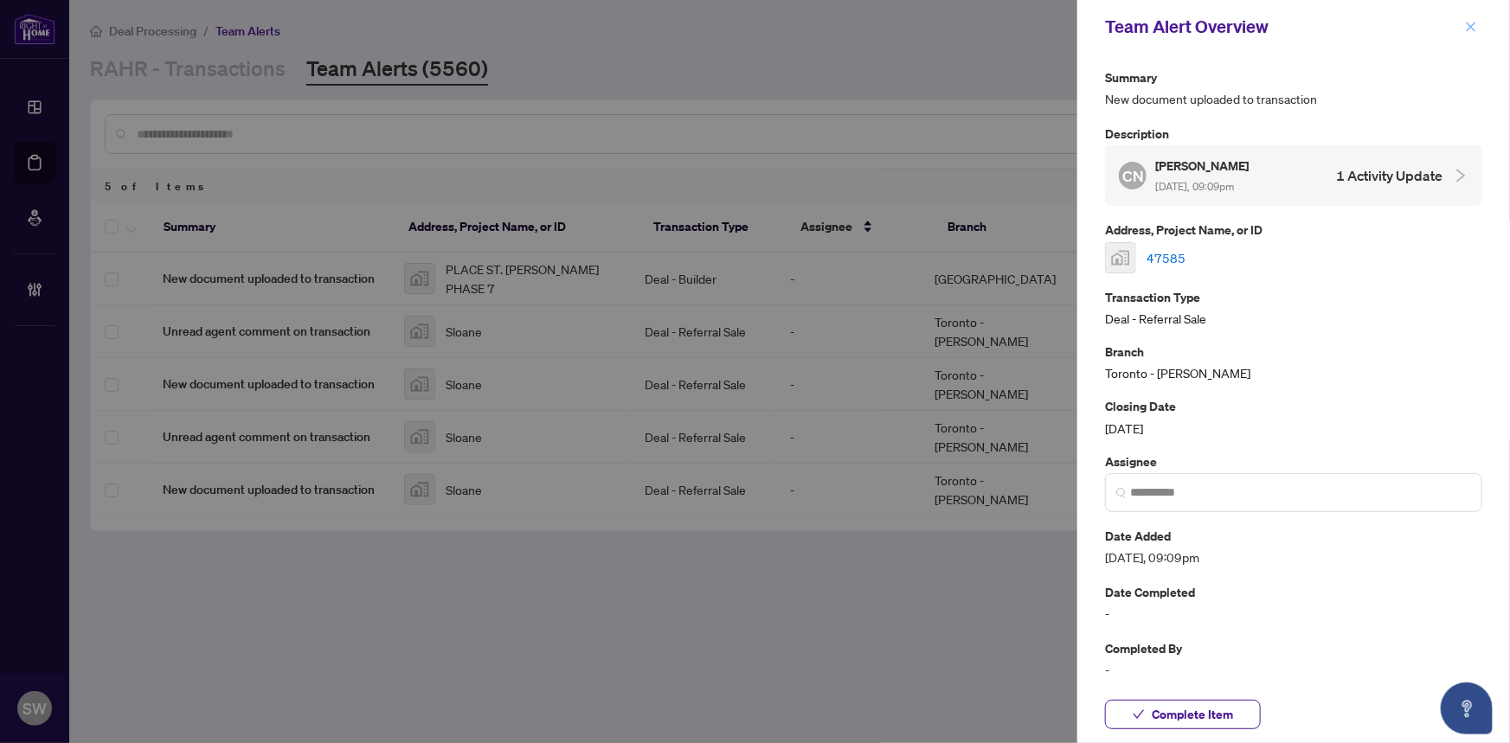
click at [1468, 24] on icon "close" at bounding box center [1471, 27] width 10 height 10
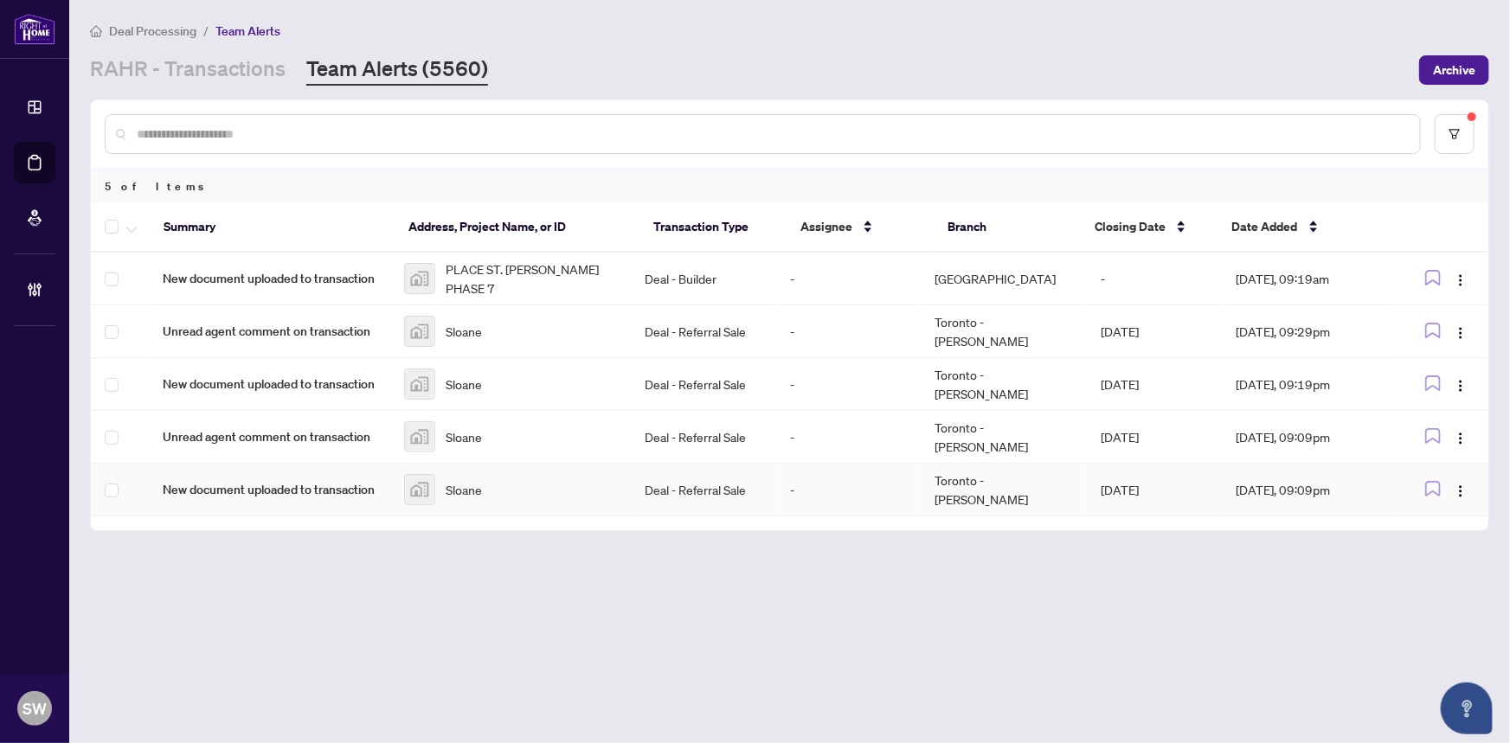
click at [688, 464] on td "Deal - Referral Sale" at bounding box center [704, 490] width 144 height 53
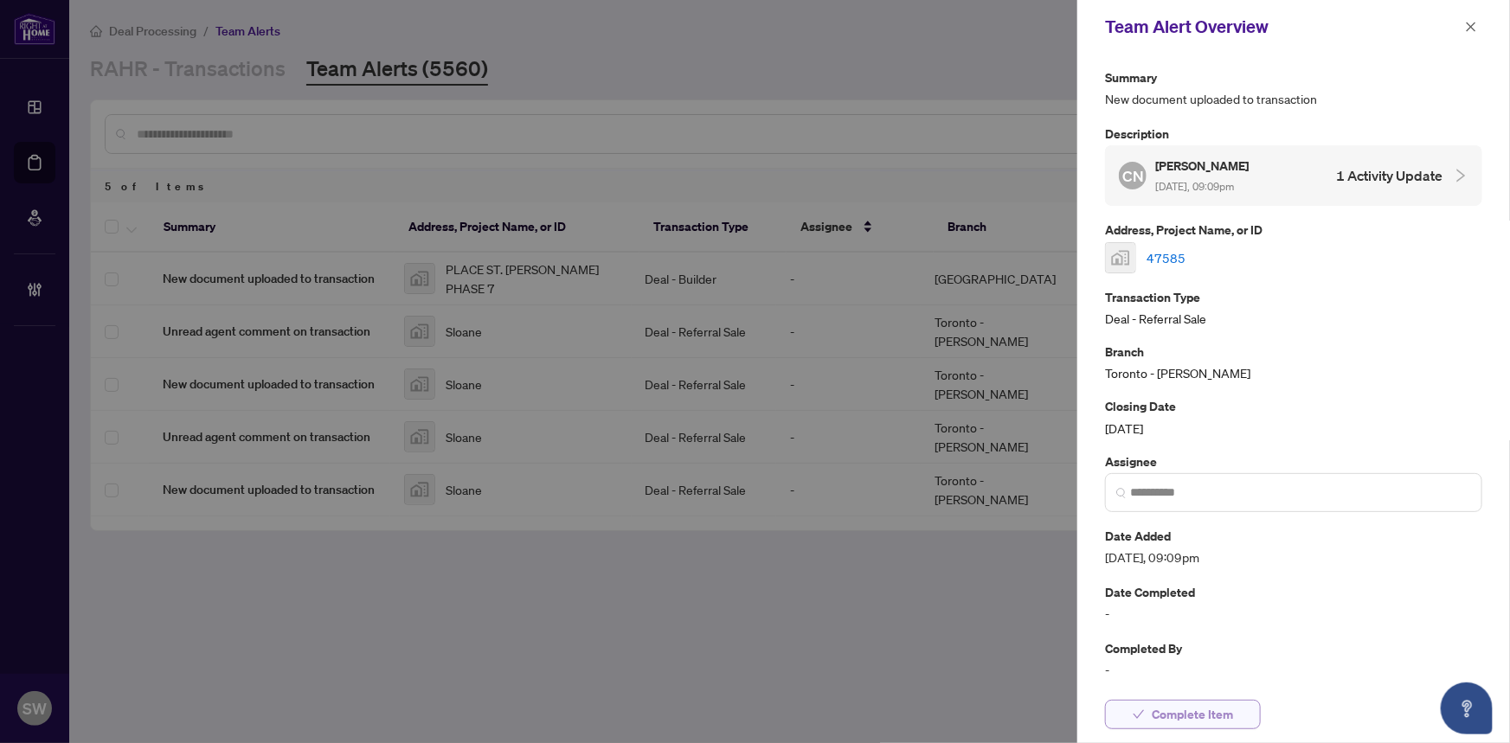
click at [1202, 716] on span "Complete Item" at bounding box center [1191, 715] width 81 height 28
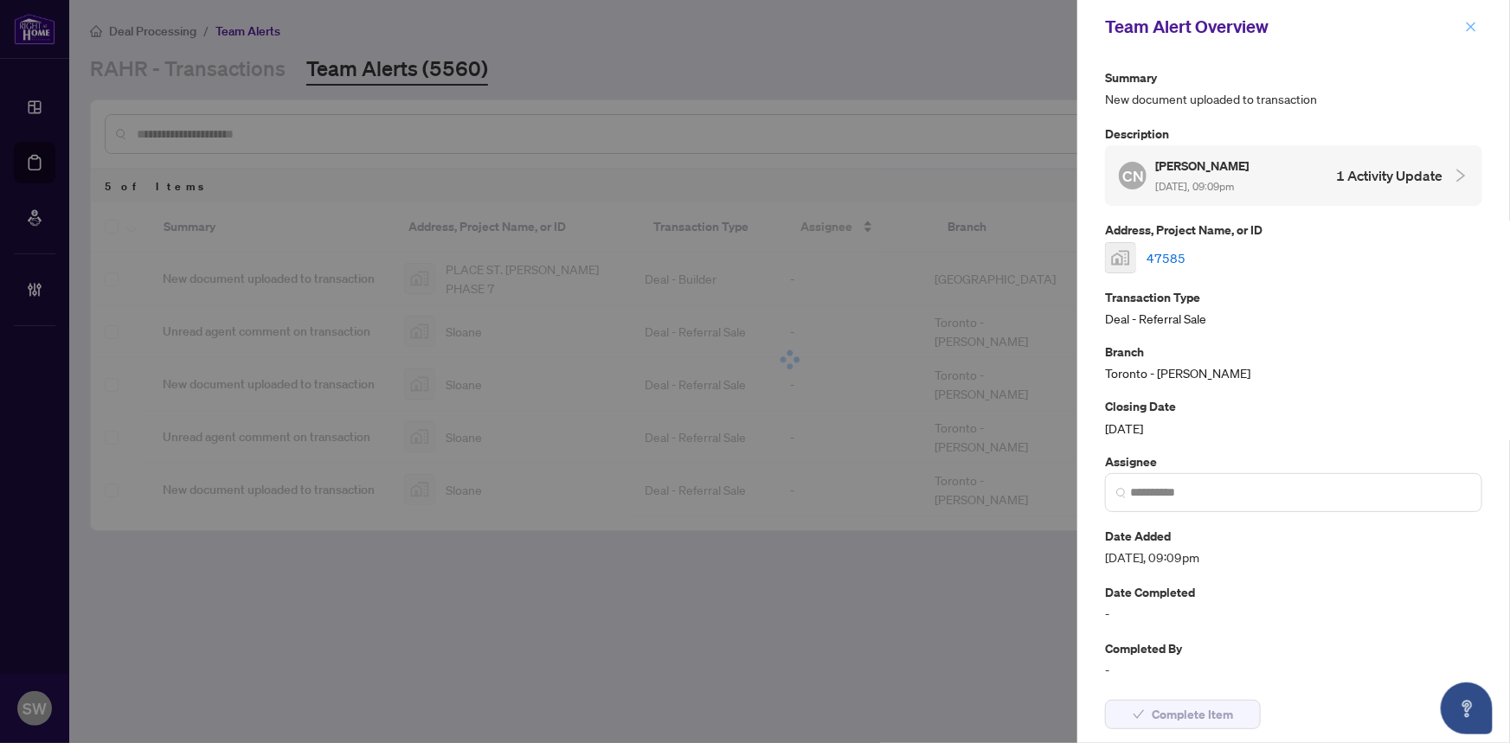
click at [1470, 22] on icon "close" at bounding box center [1471, 27] width 12 height 12
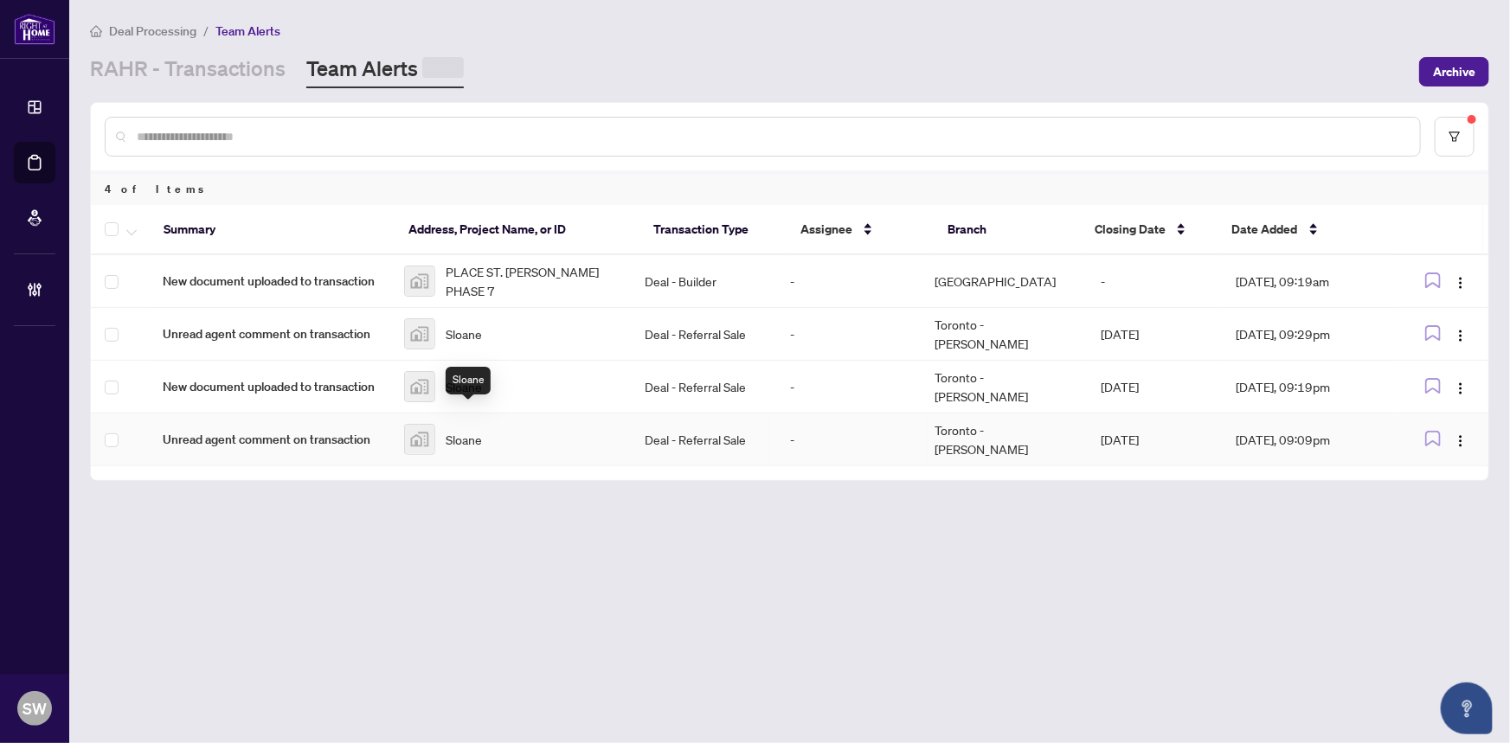
click at [480, 430] on span "Sloane" at bounding box center [464, 439] width 36 height 19
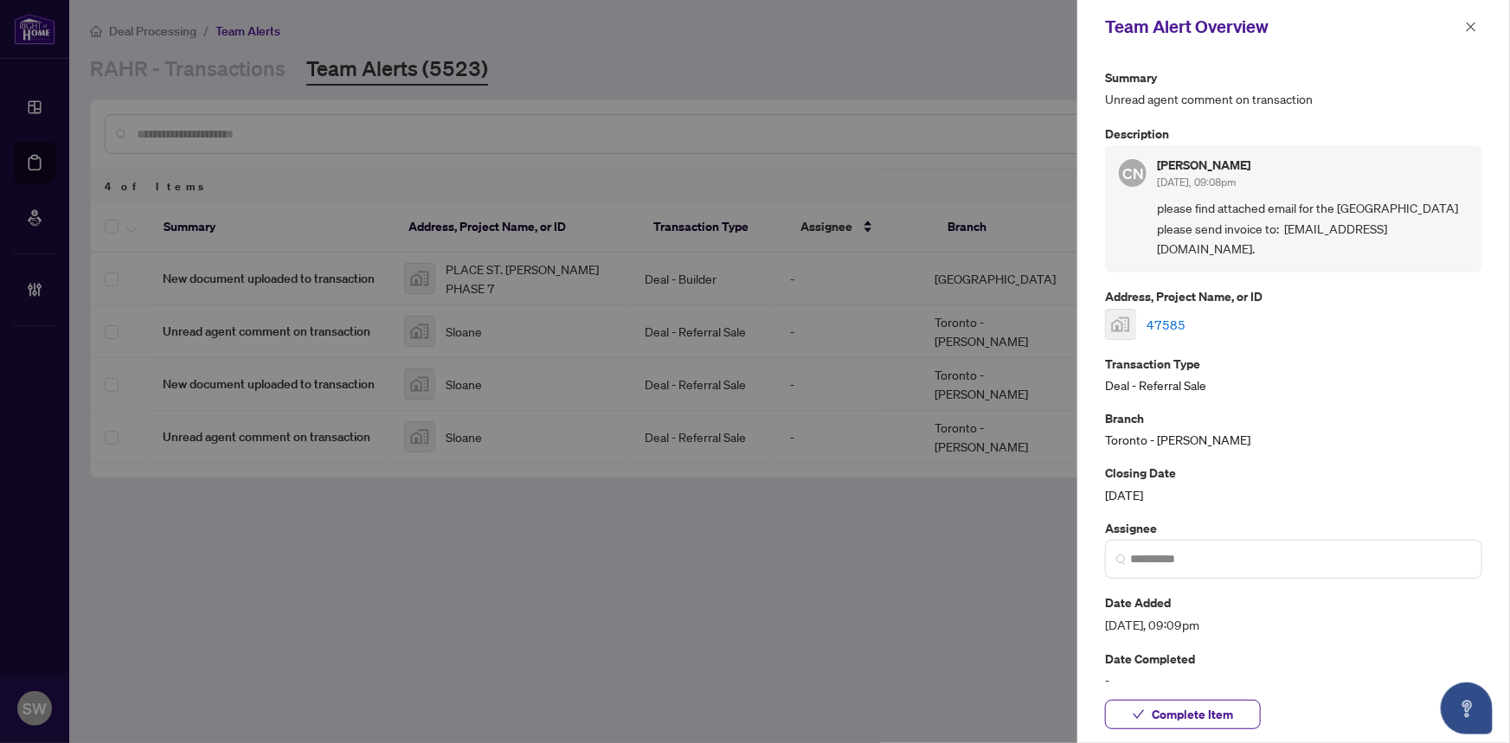
click at [1360, 227] on span "please find attached email for the [GEOGRAPHIC_DATA] please send invoice to: [E…" at bounding box center [1312, 228] width 311 height 61
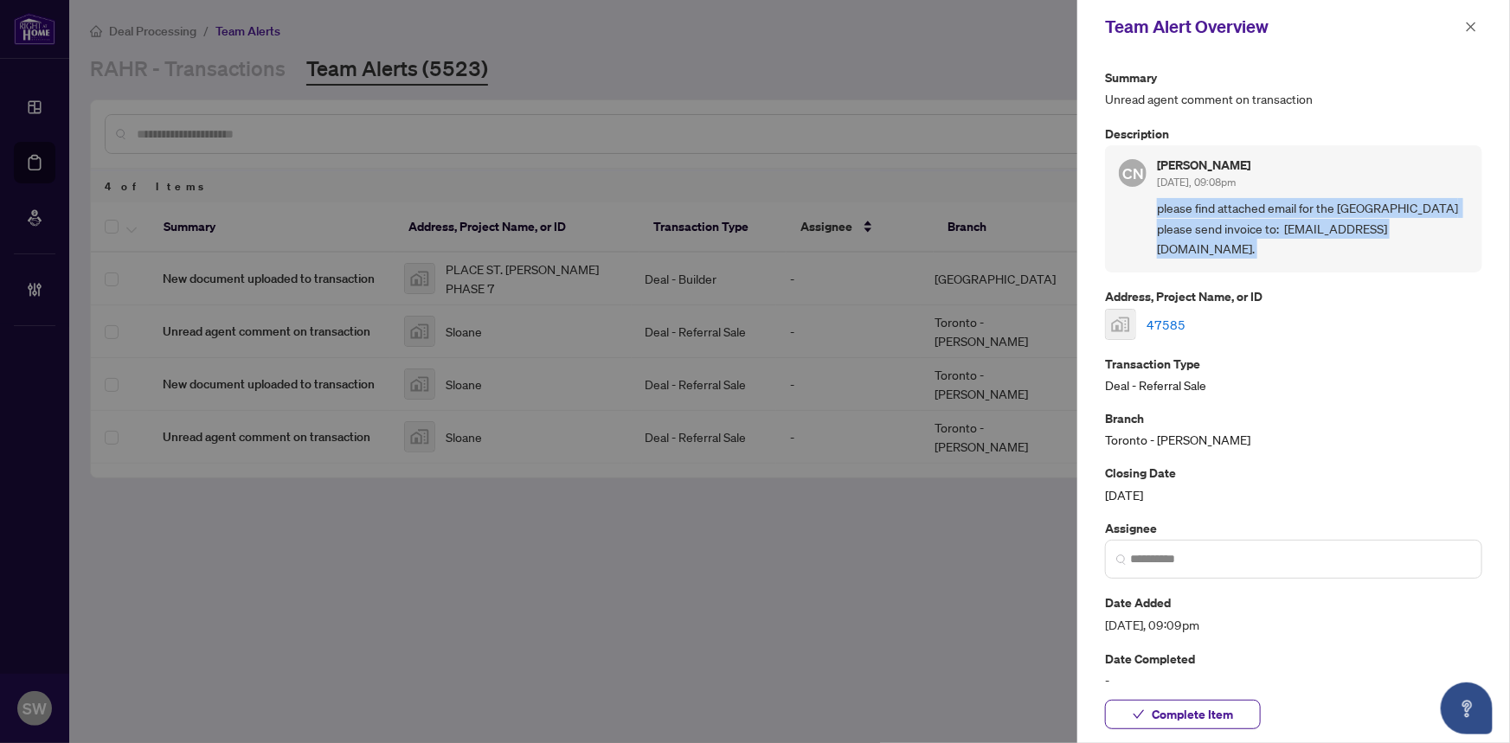
click at [1360, 227] on span "please find attached email for the [GEOGRAPHIC_DATA] please send invoice to: [E…" at bounding box center [1312, 228] width 311 height 61
click at [1369, 226] on span "please find attached email for the [GEOGRAPHIC_DATA] please send invoice to: [E…" at bounding box center [1312, 228] width 311 height 61
drag, startPoint x: 1374, startPoint y: 227, endPoint x: 1242, endPoint y: 229, distance: 131.5
click at [1242, 229] on span "please find attached email for the [GEOGRAPHIC_DATA] please send invoice to: [E…" at bounding box center [1312, 228] width 311 height 61
copy span "[EMAIL_ADDRESS][DOMAIN_NAME]."
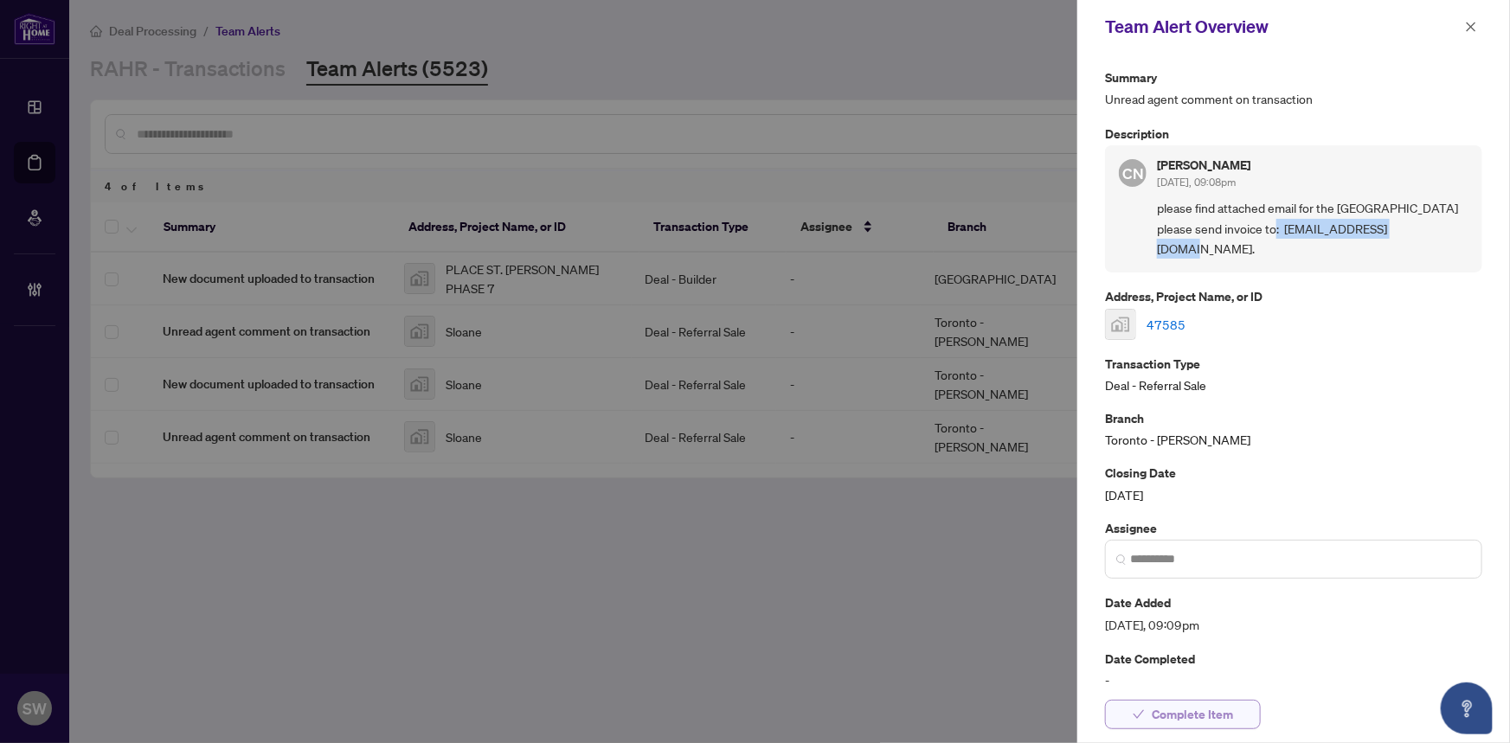
click at [1217, 711] on span "Complete Item" at bounding box center [1191, 715] width 81 height 28
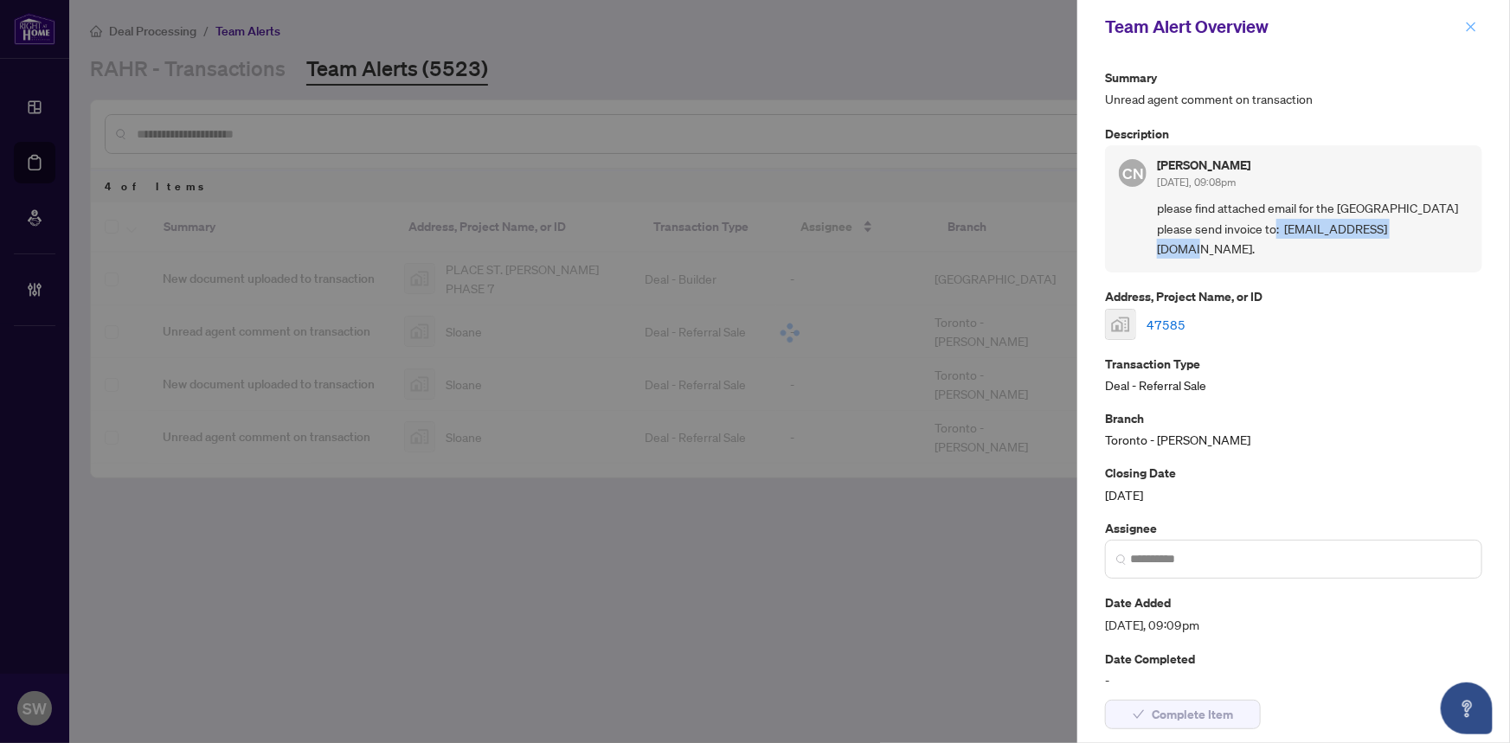
click at [1465, 25] on icon "close" at bounding box center [1471, 27] width 12 height 12
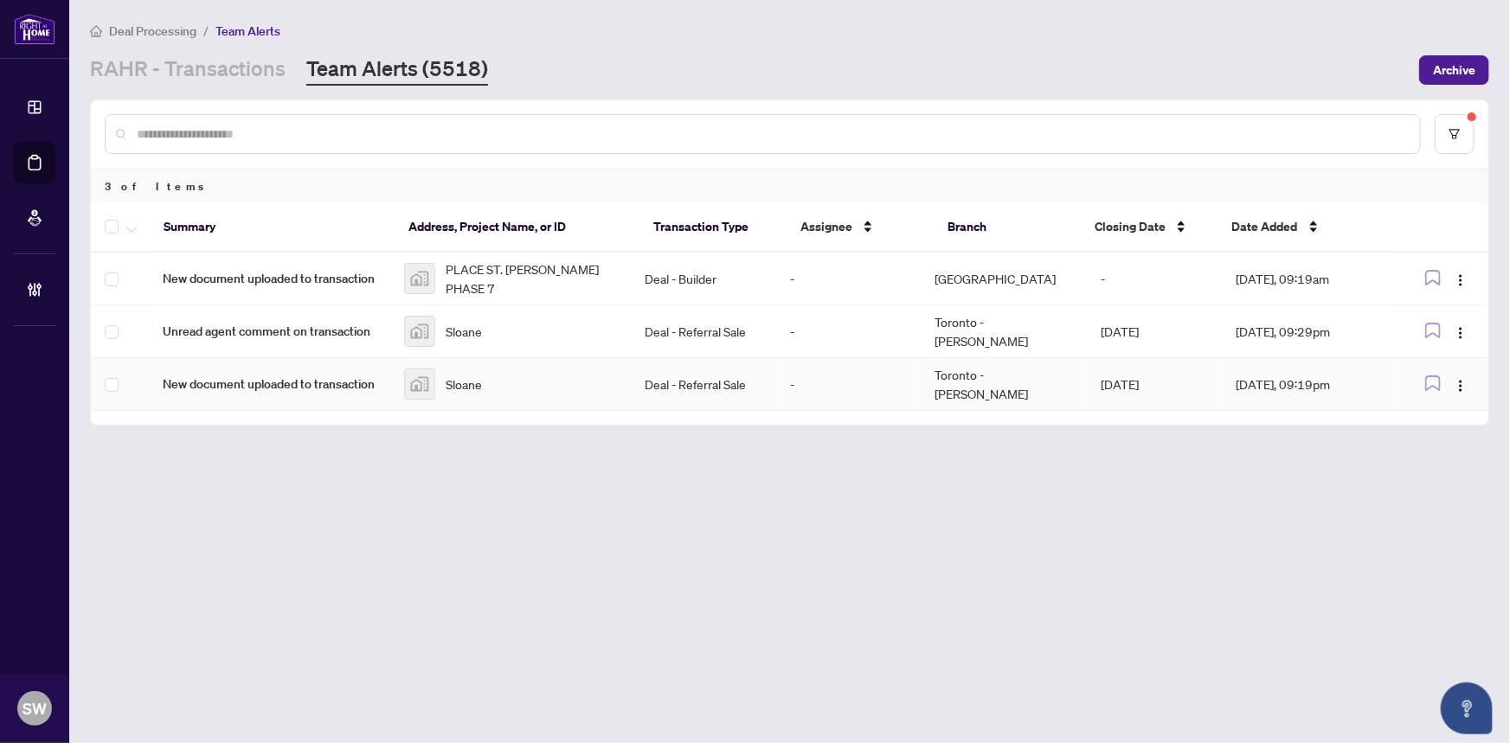
click at [491, 369] on div "Sloane" at bounding box center [511, 384] width 214 height 31
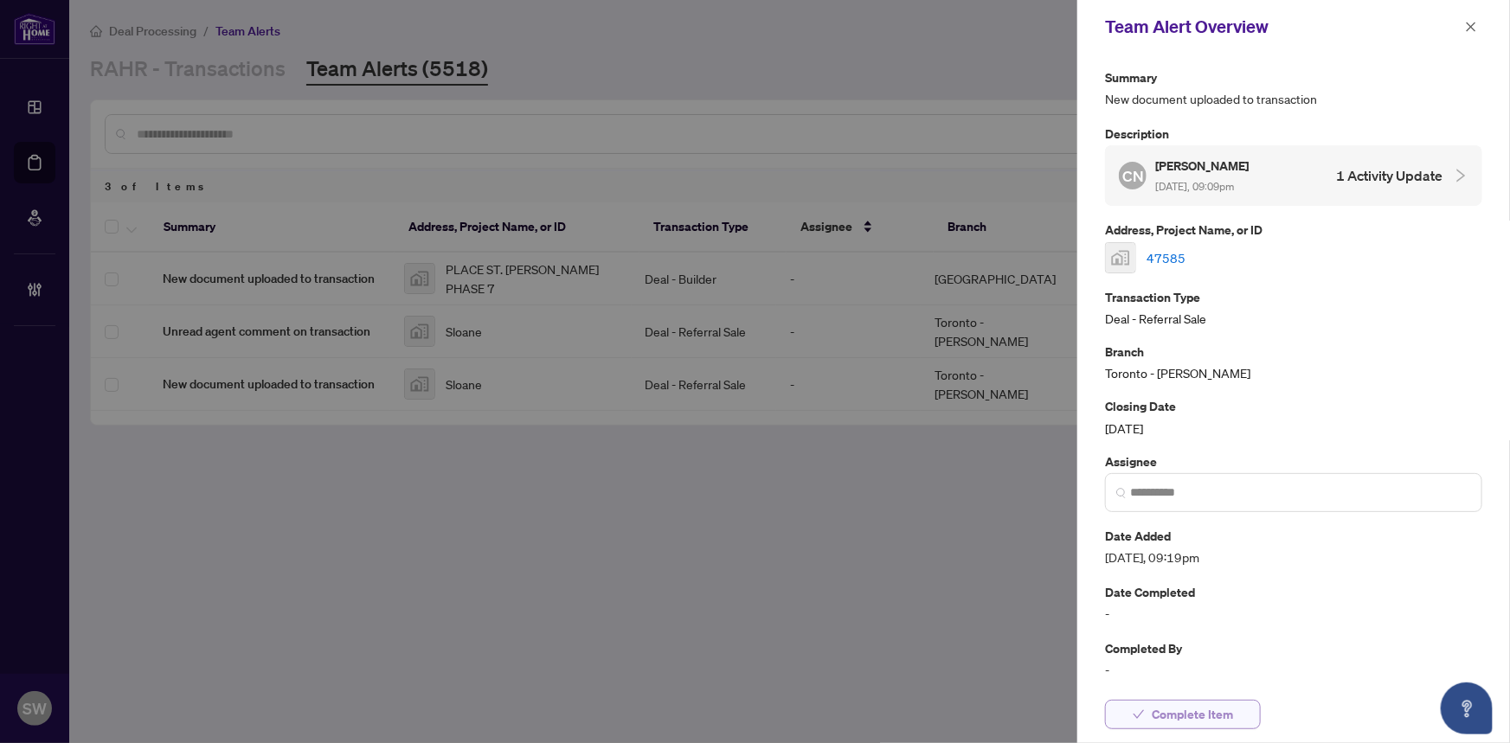
click at [1228, 722] on span "Complete Item" at bounding box center [1191, 715] width 81 height 28
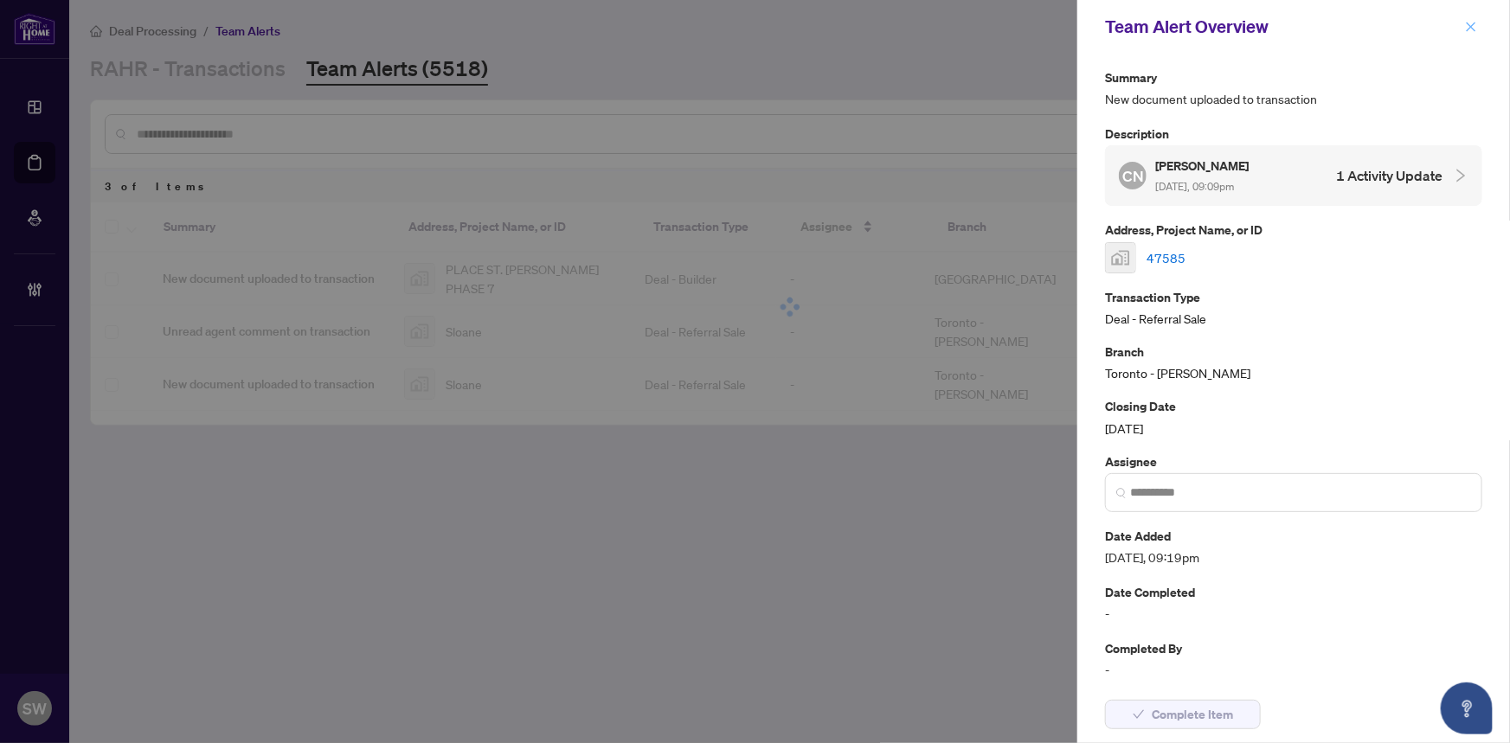
click at [1468, 23] on icon "close" at bounding box center [1471, 27] width 10 height 10
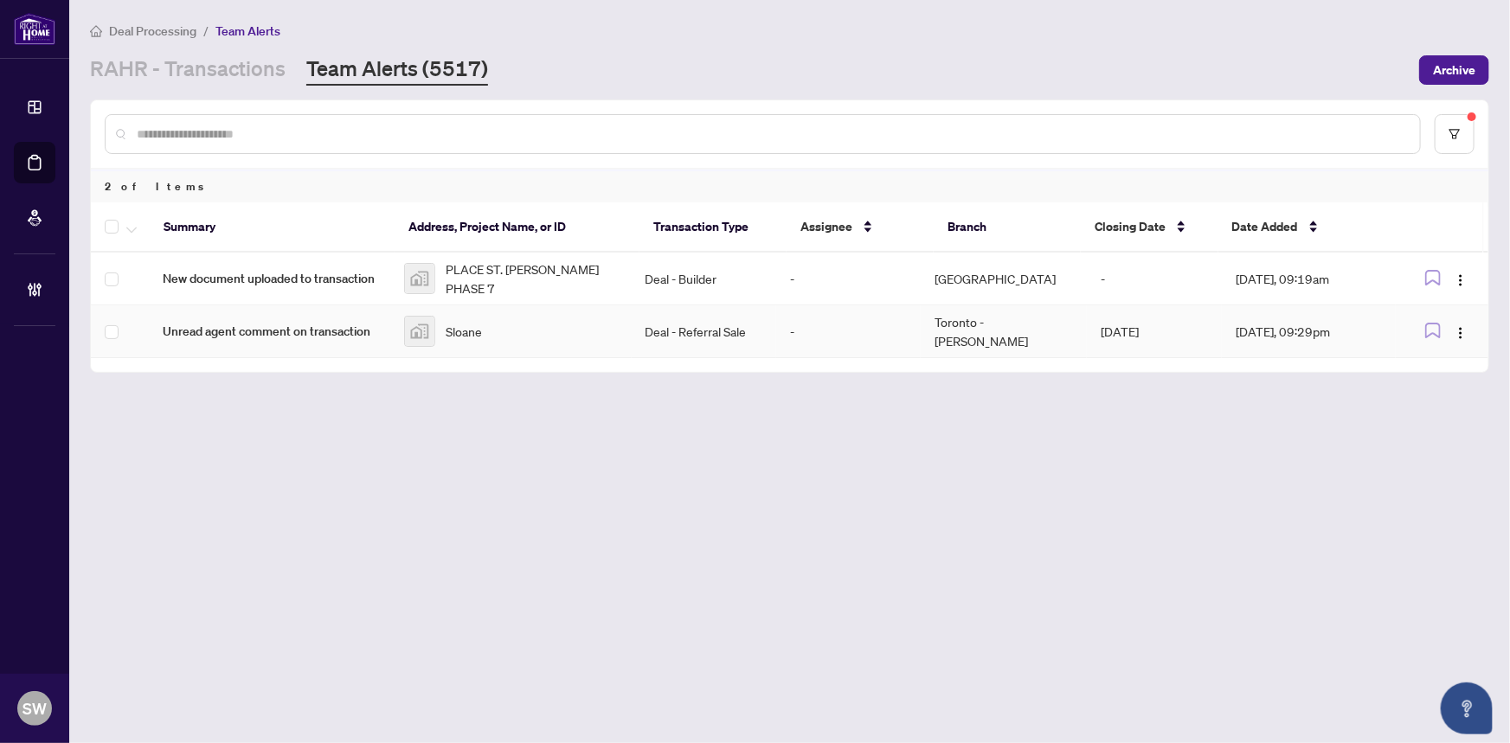
click at [488, 316] on div "Sloane" at bounding box center [511, 331] width 214 height 31
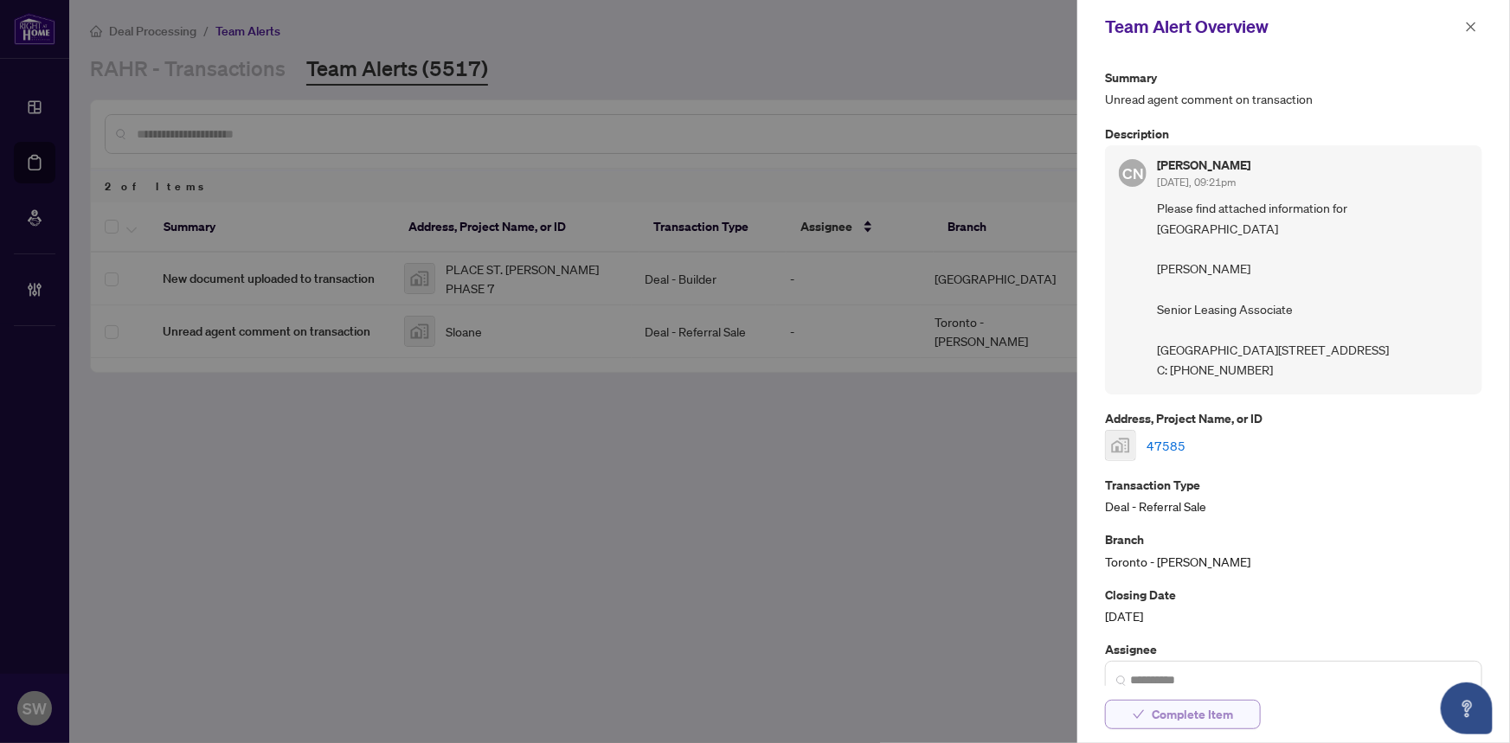
click at [1213, 718] on span "Complete Item" at bounding box center [1191, 715] width 81 height 28
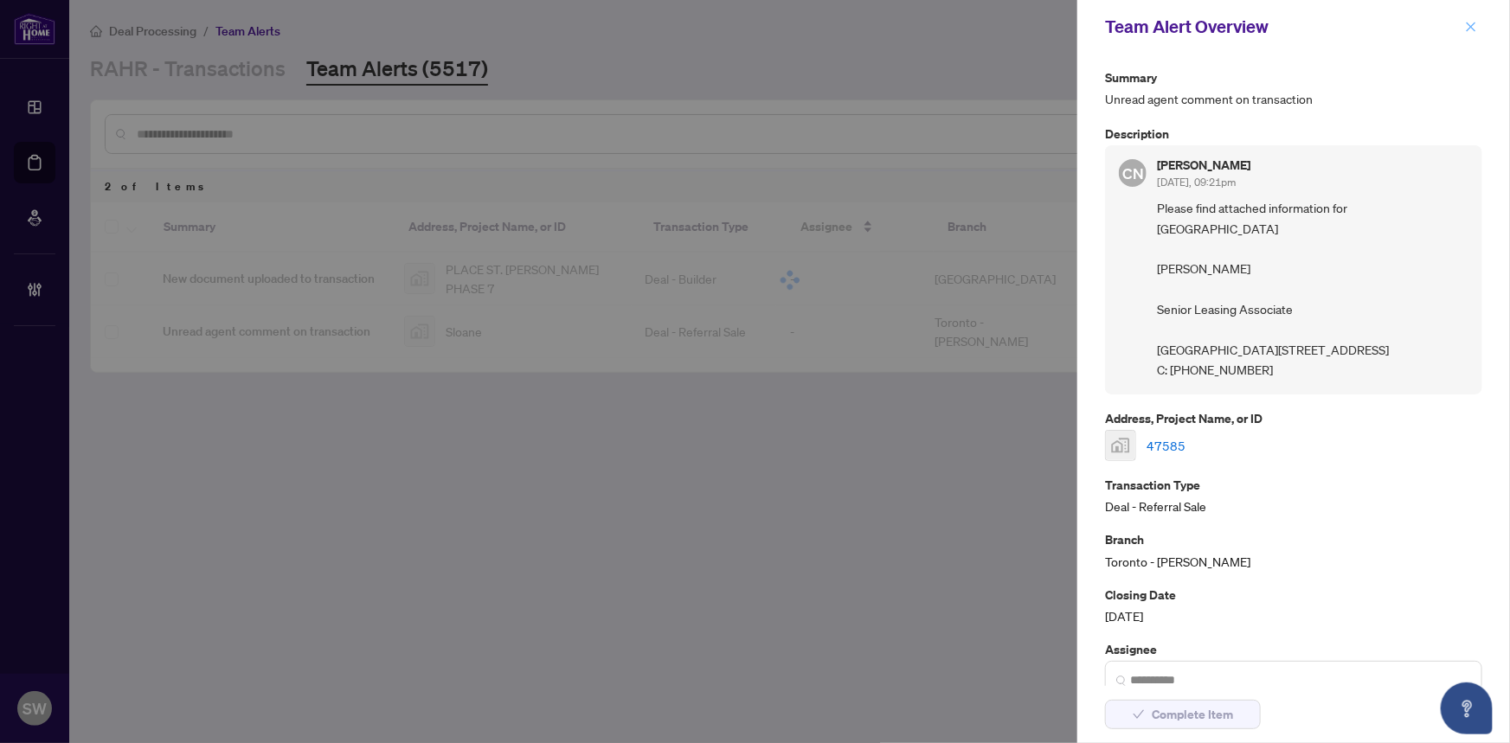
click at [1467, 25] on icon "close" at bounding box center [1471, 27] width 12 height 12
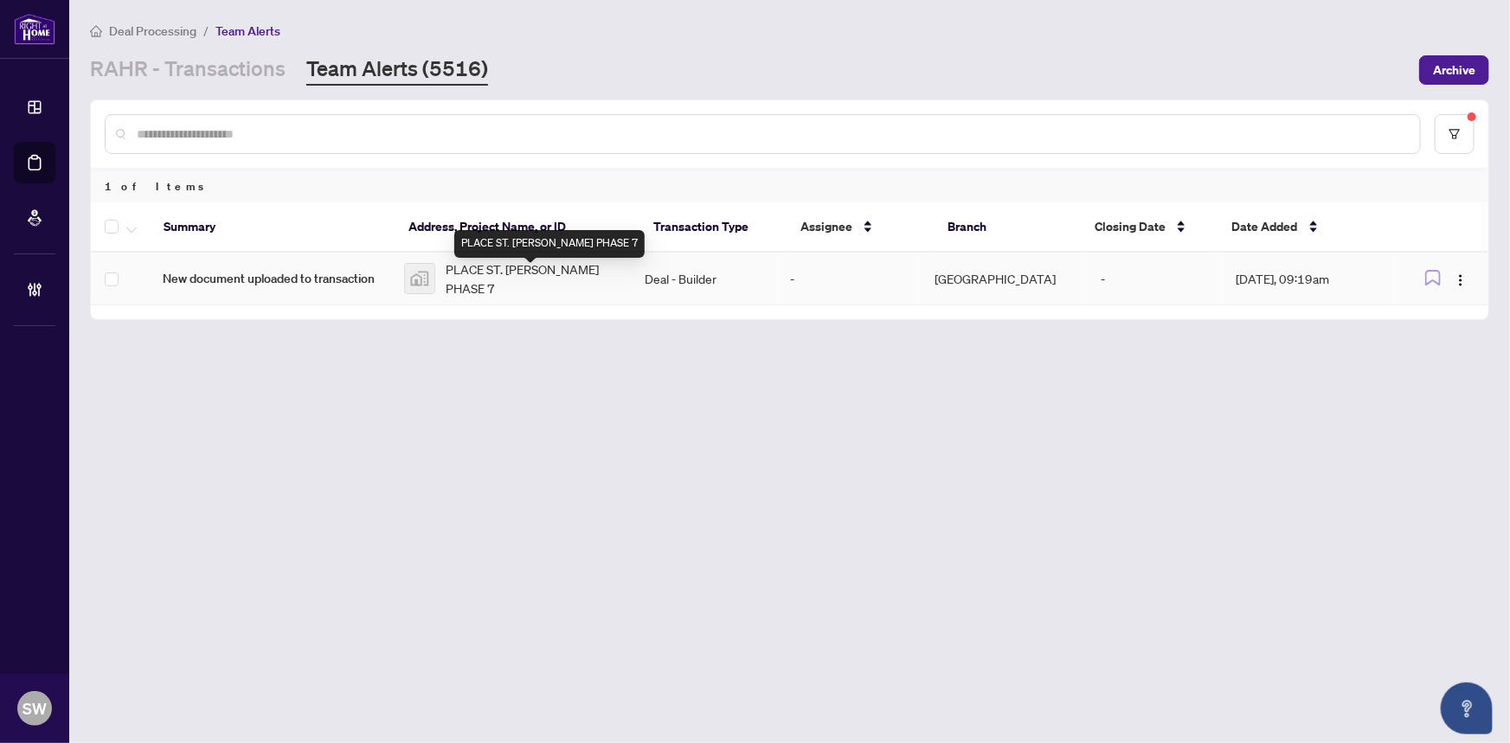
click at [497, 276] on span "PLACE ST. [PERSON_NAME] PHASE 7" at bounding box center [532, 279] width 172 height 38
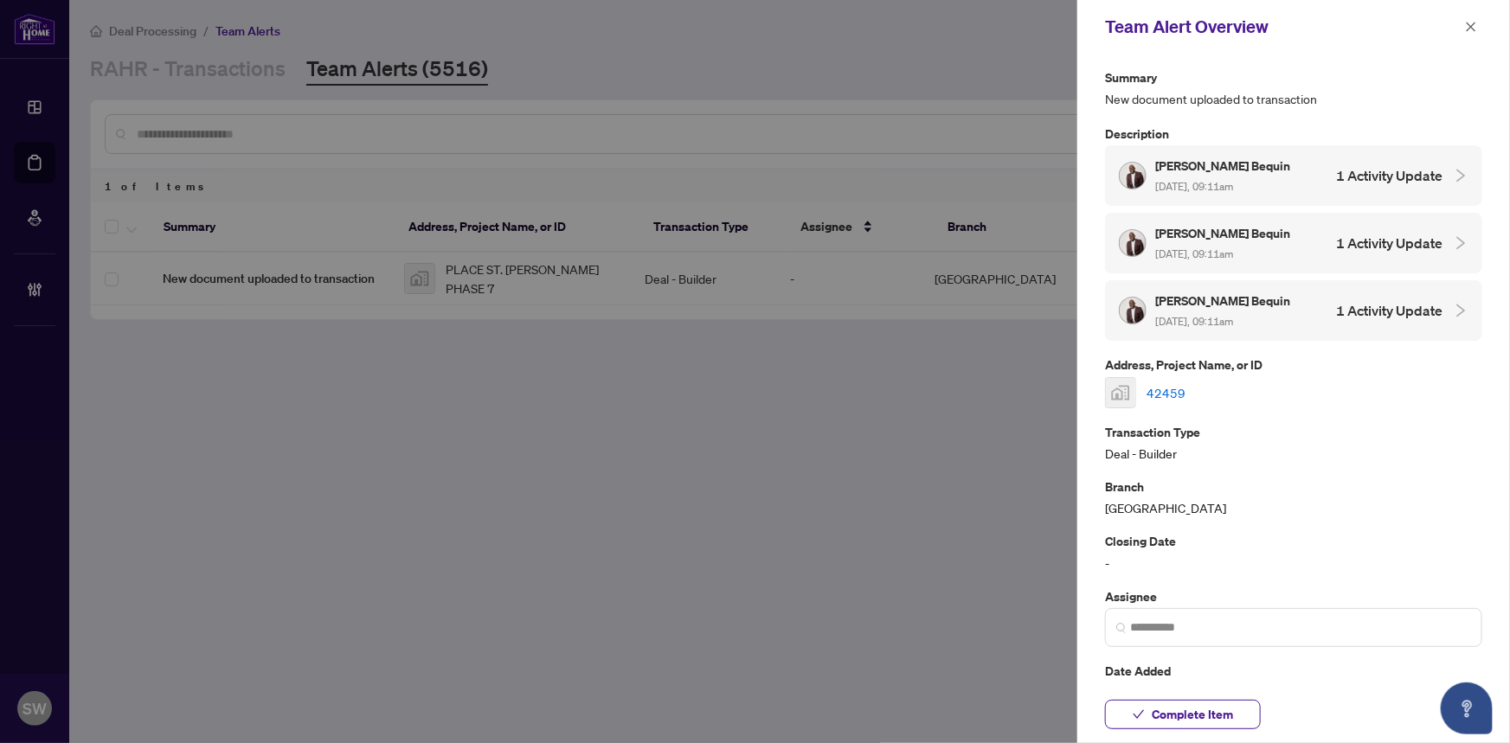
click at [1170, 387] on link "42459" at bounding box center [1165, 392] width 39 height 19
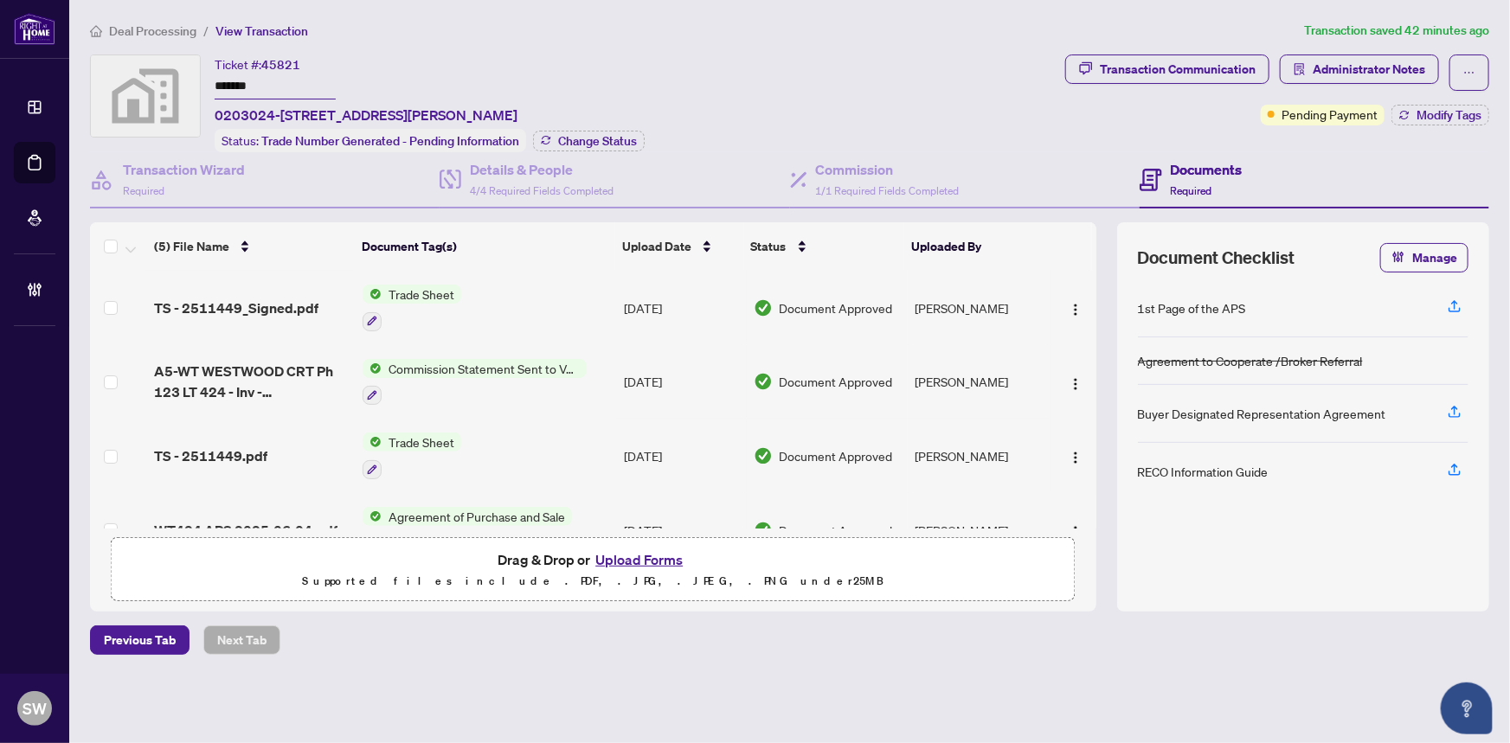
scroll to position [114, 0]
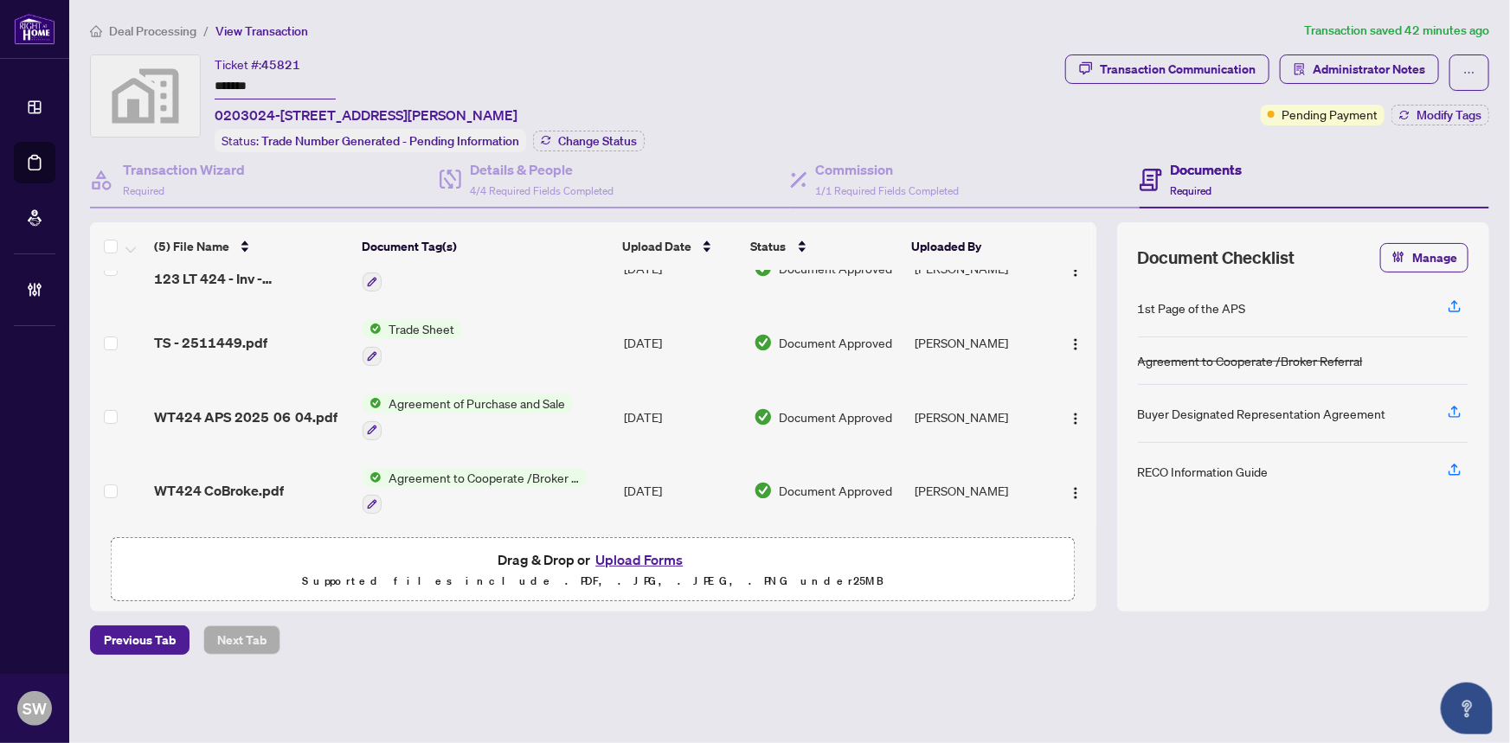
click at [164, 24] on span "Deal Processing" at bounding box center [152, 31] width 87 height 16
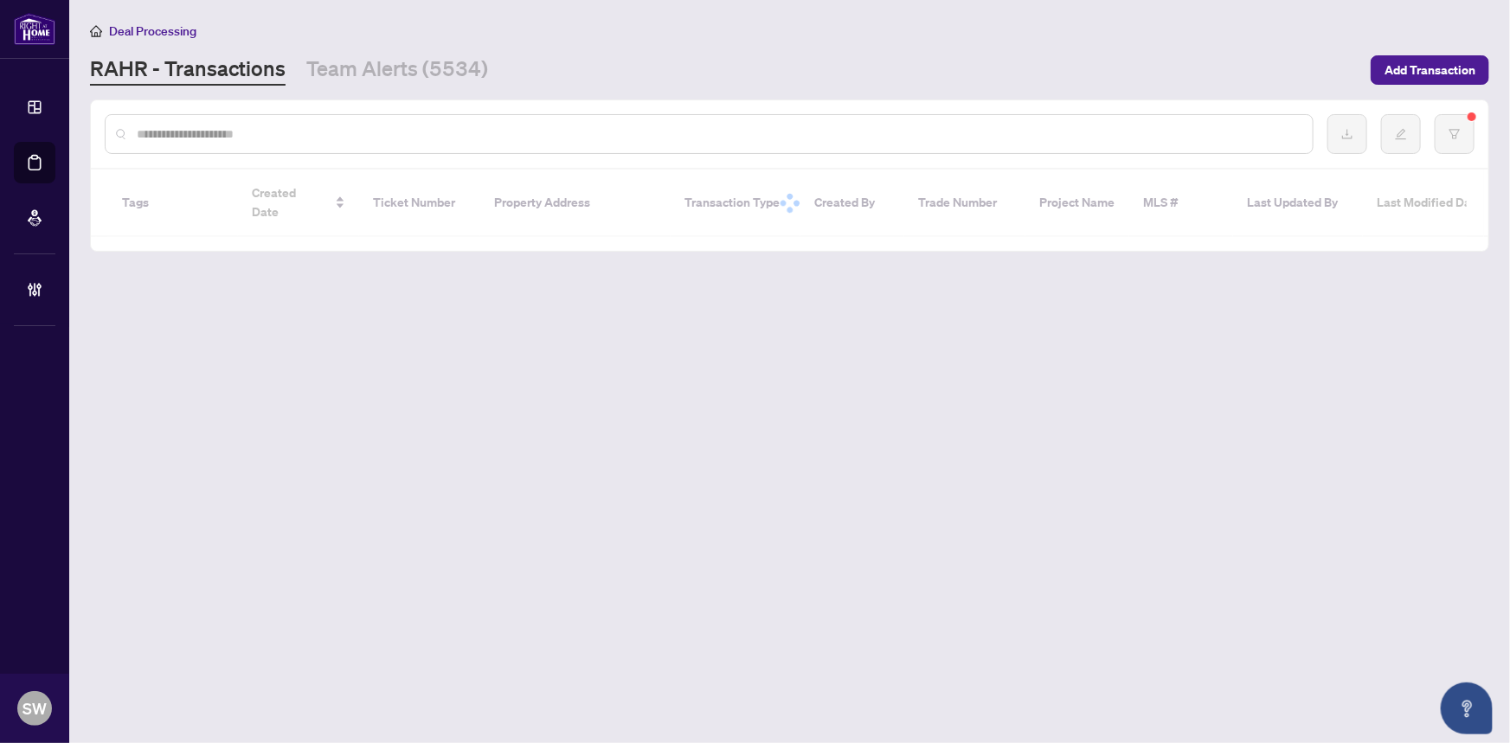
click at [196, 132] on input "text" at bounding box center [718, 134] width 1162 height 19
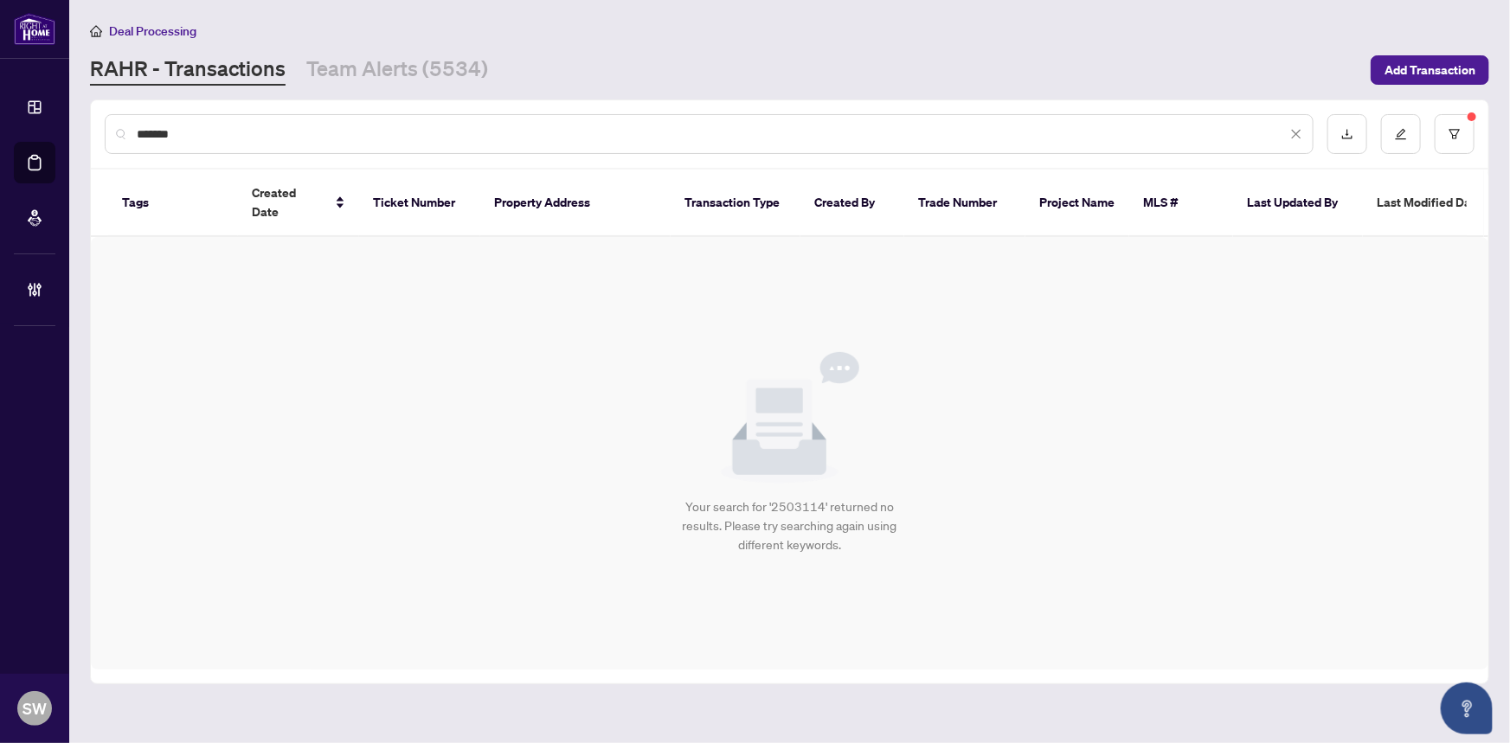
type input "*******"
click at [164, 128] on input "*******" at bounding box center [712, 134] width 1150 height 19
click at [1463, 130] on button "button" at bounding box center [1454, 134] width 40 height 40
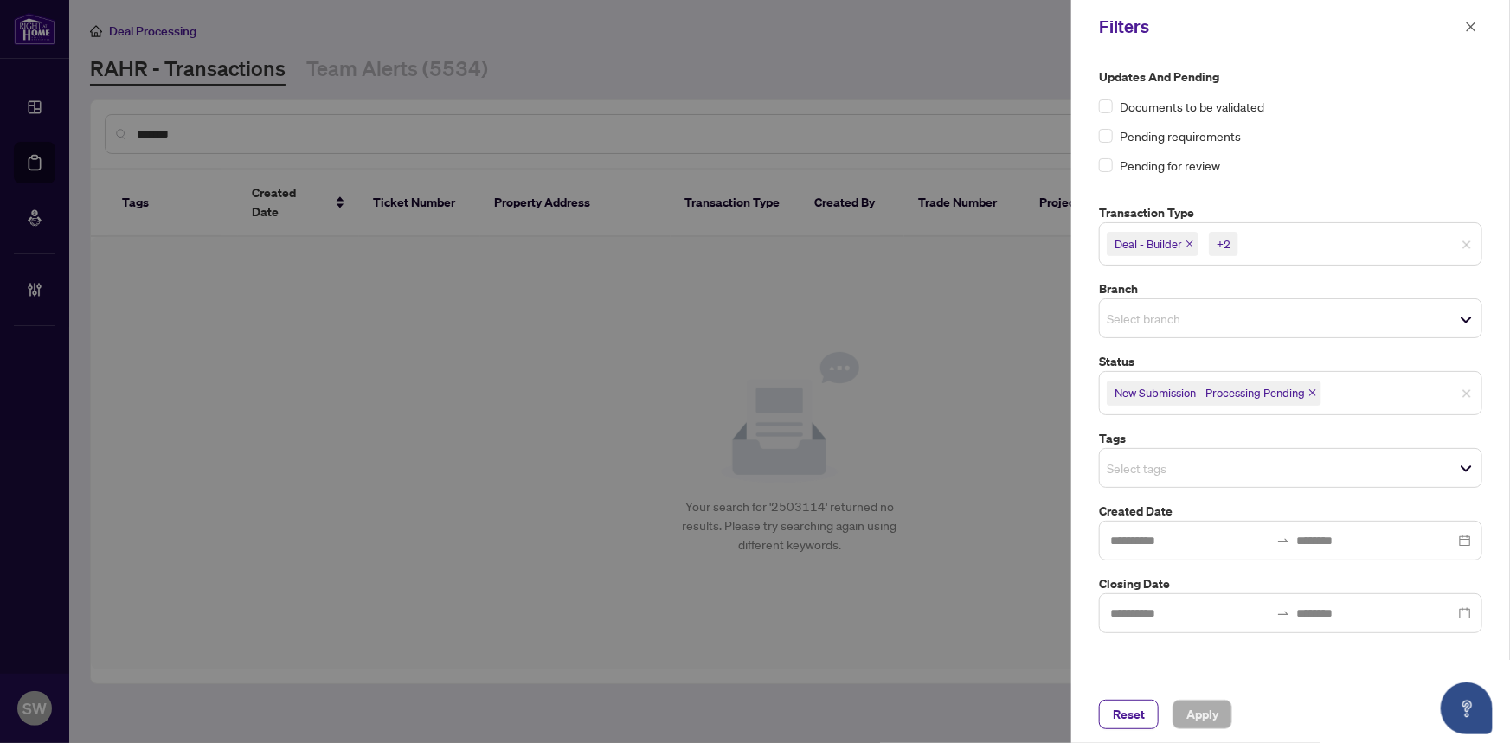
drag, startPoint x: 1509, startPoint y: 414, endPoint x: 1503, endPoint y: 401, distance: 14.3
click at [1509, 406] on div "Updates and Pending Documents to be validated Pending requirements Pending for …" at bounding box center [1290, 370] width 439 height 632
click at [1219, 709] on button "Apply" at bounding box center [1202, 714] width 60 height 29
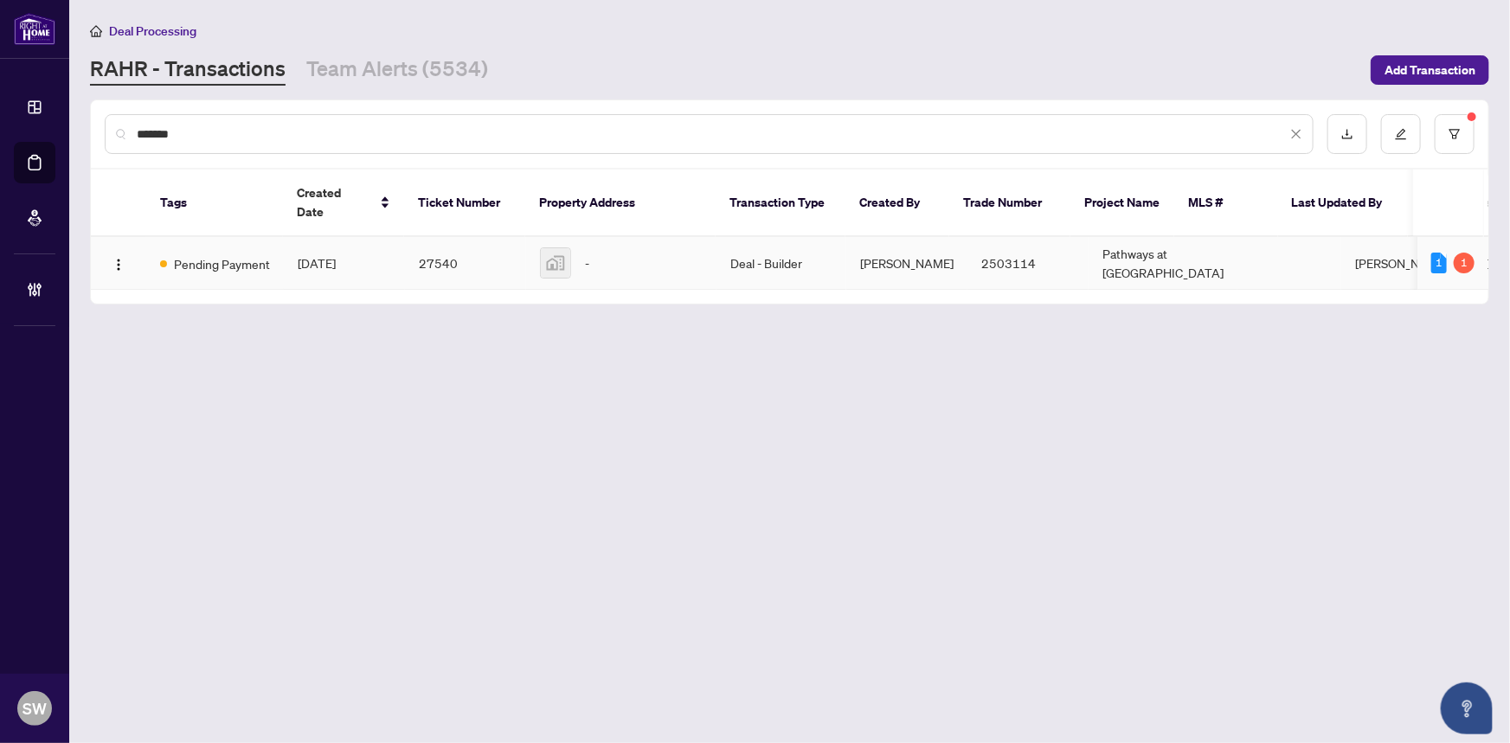
click at [254, 254] on span "Pending Payment" at bounding box center [222, 263] width 96 height 19
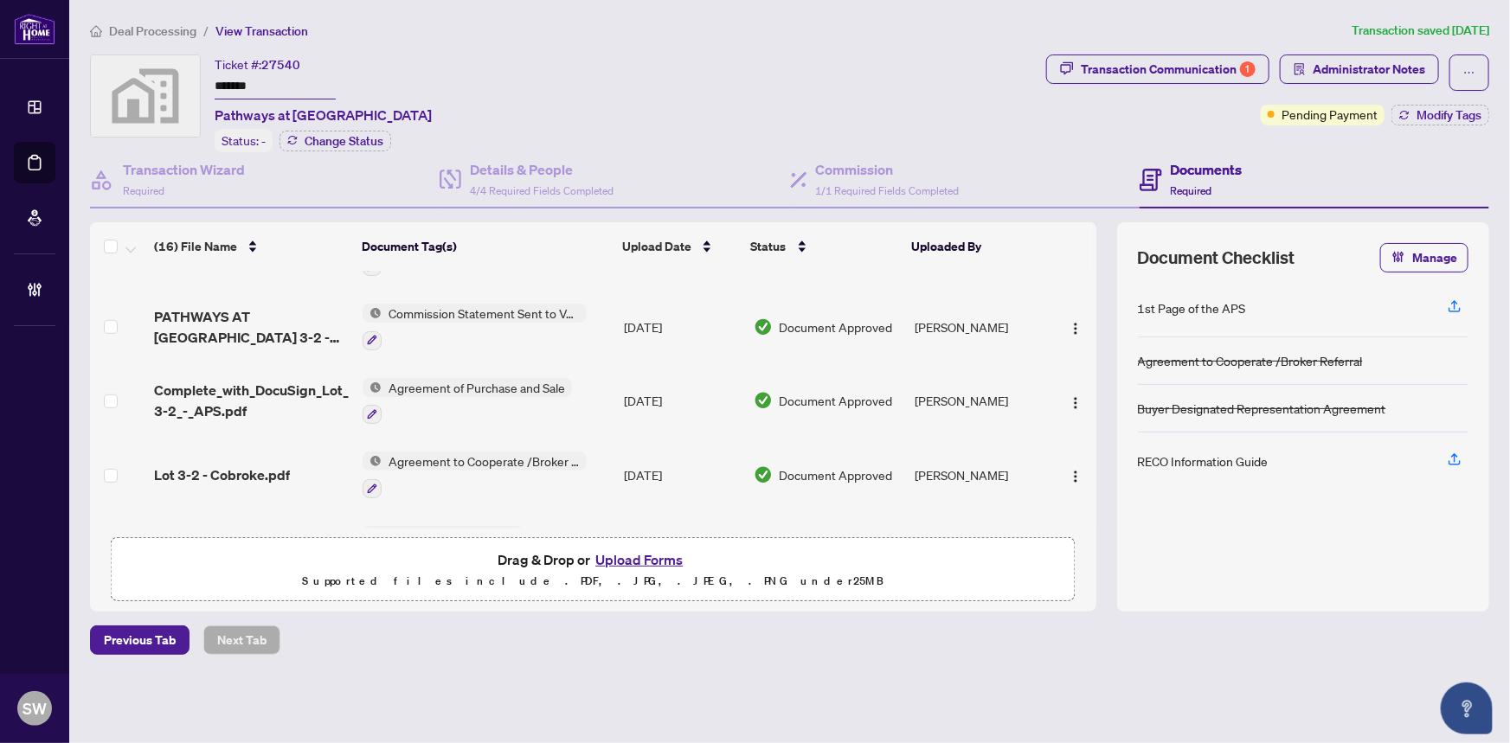
scroll to position [708, 0]
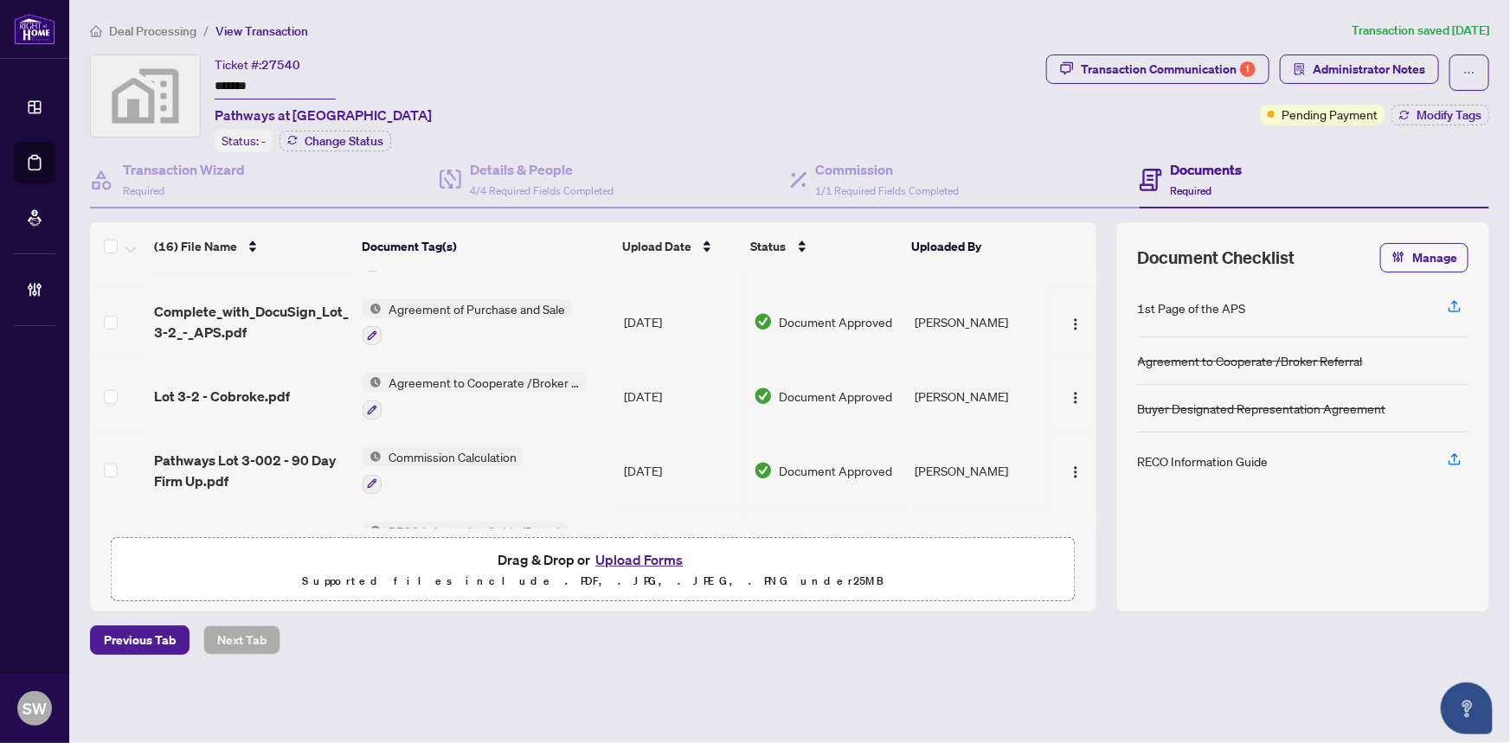
click at [279, 386] on span "Lot 3-2 - Cobroke.pdf" at bounding box center [222, 396] width 136 height 21
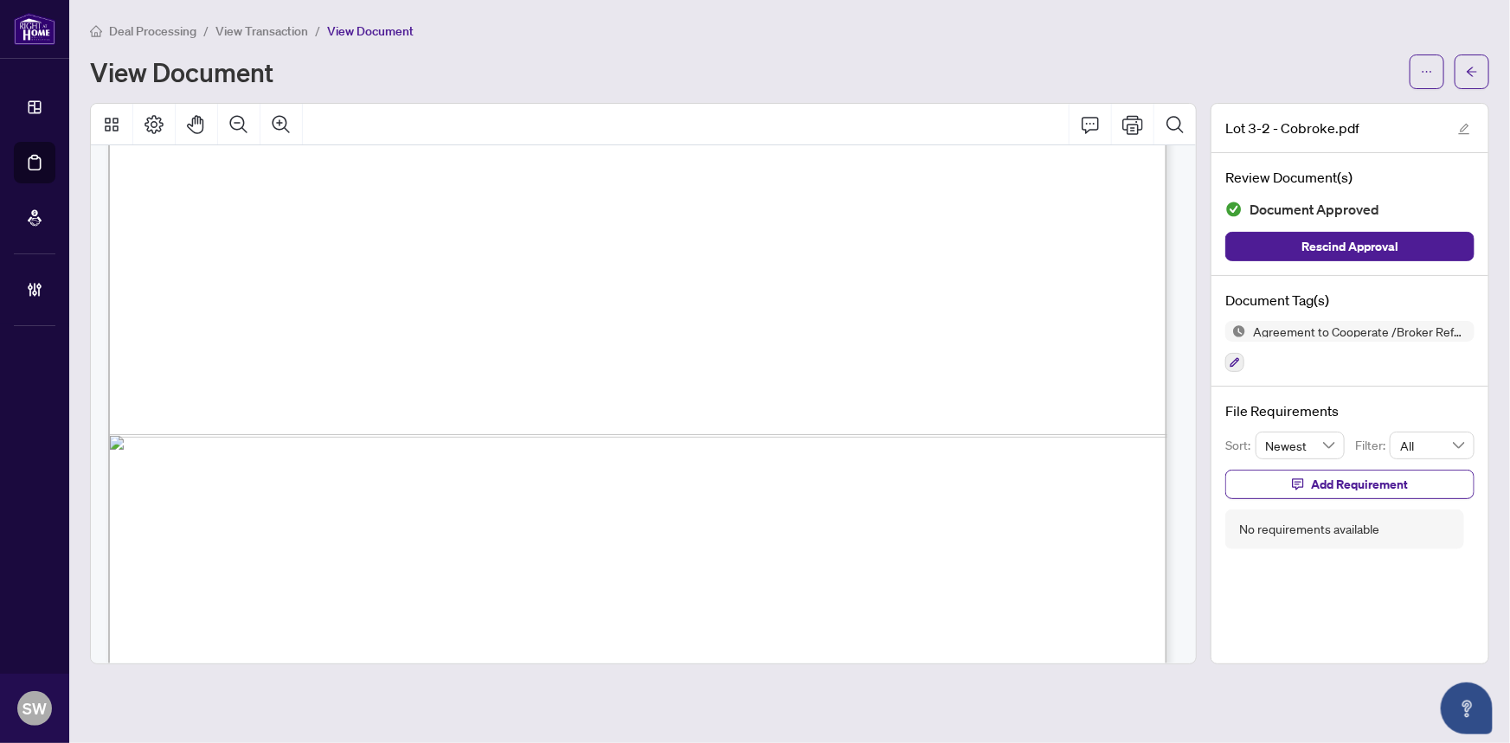
scroll to position [1179, 0]
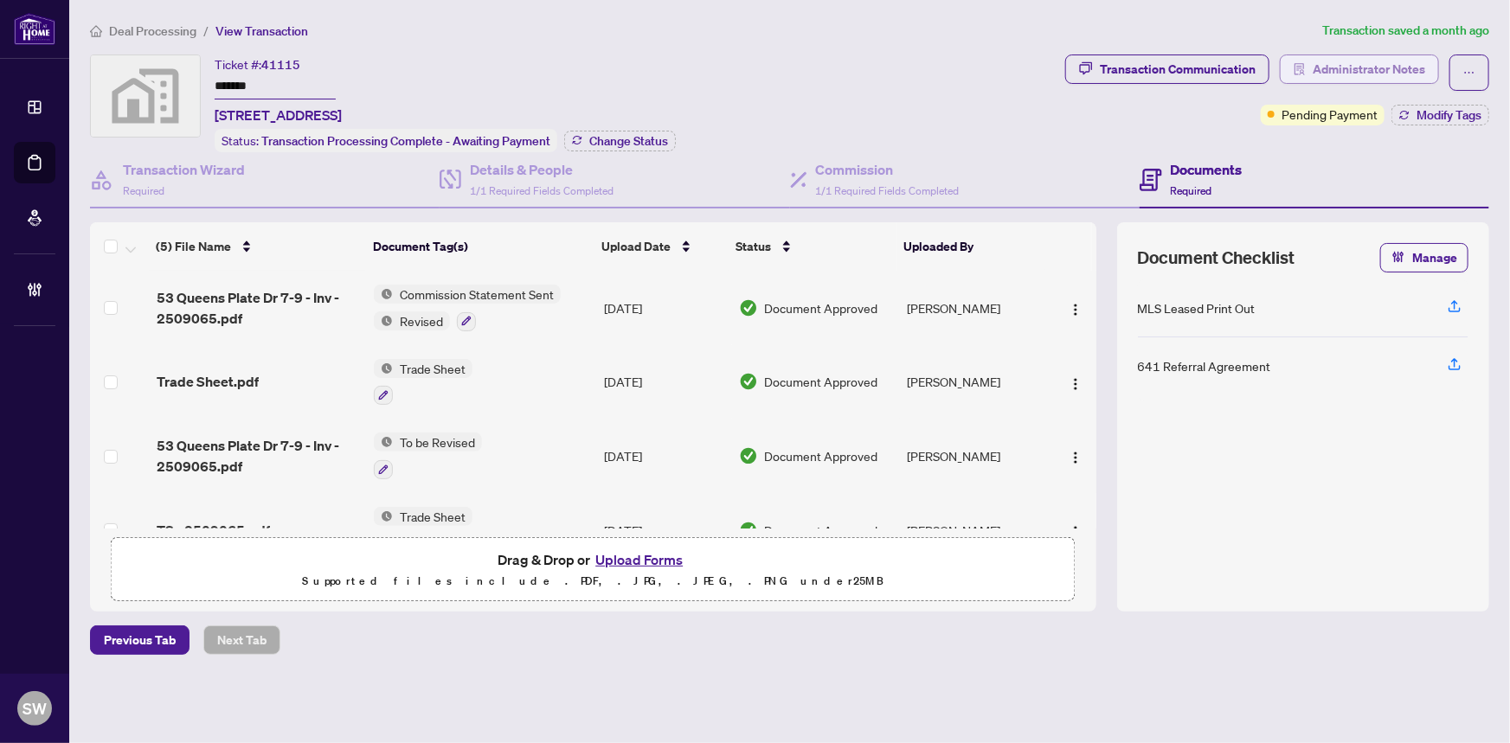
click at [1338, 72] on span "Administrator Notes" at bounding box center [1368, 69] width 112 height 28
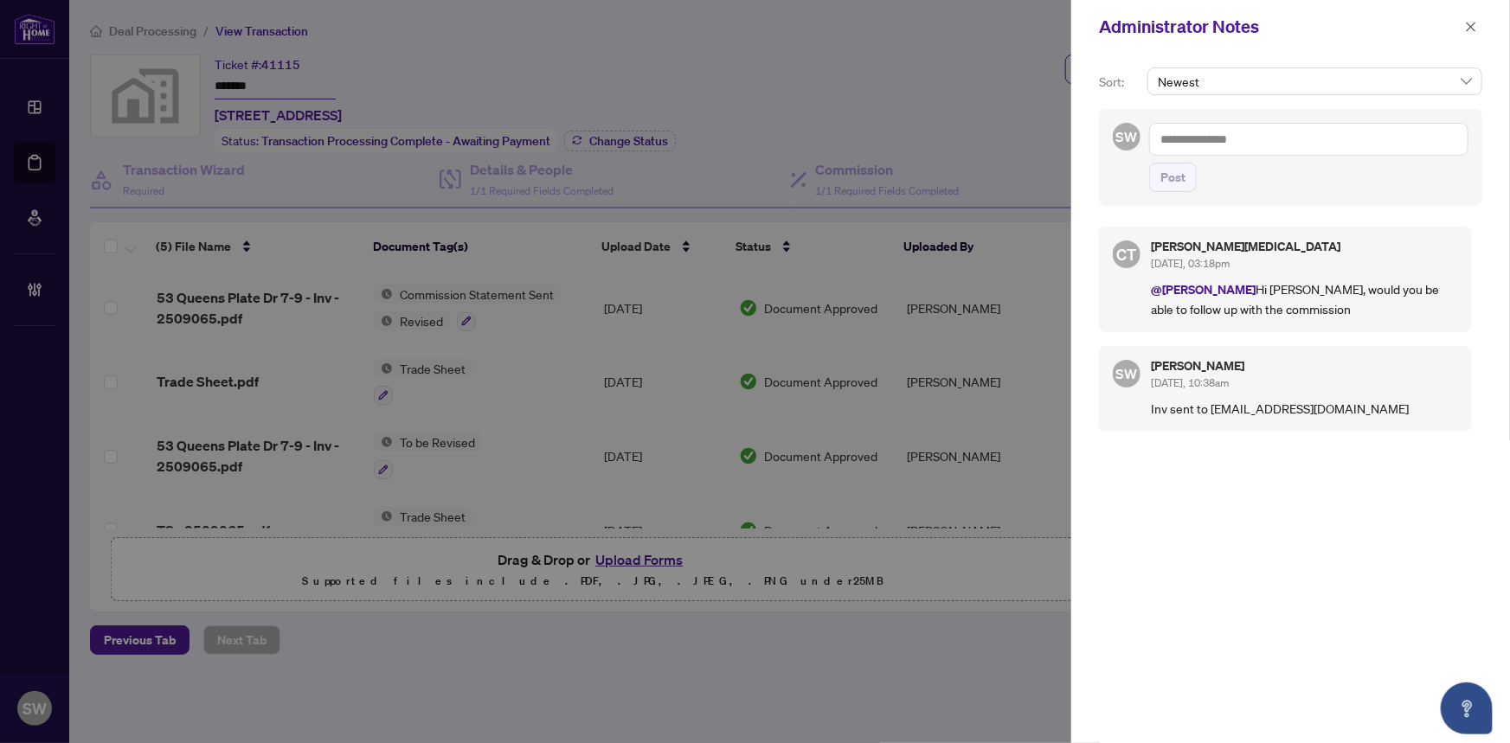
click at [1260, 400] on p "Inv sent to [EMAIL_ADDRESS][DOMAIN_NAME]" at bounding box center [1304, 408] width 307 height 19
drag, startPoint x: 1210, startPoint y: 405, endPoint x: 1350, endPoint y: 403, distance: 139.3
click at [1350, 403] on p "Inv sent to [EMAIL_ADDRESS][DOMAIN_NAME]" at bounding box center [1304, 408] width 307 height 19
copy p "[EMAIL_ADDRESS][DOMAIN_NAME]"
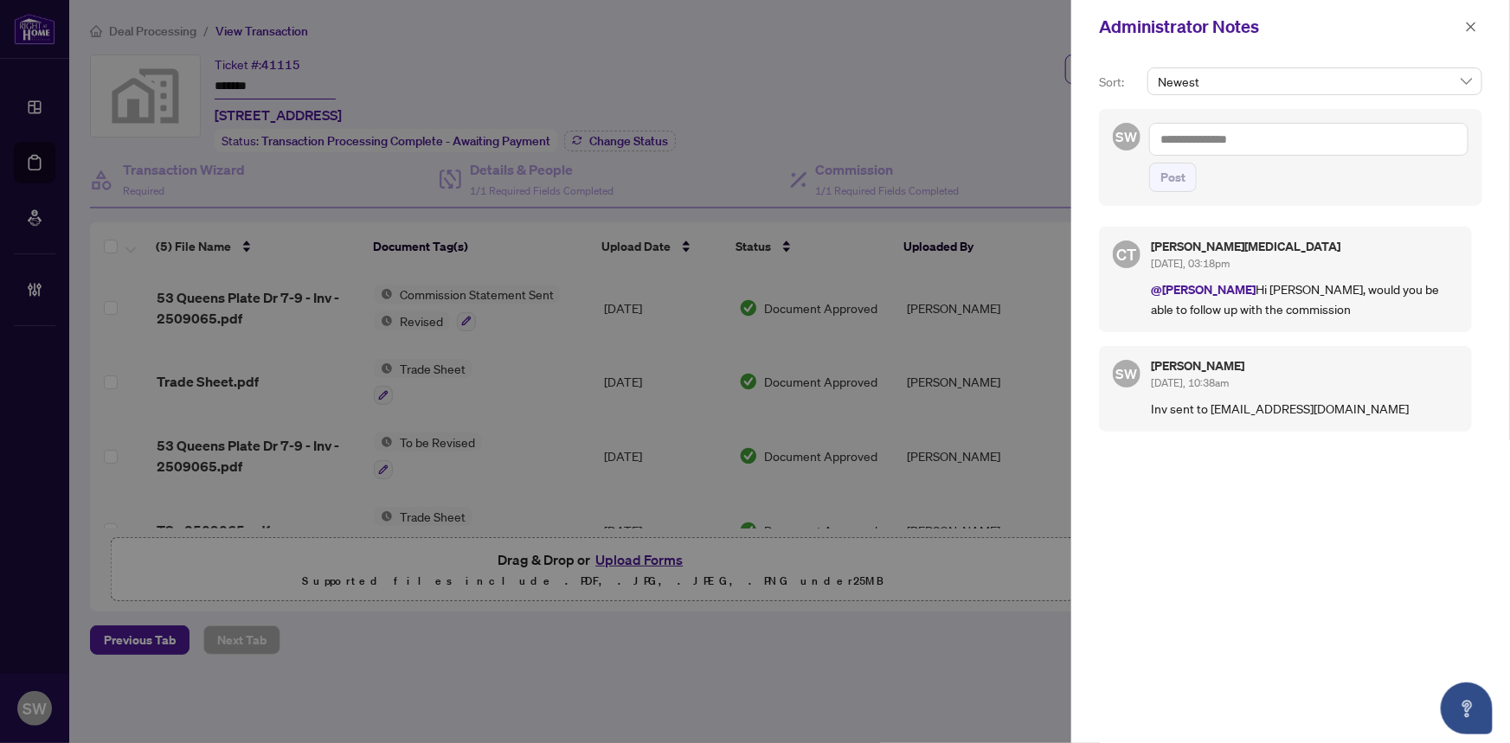
click at [1228, 140] on textarea at bounding box center [1308, 139] width 319 height 33
paste textarea "**********"
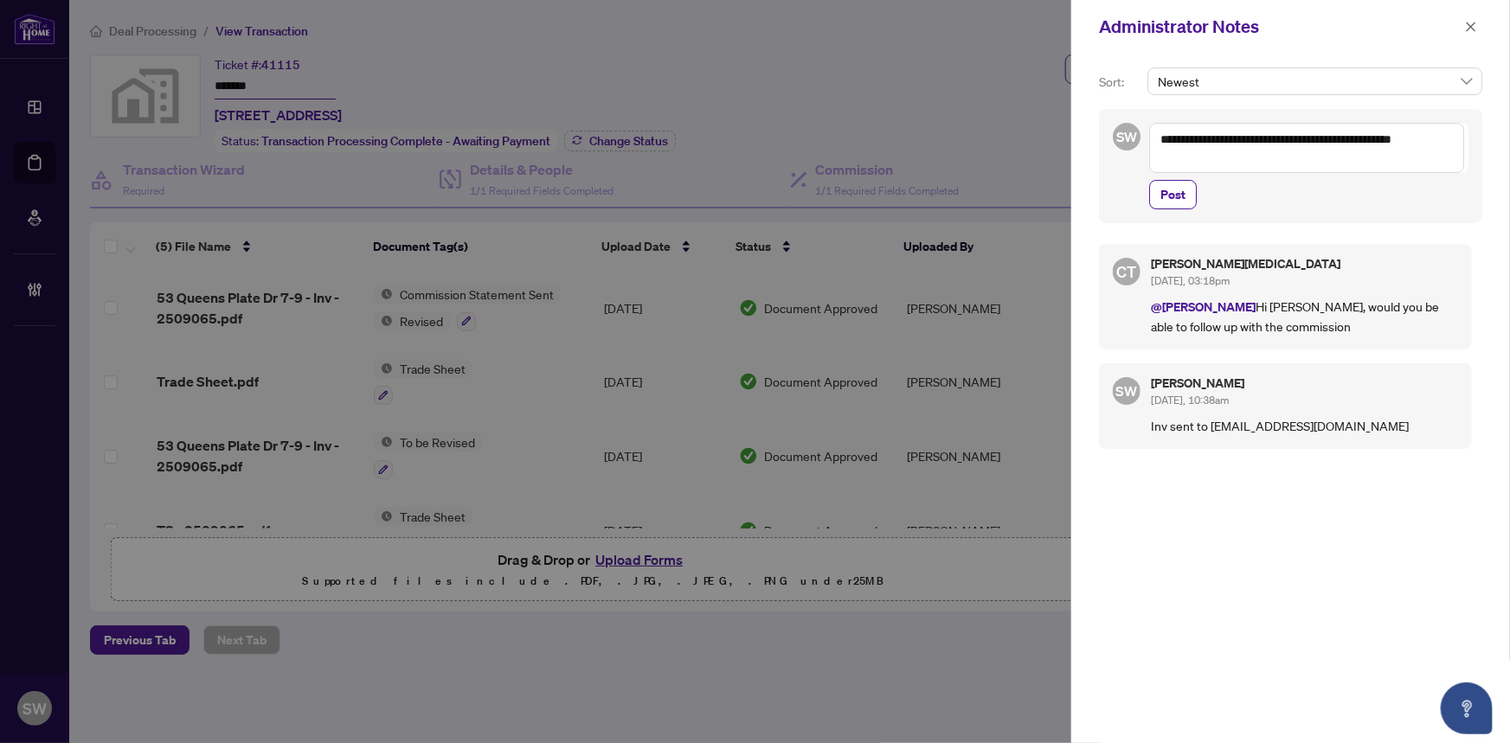
click at [1229, 144] on textarea "**********" at bounding box center [1306, 148] width 315 height 50
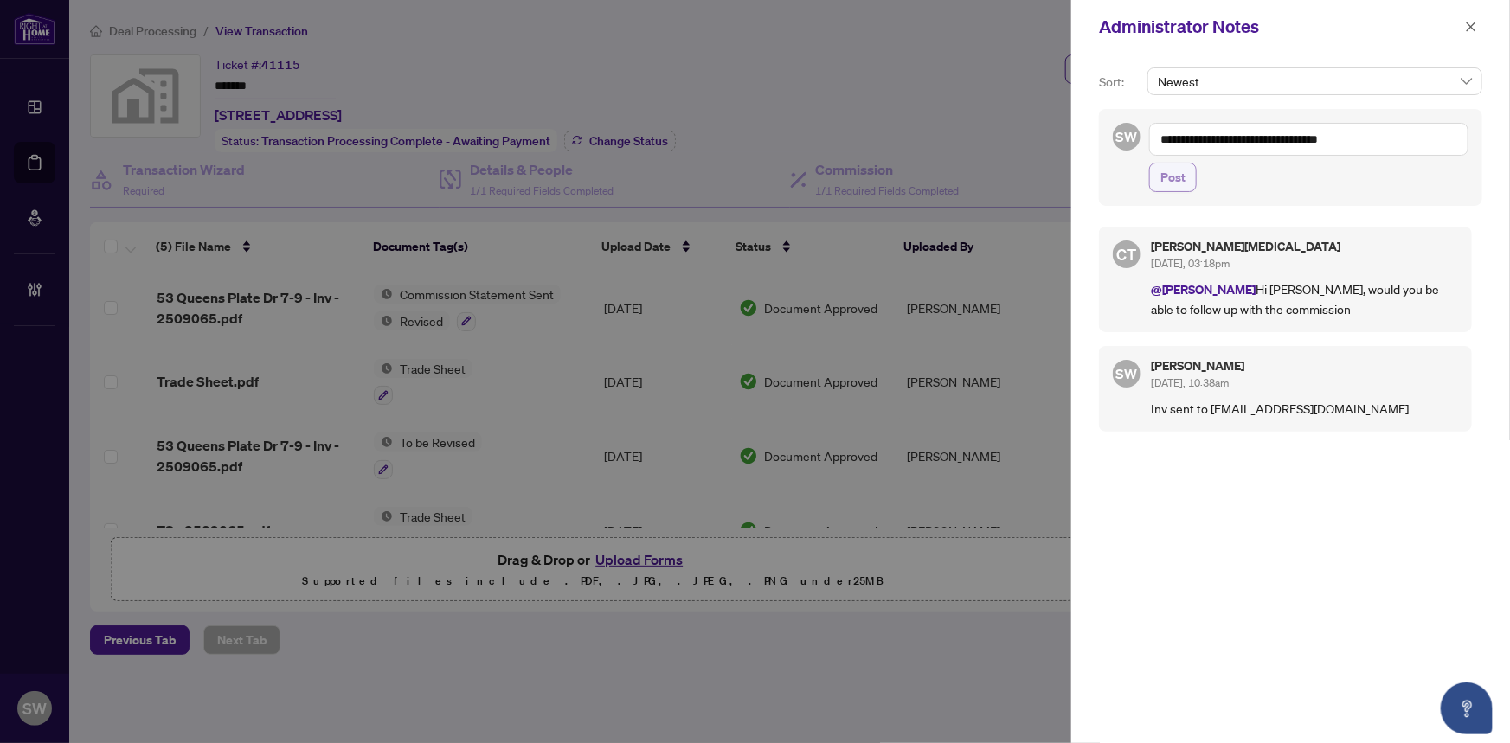
type textarea "**********"
click at [1170, 175] on span "Post" at bounding box center [1172, 178] width 25 height 28
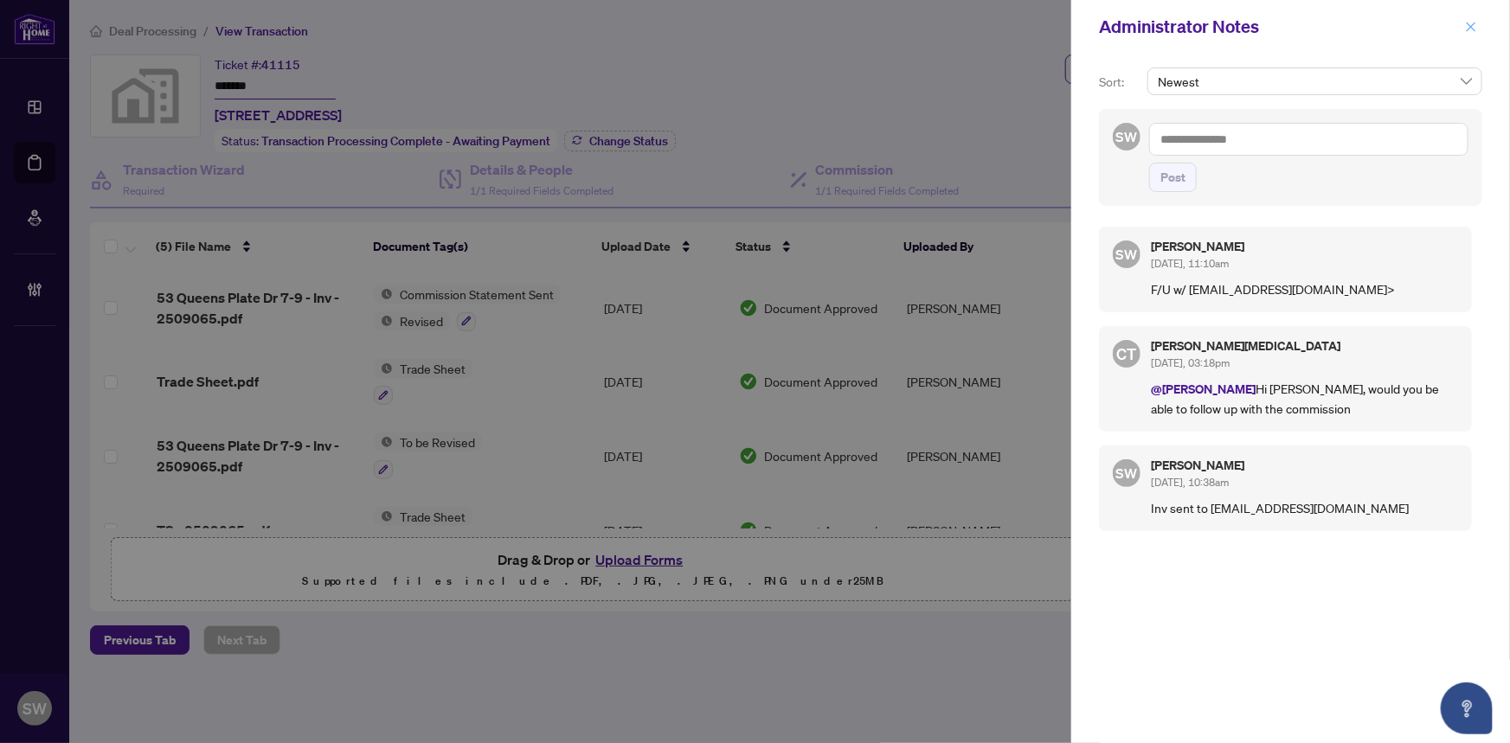
click at [1478, 28] on button "button" at bounding box center [1470, 26] width 22 height 21
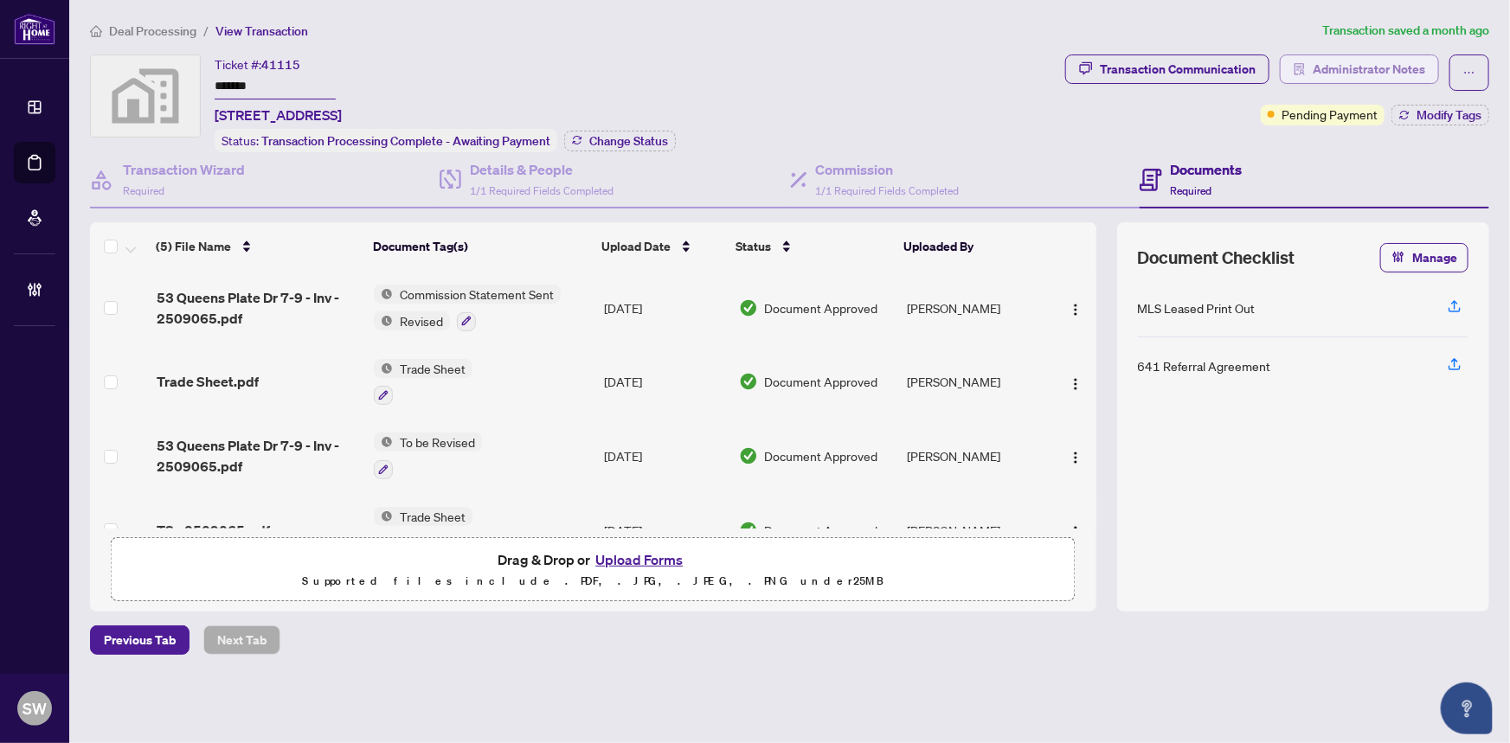
click at [1350, 73] on span "Administrator Notes" at bounding box center [1368, 69] width 112 height 28
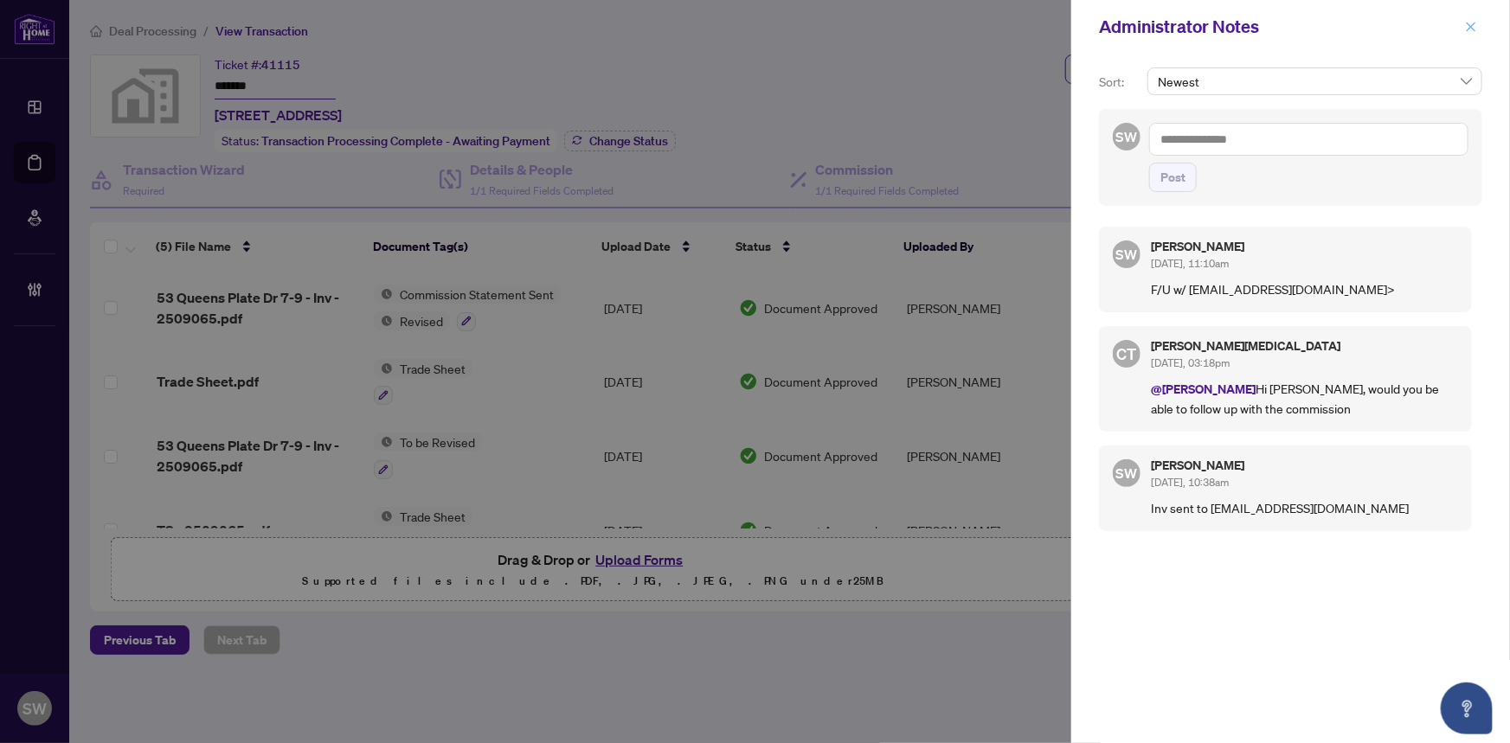
click at [1473, 25] on icon "close" at bounding box center [1471, 27] width 12 height 12
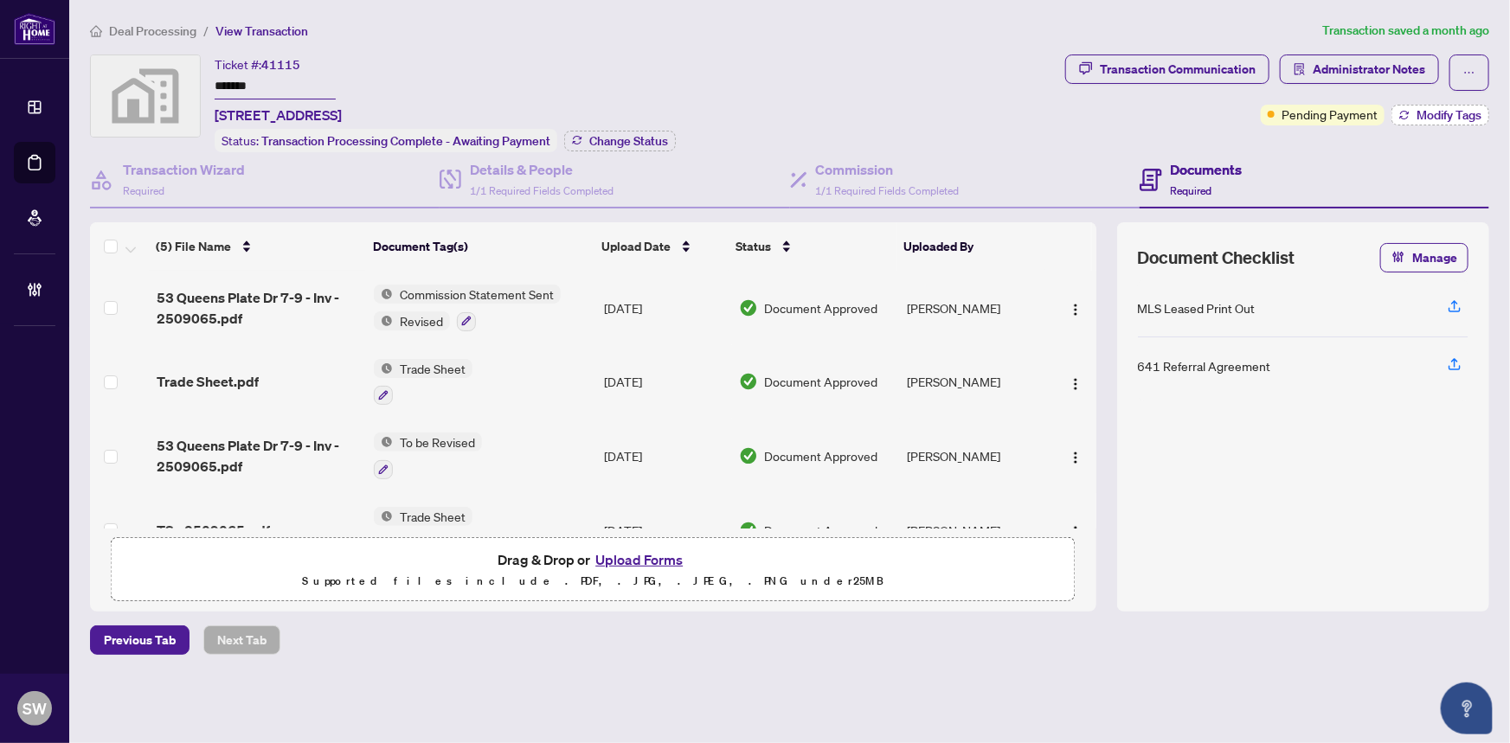
click at [1427, 114] on span "Modify Tags" at bounding box center [1448, 115] width 65 height 12
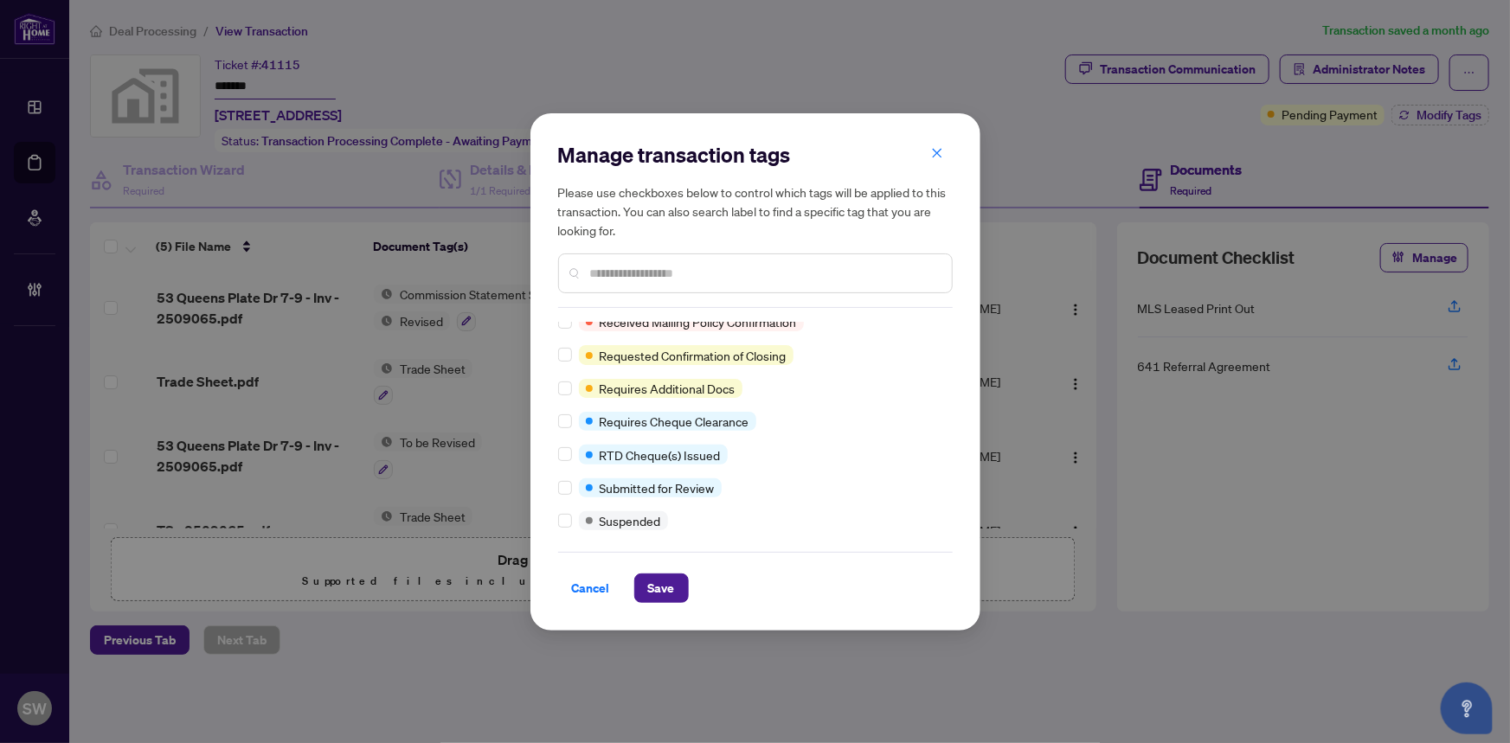
scroll to position [19, 0]
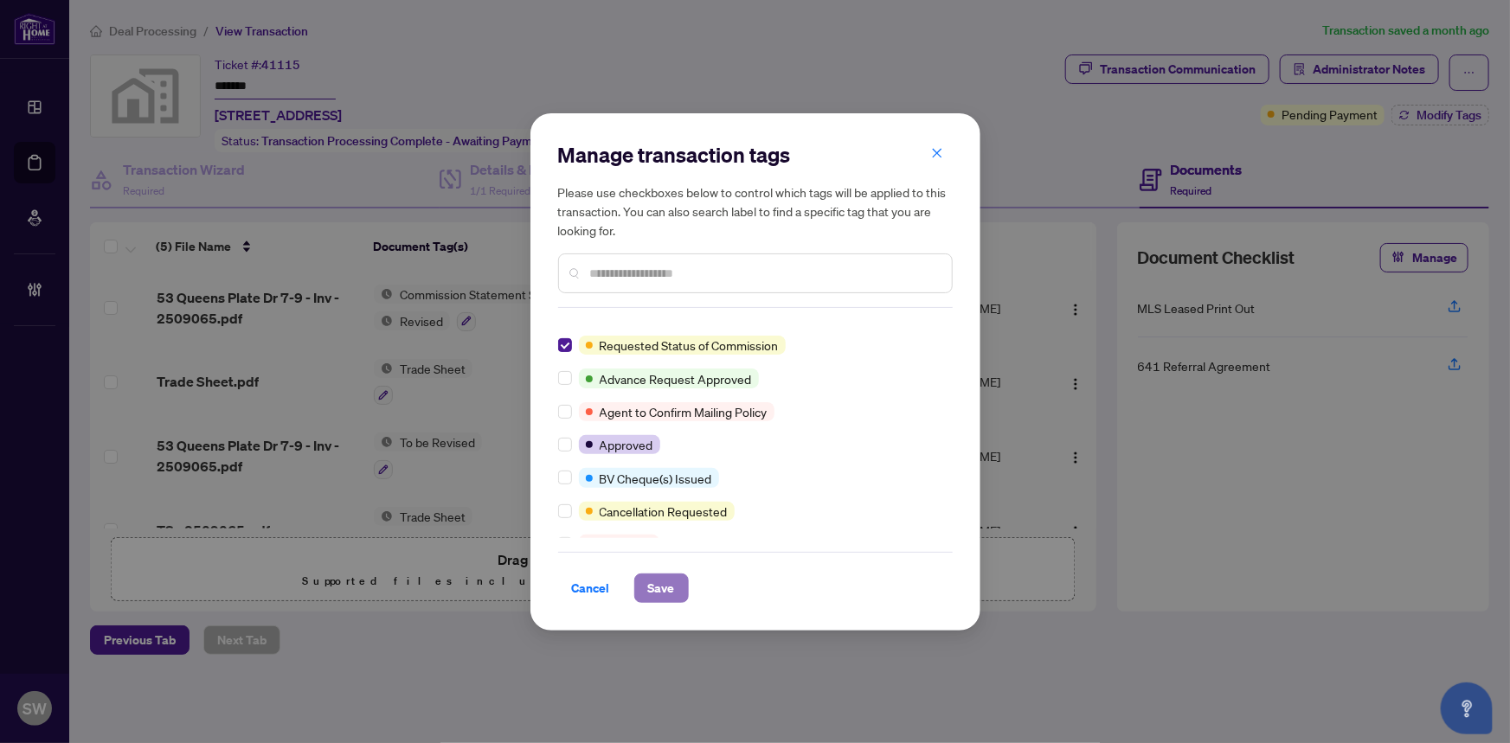
click at [659, 588] on span "Save" at bounding box center [661, 588] width 27 height 28
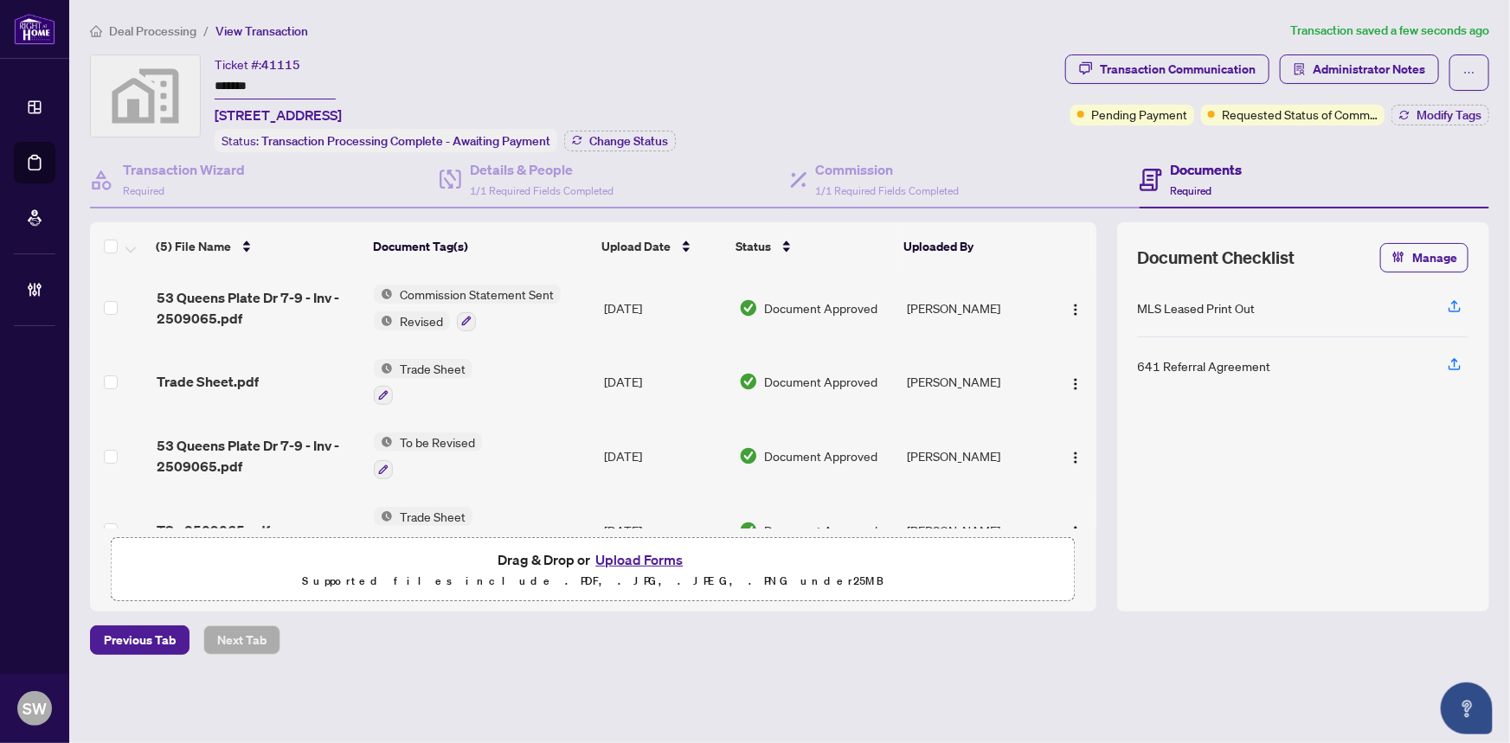
click at [156, 39] on li "Deal Processing" at bounding box center [143, 31] width 106 height 20
click at [157, 29] on span "Deal Processing" at bounding box center [152, 31] width 87 height 16
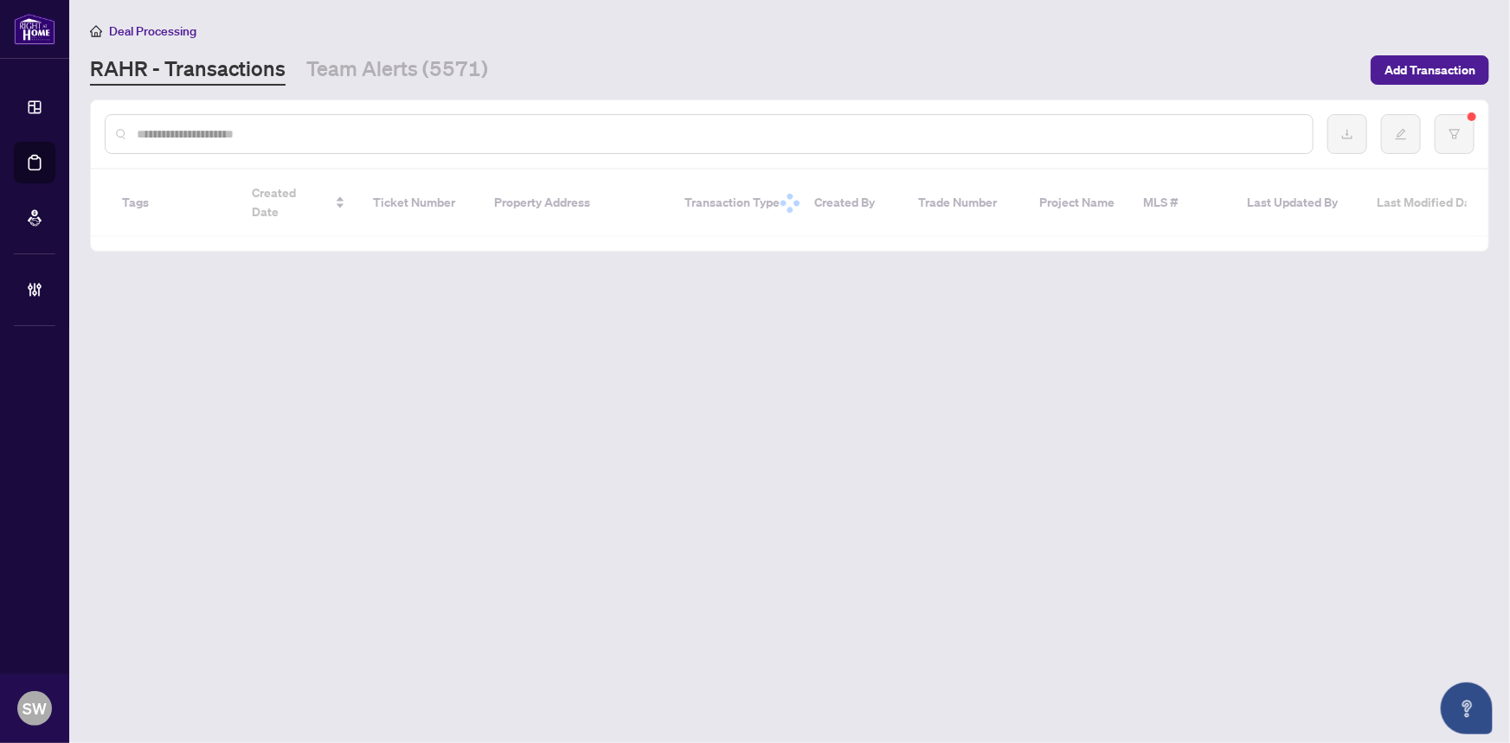
click at [212, 138] on input "text" at bounding box center [718, 134] width 1162 height 19
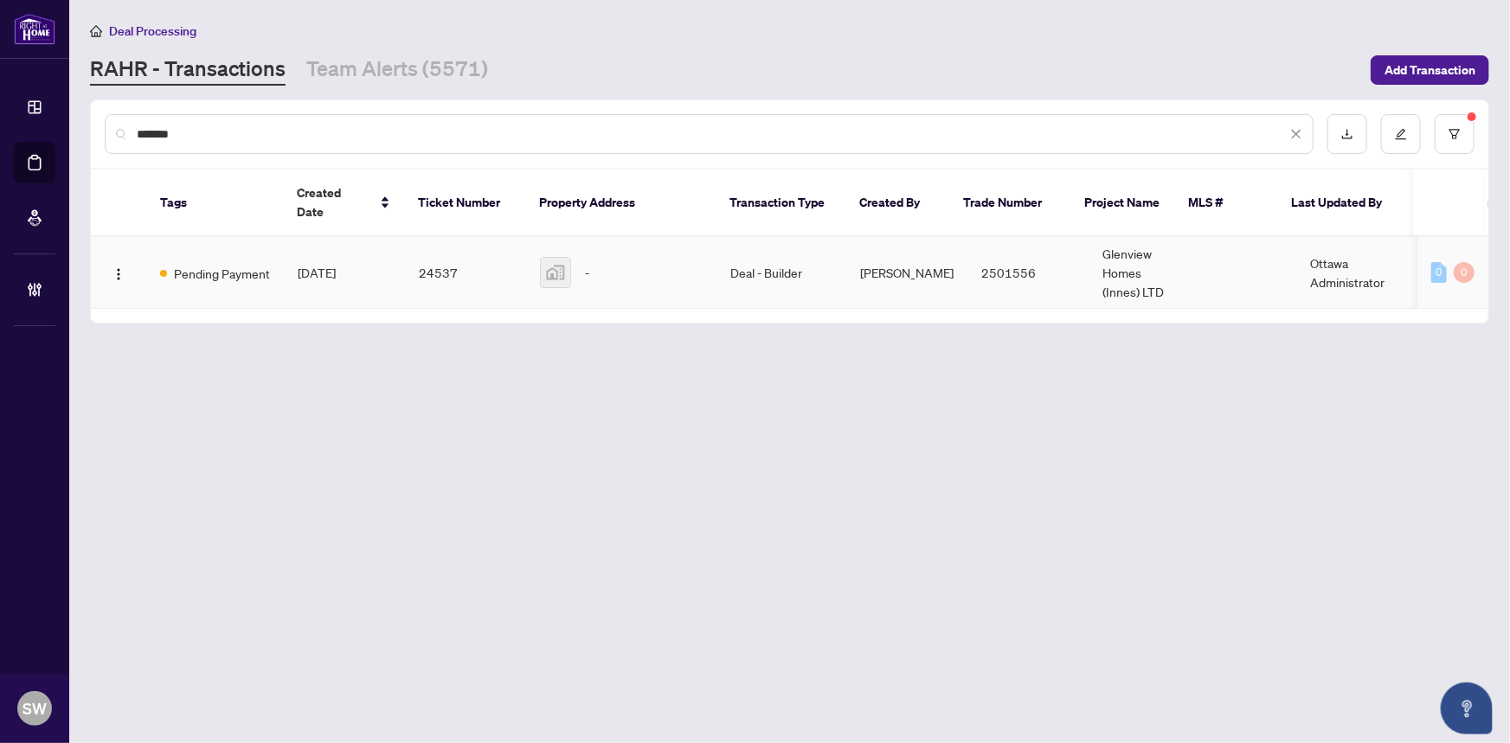
type input "*******"
click at [336, 265] on span "[DATE]" at bounding box center [317, 273] width 38 height 16
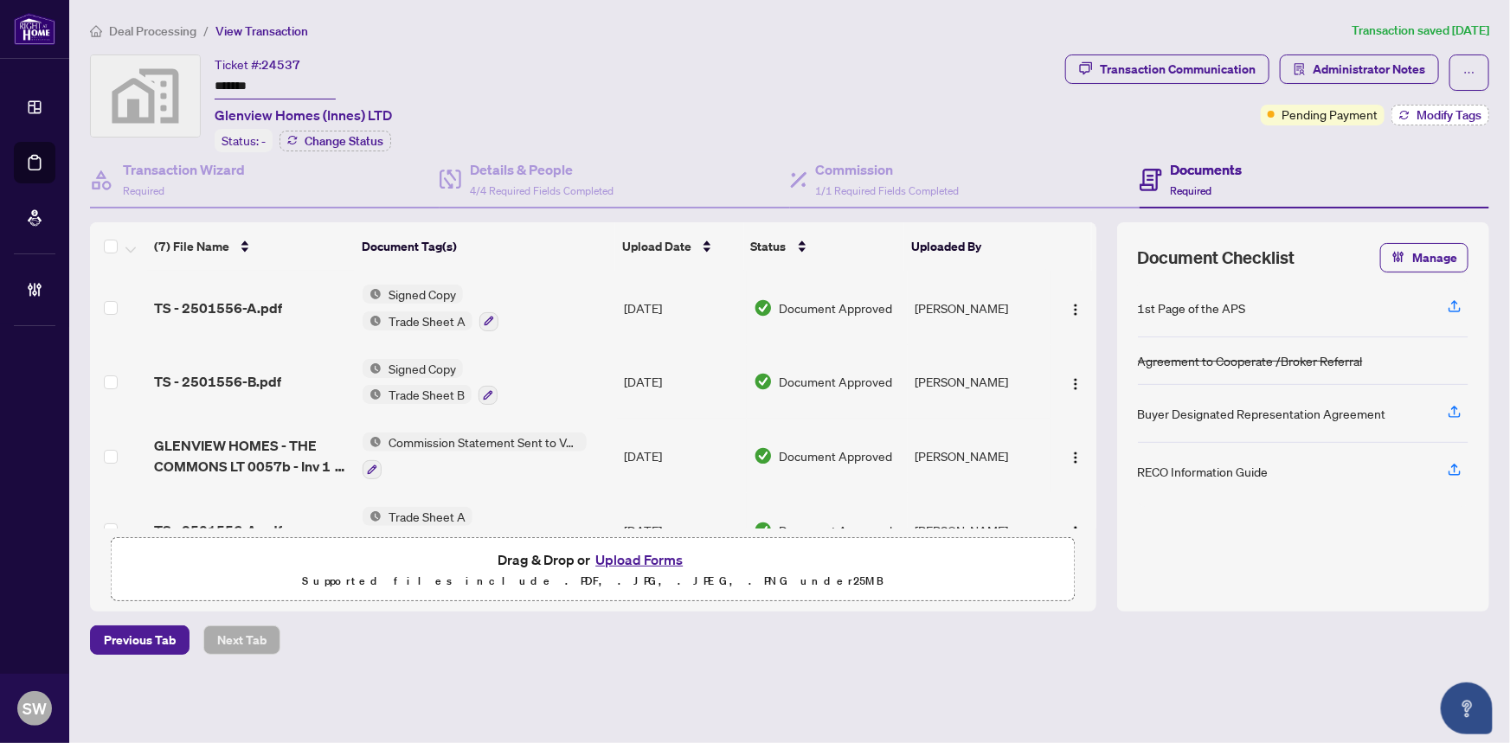
click at [1458, 111] on span "Modify Tags" at bounding box center [1448, 115] width 65 height 12
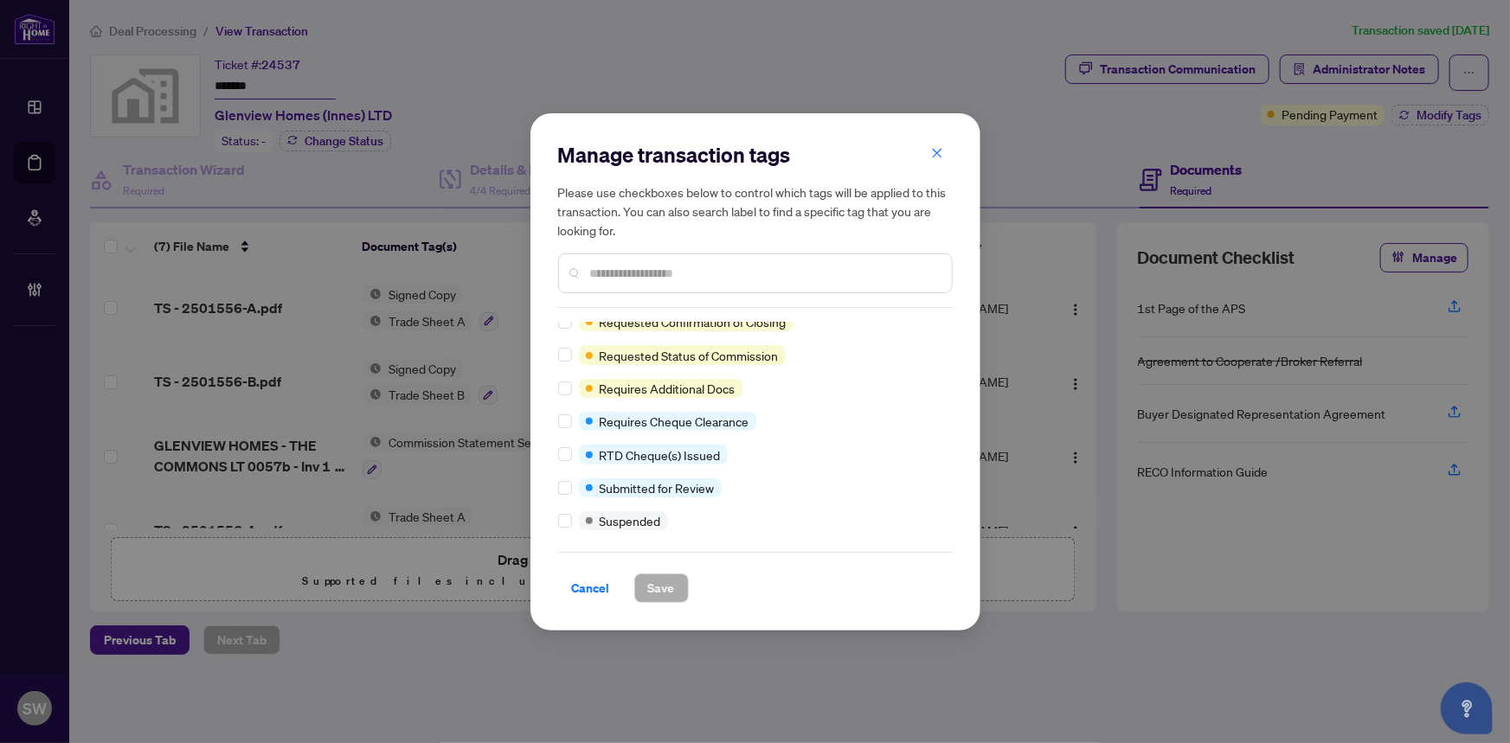
scroll to position [19, 0]
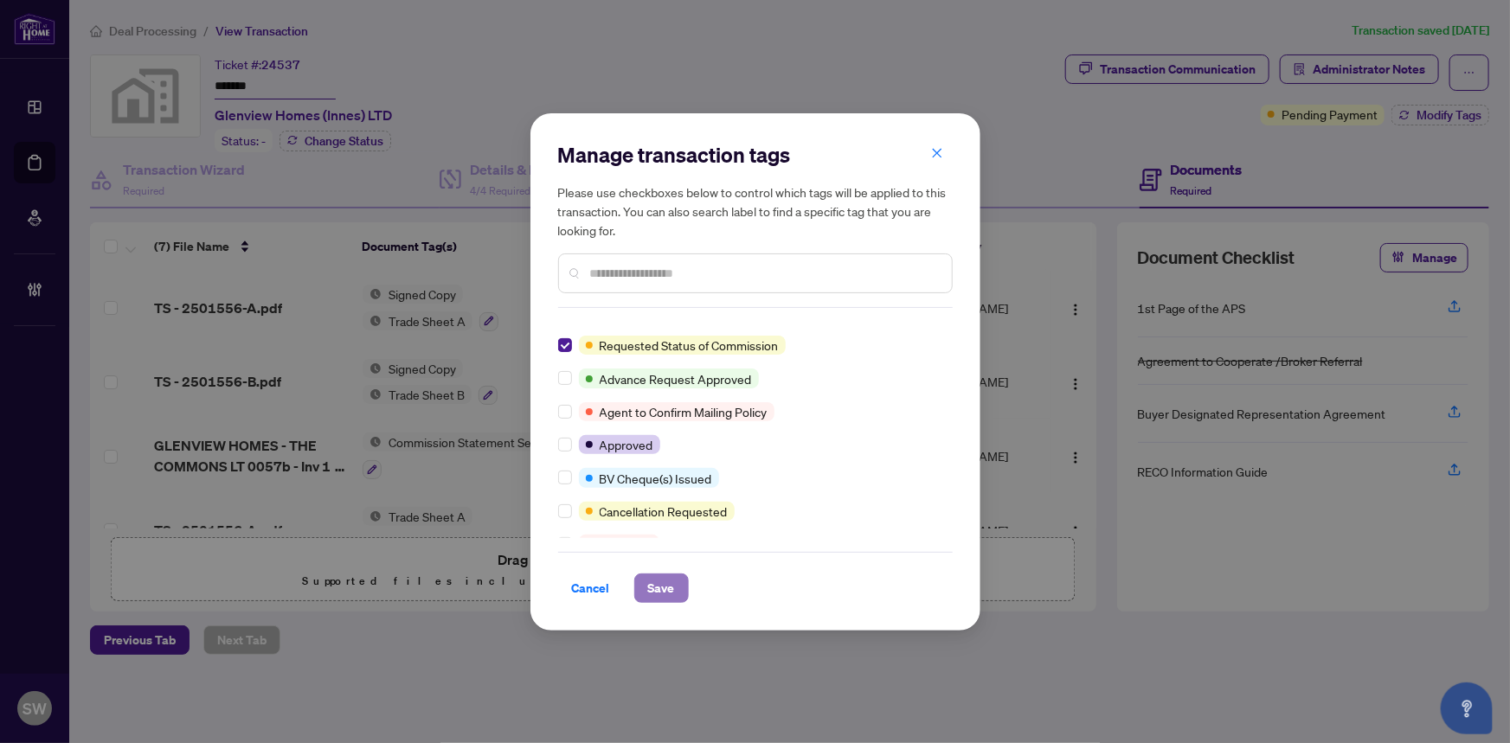
click at [657, 588] on span "Save" at bounding box center [661, 588] width 27 height 28
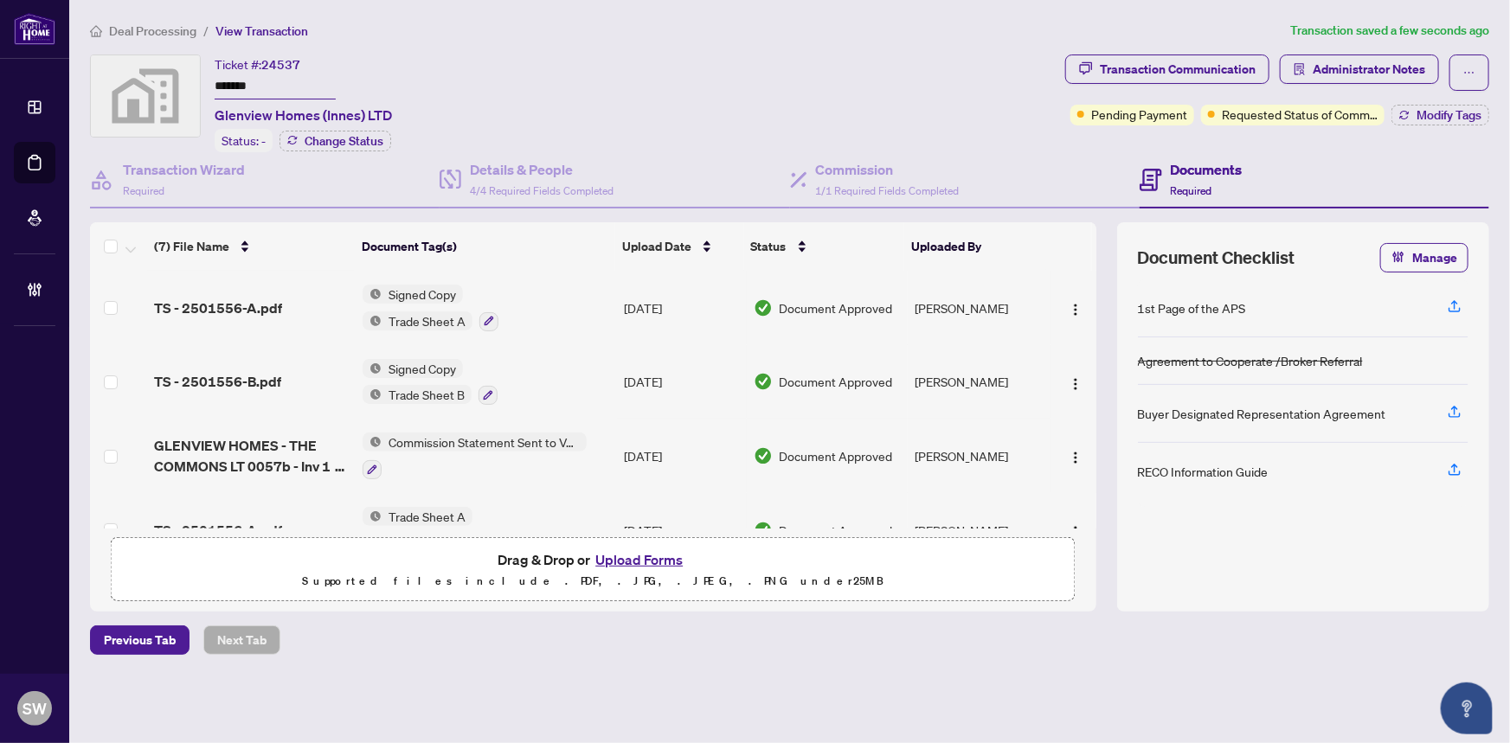
click at [147, 35] on span "Deal Processing" at bounding box center [152, 31] width 87 height 16
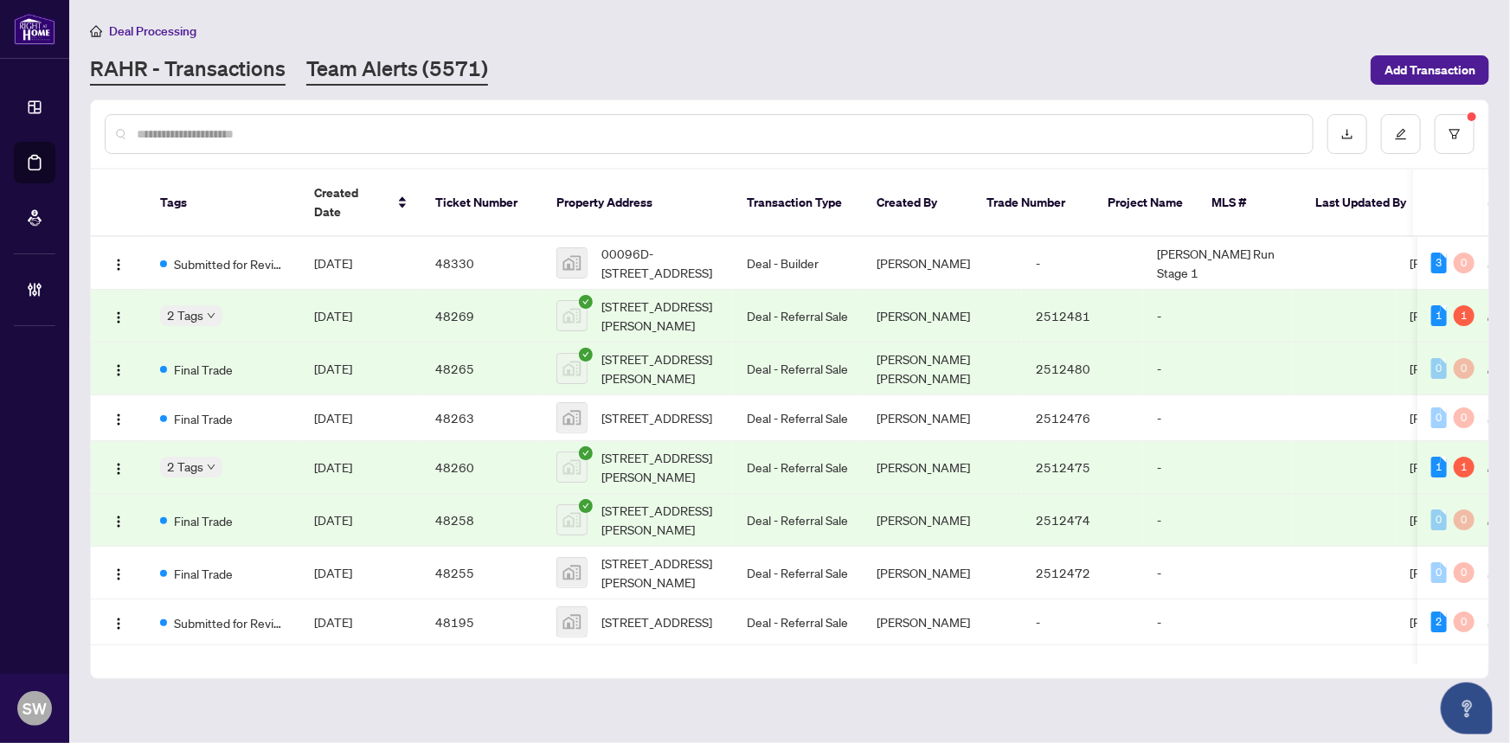
click at [388, 81] on link "Team Alerts (5571)" at bounding box center [397, 70] width 182 height 31
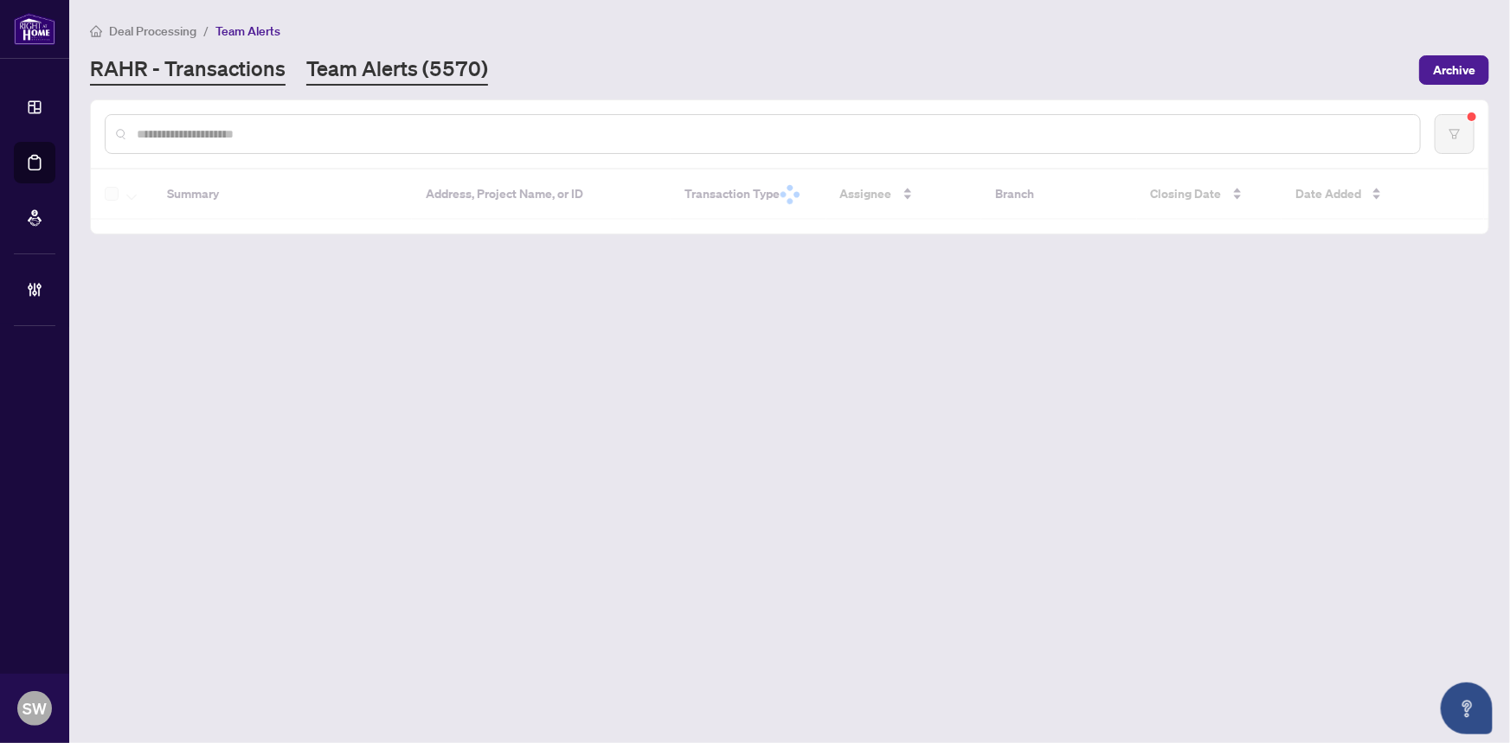
click at [240, 74] on link "RAHR - Transactions" at bounding box center [188, 70] width 196 height 31
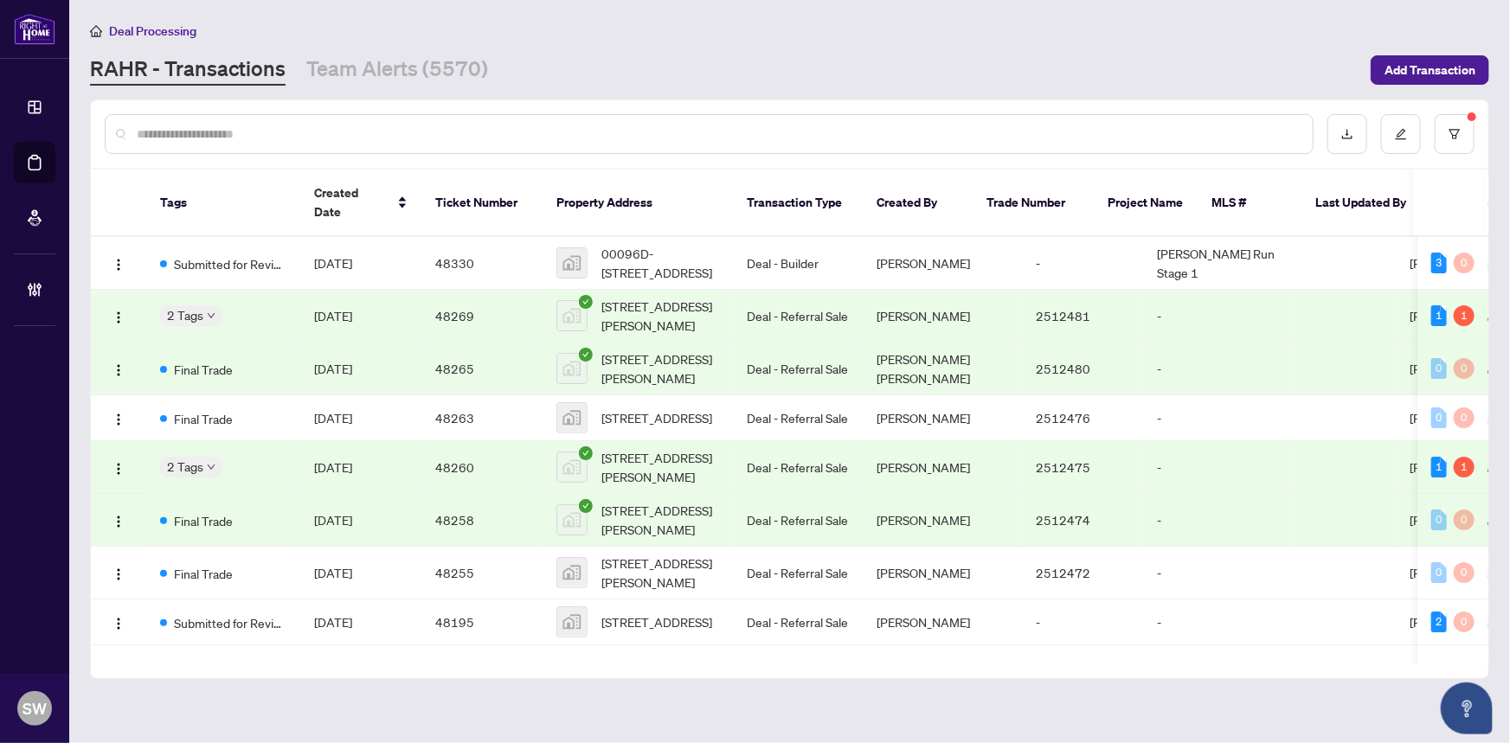
click at [1145, 18] on main "Deal Processing [PERSON_NAME] - Transactions Team Alerts (5570) Add Transaction…" at bounding box center [789, 371] width 1440 height 743
click at [195, 132] on input "text" at bounding box center [718, 134] width 1162 height 19
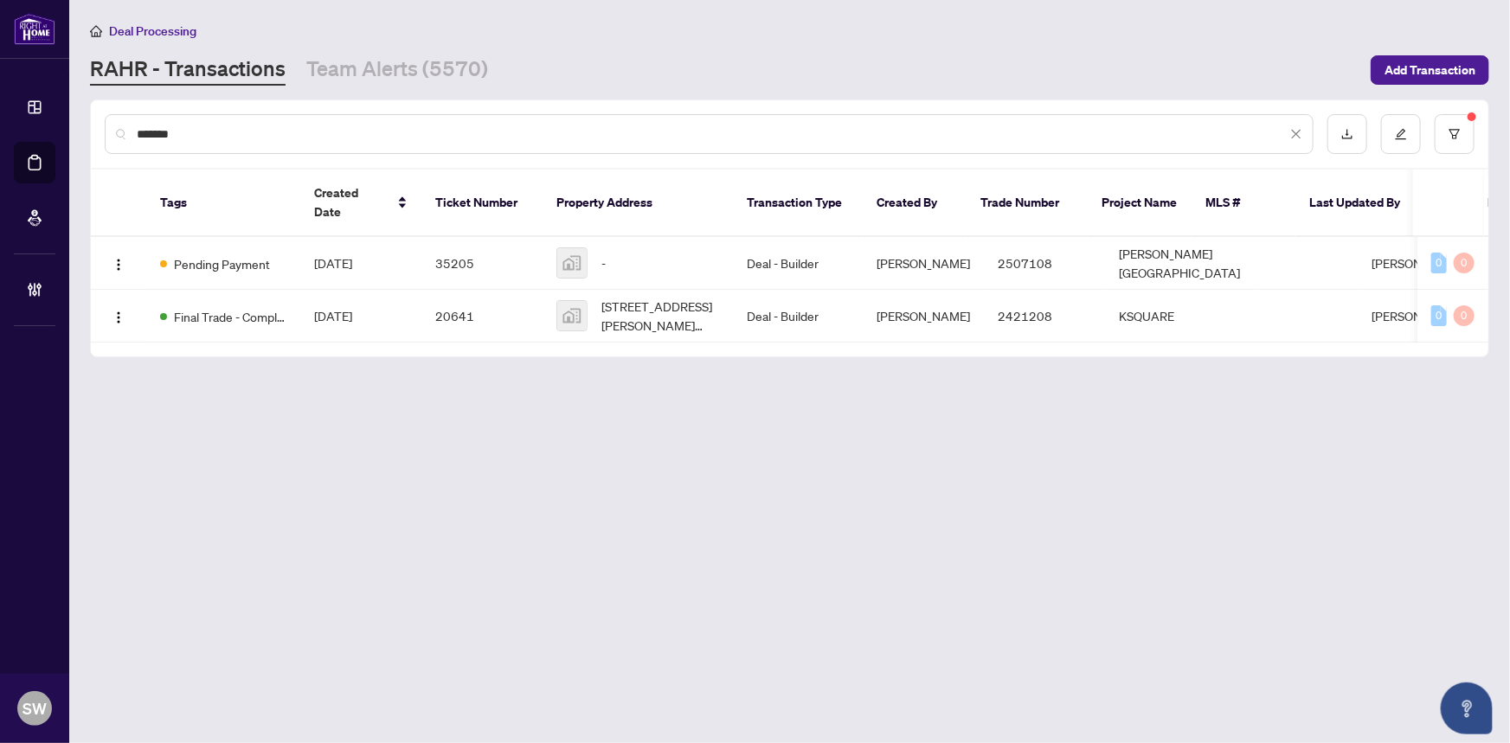
type input "*******"
